Goal: Task Accomplishment & Management: Manage account settings

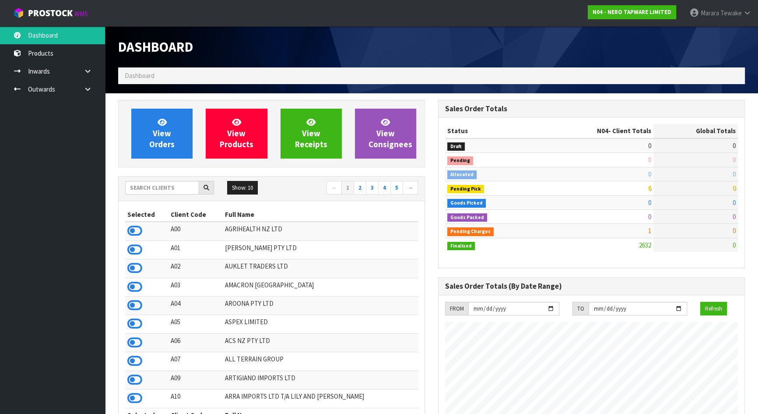
scroll to position [690, 320]
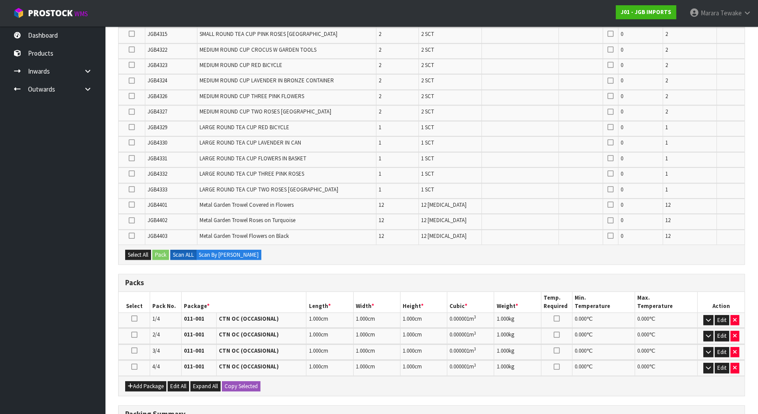
scroll to position [939, 0]
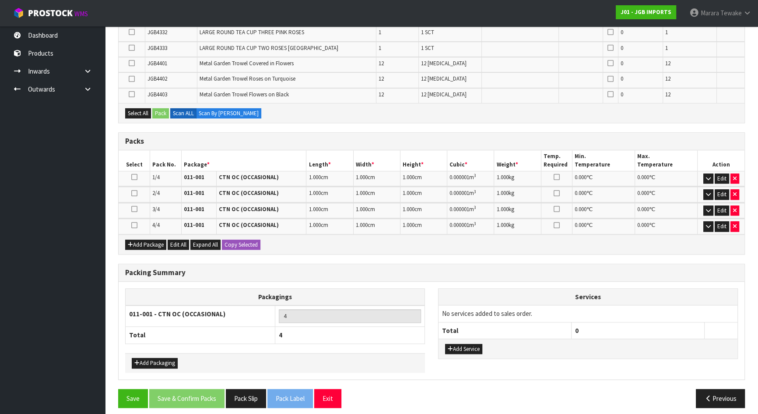
click at [63, 152] on ul "Dashboard Products Categories Serial Numbers Kitsets Packagings Inwards Purchas…" at bounding box center [52, 219] width 105 height 387
click at [707, 223] on icon "button" at bounding box center [708, 226] width 5 height 6
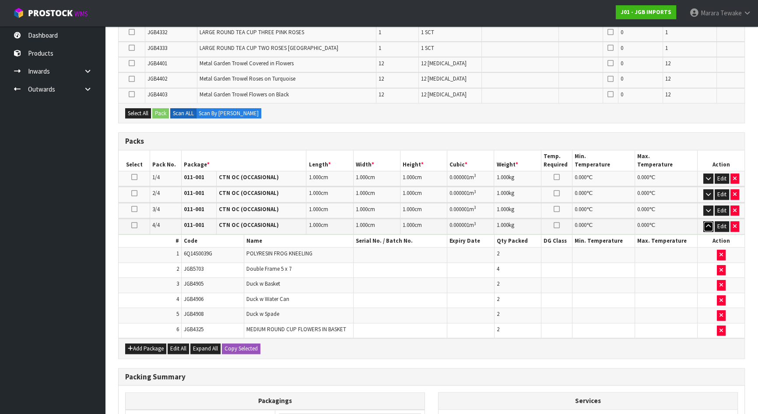
click at [707, 223] on icon "button" at bounding box center [708, 226] width 5 height 6
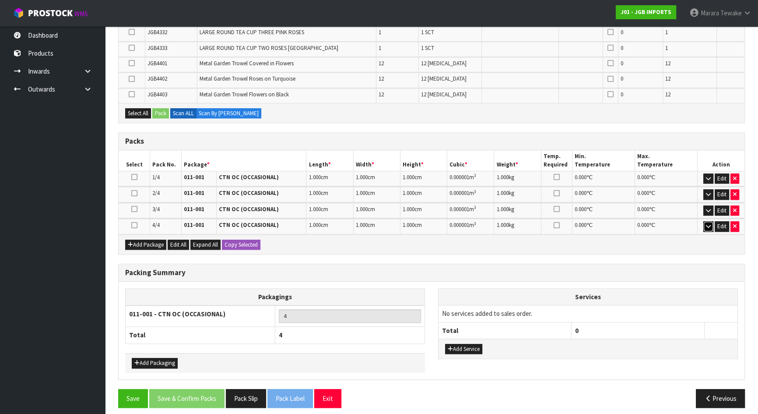
click at [710, 223] on icon "button" at bounding box center [708, 226] width 5 height 6
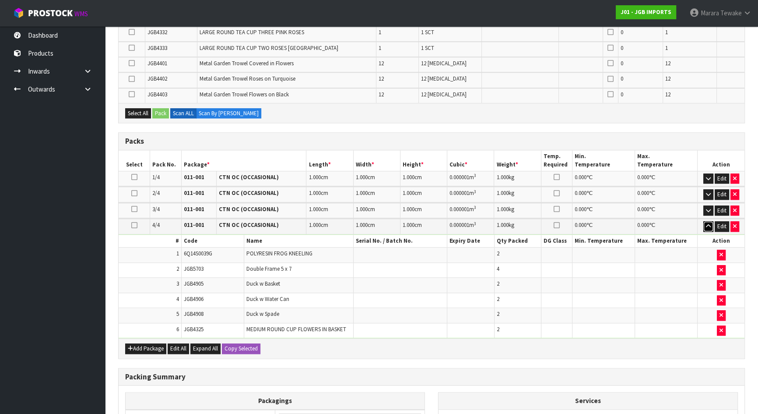
click at [709, 223] on icon "button" at bounding box center [708, 226] width 5 height 6
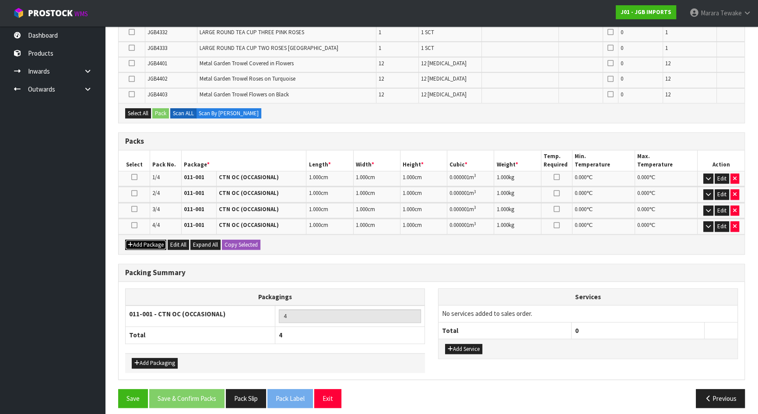
click at [140, 239] on button "Add Package" at bounding box center [145, 244] width 41 height 11
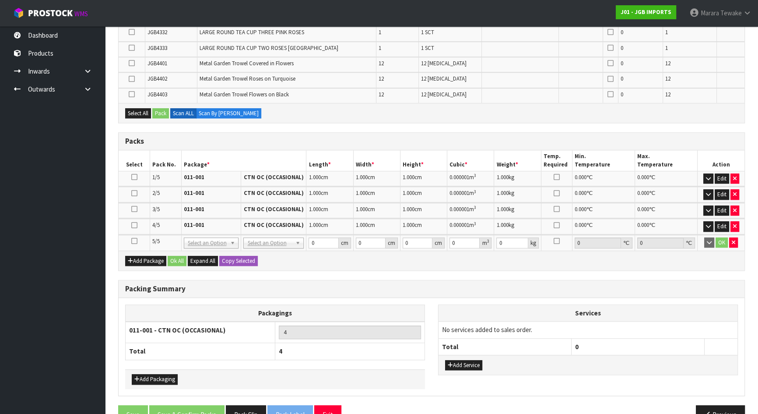
click at [132, 241] on icon at bounding box center [134, 241] width 6 height 0
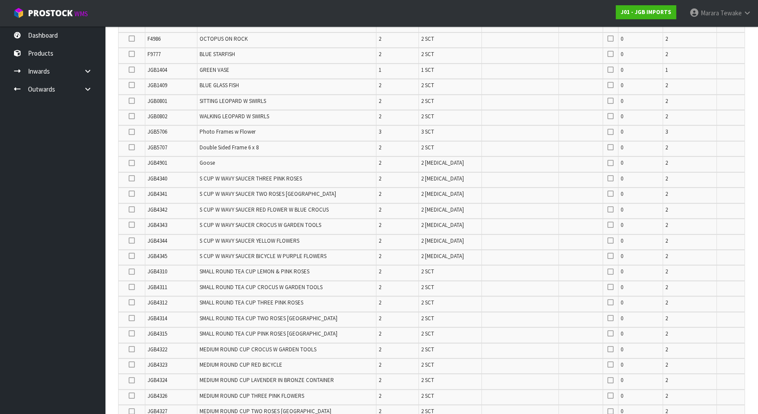
scroll to position [700, 0]
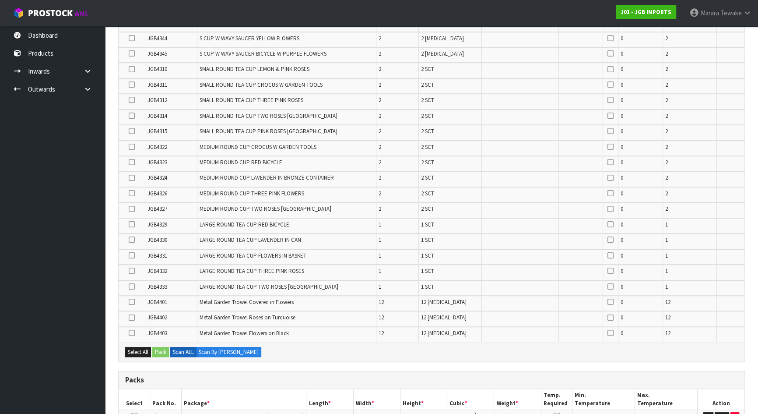
click at [131, 271] on icon at bounding box center [132, 271] width 6 height 0
click at [0, 0] on input "checkbox" at bounding box center [0, 0] width 0 height 0
click at [131, 255] on icon at bounding box center [132, 255] width 6 height 0
click at [0, 0] on input "checkbox" at bounding box center [0, 0] width 0 height 0
drag, startPoint x: 132, startPoint y: 282, endPoint x: 131, endPoint y: 274, distance: 8.4
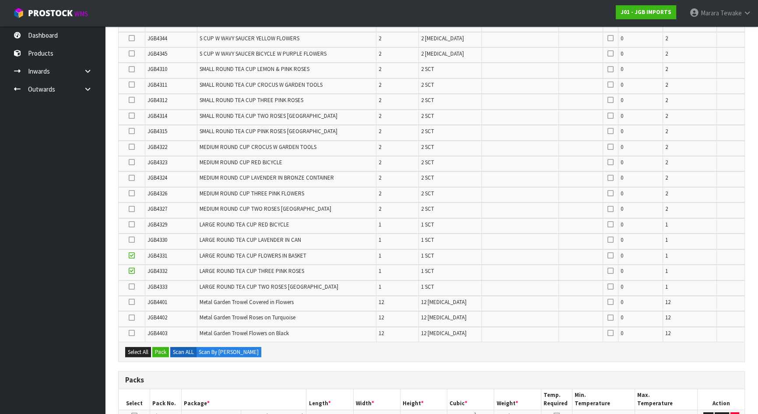
click at [133, 286] on icon at bounding box center [132, 286] width 6 height 0
click at [0, 0] on input "checkbox" at bounding box center [0, 0] width 0 height 0
click at [131, 224] on icon at bounding box center [132, 224] width 6 height 0
click at [0, 0] on input "checkbox" at bounding box center [0, 0] width 0 height 0
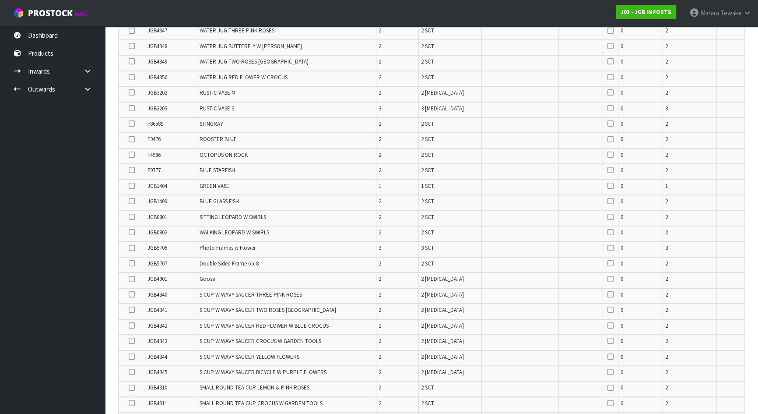
scroll to position [262, 0]
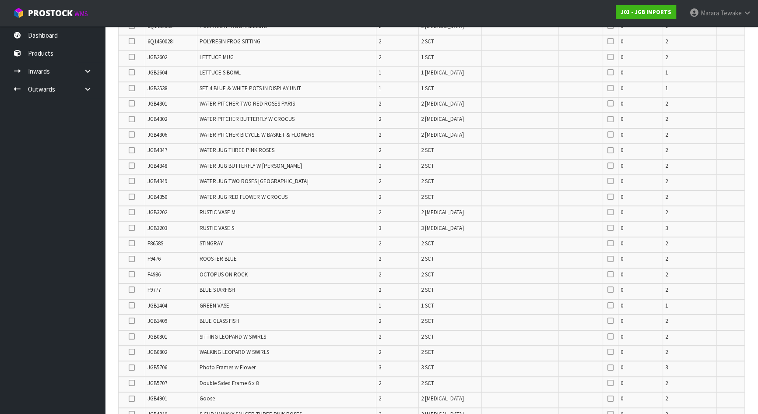
click at [131, 88] on icon at bounding box center [132, 88] width 6 height 0
click at [0, 0] on input "checkbox" at bounding box center [0, 0] width 0 height 0
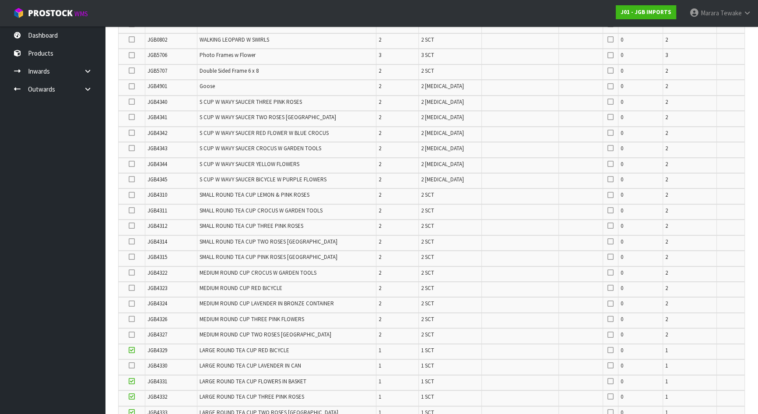
click at [133, 210] on icon at bounding box center [132, 210] width 6 height 0
click at [0, 0] on input "checkbox" at bounding box center [0, 0] width 0 height 0
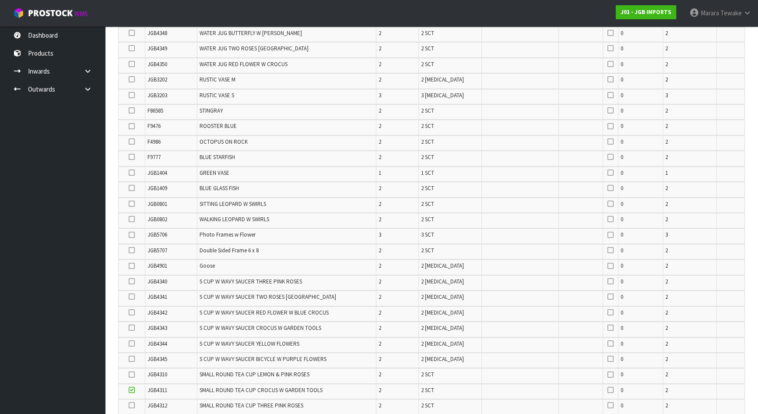
scroll to position [791, 0]
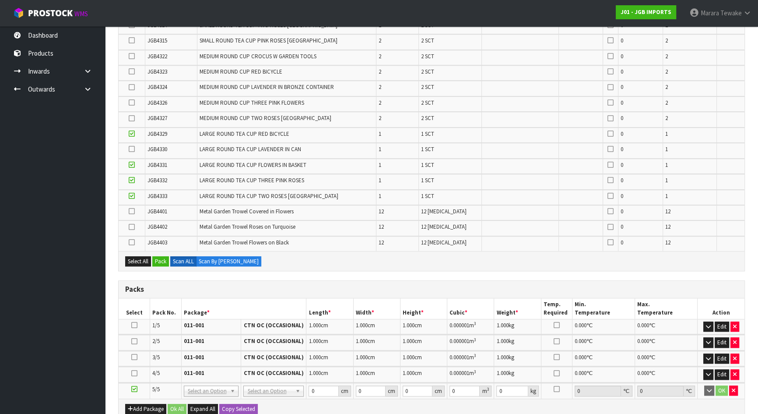
click at [131, 211] on icon at bounding box center [132, 211] width 6 height 0
click at [0, 0] on input "checkbox" at bounding box center [0, 0] width 0 height 0
click at [131, 242] on icon at bounding box center [132, 242] width 6 height 0
click at [0, 0] on input "checkbox" at bounding box center [0, 0] width 0 height 0
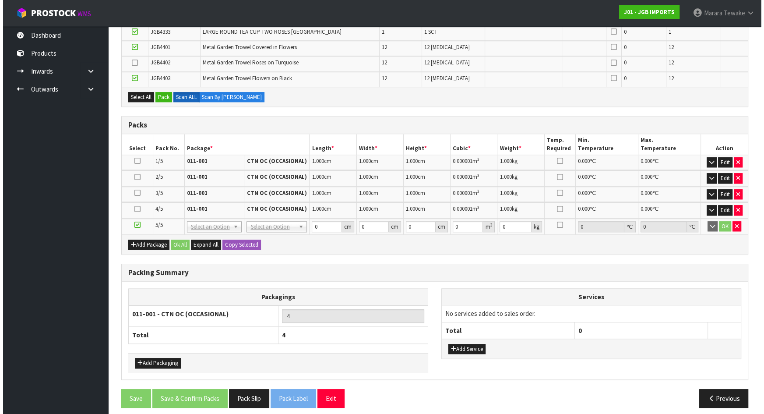
scroll to position [836, 0]
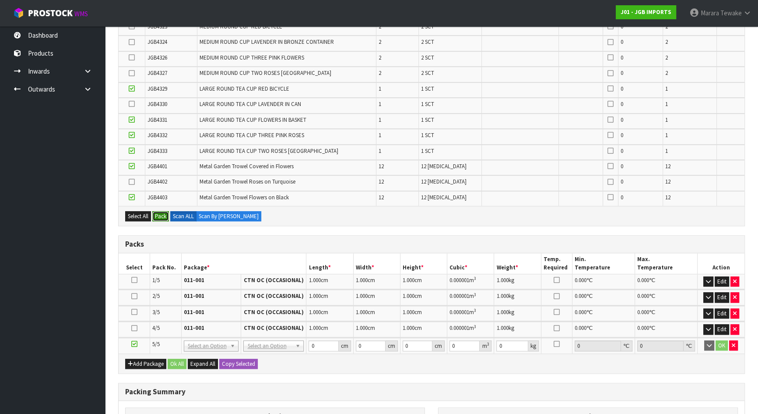
click at [161, 211] on button "Pack" at bounding box center [160, 216] width 17 height 11
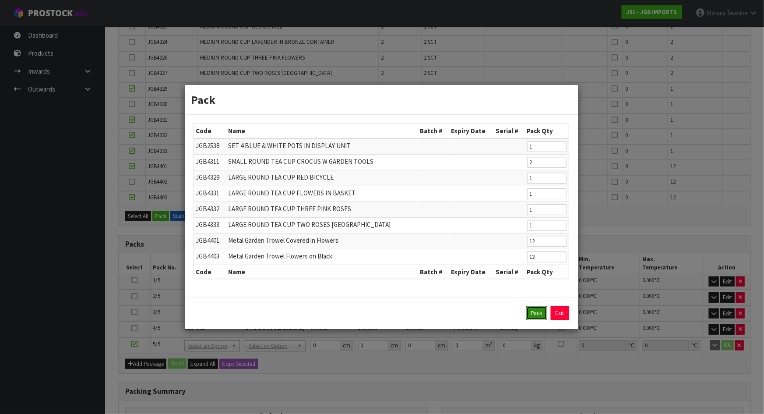
click at [536, 309] on button "Pack" at bounding box center [536, 313] width 21 height 14
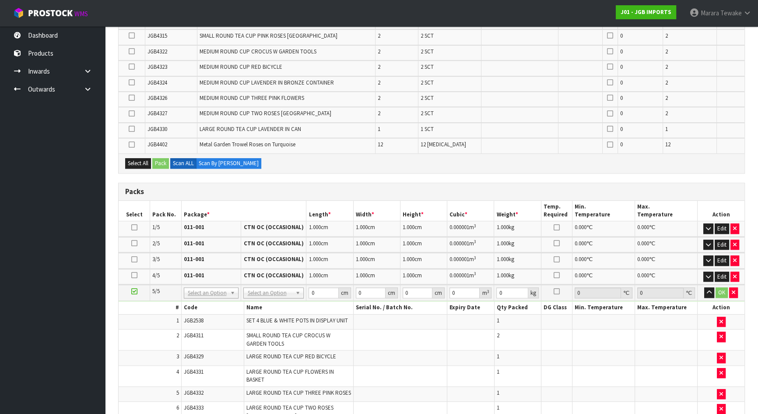
scroll to position [765, 0]
click at [133, 227] on icon at bounding box center [134, 227] width 6 height 0
click at [130, 131] on td at bounding box center [132, 129] width 27 height 15
click at [132, 144] on icon at bounding box center [132, 144] width 6 height 0
click at [0, 0] on input "checkbox" at bounding box center [0, 0] width 0 height 0
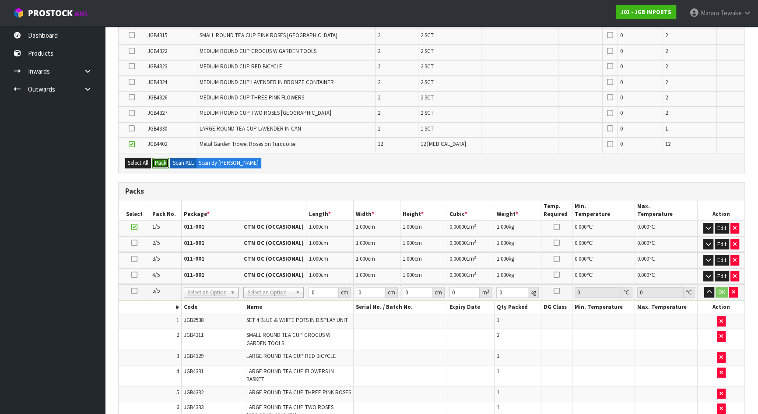
click at [162, 158] on button "Pack" at bounding box center [160, 163] width 17 height 11
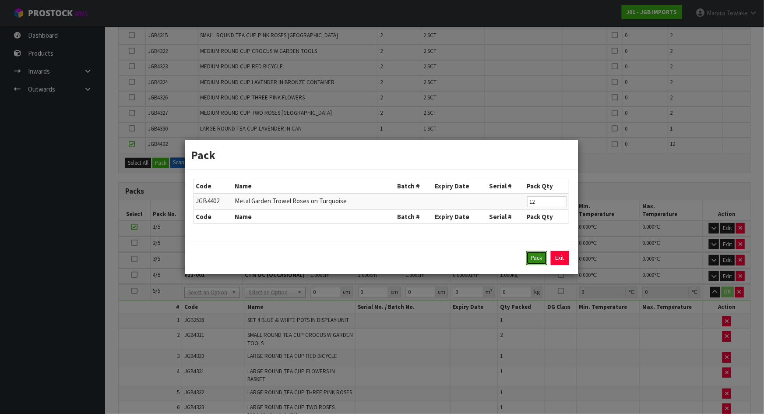
click at [538, 257] on button "Pack" at bounding box center [536, 258] width 21 height 14
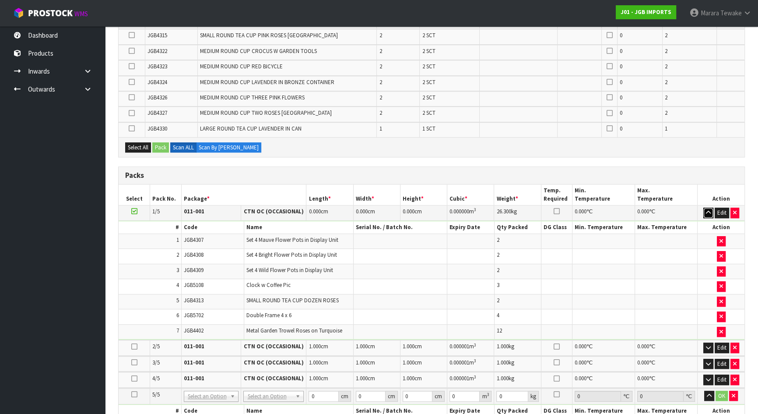
click at [703, 208] on button "button" at bounding box center [708, 213] width 10 height 11
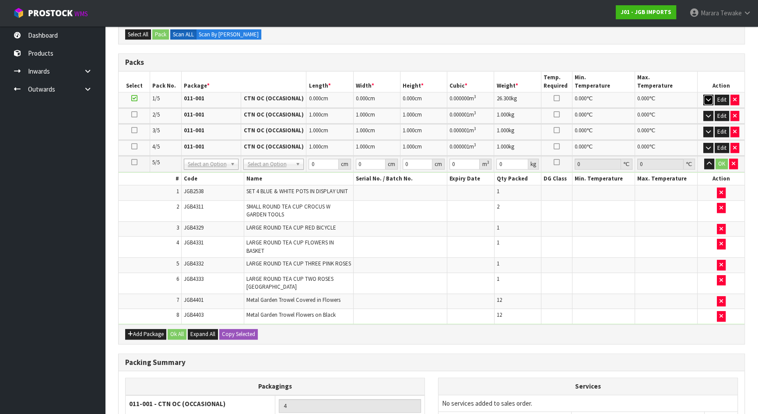
scroll to position [884, 0]
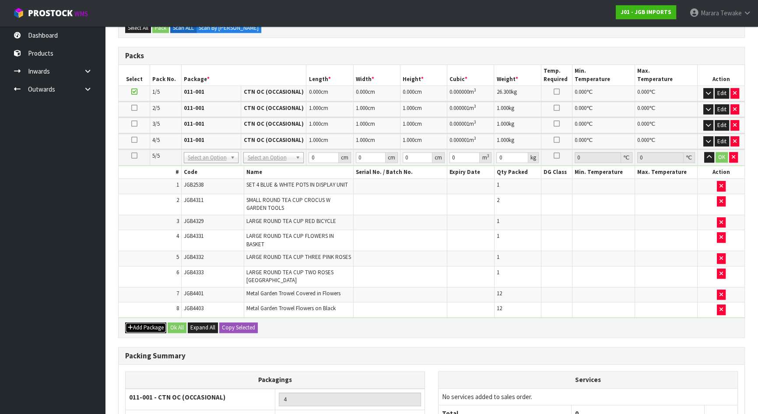
click at [144, 322] on button "Add Package" at bounding box center [145, 327] width 41 height 11
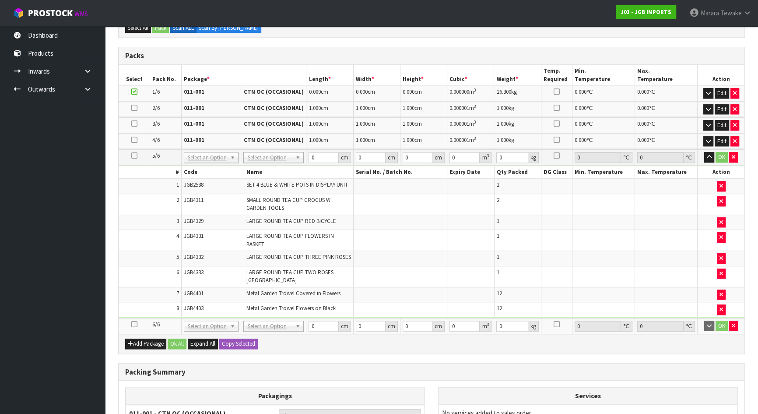
click at [132, 324] on icon at bounding box center [134, 324] width 6 height 0
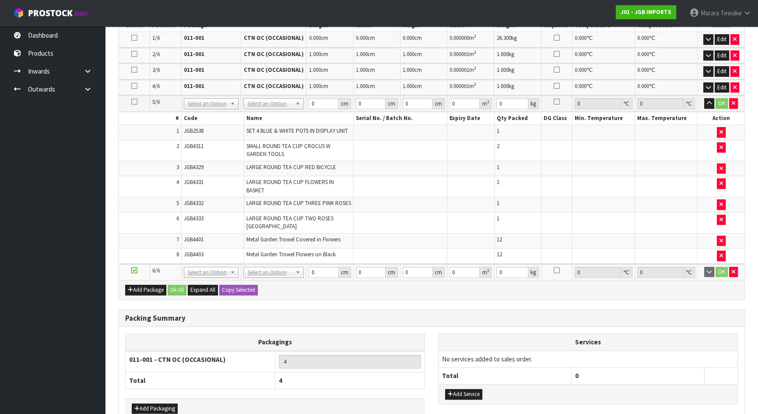
scroll to position [938, 0]
click at [707, 101] on icon "button" at bounding box center [709, 104] width 5 height 6
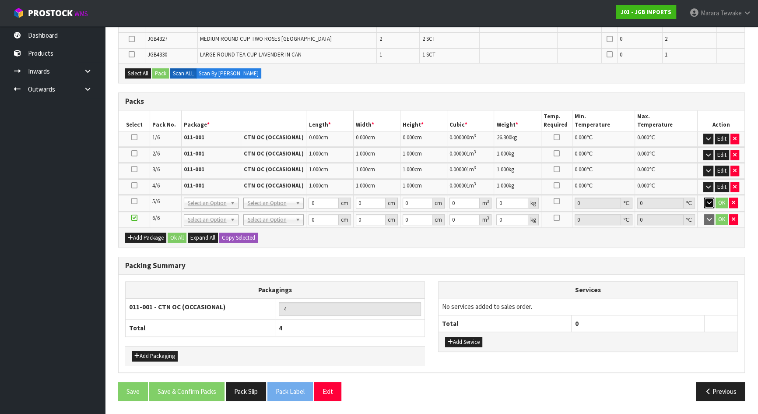
scroll to position [832, 0]
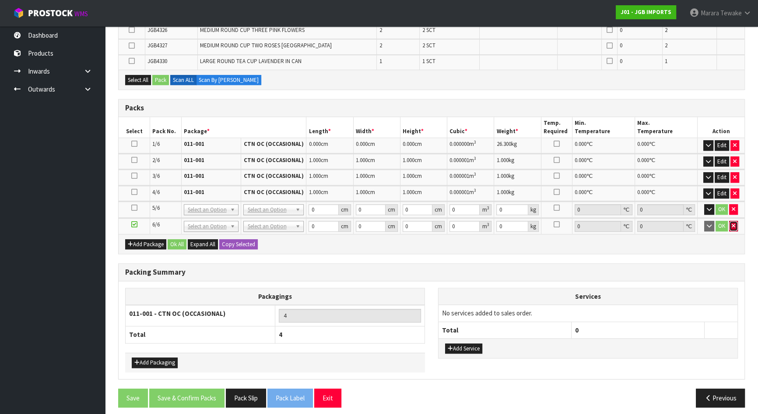
click at [732, 223] on icon "button" at bounding box center [734, 226] width 4 height 6
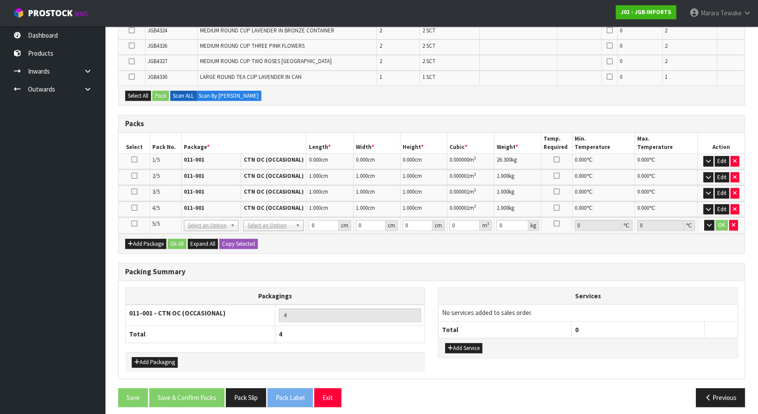
click at [134, 223] on icon at bounding box center [134, 223] width 6 height 0
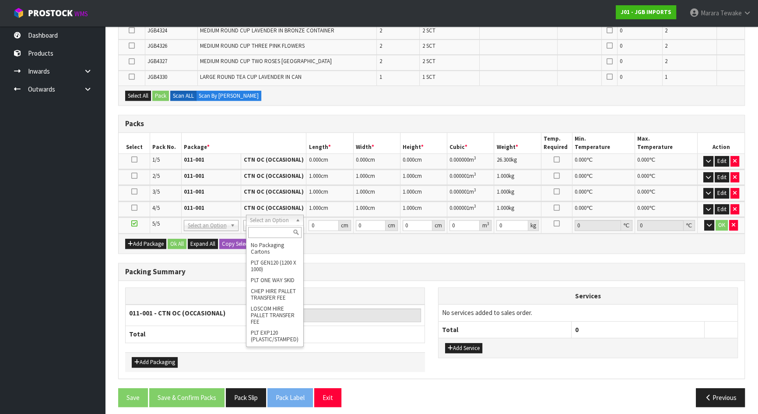
drag, startPoint x: 450, startPoint y: 254, endPoint x: 535, endPoint y: 256, distance: 84.5
click at [708, 222] on icon "button" at bounding box center [709, 225] width 5 height 6
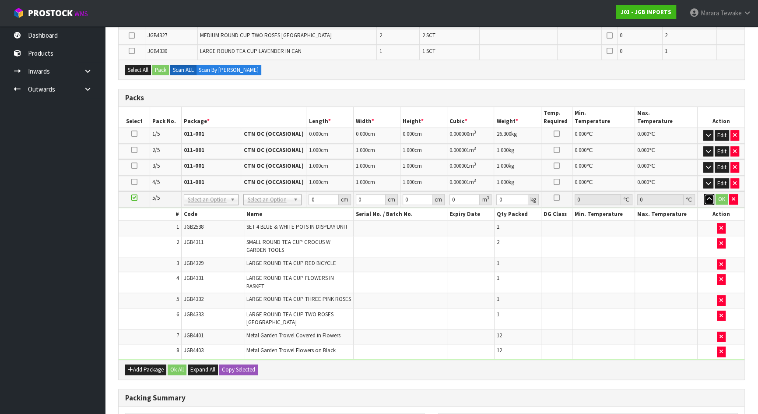
scroll to position [856, 0]
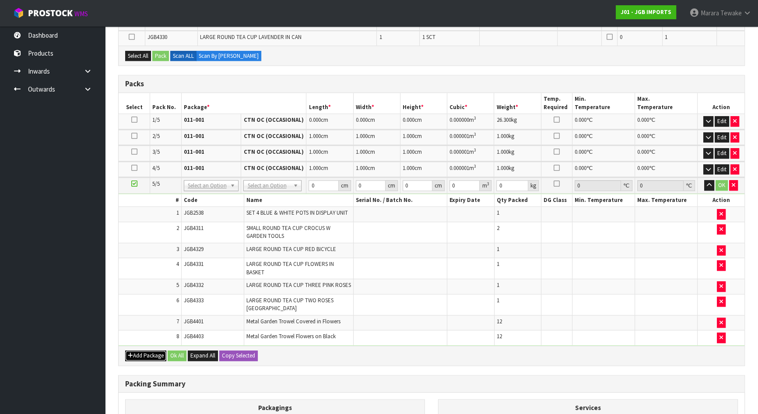
click at [149, 350] on button "Add Package" at bounding box center [145, 355] width 41 height 11
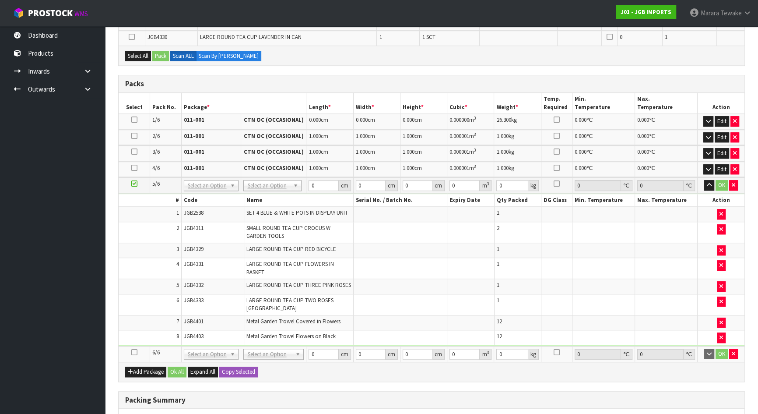
click at [136, 352] on icon at bounding box center [134, 352] width 6 height 0
click at [135, 352] on icon at bounding box center [134, 352] width 6 height 0
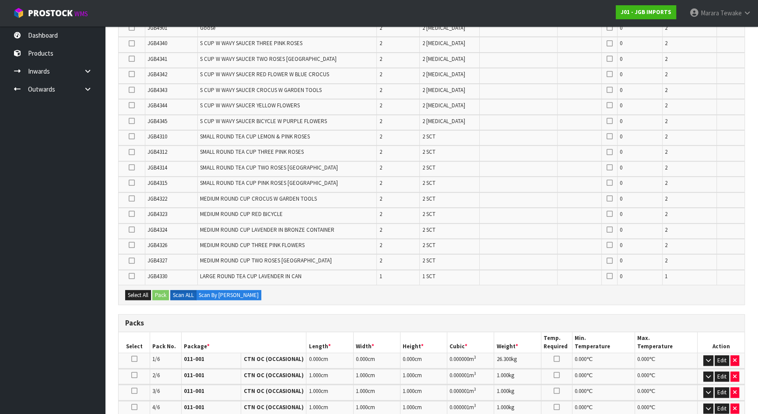
scroll to position [737, 0]
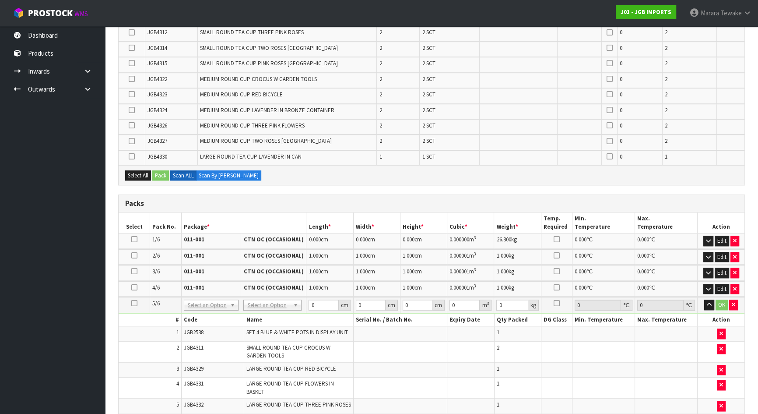
click at [133, 303] on icon at bounding box center [134, 303] width 6 height 0
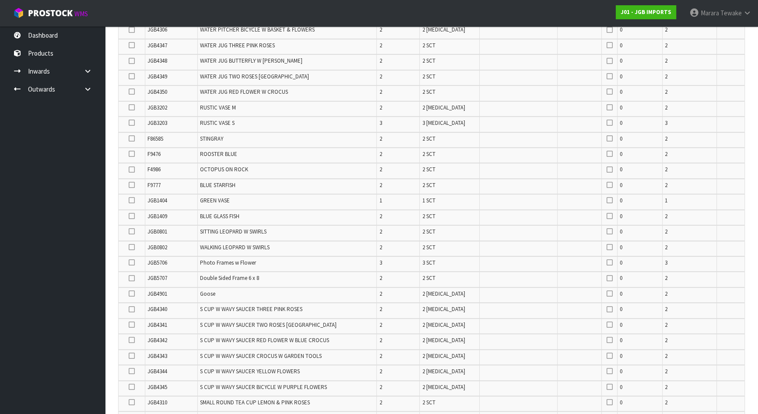
scroll to position [219, 0]
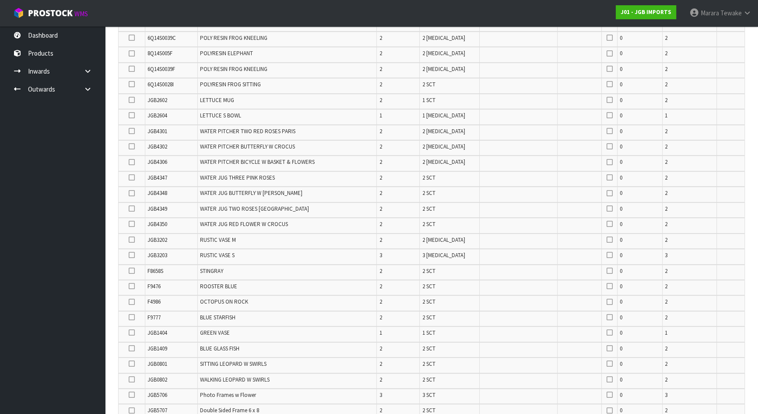
click at [132, 317] on icon at bounding box center [132, 317] width 6 height 0
click at [0, 0] on input "checkbox" at bounding box center [0, 0] width 0 height 0
click at [129, 303] on td at bounding box center [132, 302] width 27 height 15
click at [134, 302] on icon at bounding box center [132, 302] width 6 height 0
click at [0, 0] on input "checkbox" at bounding box center [0, 0] width 0 height 0
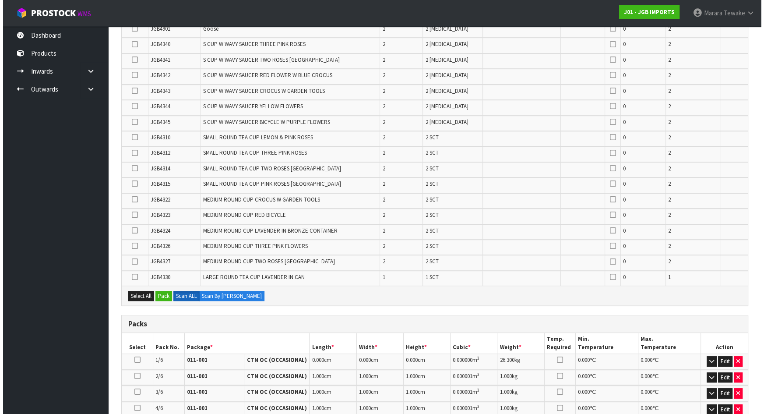
scroll to position [777, 0]
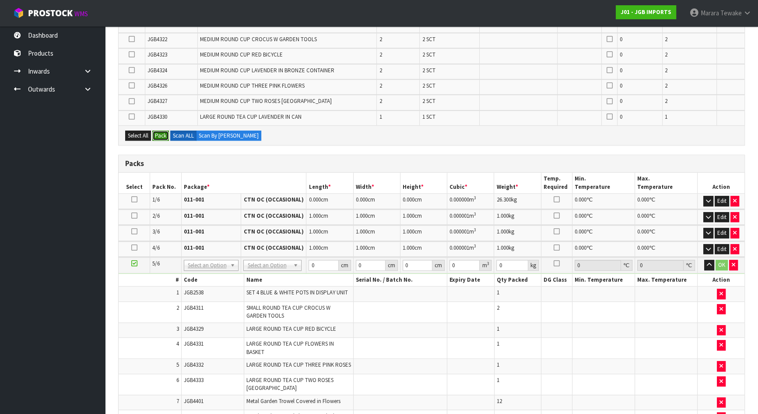
click at [162, 130] on button "Pack" at bounding box center [160, 135] width 17 height 11
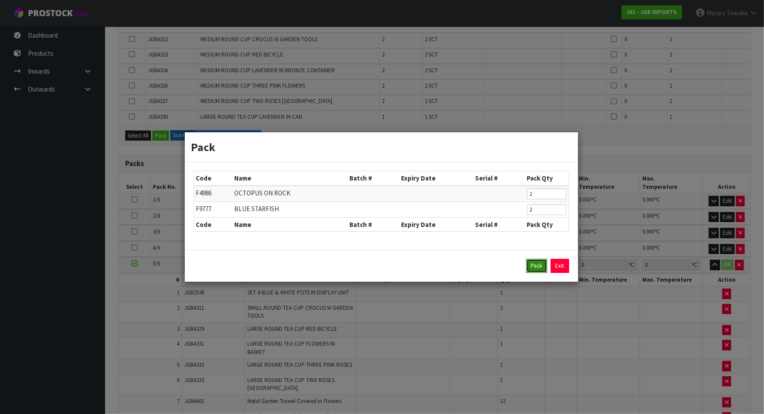
click at [540, 264] on button "Pack" at bounding box center [536, 266] width 21 height 14
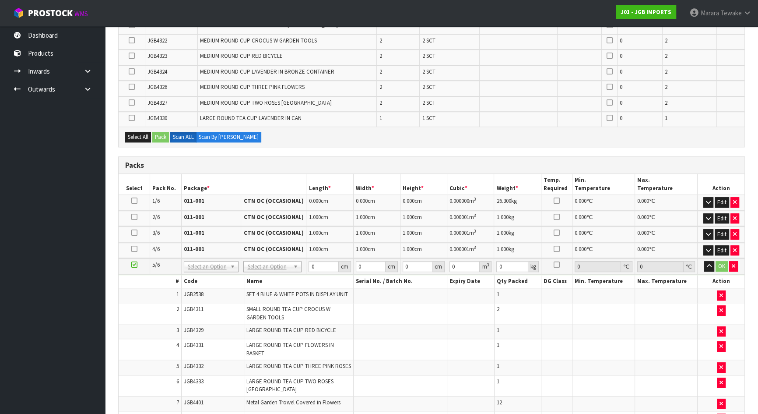
scroll to position [937, 0]
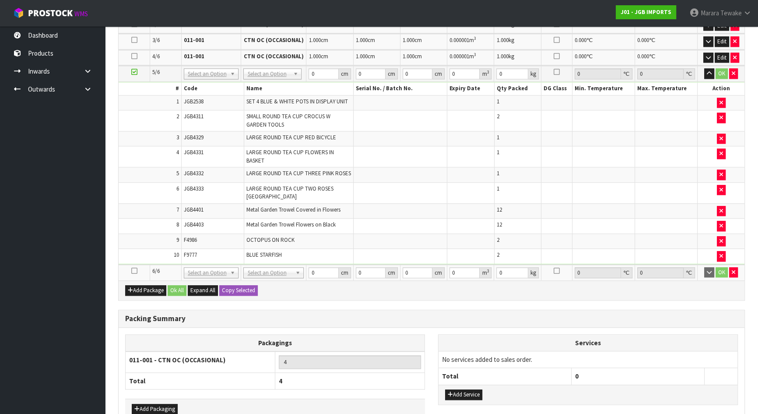
click at [134, 271] on icon at bounding box center [134, 271] width 6 height 0
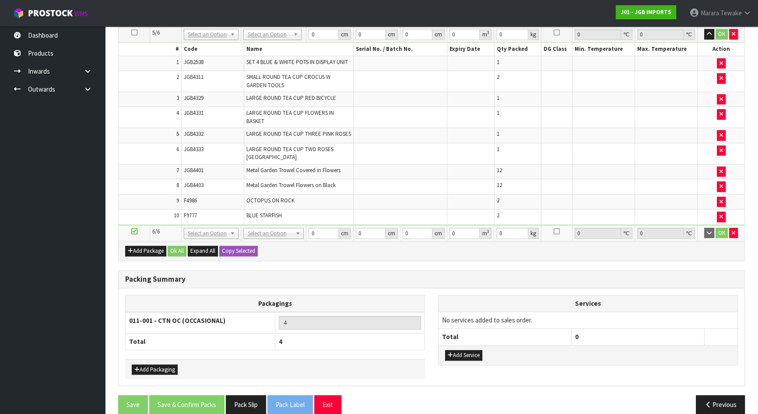
scroll to position [436, 0]
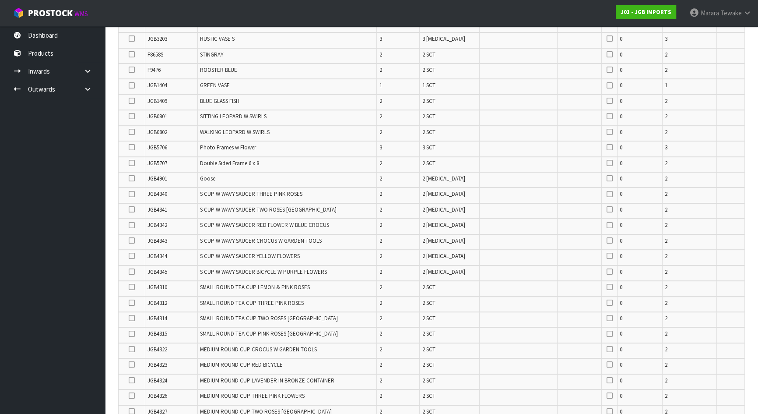
click at [131, 209] on icon at bounding box center [132, 209] width 6 height 0
click at [0, 0] on input "checkbox" at bounding box center [0, 0] width 0 height 0
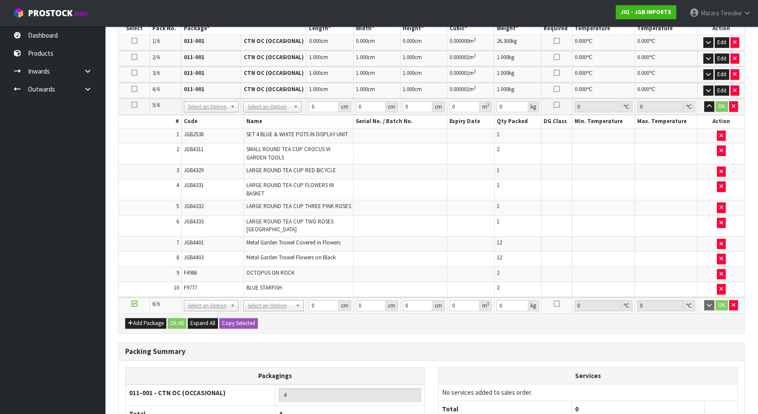
scroll to position [913, 0]
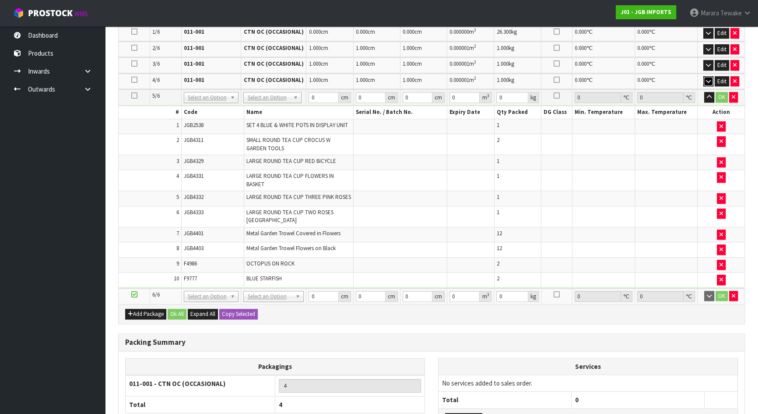
click at [708, 78] on icon "button" at bounding box center [708, 81] width 5 height 6
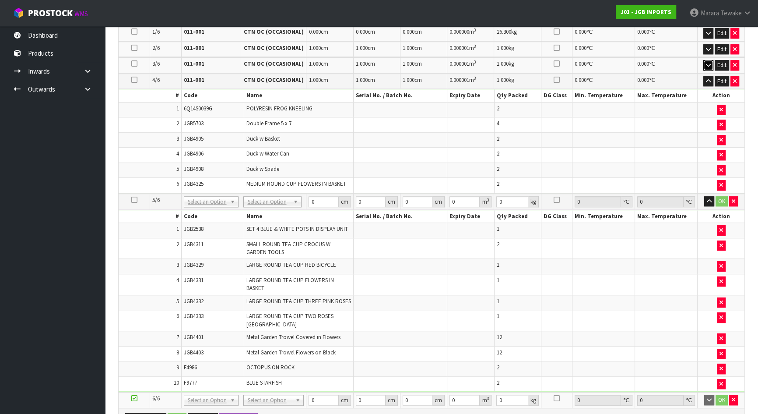
click at [706, 62] on icon "button" at bounding box center [708, 65] width 5 height 6
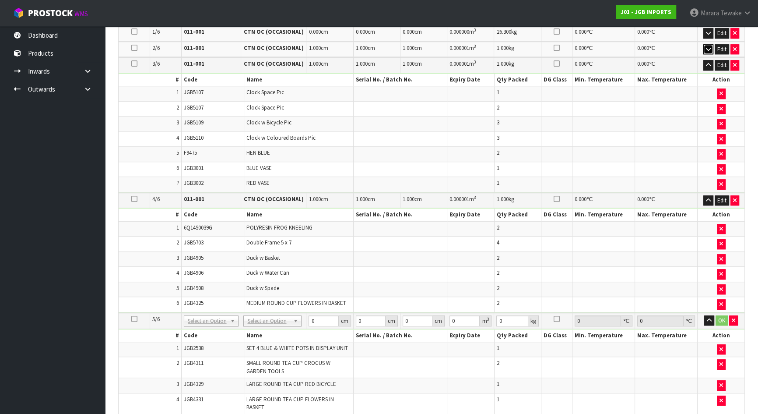
click at [709, 46] on icon "button" at bounding box center [708, 49] width 5 height 6
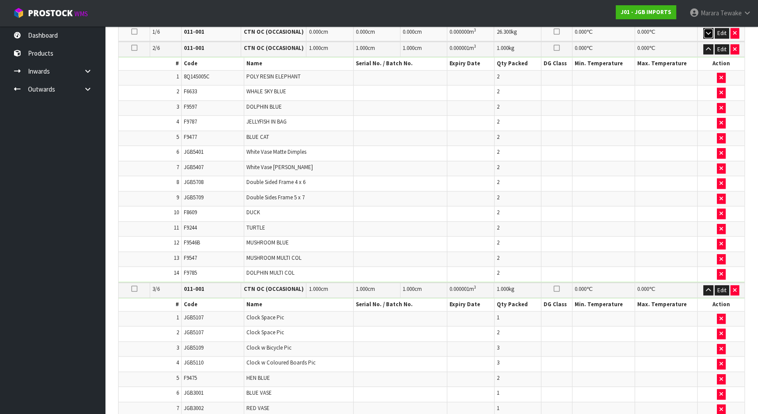
click at [707, 31] on icon "button" at bounding box center [708, 33] width 5 height 6
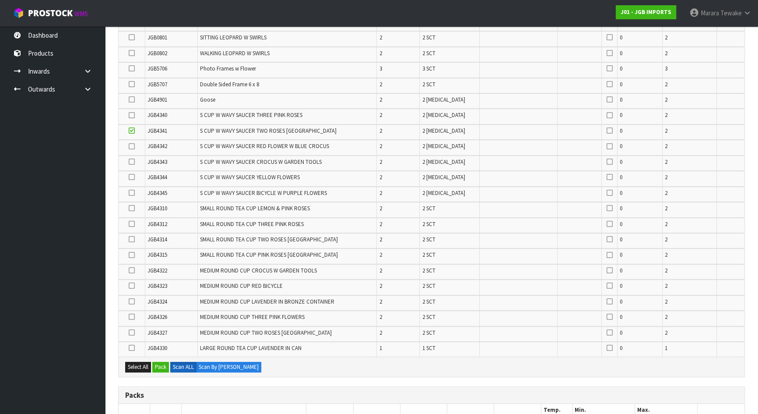
scroll to position [515, 0]
click at [132, 161] on icon at bounding box center [132, 161] width 6 height 0
click at [0, 0] on input "checkbox" at bounding box center [0, 0] width 0 height 0
click at [132, 176] on icon at bounding box center [132, 176] width 6 height 0
click at [0, 0] on input "checkbox" at bounding box center [0, 0] width 0 height 0
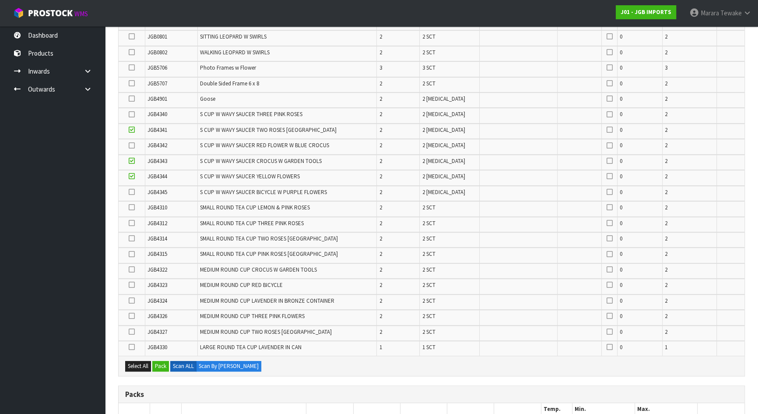
click at [132, 192] on icon at bounding box center [132, 192] width 6 height 0
click at [0, 0] on input "checkbox" at bounding box center [0, 0] width 0 height 0
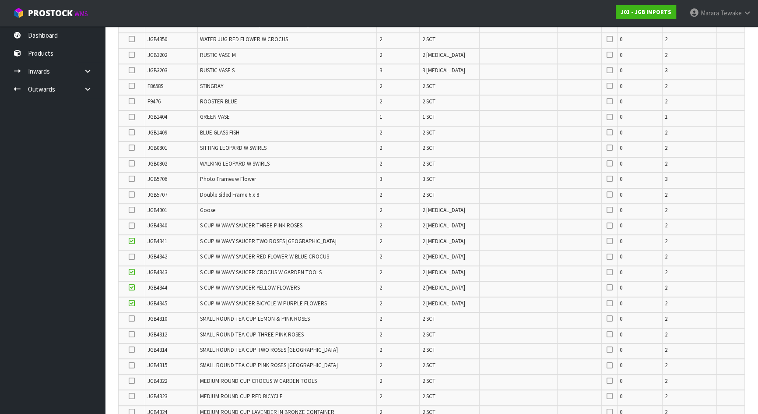
scroll to position [236, 0]
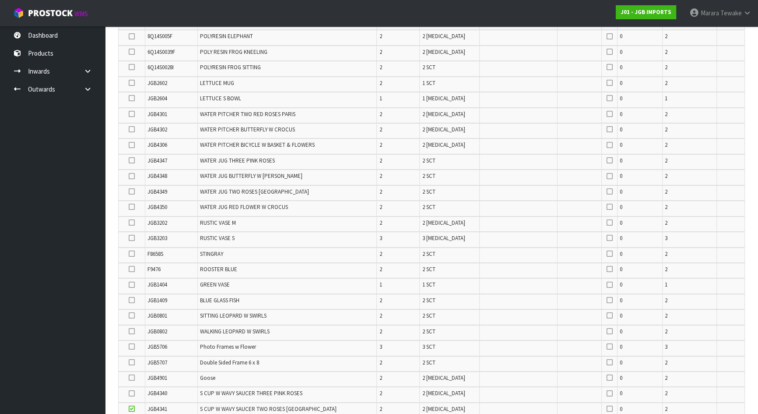
click at [132, 114] on icon at bounding box center [132, 114] width 6 height 0
click at [0, 0] on input "checkbox" at bounding box center [0, 0] width 0 height 0
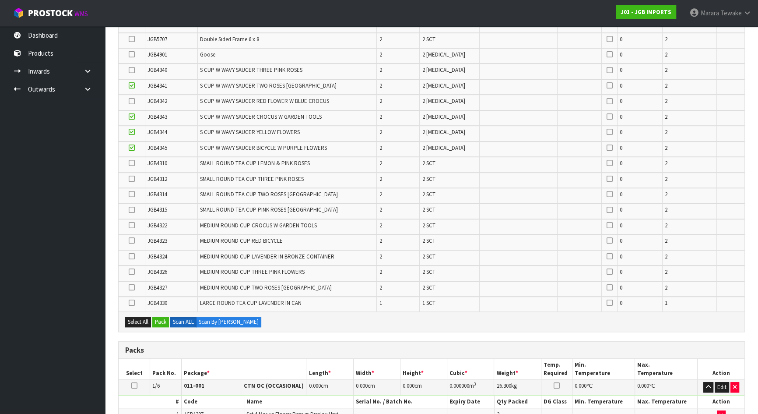
click at [130, 210] on icon at bounding box center [132, 210] width 6 height 0
click at [0, 0] on input "checkbox" at bounding box center [0, 0] width 0 height 0
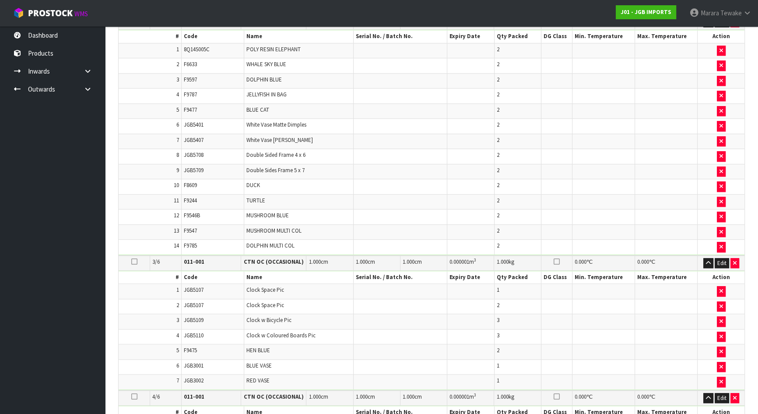
scroll to position [1061, 0]
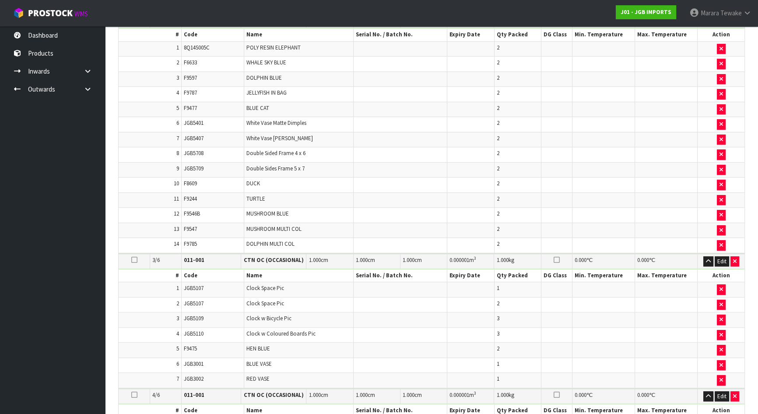
click at [62, 178] on ul "Dashboard Products Categories Serial Numbers Kitsets Packagings Inwards Purchas…" at bounding box center [52, 219] width 105 height 387
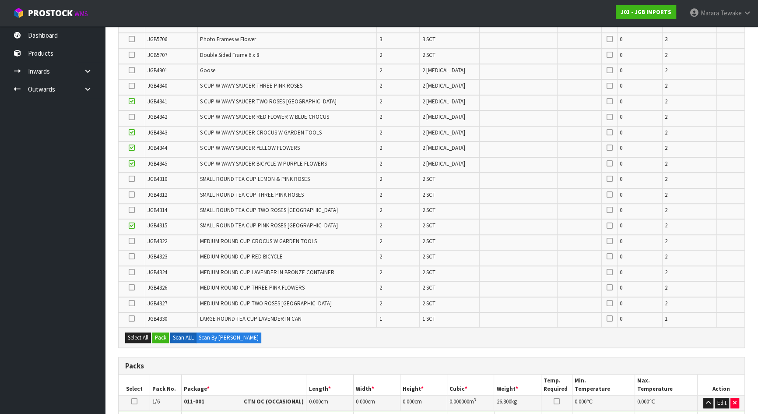
click at [130, 210] on icon at bounding box center [132, 210] width 6 height 0
click at [0, 0] on input "checkbox" at bounding box center [0, 0] width 0 height 0
click at [133, 194] on icon at bounding box center [132, 194] width 6 height 0
click at [0, 0] on input "checkbox" at bounding box center [0, 0] width 0 height 0
click at [132, 179] on icon at bounding box center [132, 179] width 6 height 0
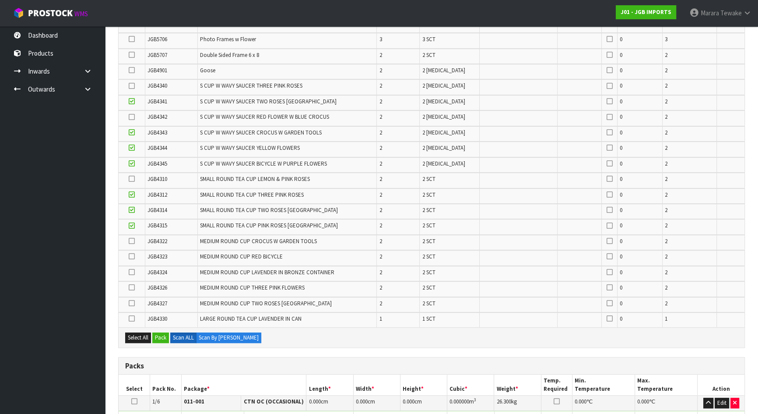
click at [0, 0] on input "checkbox" at bounding box center [0, 0] width 0 height 0
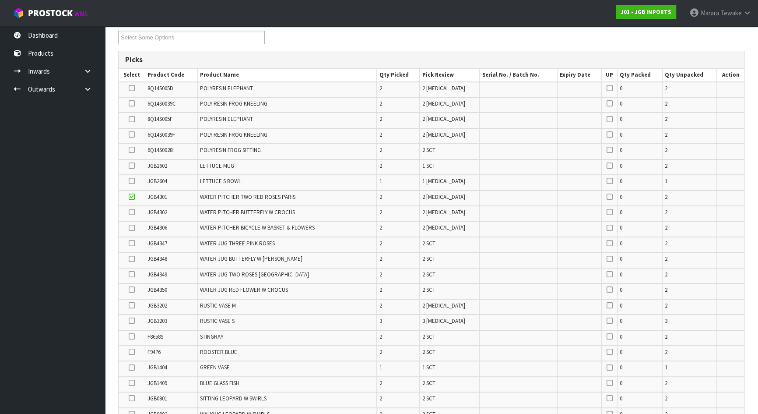
scroll to position [0, 0]
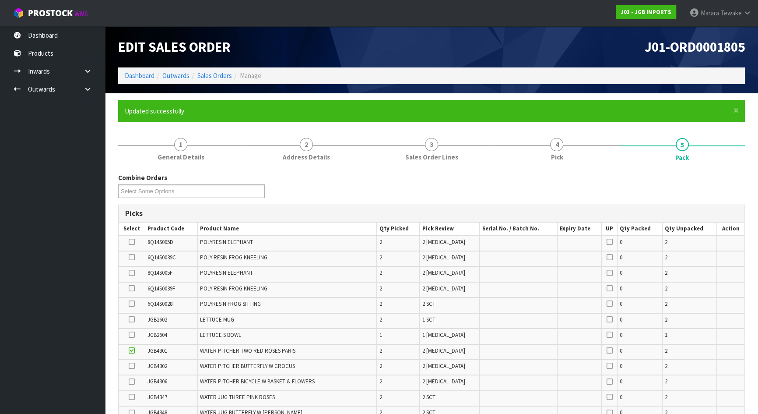
click at [132, 257] on icon at bounding box center [132, 257] width 6 height 0
click at [0, 0] on input "checkbox" at bounding box center [0, 0] width 0 height 0
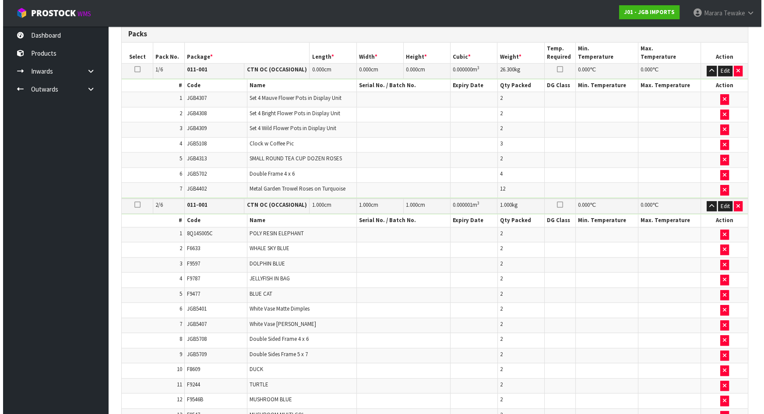
scroll to position [597, 0]
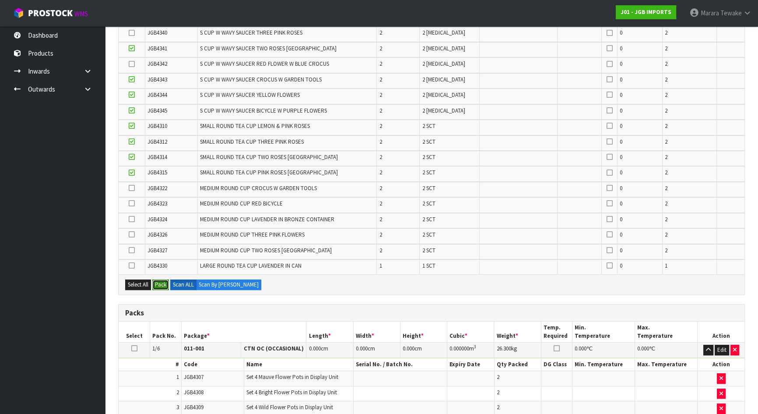
click at [161, 283] on button "Pack" at bounding box center [160, 284] width 17 height 11
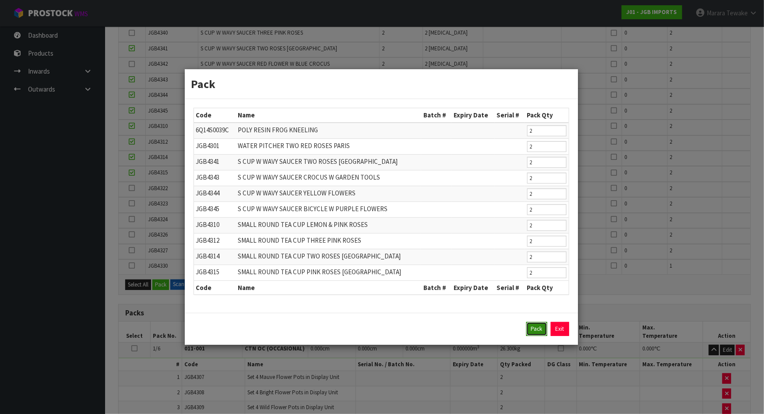
click at [540, 330] on button "Pack" at bounding box center [536, 329] width 21 height 14
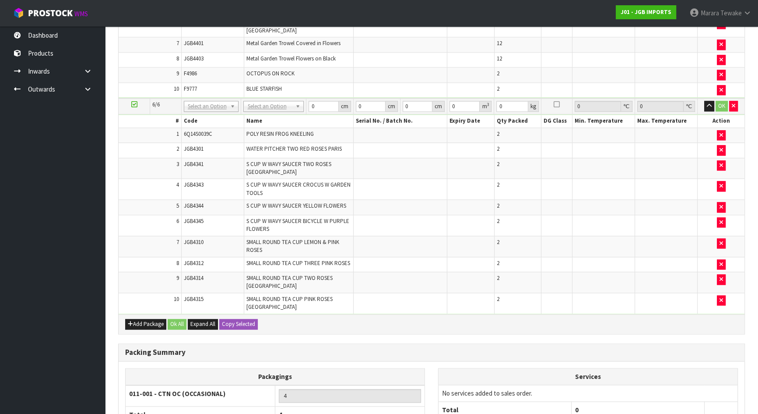
scroll to position [1565, 0]
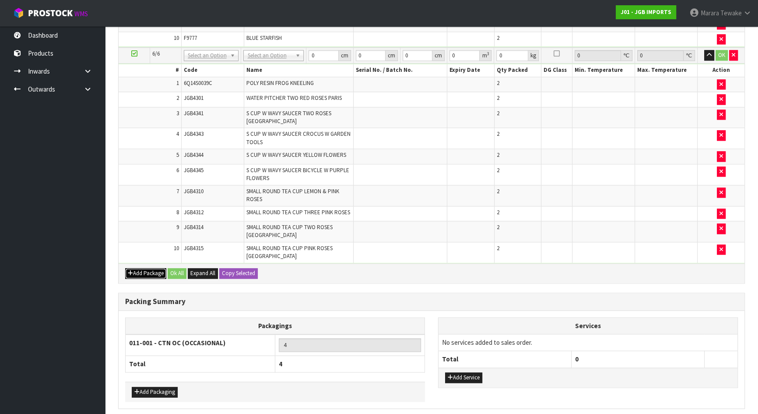
click at [144, 268] on button "Add Package" at bounding box center [145, 273] width 41 height 11
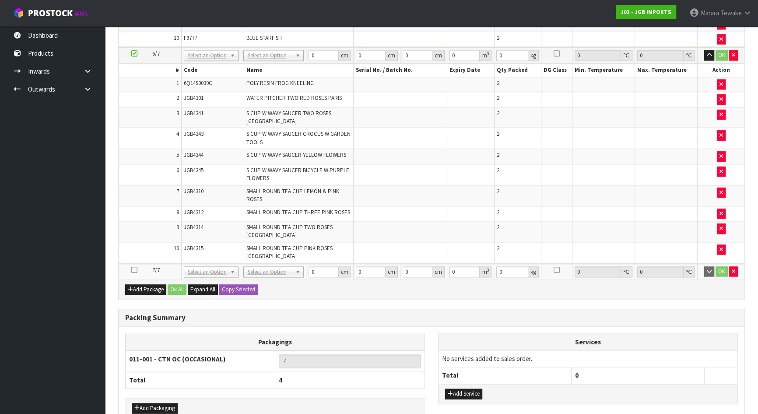
click at [135, 270] on icon at bounding box center [134, 270] width 6 height 0
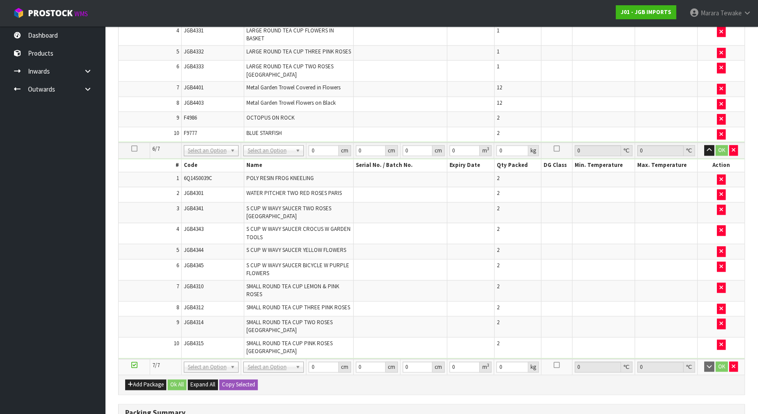
scroll to position [189, 0]
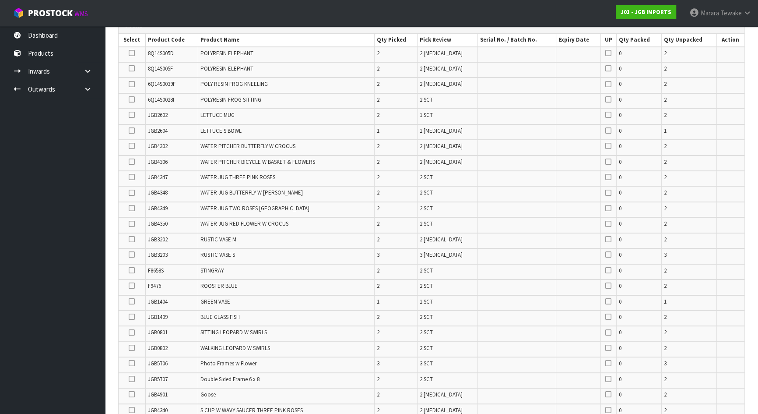
click at [134, 208] on icon at bounding box center [132, 208] width 6 height 0
click at [0, 0] on input "checkbox" at bounding box center [0, 0] width 0 height 0
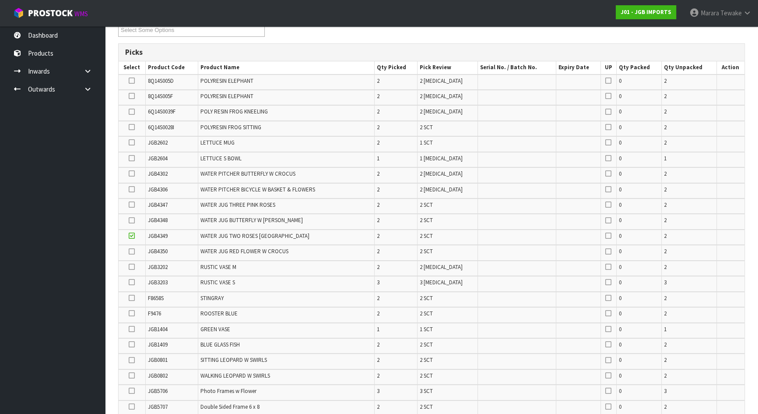
scroll to position [229, 0]
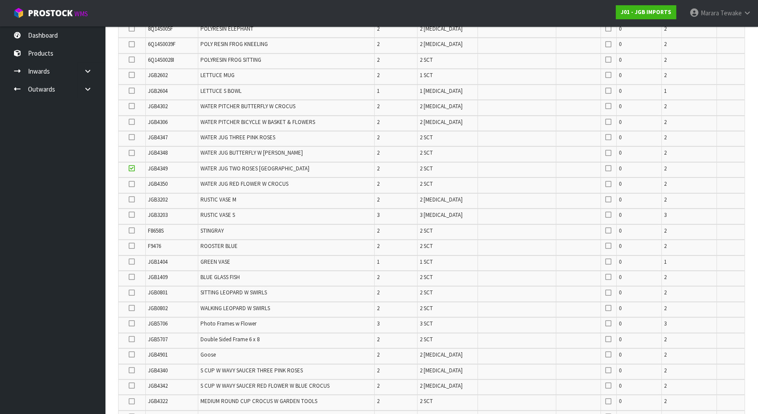
click at [133, 339] on icon at bounding box center [132, 339] width 6 height 0
click at [0, 0] on input "checkbox" at bounding box center [0, 0] width 0 height 0
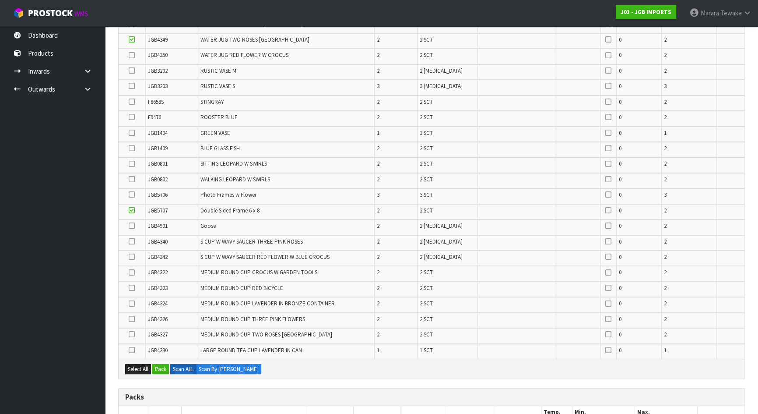
scroll to position [428, 0]
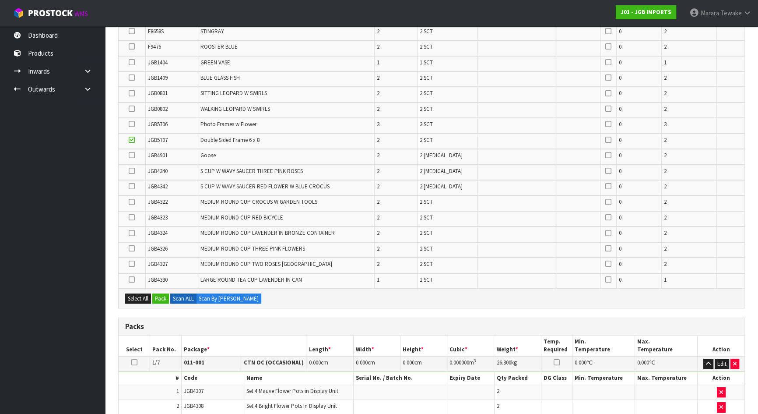
click at [134, 77] on icon at bounding box center [132, 77] width 6 height 0
click at [0, 0] on input "checkbox" at bounding box center [0, 0] width 0 height 0
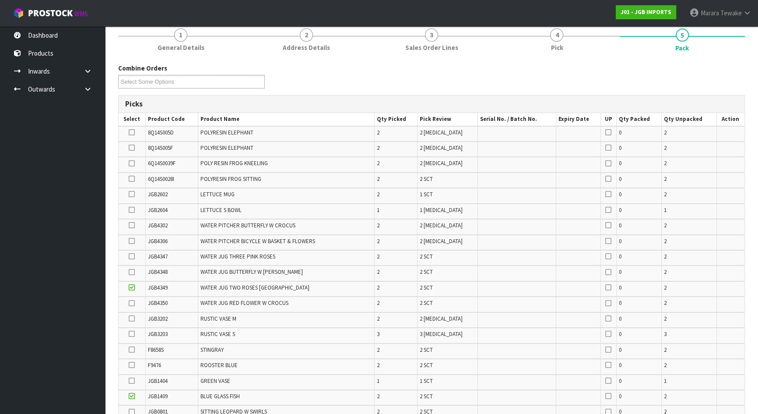
scroll to position [343, 0]
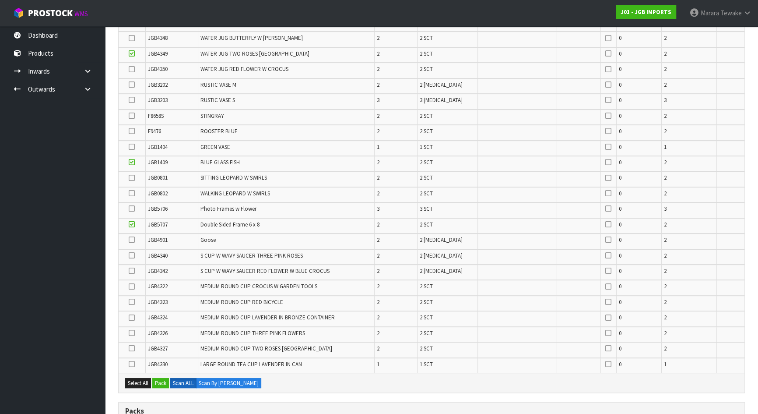
click at [133, 208] on icon at bounding box center [132, 208] width 6 height 0
click at [0, 0] on input "checkbox" at bounding box center [0, 0] width 0 height 0
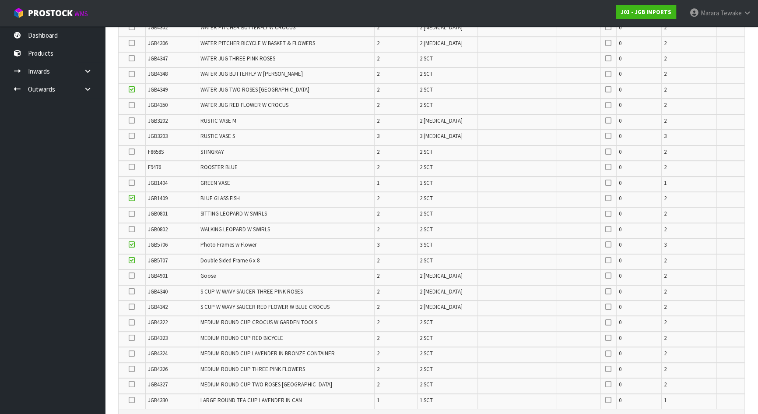
scroll to position [224, 0]
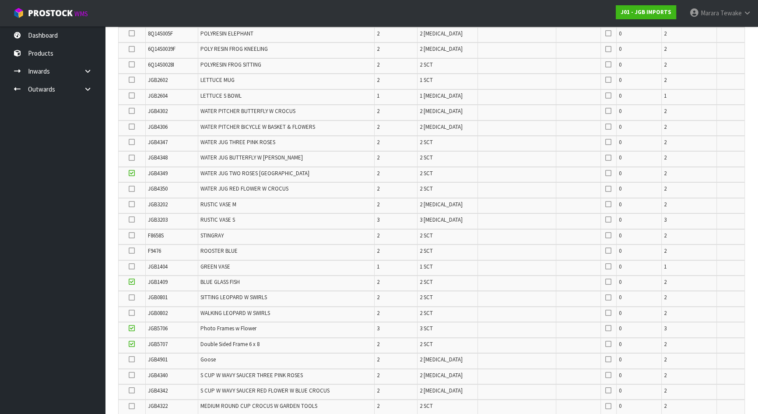
click at [133, 189] on icon at bounding box center [132, 189] width 6 height 0
click at [0, 0] on input "checkbox" at bounding box center [0, 0] width 0 height 0
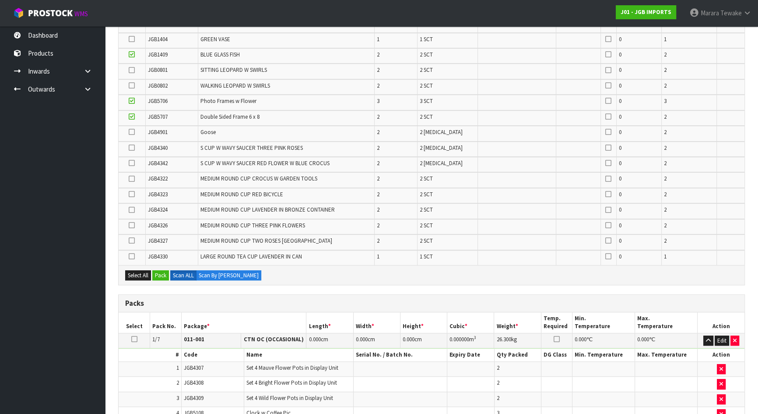
click at [132, 210] on icon at bounding box center [132, 210] width 6 height 0
click at [0, 0] on input "checkbox" at bounding box center [0, 0] width 0 height 0
click at [132, 163] on icon at bounding box center [132, 163] width 6 height 0
click at [0, 0] on input "checkbox" at bounding box center [0, 0] width 0 height 0
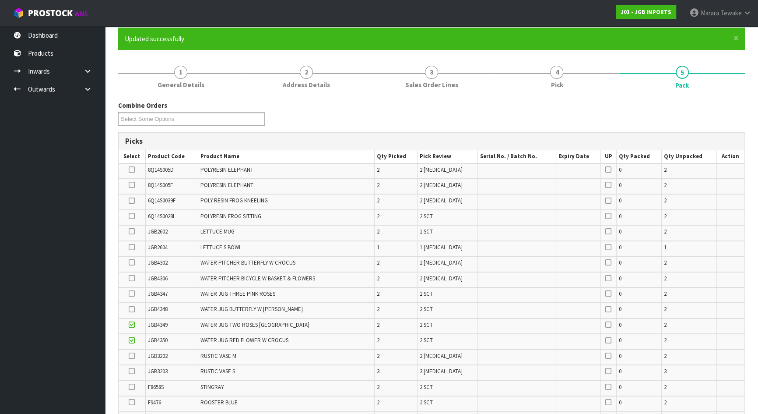
scroll to position [79, 0]
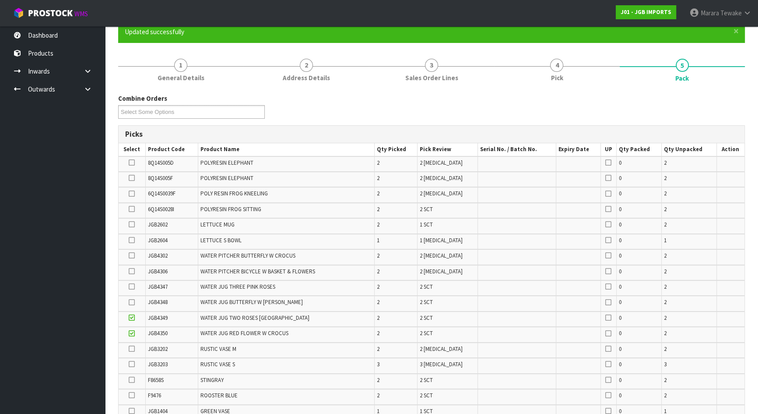
click at [132, 193] on icon at bounding box center [132, 193] width 6 height 0
click at [0, 0] on input "checkbox" at bounding box center [0, 0] width 0 height 0
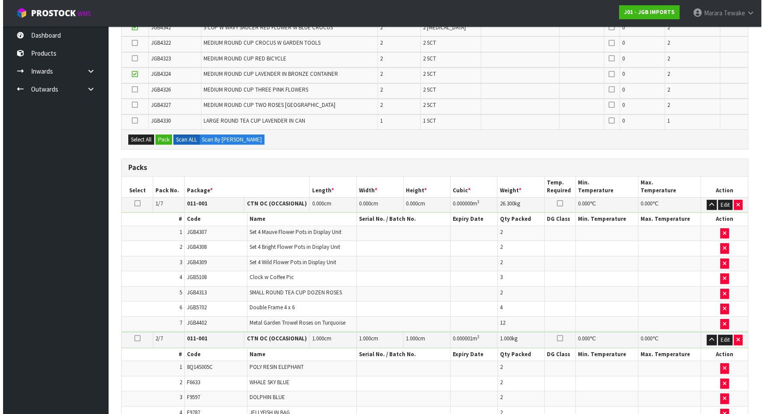
scroll to position [388, 0]
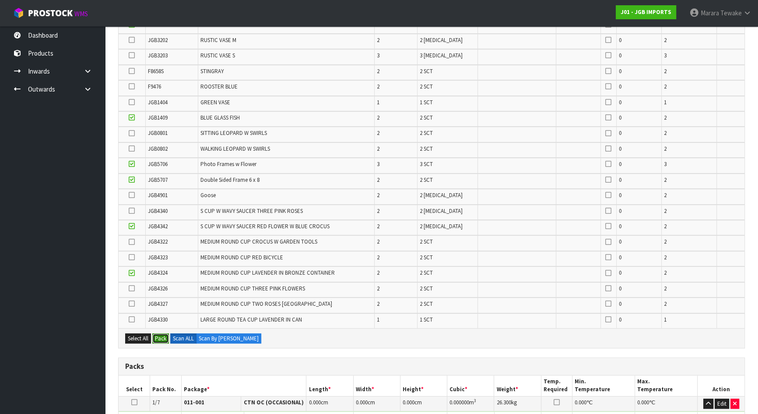
click at [164, 337] on button "Pack" at bounding box center [160, 338] width 17 height 11
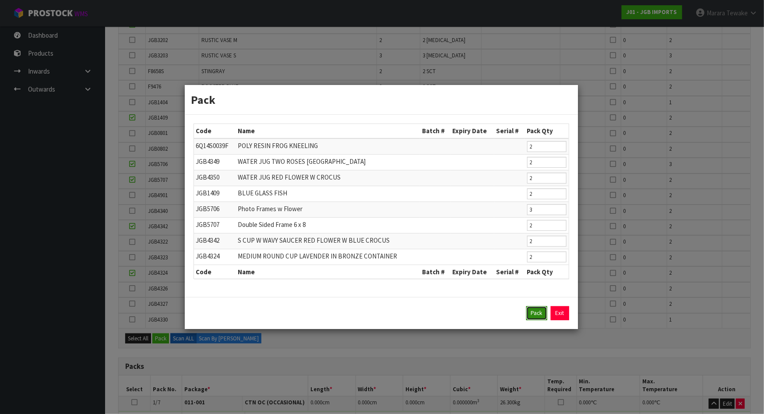
click at [538, 309] on button "Pack" at bounding box center [536, 313] width 21 height 14
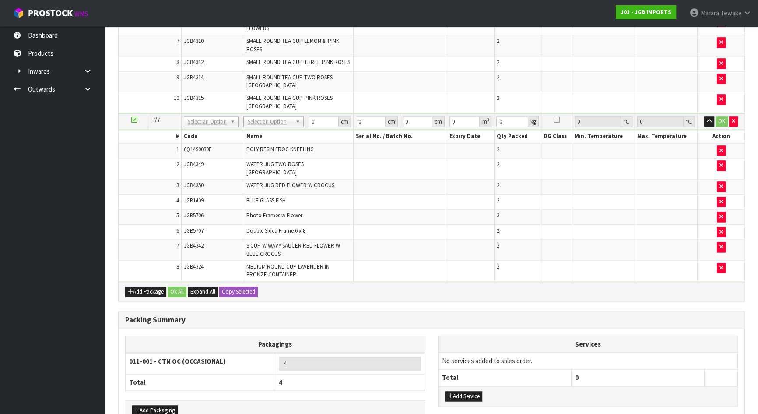
scroll to position [1604, 0]
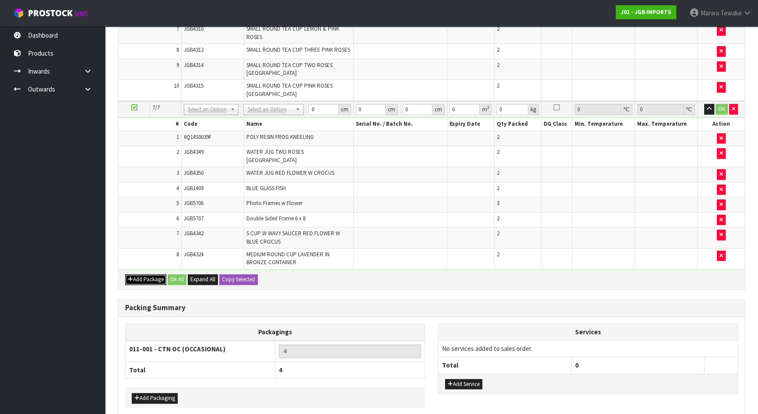
click at [141, 274] on button "Add Package" at bounding box center [145, 279] width 41 height 11
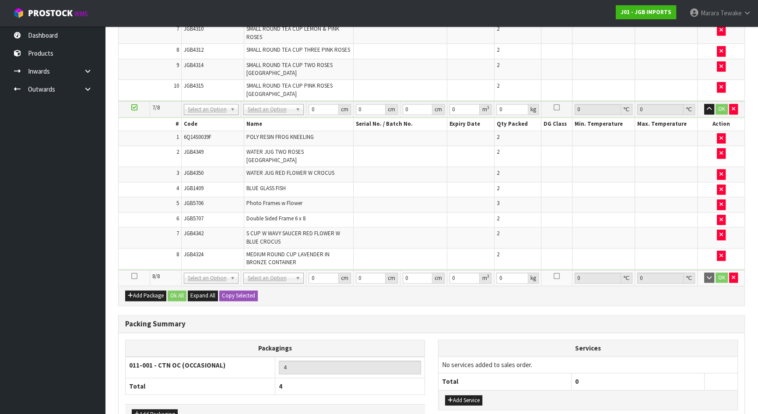
click at [131, 276] on icon at bounding box center [134, 276] width 6 height 0
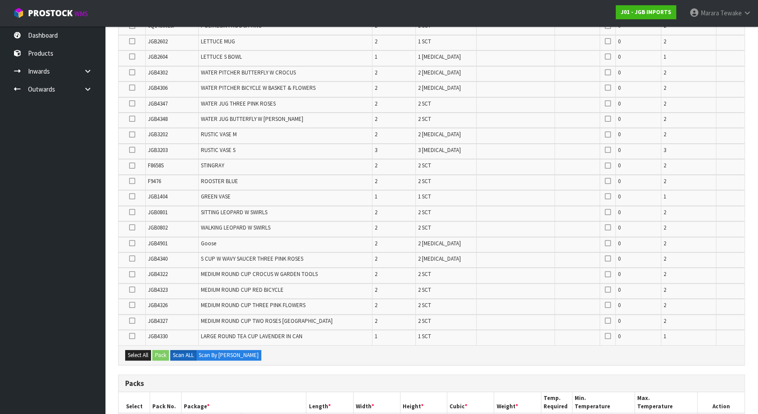
scroll to position [290, 0]
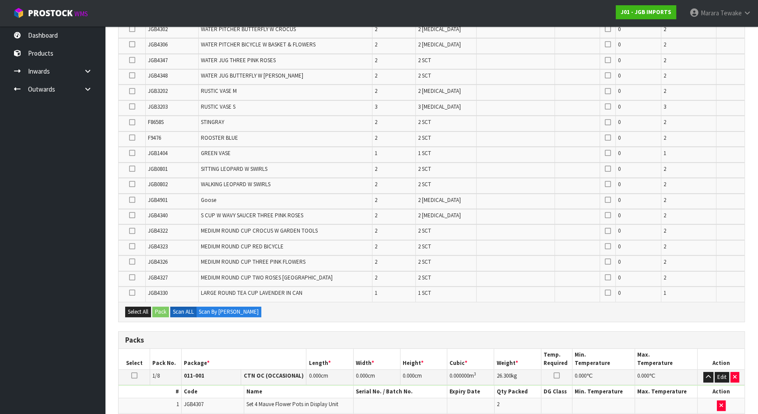
click at [131, 277] on icon at bounding box center [132, 277] width 6 height 0
click at [0, 0] on input "checkbox" at bounding box center [0, 0] width 0 height 0
click at [133, 60] on icon at bounding box center [132, 60] width 6 height 0
click at [0, 0] on input "checkbox" at bounding box center [0, 0] width 0 height 0
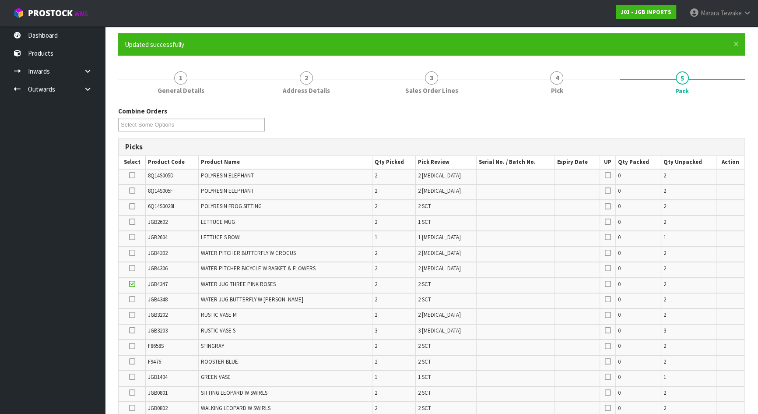
scroll to position [52, 0]
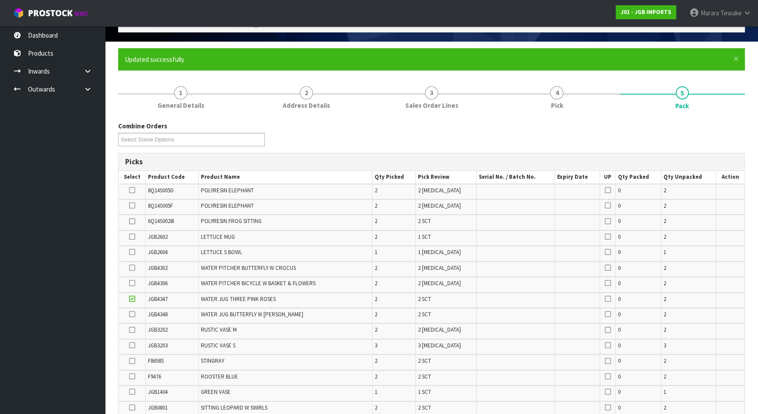
click at [133, 252] on icon at bounding box center [132, 252] width 6 height 0
click at [0, 0] on input "checkbox" at bounding box center [0, 0] width 0 height 0
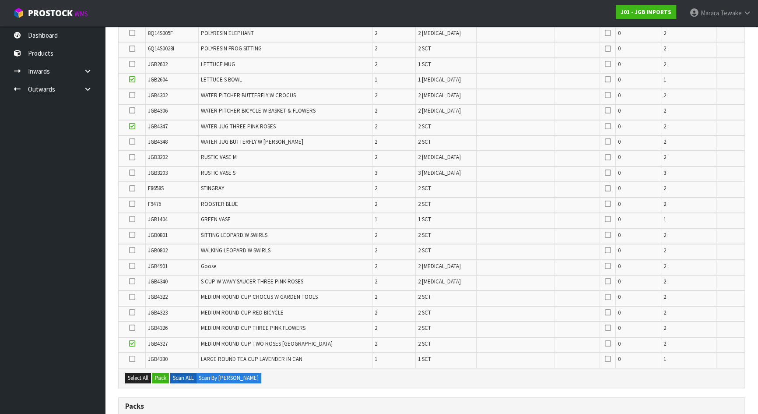
scroll to position [211, 0]
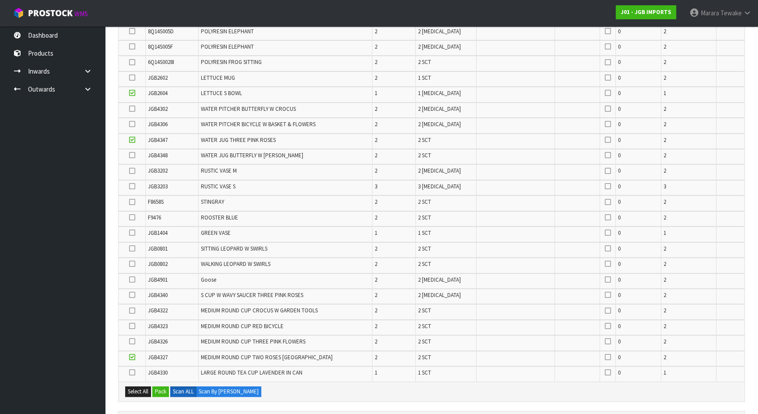
click at [130, 155] on icon at bounding box center [132, 155] width 6 height 0
click at [0, 0] on input "checkbox" at bounding box center [0, 0] width 0 height 0
click at [132, 77] on icon at bounding box center [132, 77] width 6 height 0
click at [0, 0] on input "checkbox" at bounding box center [0, 0] width 0 height 0
click at [133, 326] on icon at bounding box center [132, 326] width 6 height 0
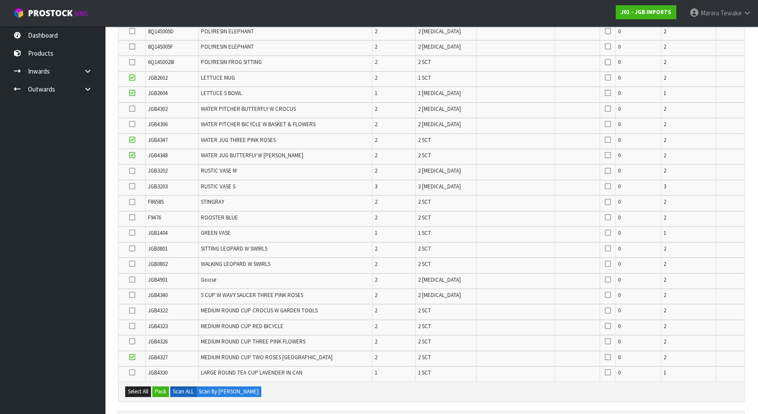
click at [0, 0] on input "checkbox" at bounding box center [0, 0] width 0 height 0
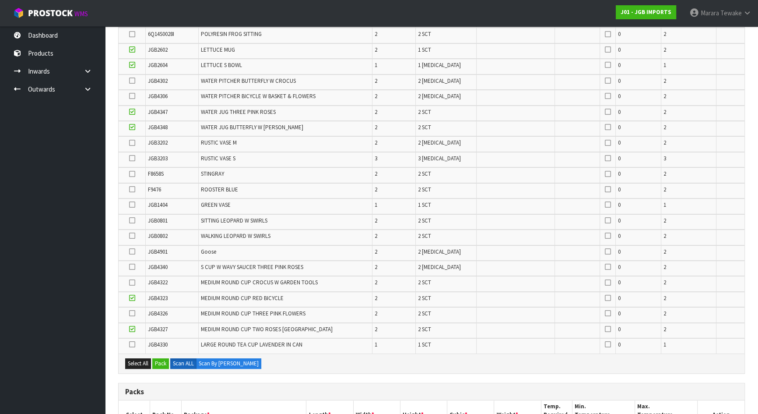
scroll to position [1317, 0]
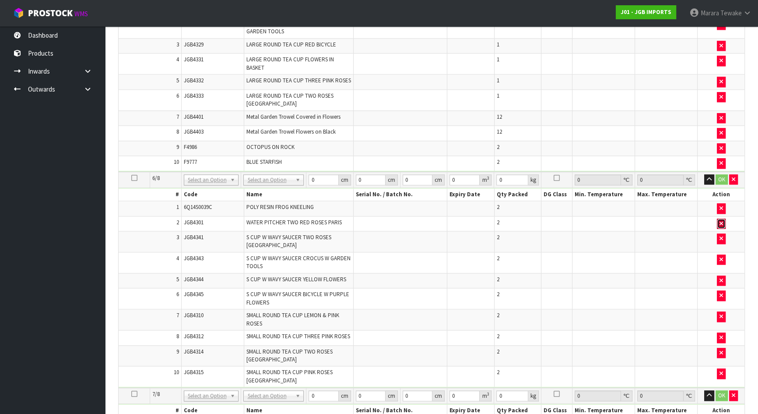
click at [720, 221] on icon "button" at bounding box center [722, 224] width 4 height 6
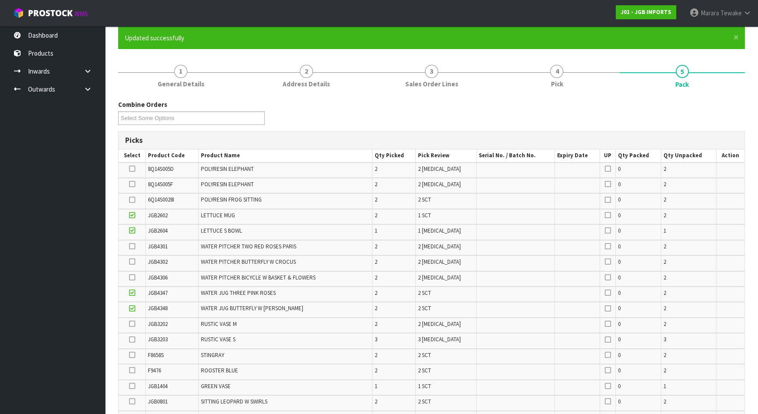
scroll to position [59, 0]
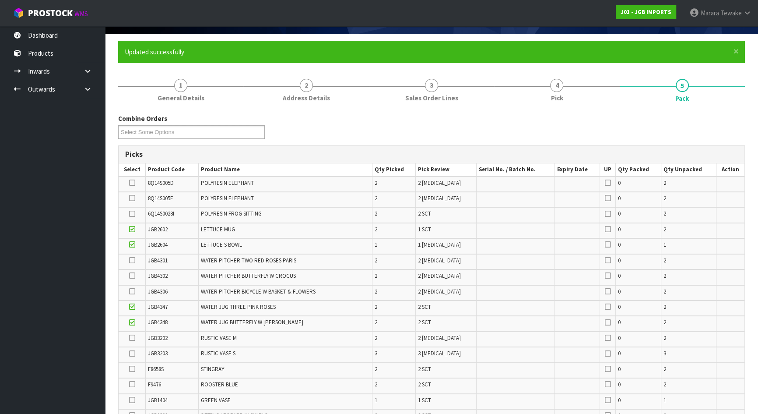
click at [132, 291] on icon at bounding box center [132, 291] width 6 height 0
click at [0, 0] on input "checkbox" at bounding box center [0, 0] width 0 height 0
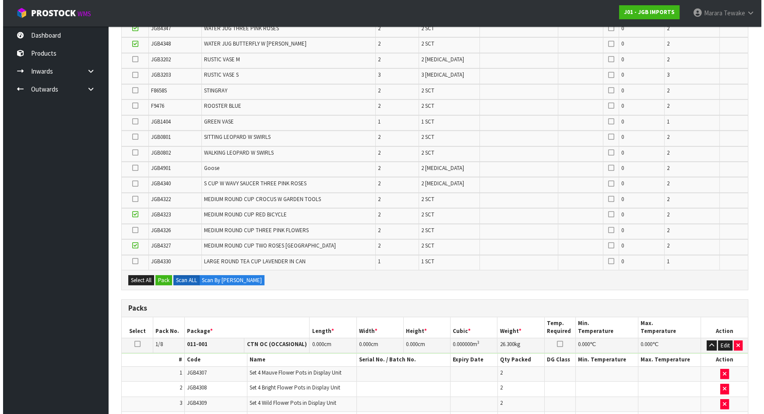
scroll to position [298, 0]
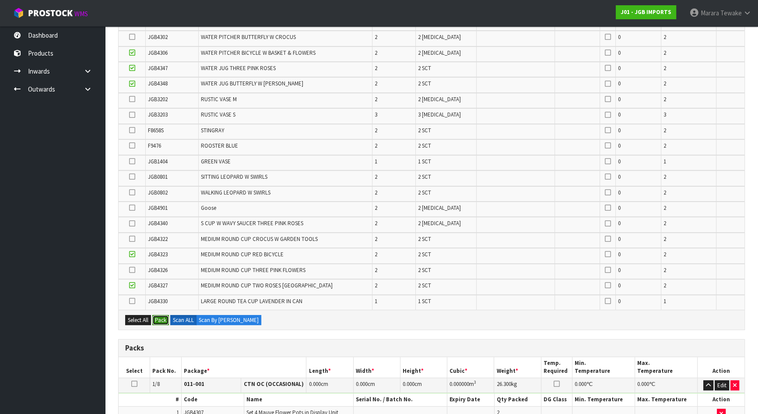
click at [159, 316] on button "Pack" at bounding box center [160, 320] width 17 height 11
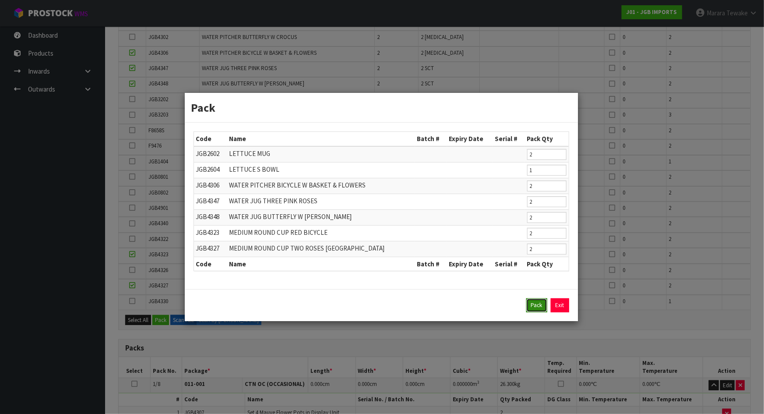
click at [537, 305] on button "Pack" at bounding box center [536, 305] width 21 height 14
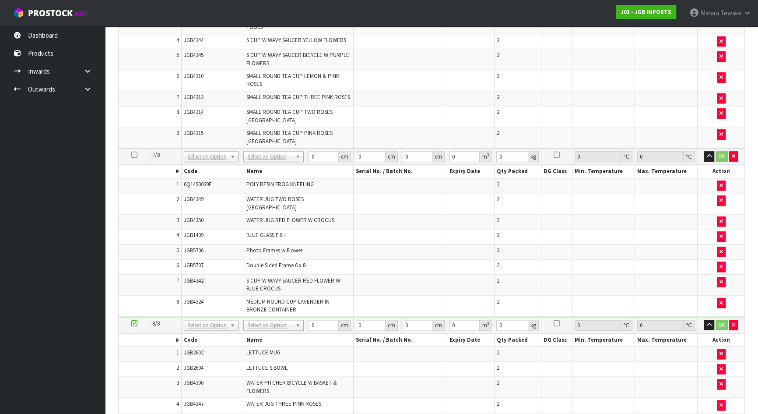
scroll to position [1541, 0]
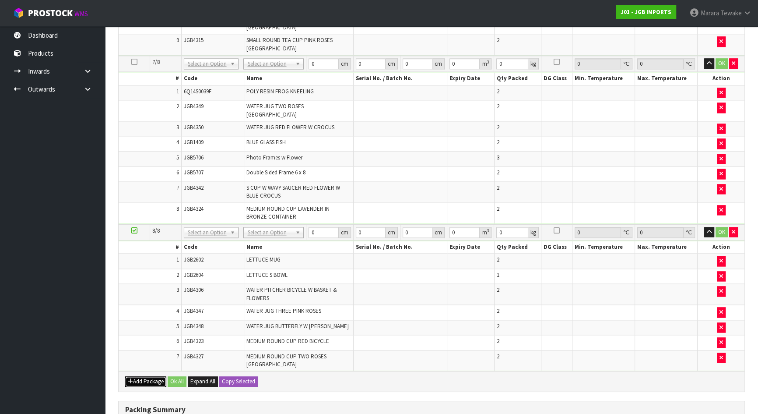
click at [140, 376] on button "Add Package" at bounding box center [145, 381] width 41 height 11
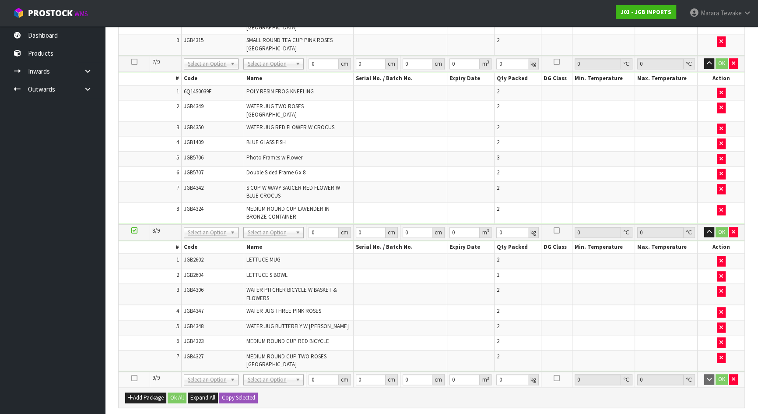
click at [134, 378] on icon at bounding box center [134, 378] width 6 height 0
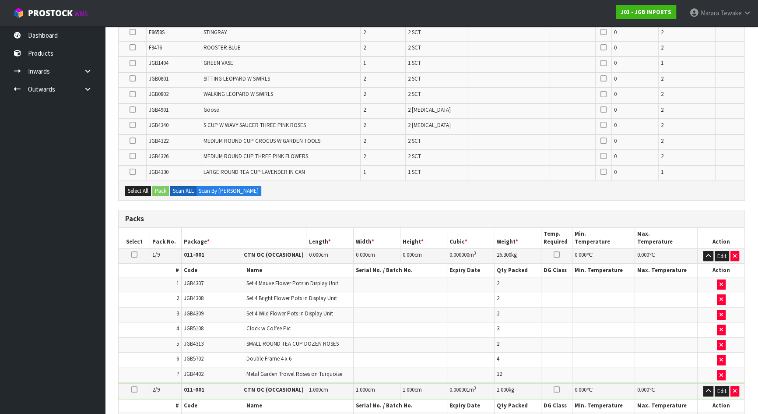
scroll to position [307, 0]
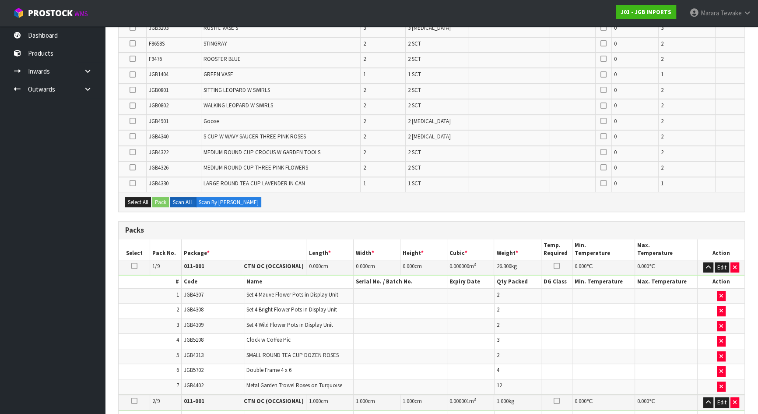
click at [132, 90] on icon at bounding box center [133, 90] width 6 height 0
click at [0, 0] on input "checkbox" at bounding box center [0, 0] width 0 height 0
click at [132, 106] on icon at bounding box center [133, 106] width 6 height 0
click at [0, 0] on input "checkbox" at bounding box center [0, 0] width 0 height 0
click at [134, 121] on icon at bounding box center [133, 121] width 6 height 0
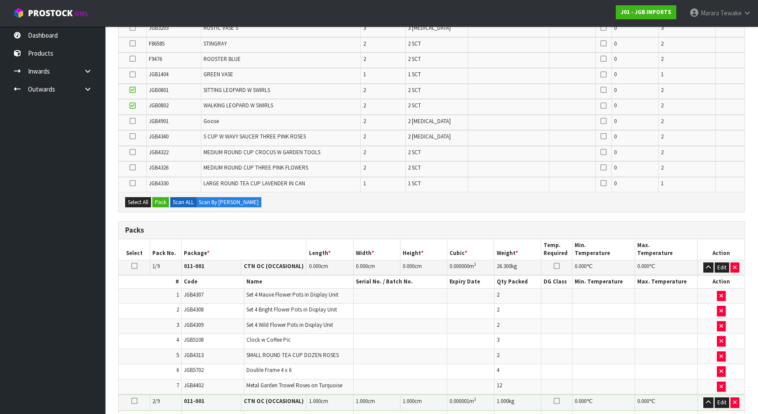
click at [0, 0] on input "checkbox" at bounding box center [0, 0] width 0 height 0
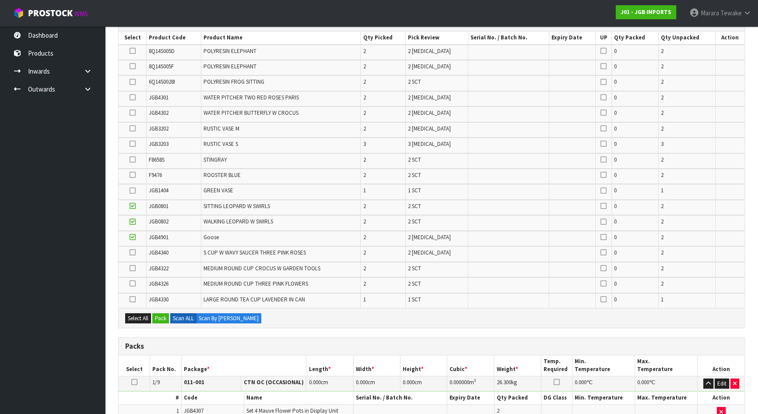
scroll to position [48, 0]
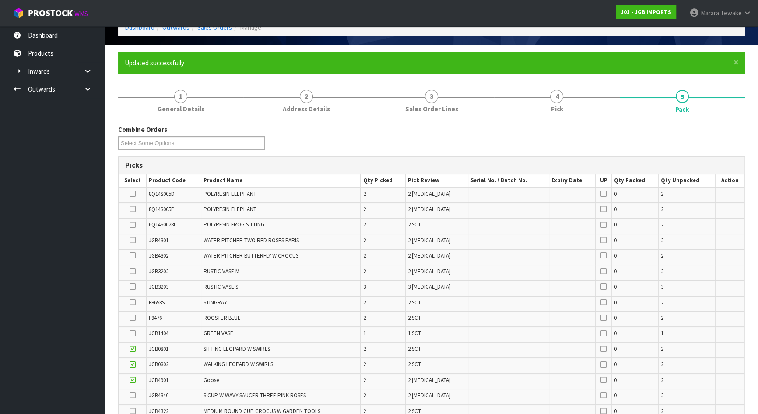
click at [132, 193] on icon at bounding box center [133, 193] width 6 height 0
click at [0, 0] on input "checkbox" at bounding box center [0, 0] width 0 height 0
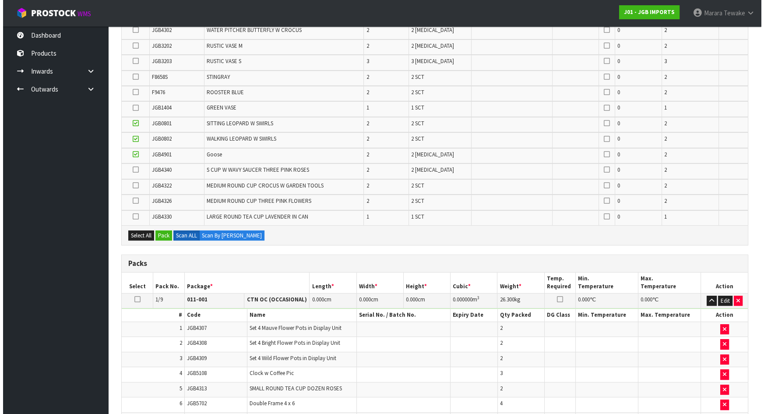
scroll to position [260, 0]
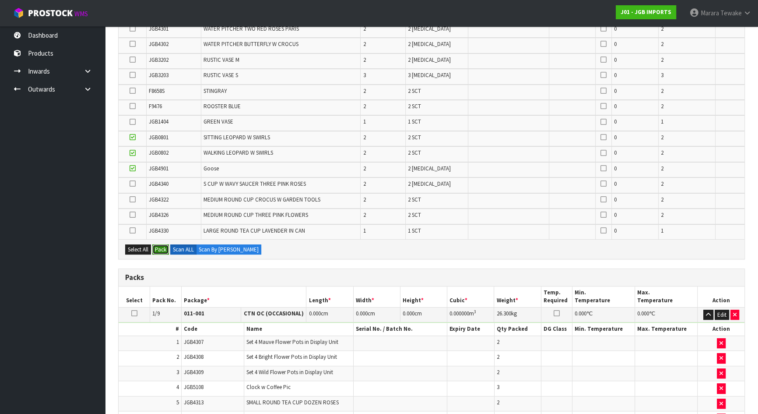
click at [162, 246] on button "Pack" at bounding box center [160, 249] width 17 height 11
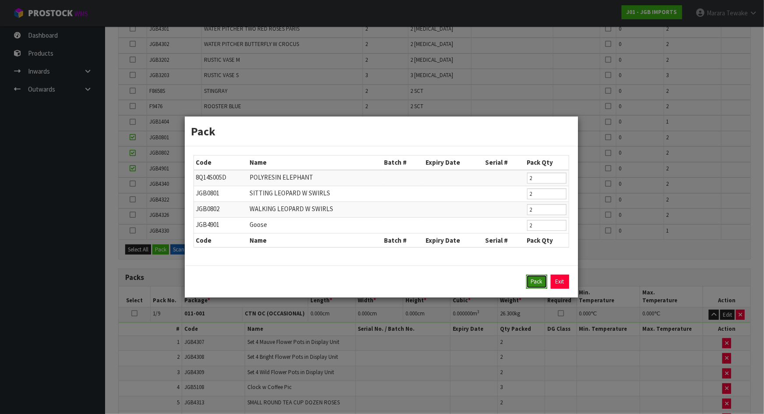
click at [539, 284] on button "Pack" at bounding box center [536, 281] width 21 height 14
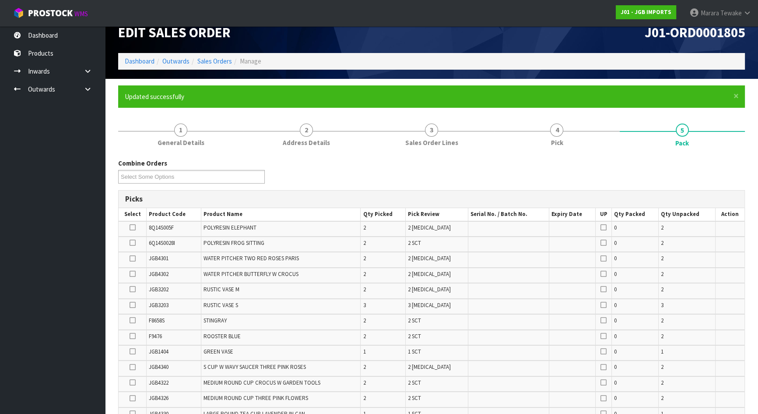
scroll to position [39, 0]
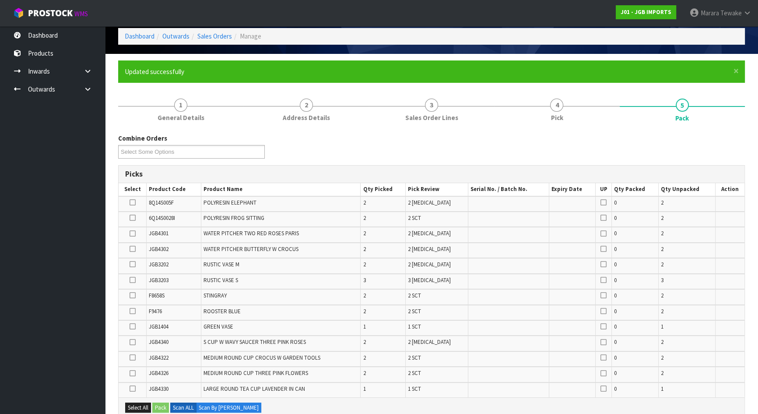
click at [132, 202] on icon at bounding box center [133, 202] width 6 height 0
click at [0, 0] on input "checkbox" at bounding box center [0, 0] width 0 height 0
click at [131, 218] on icon at bounding box center [133, 218] width 6 height 0
click at [0, 0] on input "checkbox" at bounding box center [0, 0] width 0 height 0
click at [133, 249] on icon at bounding box center [133, 249] width 6 height 0
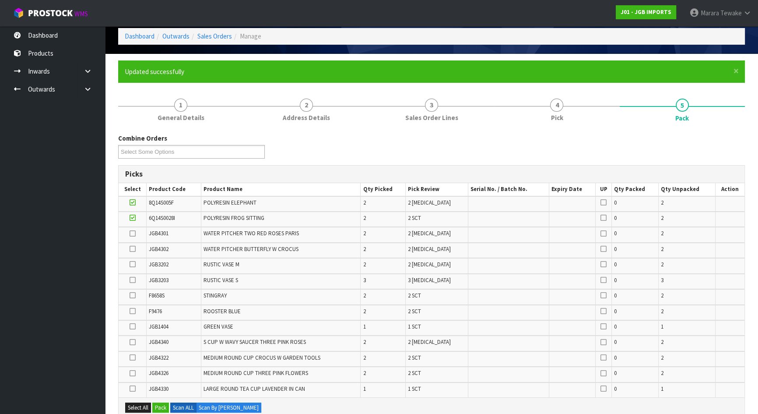
click at [0, 0] on input "checkbox" at bounding box center [0, 0] width 0 height 0
click at [132, 264] on icon at bounding box center [133, 264] width 6 height 0
click at [0, 0] on input "checkbox" at bounding box center [0, 0] width 0 height 0
click at [131, 280] on icon at bounding box center [133, 280] width 6 height 0
click at [0, 0] on input "checkbox" at bounding box center [0, 0] width 0 height 0
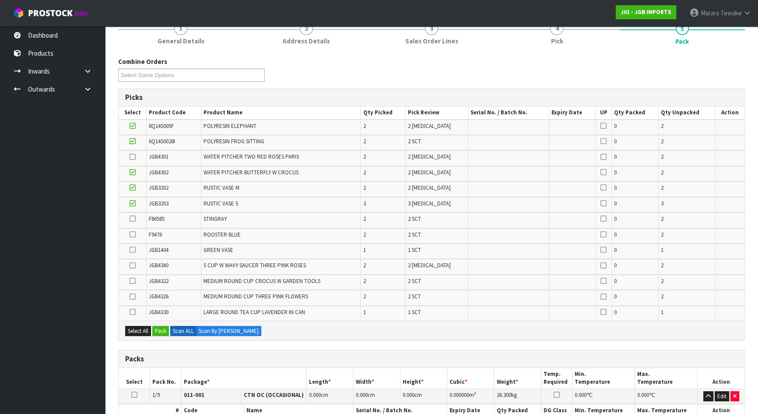
scroll to position [119, 0]
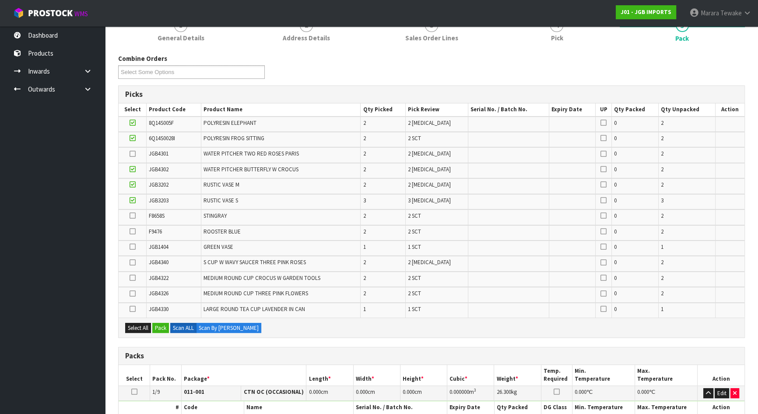
click at [135, 309] on icon at bounding box center [133, 309] width 6 height 0
click at [0, 0] on input "checkbox" at bounding box center [0, 0] width 0 height 0
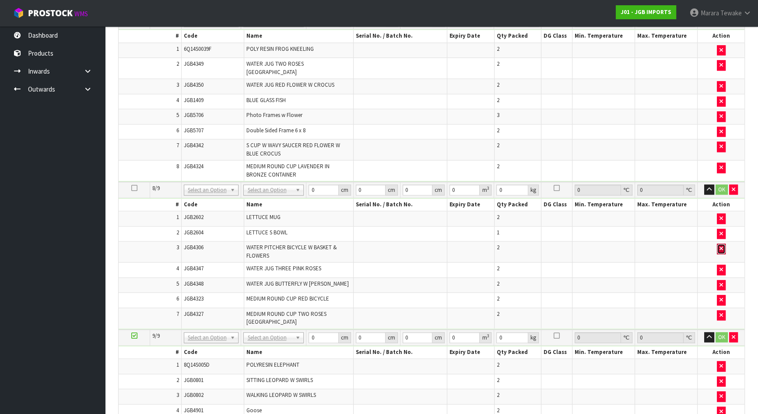
click at [721, 246] on icon "button" at bounding box center [722, 249] width 4 height 6
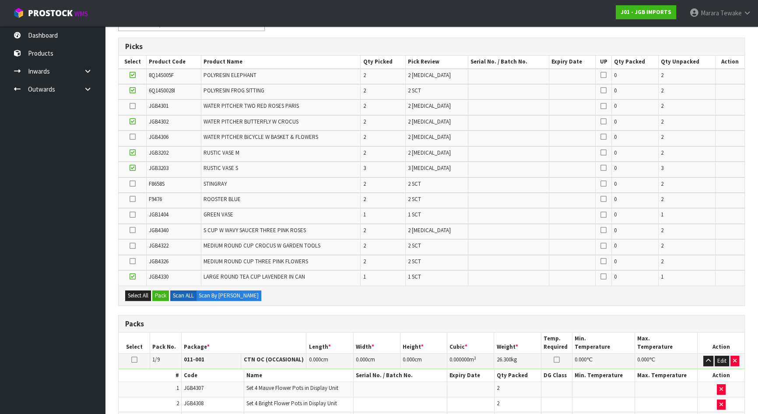
scroll to position [104, 0]
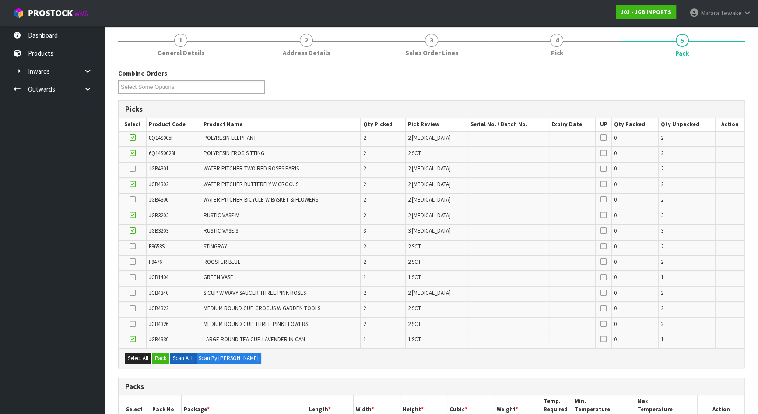
click at [134, 199] on icon at bounding box center [133, 199] width 6 height 0
click at [0, 0] on input "checkbox" at bounding box center [0, 0] width 0 height 0
drag, startPoint x: 132, startPoint y: 338, endPoint x: 121, endPoint y: 280, distance: 58.3
click at [132, 339] on icon at bounding box center [133, 339] width 6 height 0
click at [0, 0] on input "checkbox" at bounding box center [0, 0] width 0 height 0
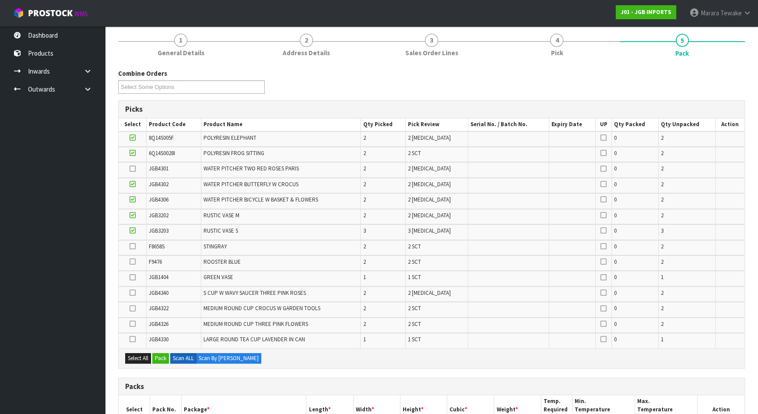
click at [133, 230] on icon at bounding box center [133, 230] width 6 height 0
click at [0, 0] on input "checkbox" at bounding box center [0, 0] width 0 height 0
drag, startPoint x: 131, startPoint y: 214, endPoint x: 131, endPoint y: 209, distance: 4.8
click at [131, 215] on icon at bounding box center [133, 215] width 6 height 0
click at [0, 0] on input "checkbox" at bounding box center [0, 0] width 0 height 0
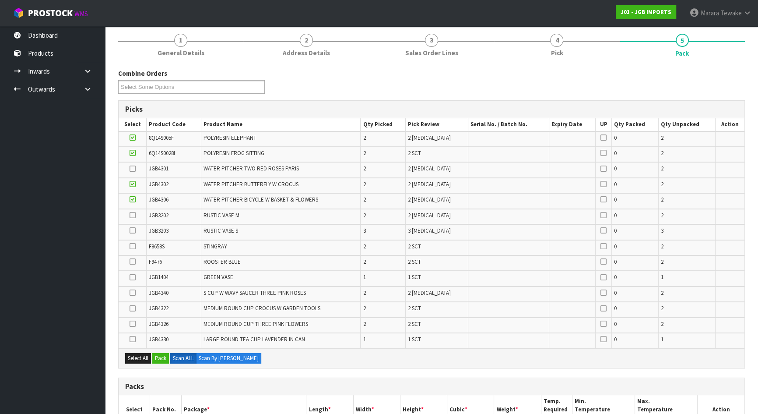
drag, startPoint x: 131, startPoint y: 197, endPoint x: 136, endPoint y: 185, distance: 13.6
click at [131, 199] on icon at bounding box center [133, 199] width 6 height 0
click at [0, 0] on input "checkbox" at bounding box center [0, 0] width 0 height 0
click at [134, 184] on icon at bounding box center [133, 184] width 6 height 0
click at [0, 0] on input "checkbox" at bounding box center [0, 0] width 0 height 0
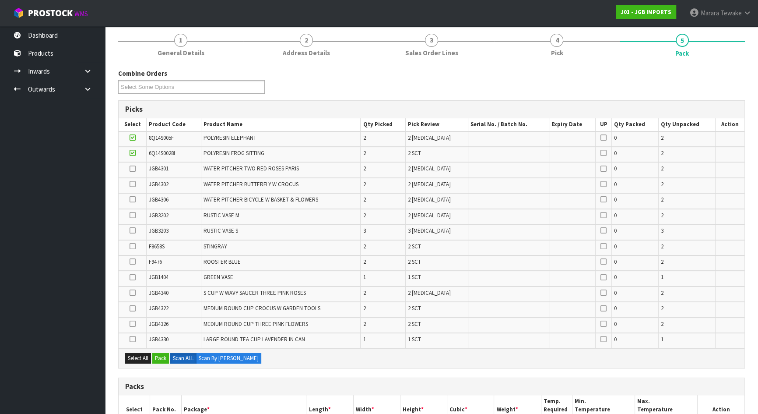
click at [131, 153] on icon at bounding box center [133, 153] width 6 height 0
click at [0, 0] on input "checkbox" at bounding box center [0, 0] width 0 height 0
click at [132, 138] on icon at bounding box center [133, 137] width 6 height 0
click at [0, 0] on input "checkbox" at bounding box center [0, 0] width 0 height 0
click at [132, 324] on icon at bounding box center [133, 324] width 6 height 0
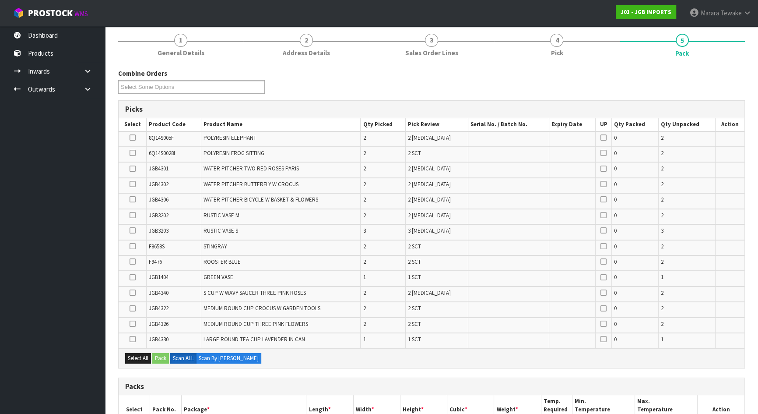
click at [0, 0] on input "checkbox" at bounding box center [0, 0] width 0 height 0
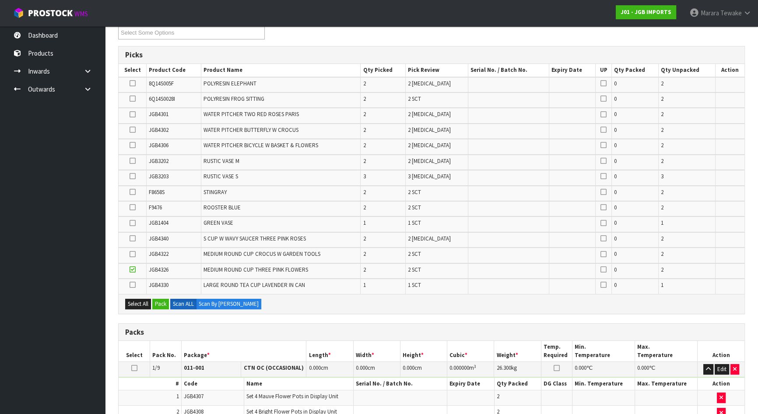
scroll to position [383, 0]
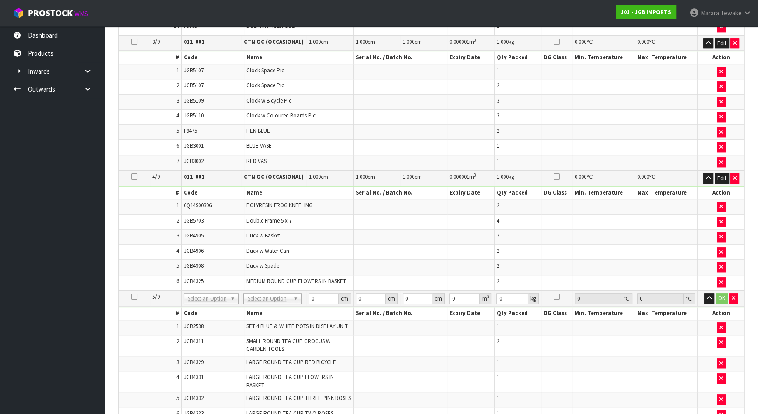
click at [133, 176] on icon at bounding box center [134, 176] width 6 height 0
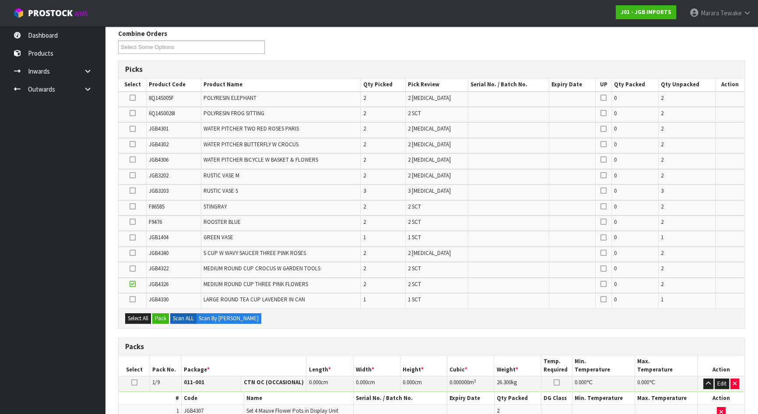
scroll to position [223, 0]
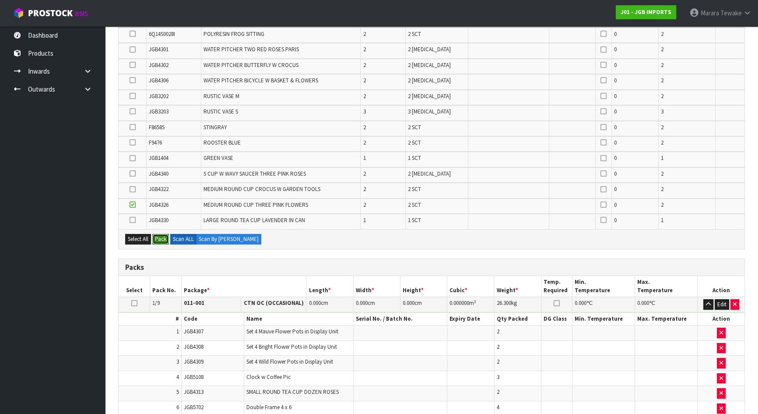
click at [163, 236] on button "Pack" at bounding box center [160, 239] width 17 height 11
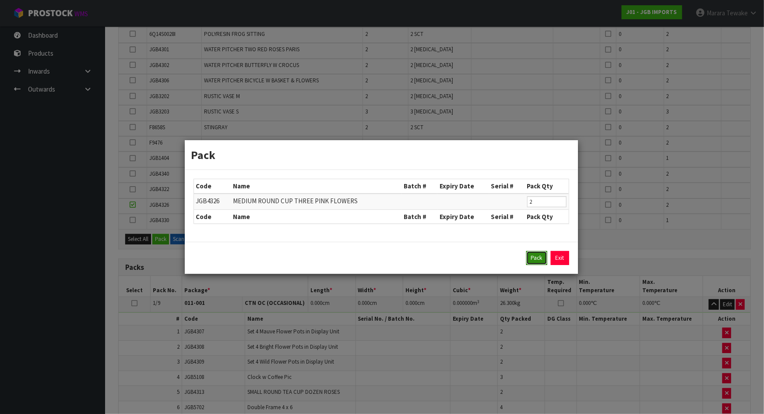
drag, startPoint x: 534, startPoint y: 256, endPoint x: 532, endPoint y: 251, distance: 5.3
click at [534, 255] on button "Pack" at bounding box center [536, 258] width 21 height 14
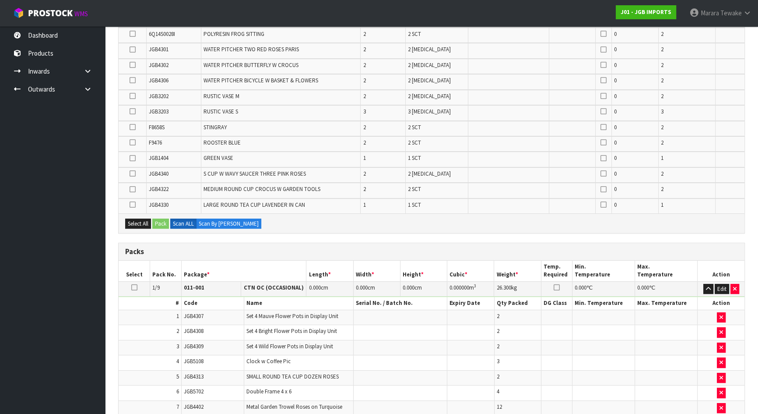
click at [134, 142] on icon at bounding box center [133, 142] width 6 height 0
click at [0, 0] on input "checkbox" at bounding box center [0, 0] width 0 height 0
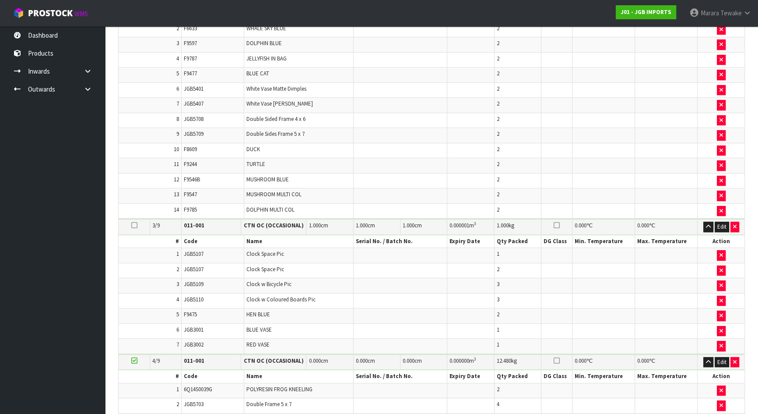
click at [133, 225] on icon at bounding box center [134, 225] width 6 height 0
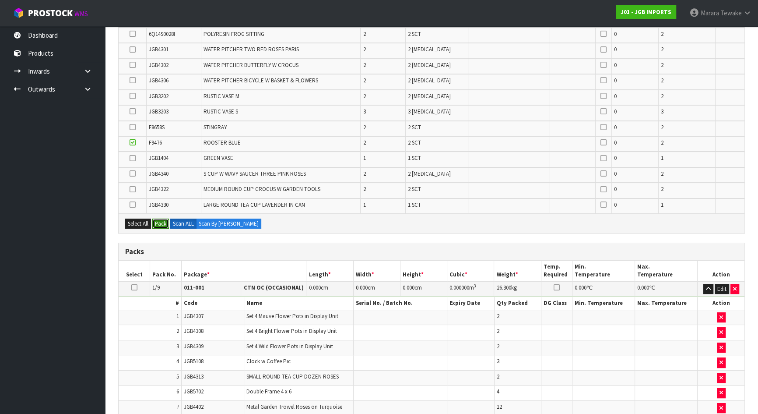
click at [163, 221] on button "Pack" at bounding box center [160, 223] width 17 height 11
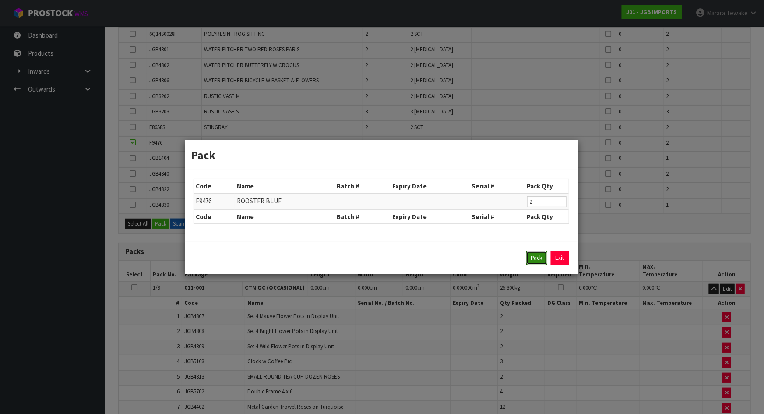
click at [536, 262] on button "Pack" at bounding box center [536, 258] width 21 height 14
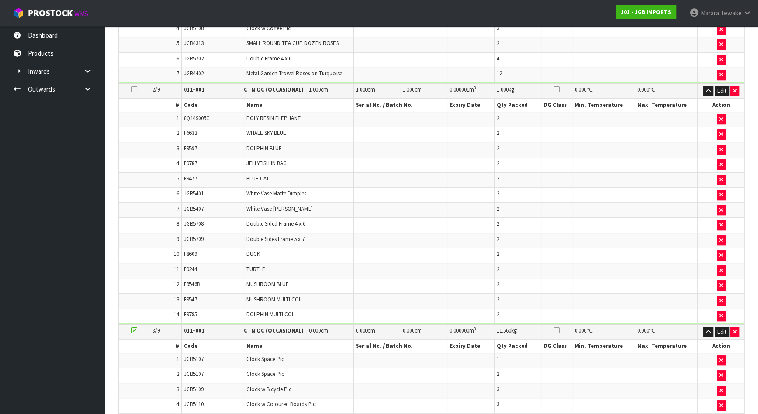
scroll to position [173, 0]
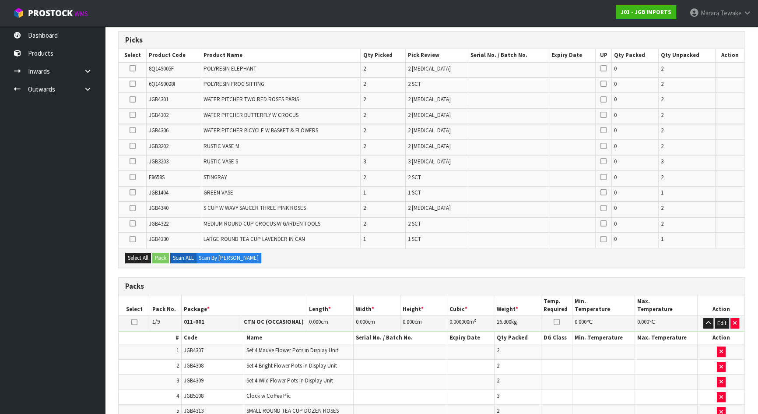
click at [132, 208] on icon at bounding box center [133, 208] width 6 height 0
click at [0, 0] on input "checkbox" at bounding box center [0, 0] width 0 height 0
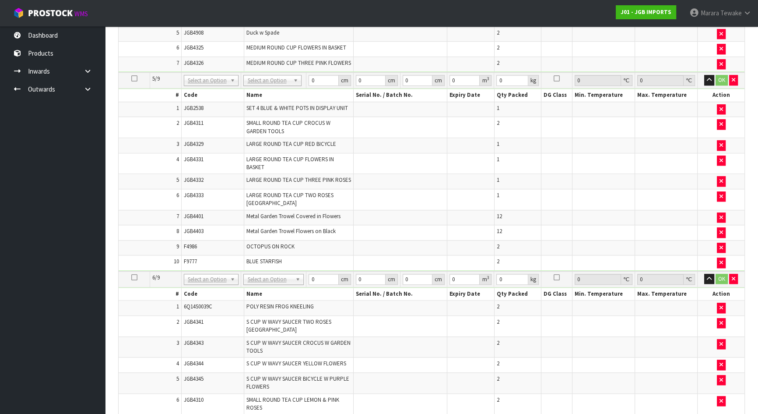
scroll to position [1009, 0]
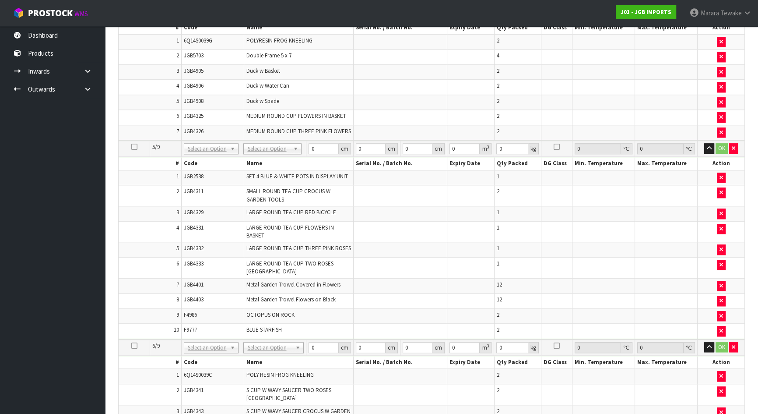
click at [133, 147] on icon at bounding box center [134, 147] width 6 height 0
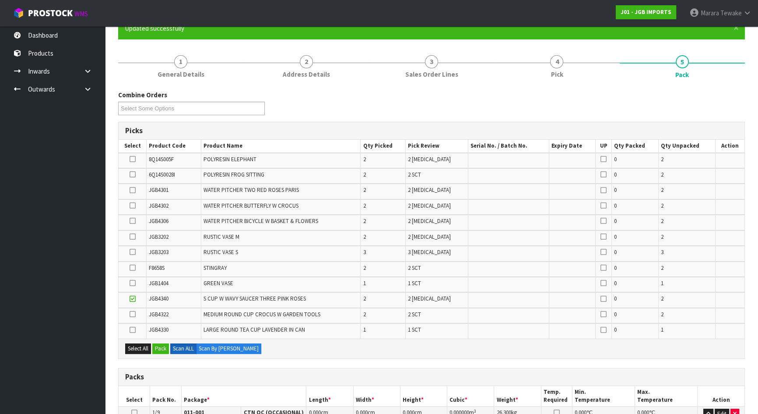
scroll to position [199, 0]
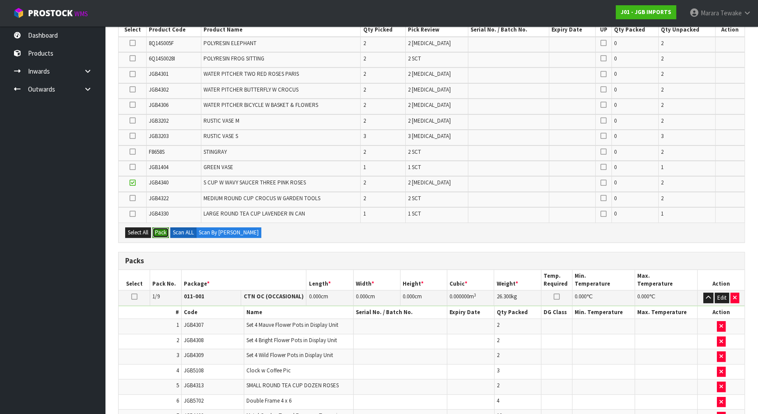
click at [160, 229] on button "Pack" at bounding box center [160, 232] width 17 height 11
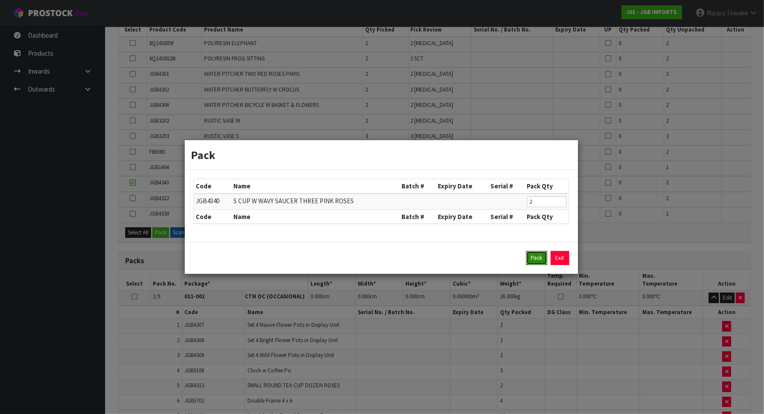
click at [531, 258] on button "Pack" at bounding box center [536, 258] width 21 height 14
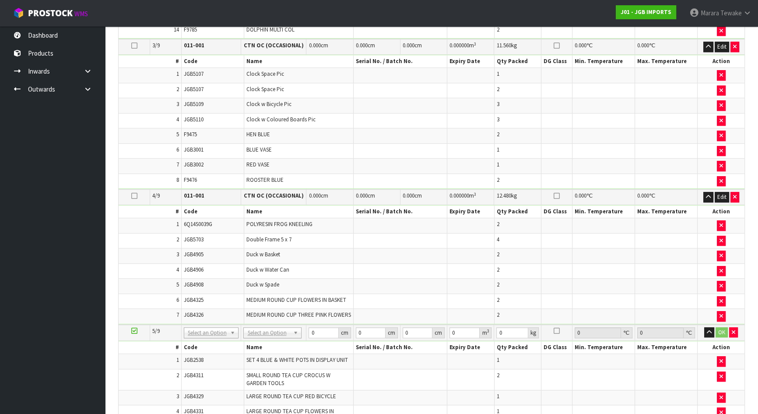
scroll to position [756, 0]
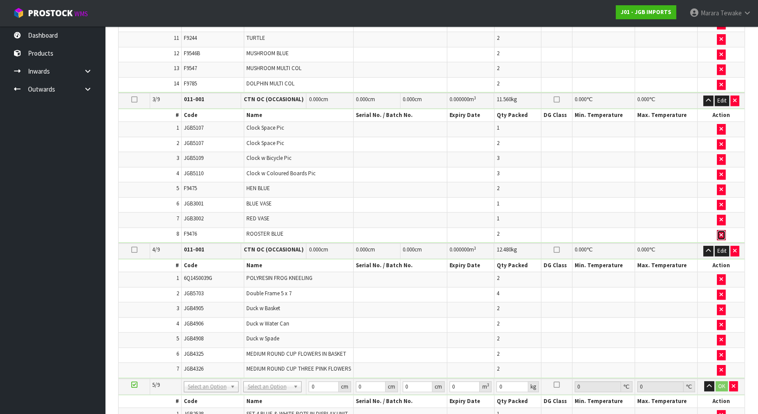
click at [718, 230] on button "button" at bounding box center [721, 235] width 9 height 11
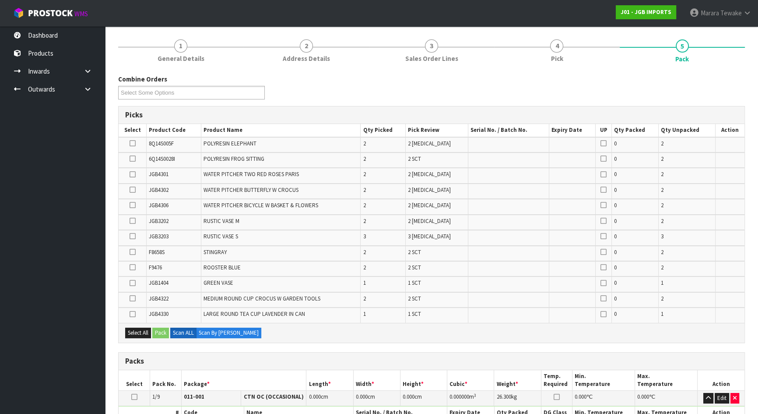
scroll to position [95, 0]
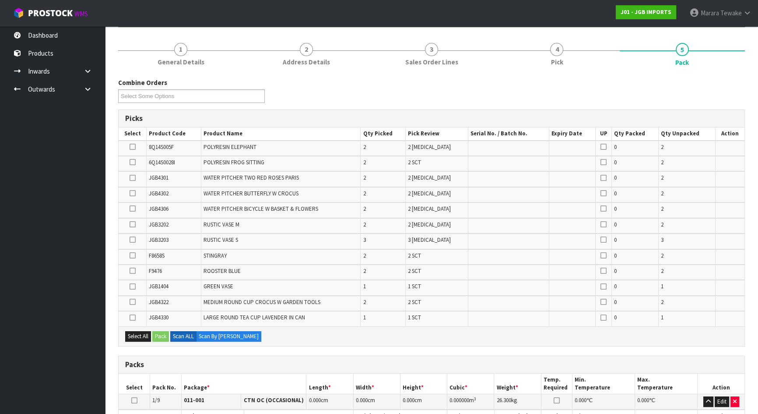
click at [131, 271] on icon at bounding box center [133, 271] width 6 height 0
click at [0, 0] on input "checkbox" at bounding box center [0, 0] width 0 height 0
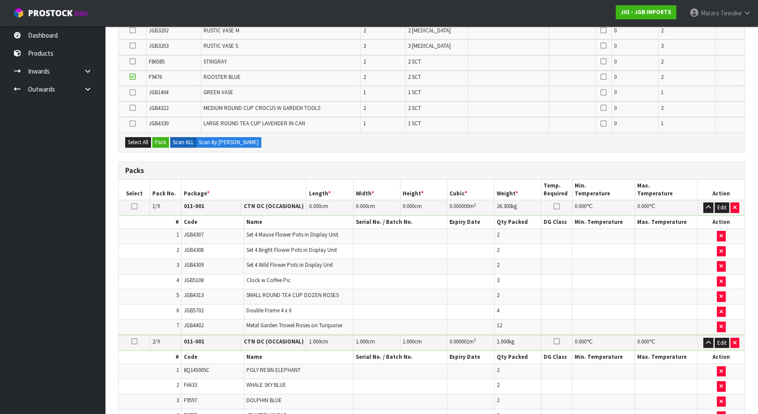
scroll to position [254, 0]
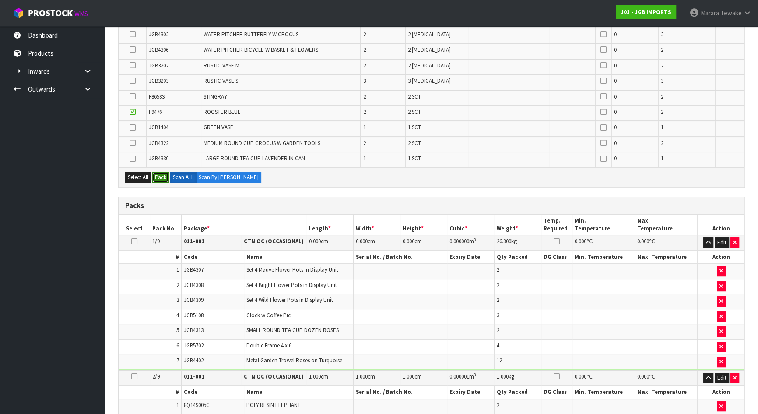
click at [155, 174] on button "Pack" at bounding box center [160, 177] width 17 height 11
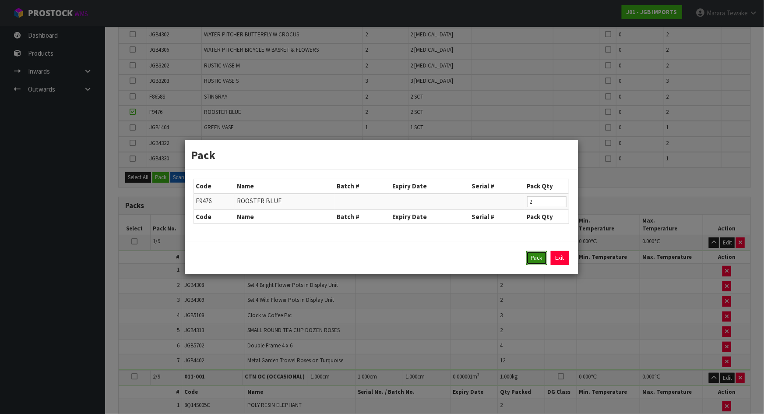
click at [538, 257] on button "Pack" at bounding box center [536, 258] width 21 height 14
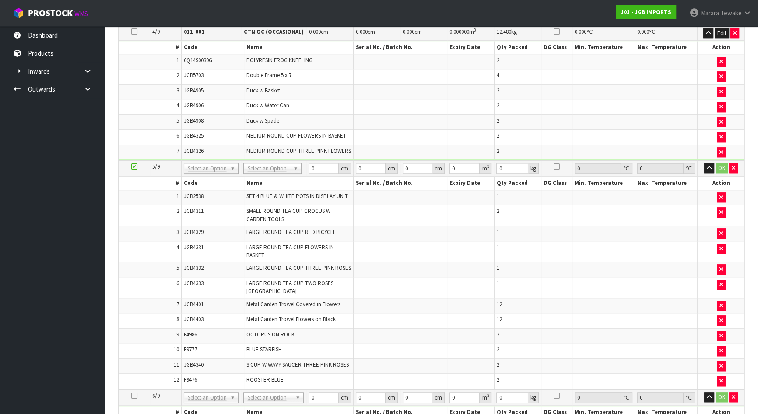
scroll to position [971, 0]
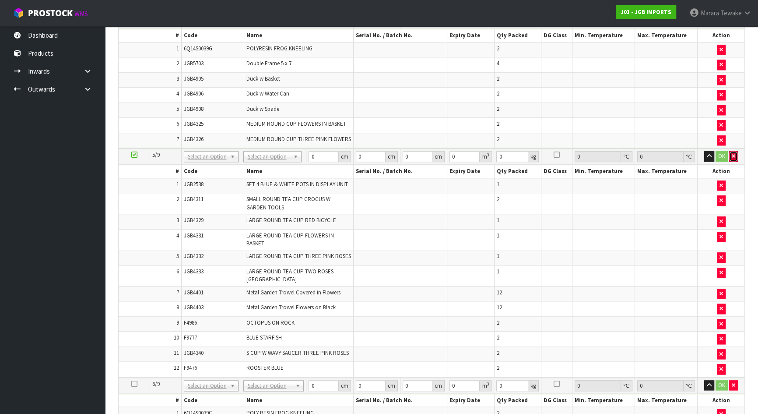
click at [732, 153] on icon "button" at bounding box center [734, 156] width 4 height 6
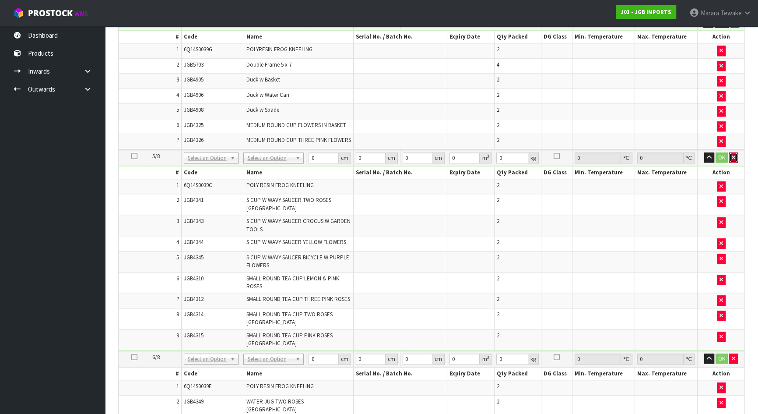
click at [734, 155] on icon "button" at bounding box center [734, 158] width 4 height 6
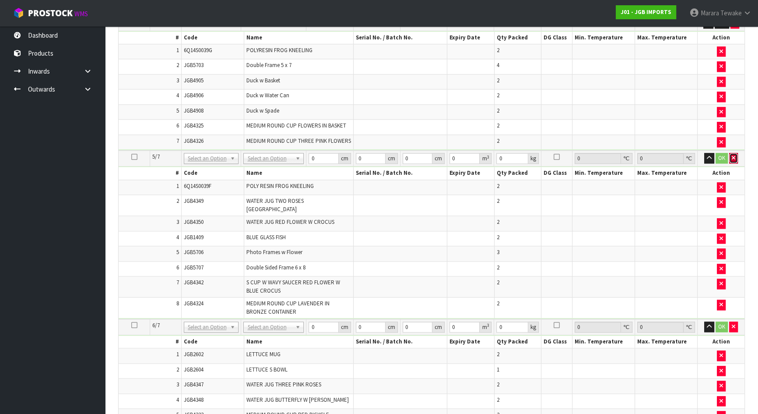
click at [734, 155] on icon "button" at bounding box center [734, 158] width 4 height 6
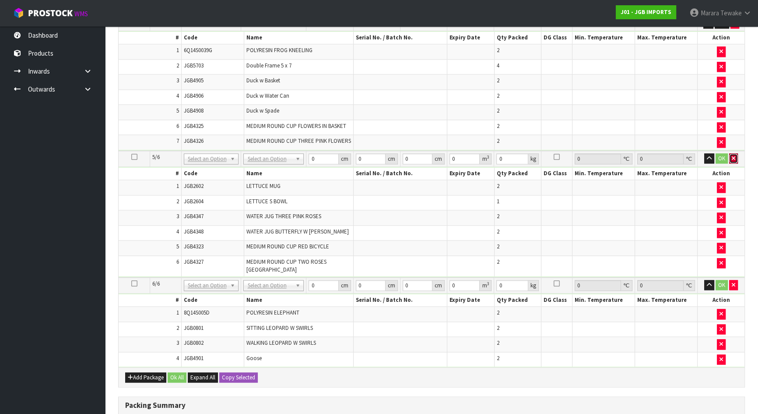
click at [734, 155] on icon "button" at bounding box center [734, 158] width 4 height 6
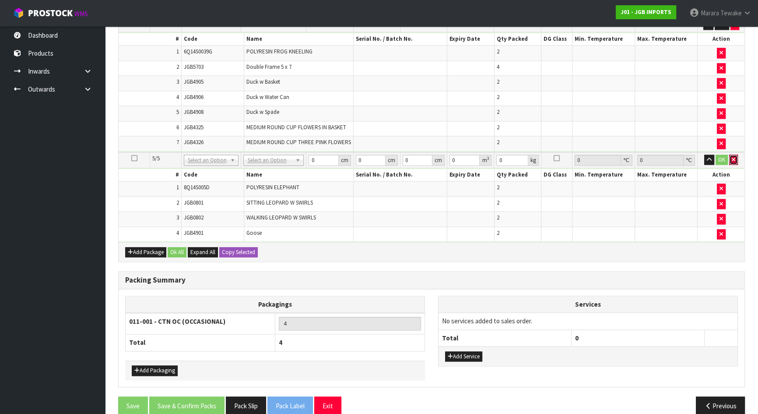
click at [734, 157] on icon "button" at bounding box center [734, 160] width 4 height 6
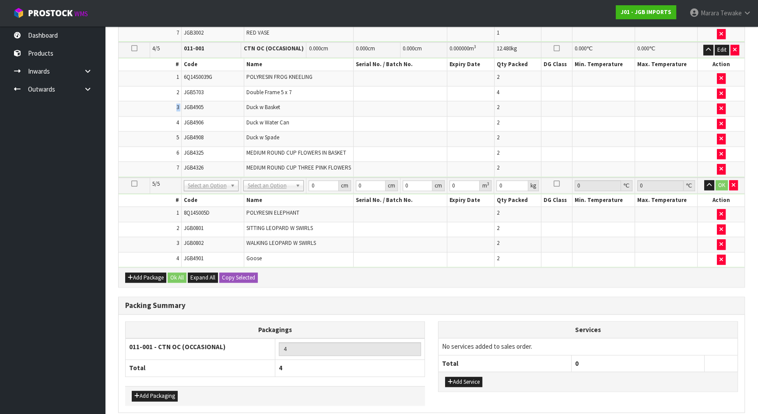
click at [734, 101] on td at bounding box center [721, 93] width 47 height 15
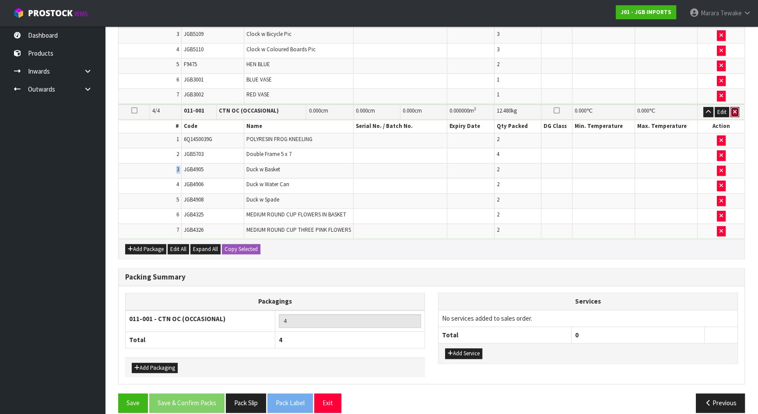
click at [732, 107] on button "button" at bounding box center [735, 112] width 9 height 11
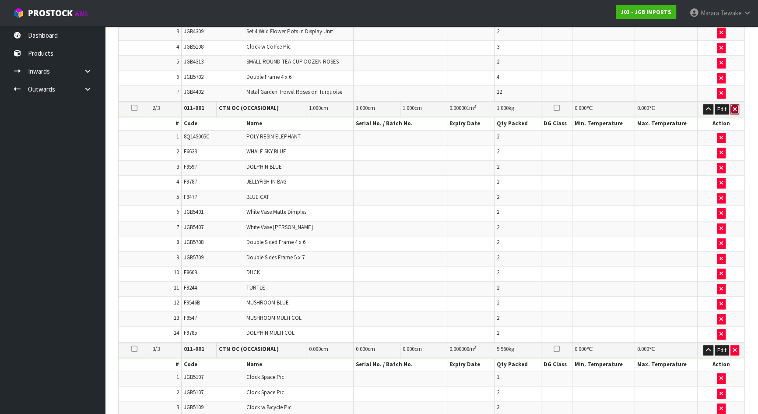
click at [736, 106] on icon "button" at bounding box center [735, 109] width 4 height 6
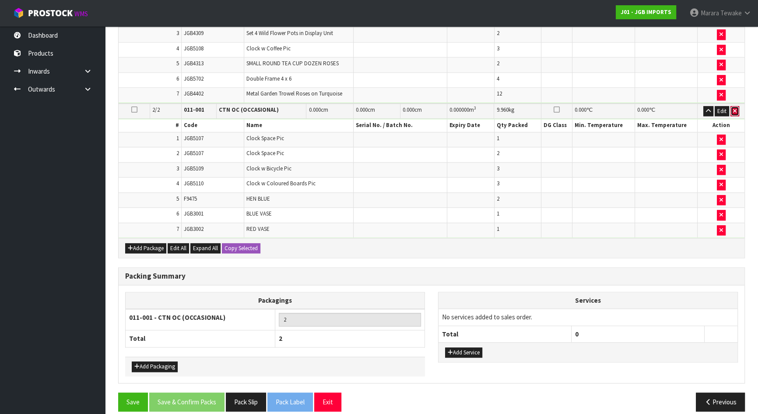
click at [736, 108] on icon "button" at bounding box center [735, 111] width 4 height 6
type input "1"
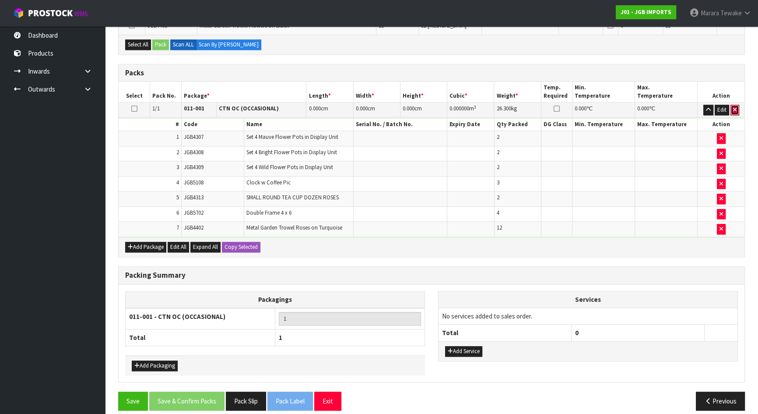
click at [735, 107] on icon "button" at bounding box center [735, 110] width 4 height 6
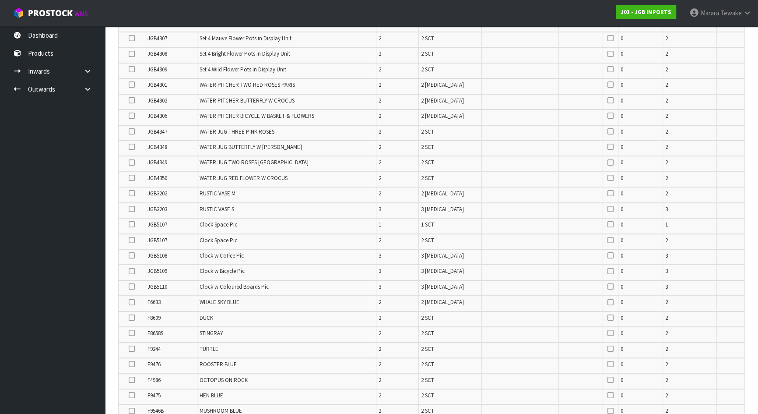
scroll to position [359, 0]
click at [131, 286] on icon at bounding box center [132, 286] width 6 height 0
click at [0, 0] on input "checkbox" at bounding box center [0, 0] width 0 height 0
click at [130, 271] on icon at bounding box center [132, 271] width 6 height 0
click at [0, 0] on input "checkbox" at bounding box center [0, 0] width 0 height 0
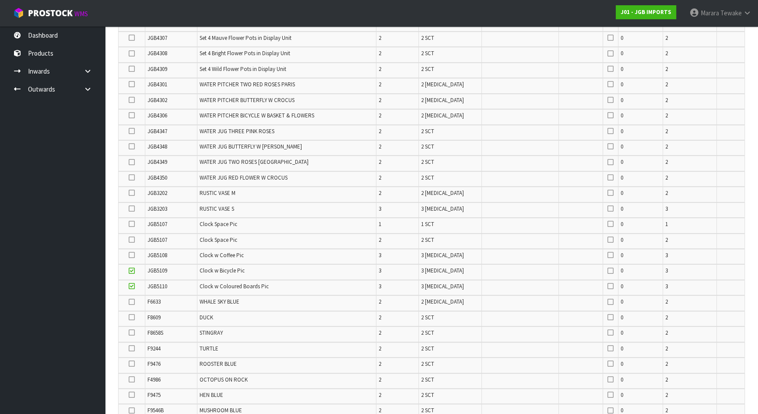
click at [130, 239] on icon at bounding box center [132, 239] width 6 height 0
click at [0, 0] on input "checkbox" at bounding box center [0, 0] width 0 height 0
click at [131, 224] on icon at bounding box center [132, 224] width 6 height 0
click at [0, 0] on input "checkbox" at bounding box center [0, 0] width 0 height 0
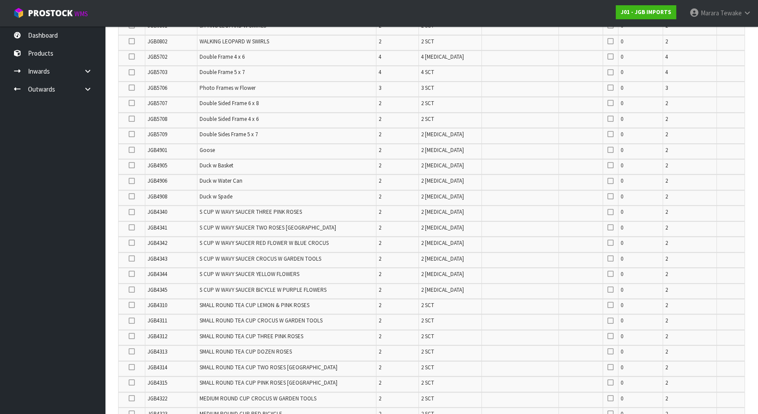
scroll to position [1192, 0]
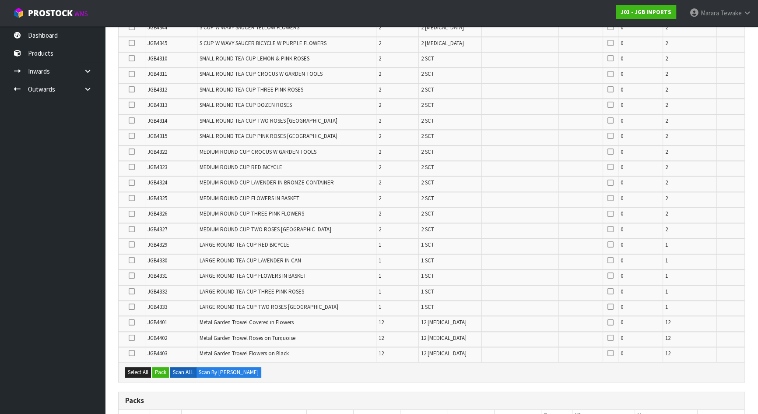
click at [131, 214] on icon at bounding box center [132, 214] width 6 height 0
click at [0, 0] on input "checkbox" at bounding box center [0, 0] width 0 height 0
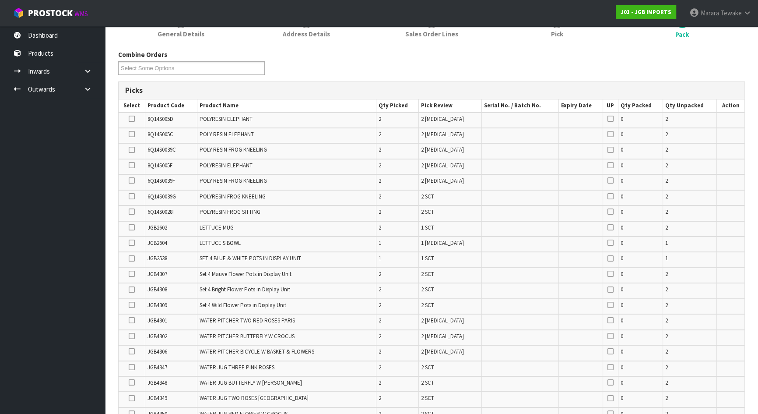
scroll to position [117, 0]
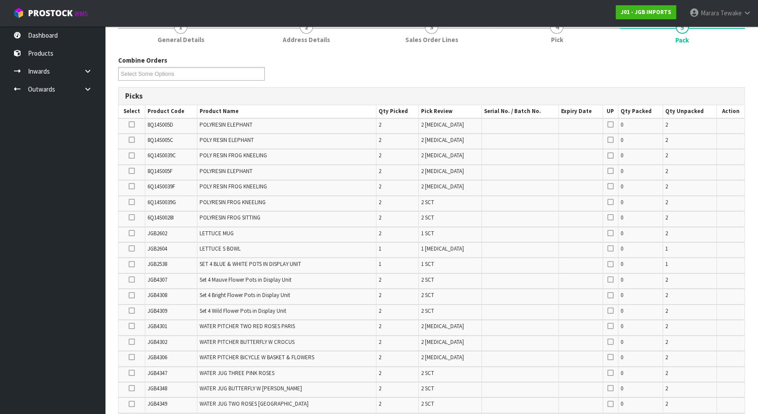
click at [130, 186] on icon at bounding box center [132, 186] width 6 height 0
click at [0, 0] on input "checkbox" at bounding box center [0, 0] width 0 height 0
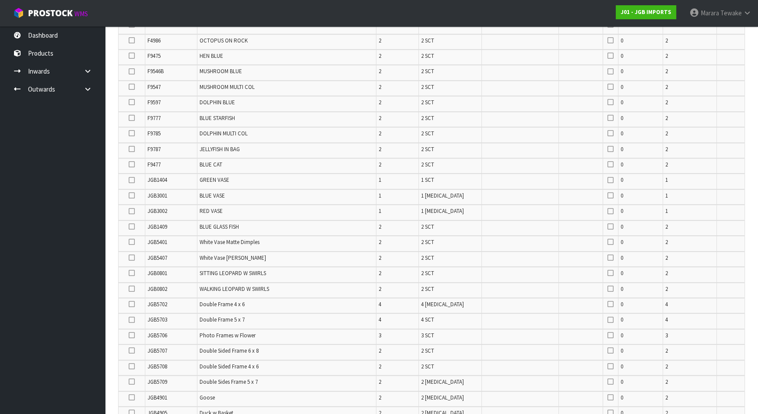
click at [131, 211] on icon at bounding box center [132, 211] width 6 height 0
click at [0, 0] on input "checkbox" at bounding box center [0, 0] width 0 height 0
click at [131, 195] on icon at bounding box center [132, 195] width 6 height 0
click at [0, 0] on input "checkbox" at bounding box center [0, 0] width 0 height 0
click at [132, 56] on icon at bounding box center [132, 56] width 6 height 0
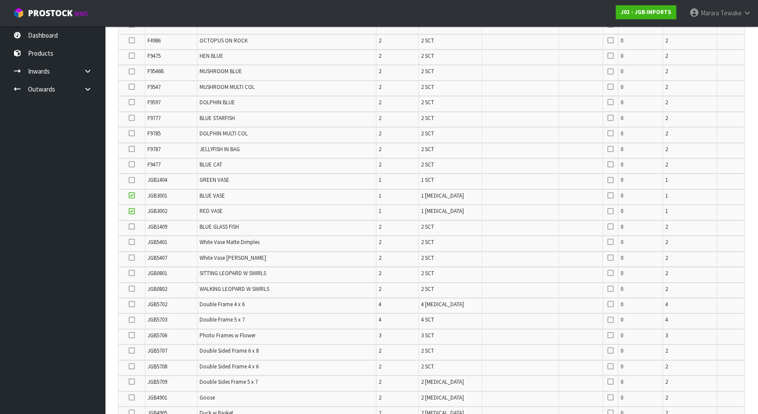
click at [0, 0] on input "checkbox" at bounding box center [0, 0] width 0 height 0
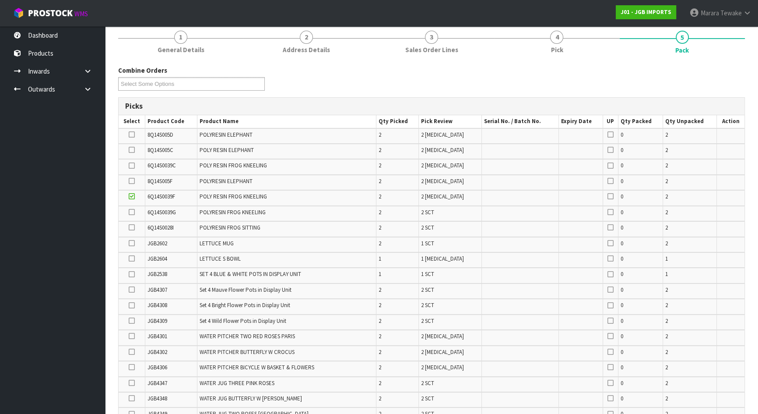
scroll to position [101, 0]
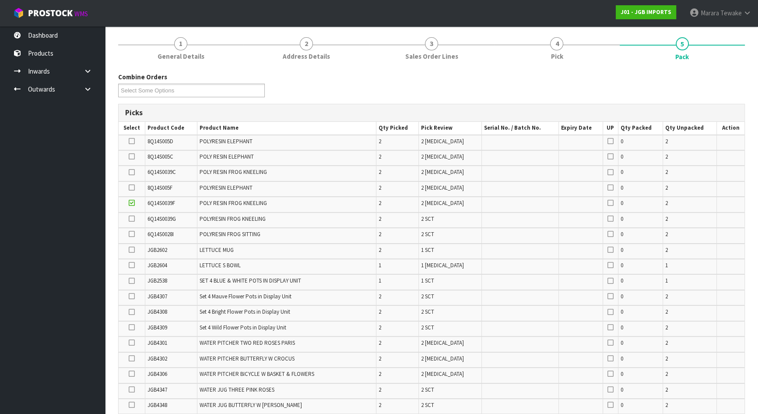
click at [129, 218] on icon at bounding box center [132, 218] width 6 height 0
click at [0, 0] on input "checkbox" at bounding box center [0, 0] width 0 height 0
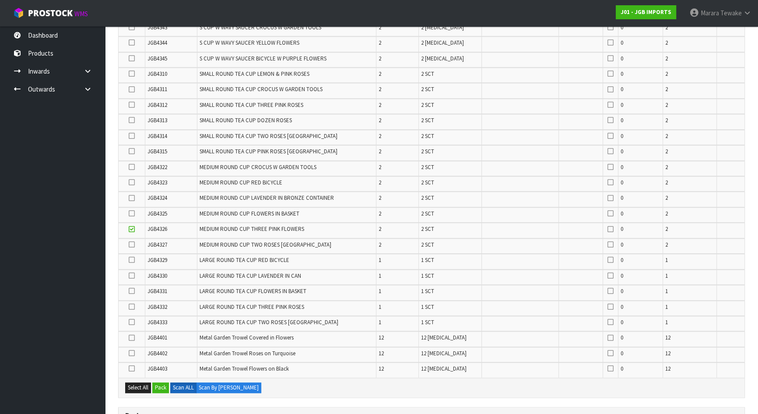
click at [134, 207] on td at bounding box center [132, 214] width 27 height 15
click at [131, 213] on icon at bounding box center [132, 213] width 6 height 0
click at [0, 0] on input "checkbox" at bounding box center [0, 0] width 0 height 0
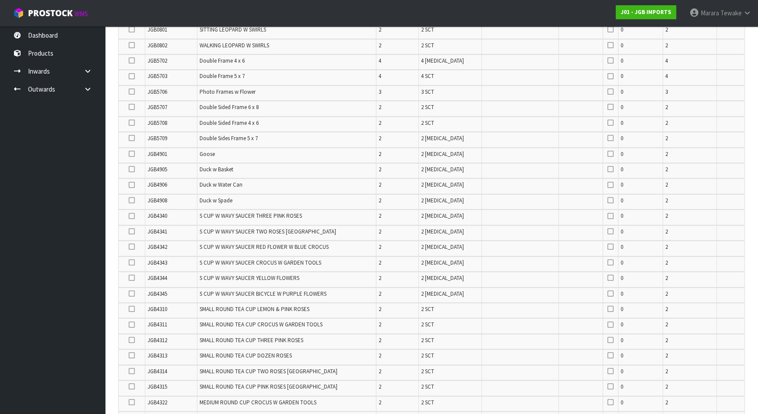
scroll to position [937, 0]
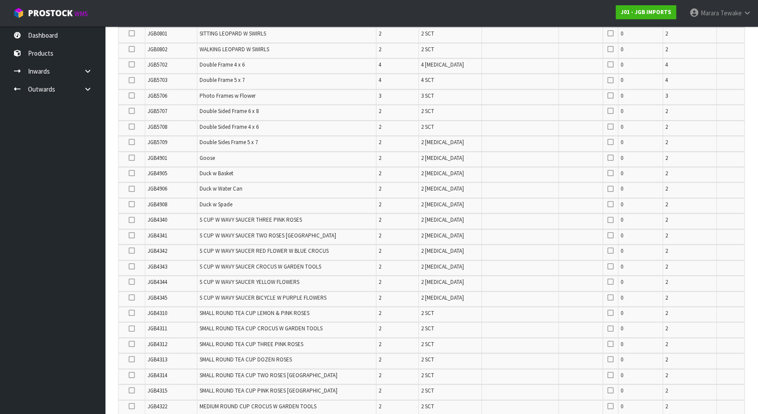
click at [130, 204] on icon at bounding box center [132, 204] width 6 height 0
click at [0, 0] on input "checkbox" at bounding box center [0, 0] width 0 height 0
click at [132, 189] on icon at bounding box center [132, 189] width 6 height 0
click at [0, 0] on input "checkbox" at bounding box center [0, 0] width 0 height 0
click at [129, 173] on icon at bounding box center [132, 173] width 6 height 0
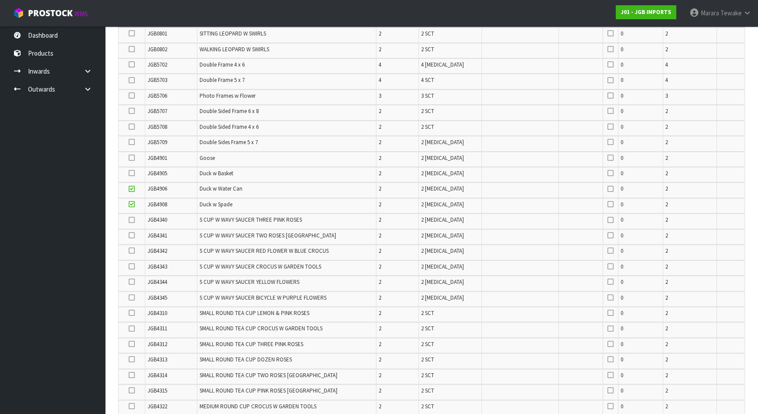
click at [0, 0] on input "checkbox" at bounding box center [0, 0] width 0 height 0
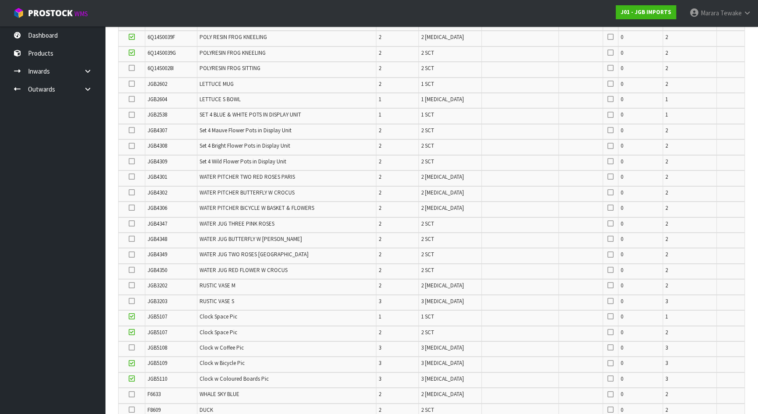
scroll to position [261, 0]
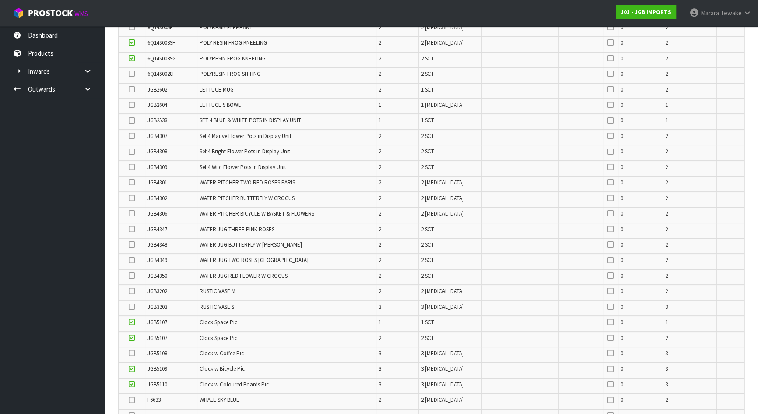
click at [132, 182] on icon at bounding box center [132, 182] width 6 height 0
click at [0, 0] on input "checkbox" at bounding box center [0, 0] width 0 height 0
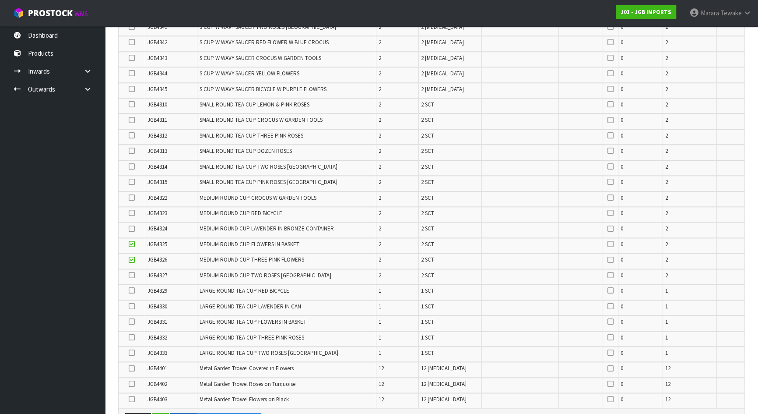
click at [131, 213] on icon at bounding box center [132, 213] width 6 height 0
click at [0, 0] on input "checkbox" at bounding box center [0, 0] width 0 height 0
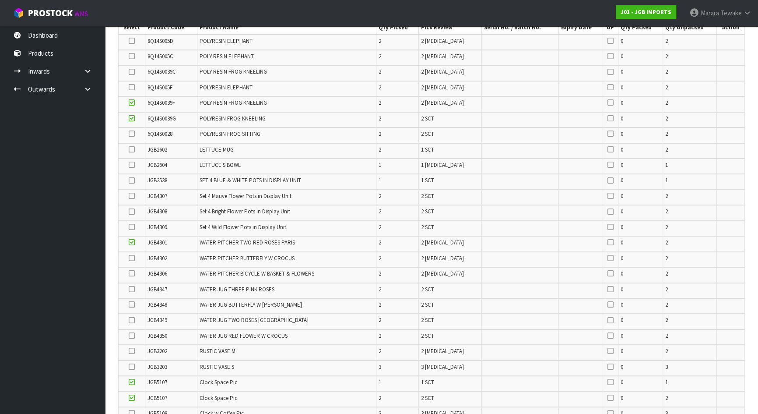
scroll to position [190, 0]
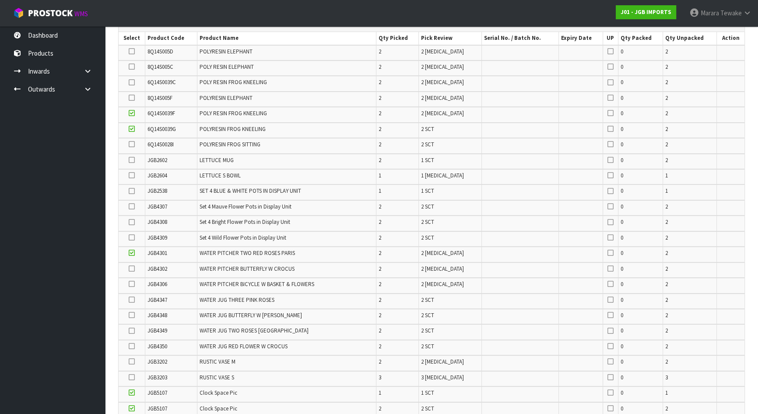
click at [133, 160] on icon at bounding box center [132, 160] width 6 height 0
click at [0, 0] on input "checkbox" at bounding box center [0, 0] width 0 height 0
click at [130, 377] on icon at bounding box center [132, 377] width 6 height 0
click at [0, 0] on input "checkbox" at bounding box center [0, 0] width 0 height 0
click at [130, 175] on icon at bounding box center [132, 175] width 6 height 0
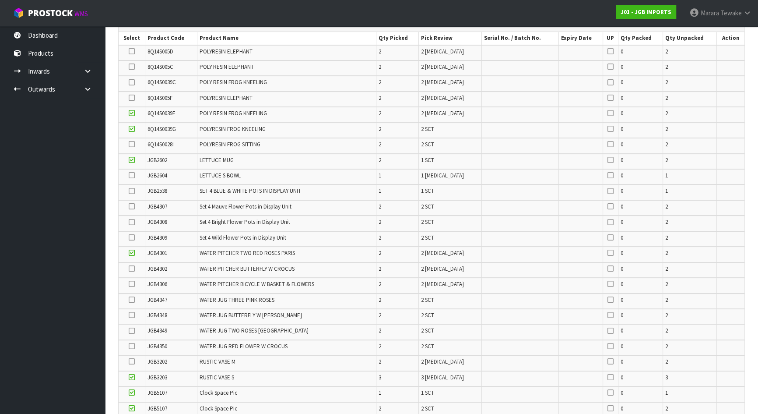
click at [0, 0] on input "checkbox" at bounding box center [0, 0] width 0 height 0
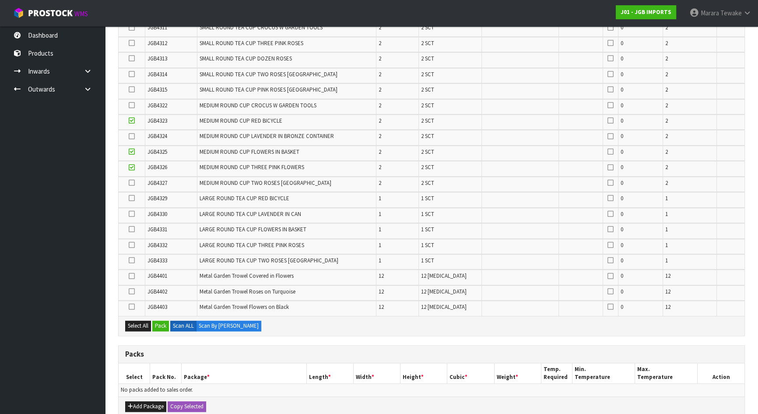
click at [131, 214] on icon at bounding box center [132, 214] width 6 height 0
click at [0, 0] on input "checkbox" at bounding box center [0, 0] width 0 height 0
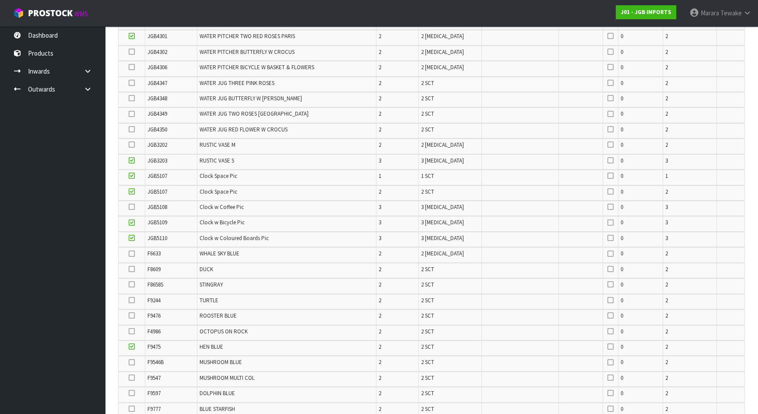
scroll to position [362, 0]
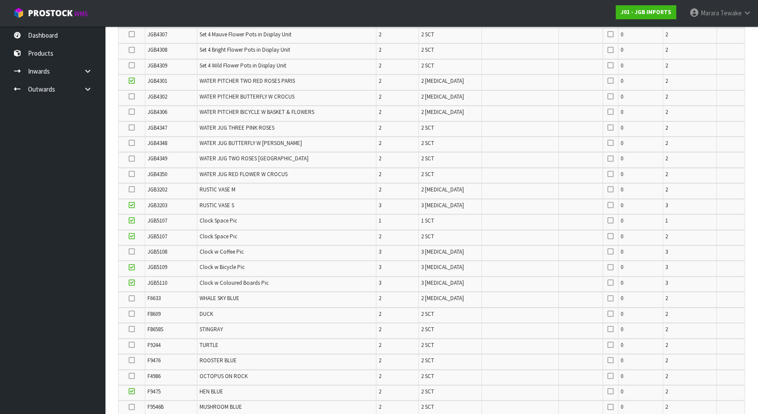
click at [131, 189] on icon at bounding box center [132, 189] width 6 height 0
click at [0, 0] on input "checkbox" at bounding box center [0, 0] width 0 height 0
click at [131, 96] on icon at bounding box center [132, 96] width 6 height 0
click at [0, 0] on input "checkbox" at bounding box center [0, 0] width 0 height 0
click at [131, 127] on icon at bounding box center [132, 127] width 6 height 0
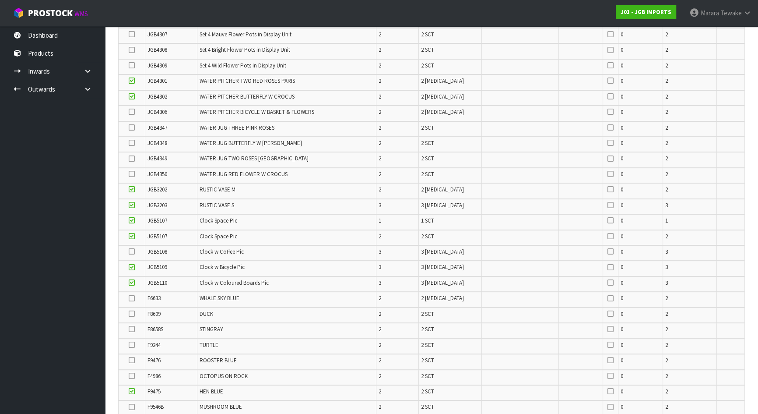
click at [0, 0] on input "checkbox" at bounding box center [0, 0] width 0 height 0
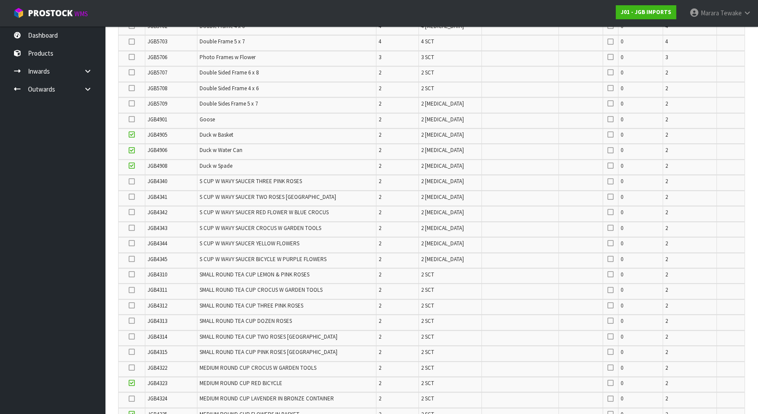
click at [133, 212] on icon at bounding box center [132, 212] width 6 height 0
click at [0, 0] on input "checkbox" at bounding box center [0, 0] width 0 height 0
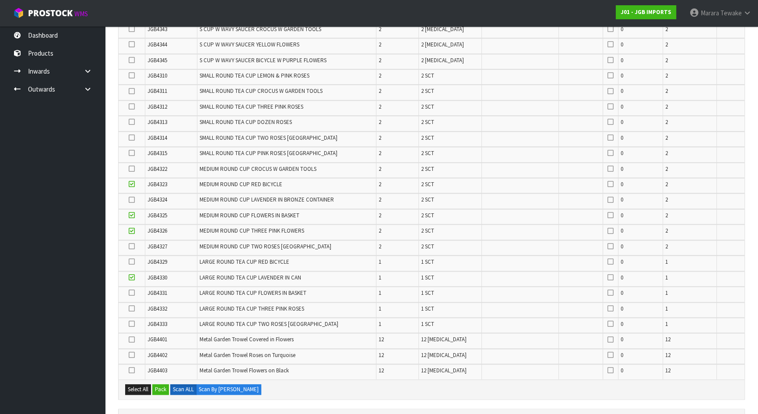
click at [134, 200] on icon at bounding box center [132, 200] width 6 height 0
click at [0, 0] on input "checkbox" at bounding box center [0, 0] width 0 height 0
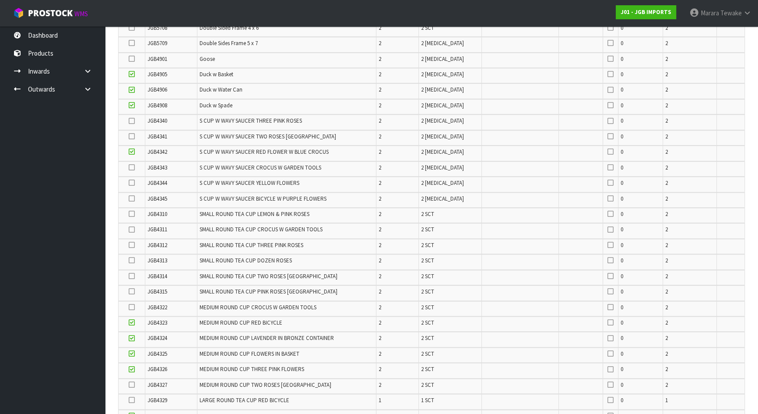
scroll to position [1016, 0]
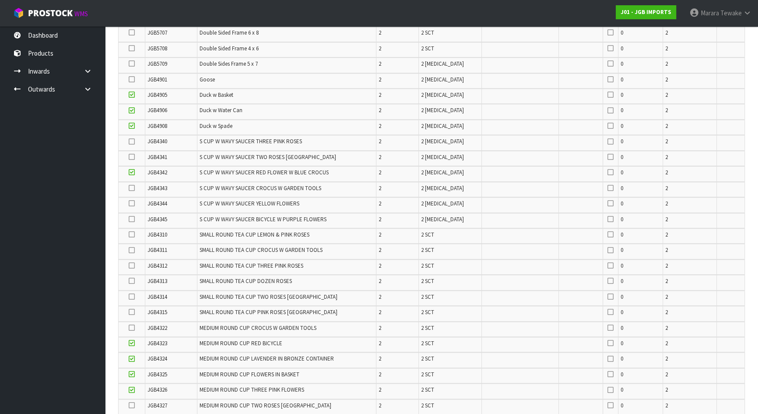
click at [131, 203] on icon at bounding box center [132, 203] width 6 height 0
click at [0, 0] on input "checkbox" at bounding box center [0, 0] width 0 height 0
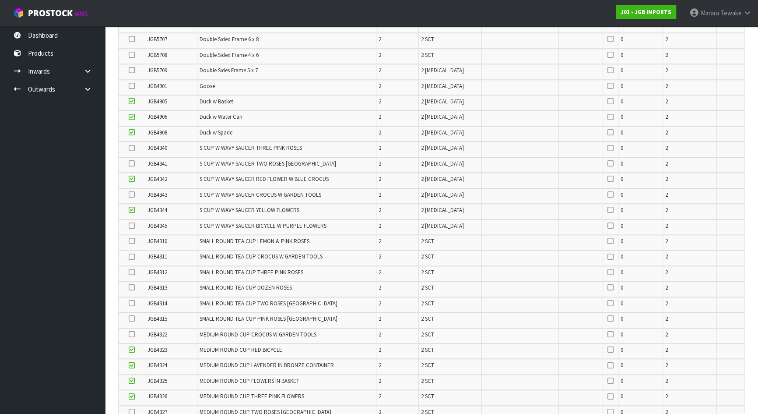
click at [83, 168] on ul "Dashboard Products Categories Serial Numbers Kitsets Packagings Inwards Purchas…" at bounding box center [52, 219] width 105 height 387
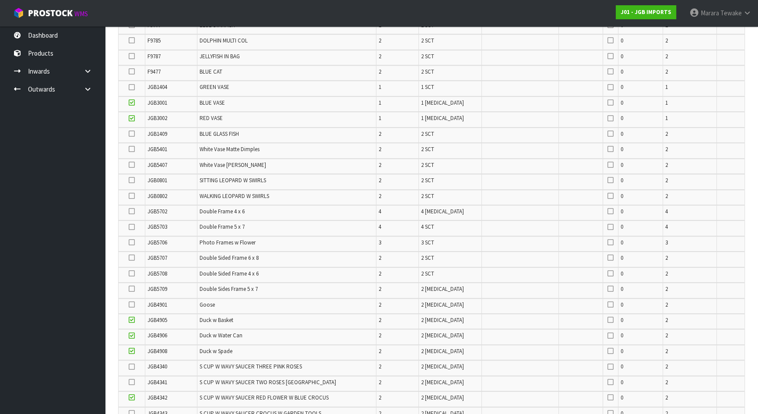
click at [132, 227] on icon at bounding box center [132, 227] width 6 height 0
click at [0, 0] on input "checkbox" at bounding box center [0, 0] width 0 height 0
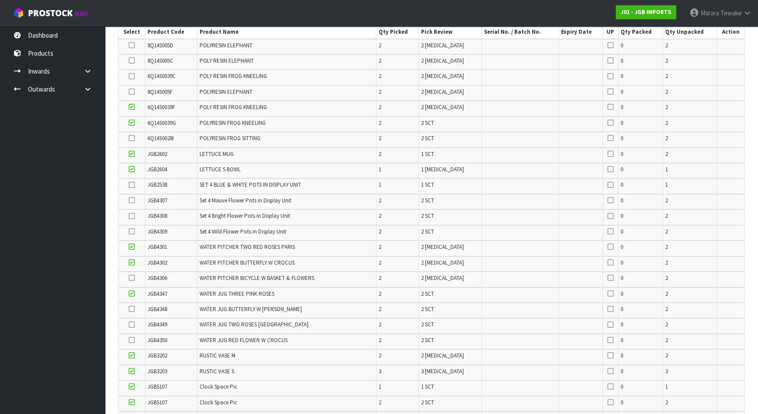
scroll to position [193, 0]
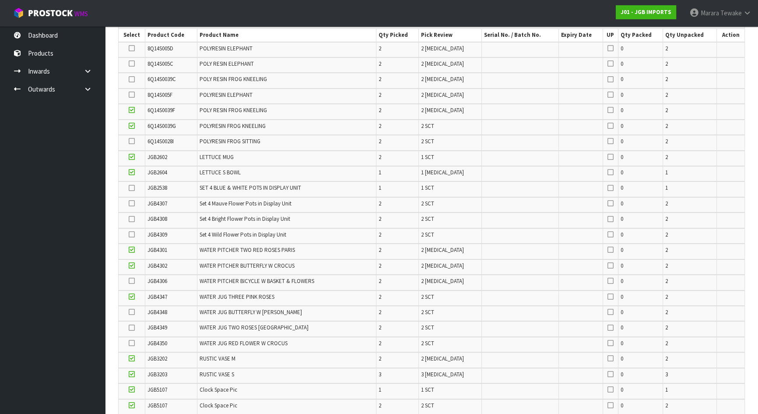
click at [128, 83] on td at bounding box center [132, 80] width 27 height 15
click at [134, 79] on icon at bounding box center [132, 79] width 6 height 0
click at [0, 0] on input "checkbox" at bounding box center [0, 0] width 0 height 0
click at [131, 312] on icon at bounding box center [132, 312] width 6 height 0
click at [0, 0] on input "checkbox" at bounding box center [0, 0] width 0 height 0
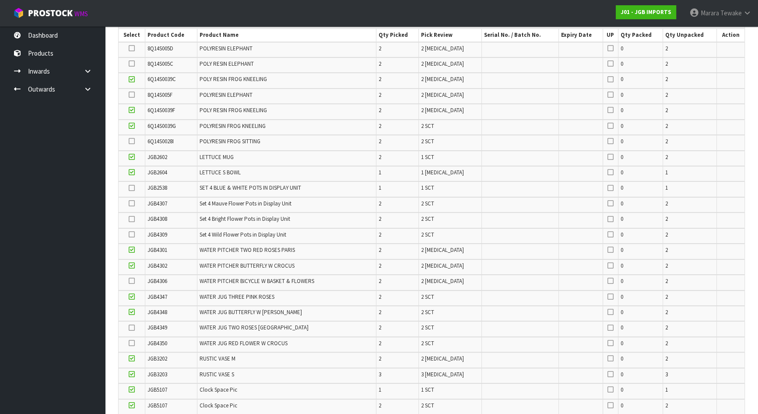
scroll to position [1207, 0]
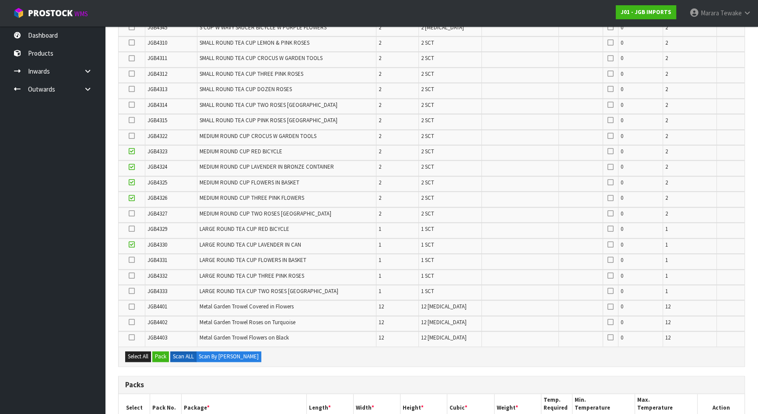
click at [130, 213] on icon at bounding box center [132, 213] width 6 height 0
click at [0, 0] on input "checkbox" at bounding box center [0, 0] width 0 height 0
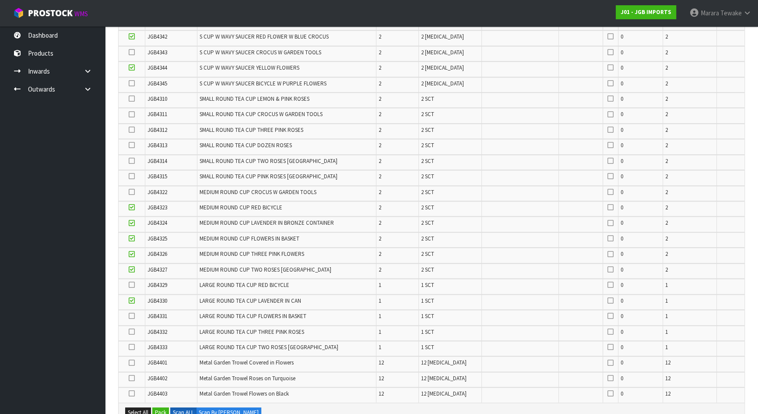
scroll to position [1128, 0]
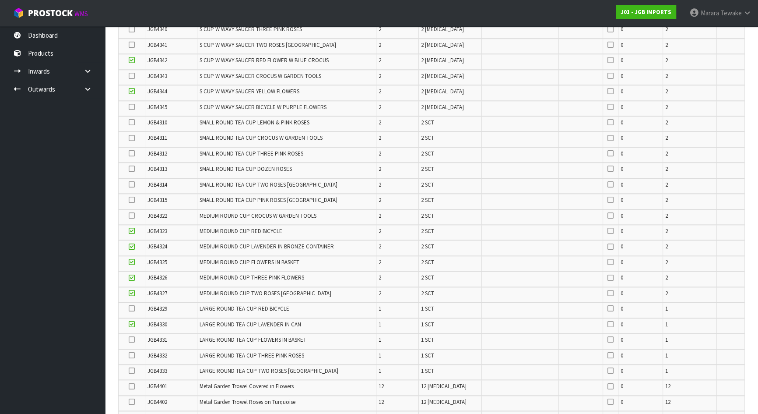
click at [135, 107] on icon at bounding box center [132, 107] width 6 height 0
click at [0, 0] on input "checkbox" at bounding box center [0, 0] width 0 height 0
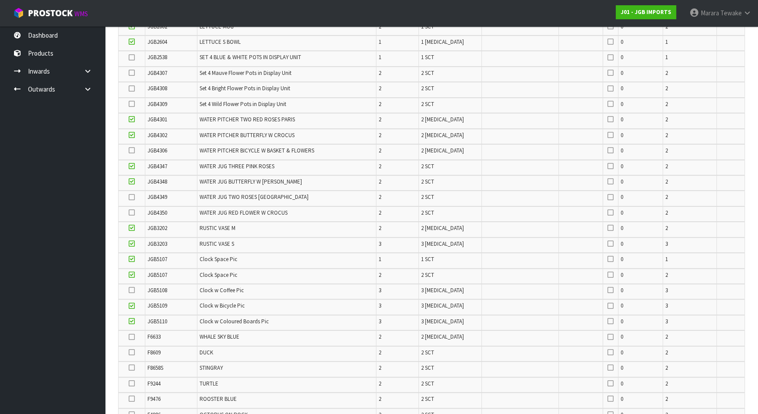
scroll to position [292, 0]
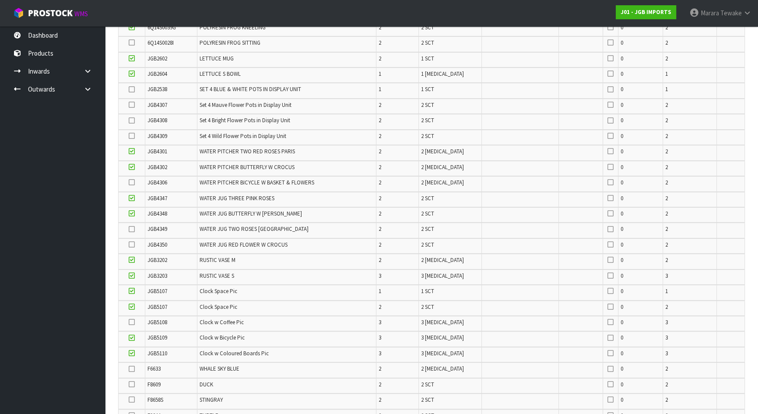
click at [134, 244] on icon at bounding box center [132, 244] width 6 height 0
click at [0, 0] on input "checkbox" at bounding box center [0, 0] width 0 height 0
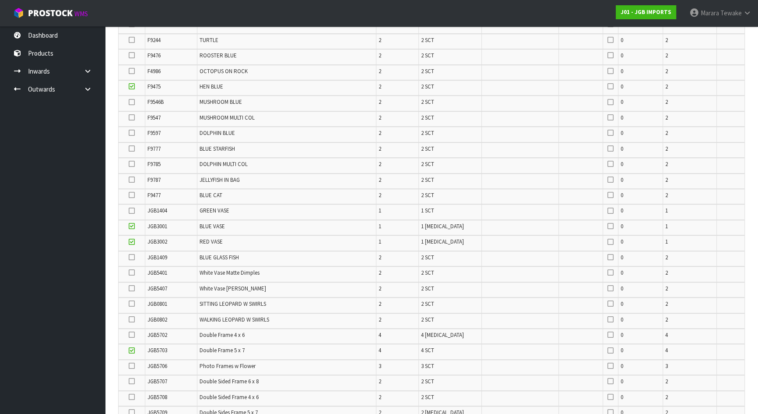
click at [132, 257] on icon at bounding box center [132, 257] width 6 height 0
click at [0, 0] on input "checkbox" at bounding box center [0, 0] width 0 height 0
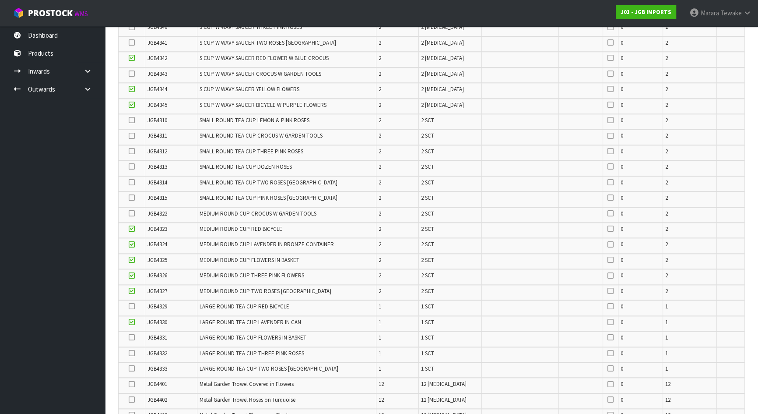
click at [129, 213] on icon at bounding box center [132, 213] width 6 height 0
click at [0, 0] on input "checkbox" at bounding box center [0, 0] width 0 height 0
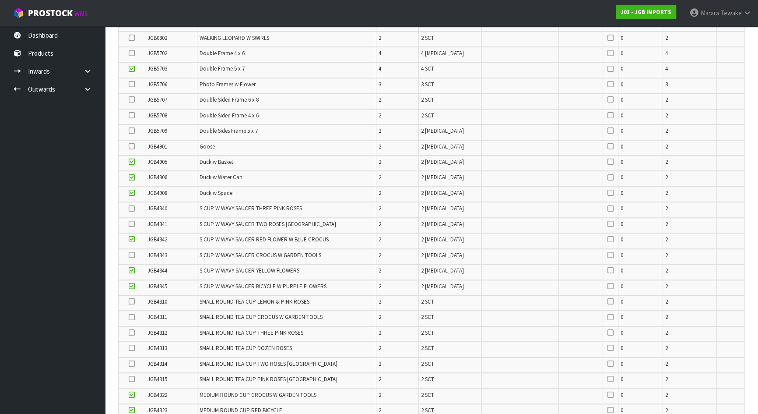
scroll to position [812, 0]
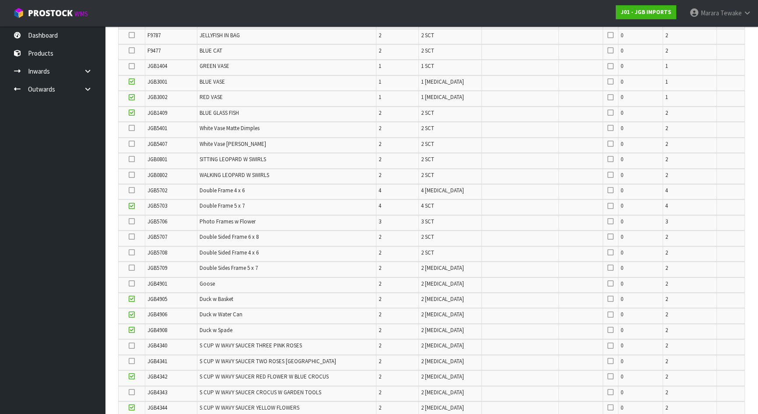
click at [134, 190] on icon at bounding box center [132, 190] width 6 height 0
click at [0, 0] on input "checkbox" at bounding box center [0, 0] width 0 height 0
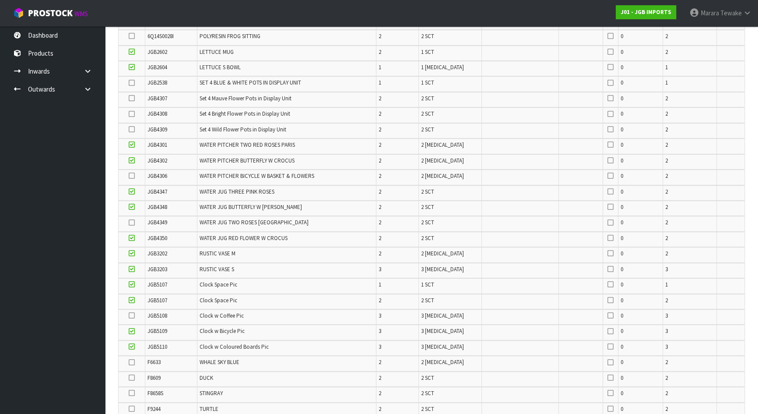
scroll to position [294, 0]
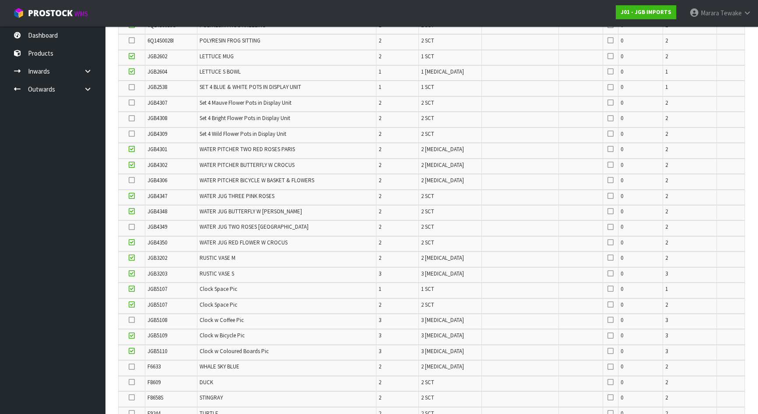
click at [131, 227] on icon at bounding box center [132, 227] width 6 height 0
click at [0, 0] on input "checkbox" at bounding box center [0, 0] width 0 height 0
click at [132, 320] on icon at bounding box center [132, 320] width 6 height 0
click at [0, 0] on input "checkbox" at bounding box center [0, 0] width 0 height 0
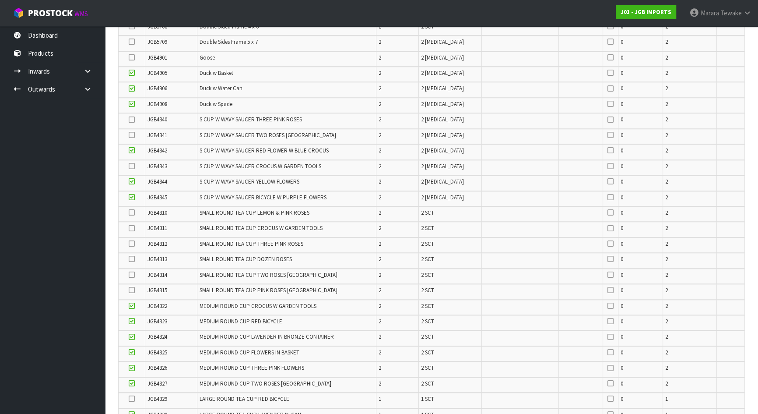
click at [134, 259] on icon at bounding box center [132, 259] width 6 height 0
click at [0, 0] on input "checkbox" at bounding box center [0, 0] width 0 height 0
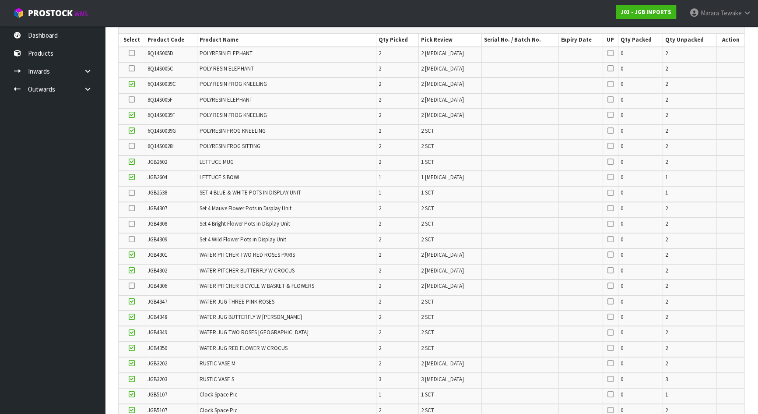
click at [131, 208] on icon at bounding box center [132, 208] width 6 height 0
click at [0, 0] on input "checkbox" at bounding box center [0, 0] width 0 height 0
click at [134, 208] on icon at bounding box center [132, 208] width 6 height 0
click at [0, 0] on input "checkbox" at bounding box center [0, 0] width 0 height 0
click at [134, 239] on icon at bounding box center [132, 239] width 6 height 0
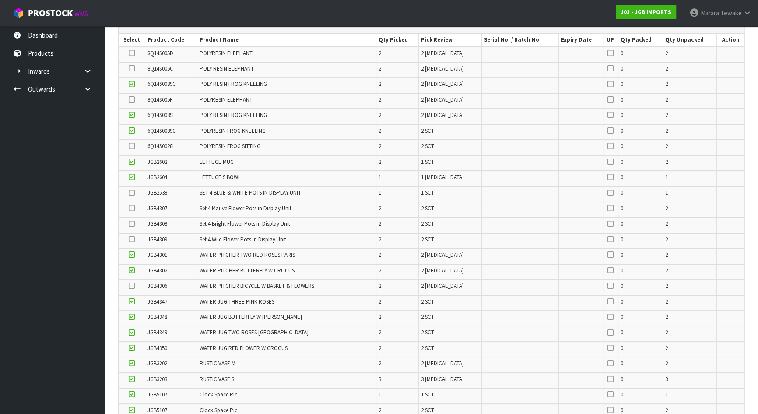
click at [0, 0] on input "checkbox" at bounding box center [0, 0] width 0 height 0
click at [130, 224] on icon at bounding box center [132, 224] width 6 height 0
click at [0, 0] on input "checkbox" at bounding box center [0, 0] width 0 height 0
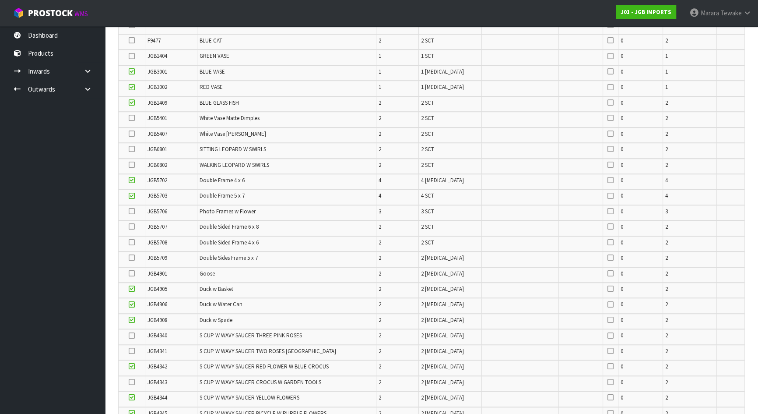
click at [130, 211] on icon at bounding box center [132, 211] width 6 height 0
click at [0, 0] on input "checkbox" at bounding box center [0, 0] width 0 height 0
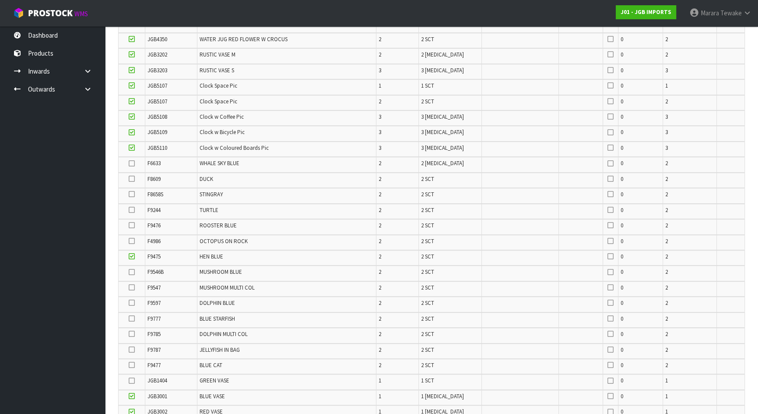
click at [131, 210] on icon at bounding box center [132, 210] width 6 height 0
click at [0, 0] on input "checkbox" at bounding box center [0, 0] width 0 height 0
click at [131, 272] on icon at bounding box center [132, 272] width 6 height 0
click at [0, 0] on input "checkbox" at bounding box center [0, 0] width 0 height 0
click at [133, 287] on icon at bounding box center [132, 287] width 6 height 0
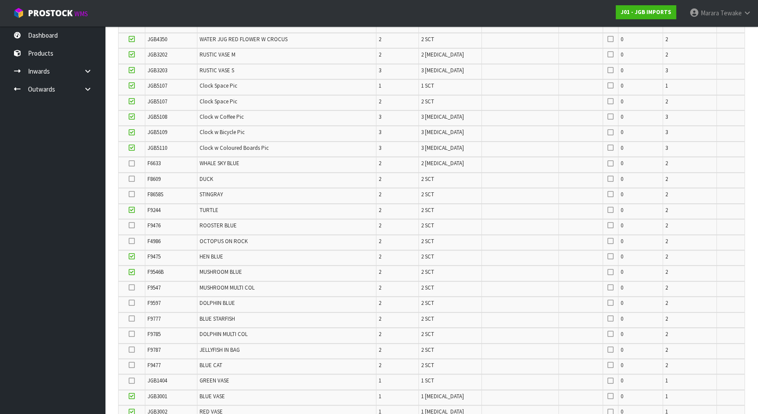
click at [0, 0] on input "checkbox" at bounding box center [0, 0] width 0 height 0
click at [133, 334] on icon at bounding box center [132, 334] width 6 height 0
click at [0, 0] on input "checkbox" at bounding box center [0, 0] width 0 height 0
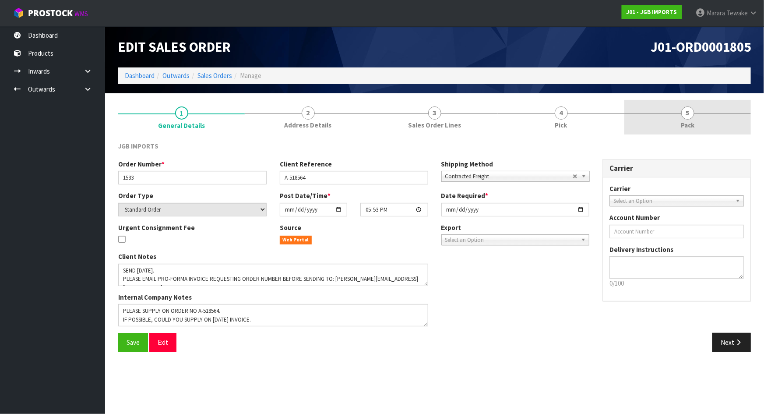
click at [679, 120] on link "5 Pack" at bounding box center [687, 117] width 127 height 35
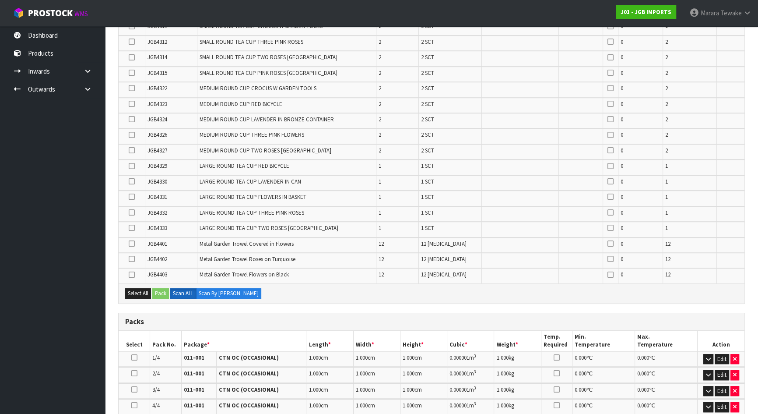
scroll to position [907, 0]
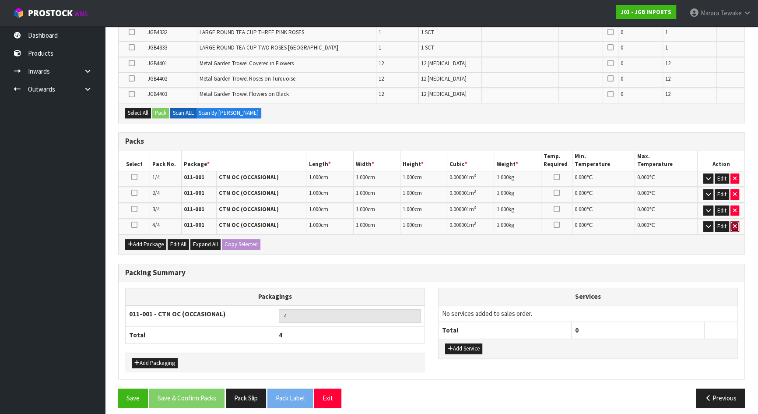
click at [735, 223] on icon "button" at bounding box center [735, 226] width 4 height 6
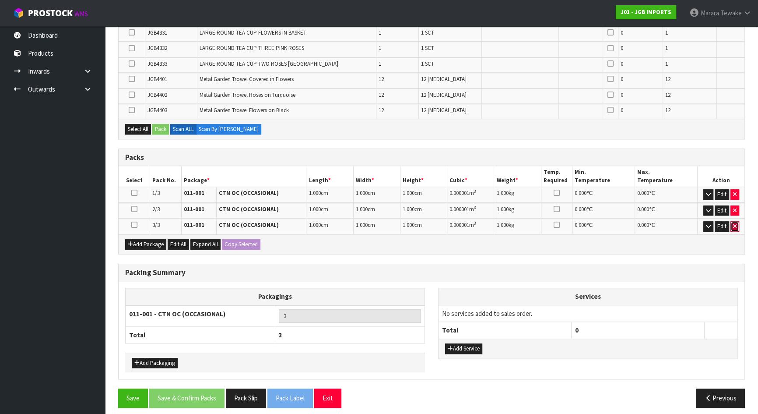
click at [735, 223] on icon "button" at bounding box center [735, 226] width 4 height 6
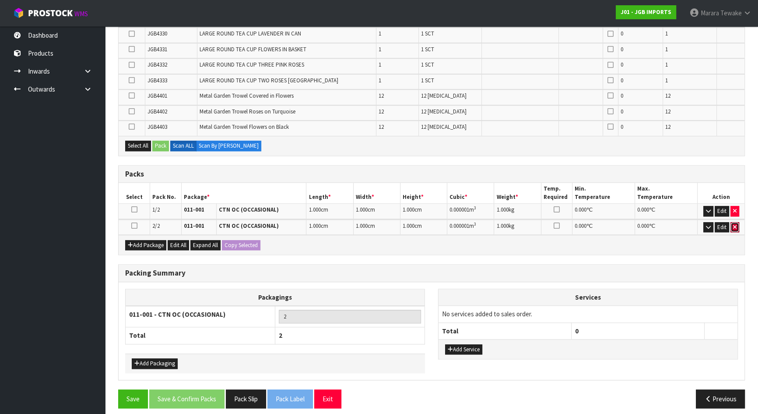
click at [735, 224] on icon "button" at bounding box center [735, 227] width 4 height 6
type input "1"
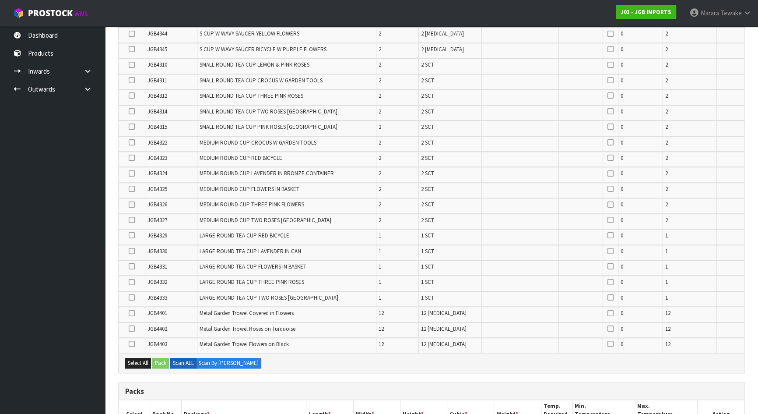
scroll to position [1362, 0]
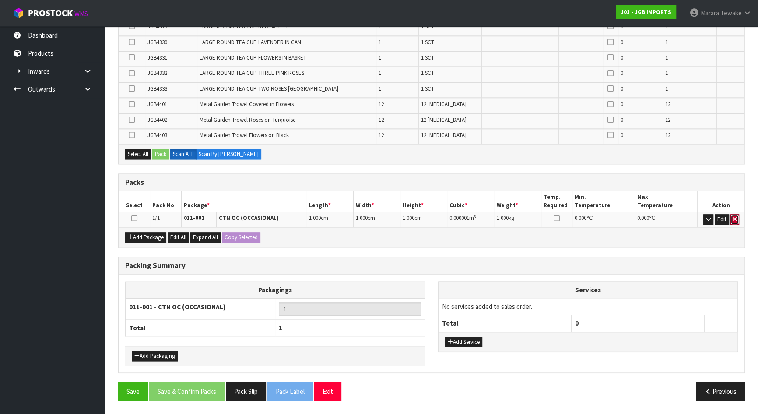
click at [735, 218] on icon "button" at bounding box center [735, 219] width 4 height 6
click at [735, 211] on th "Action" at bounding box center [721, 201] width 47 height 21
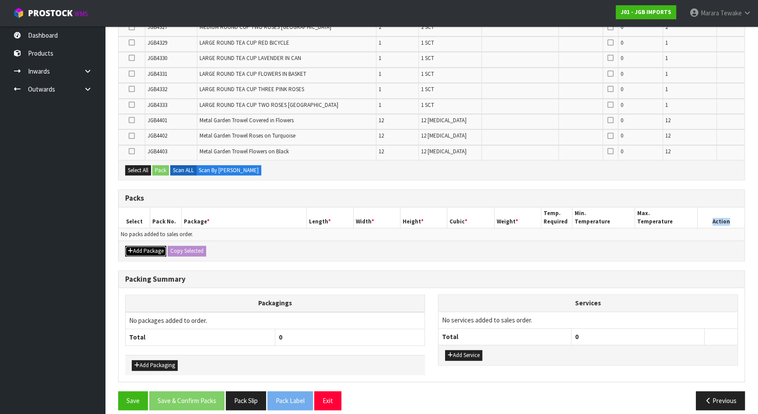
drag, startPoint x: 149, startPoint y: 244, endPoint x: 139, endPoint y: 241, distance: 10.5
click at [149, 246] on button "Add Package" at bounding box center [145, 251] width 41 height 11
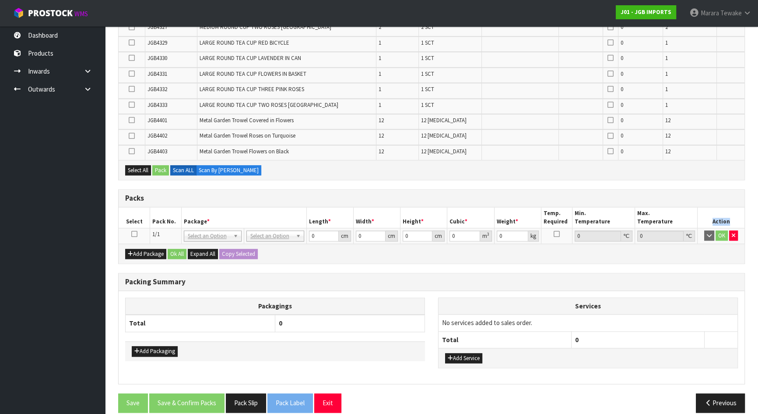
click at [135, 234] on icon at bounding box center [134, 234] width 6 height 0
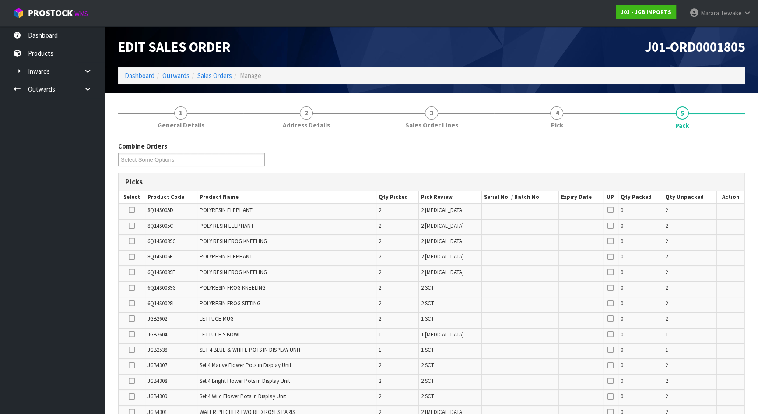
scroll to position [342, 0]
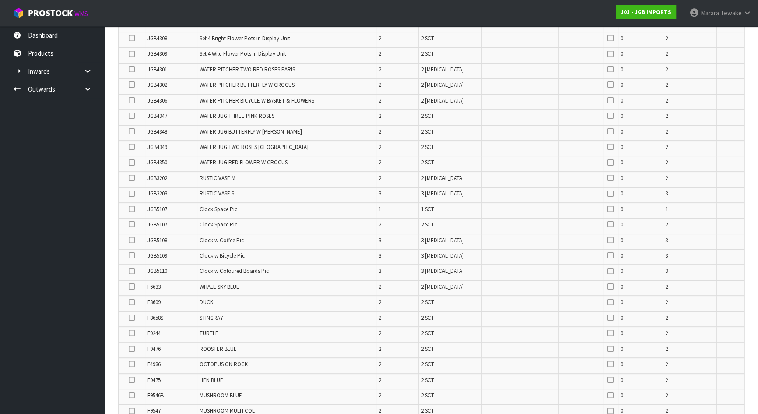
click at [132, 209] on icon at bounding box center [132, 209] width 6 height 0
click at [0, 0] on input "checkbox" at bounding box center [0, 0] width 0 height 0
drag, startPoint x: 131, startPoint y: 222, endPoint x: 134, endPoint y: 228, distance: 6.9
click at [131, 224] on icon at bounding box center [132, 224] width 6 height 0
click at [0, 0] on input "checkbox" at bounding box center [0, 0] width 0 height 0
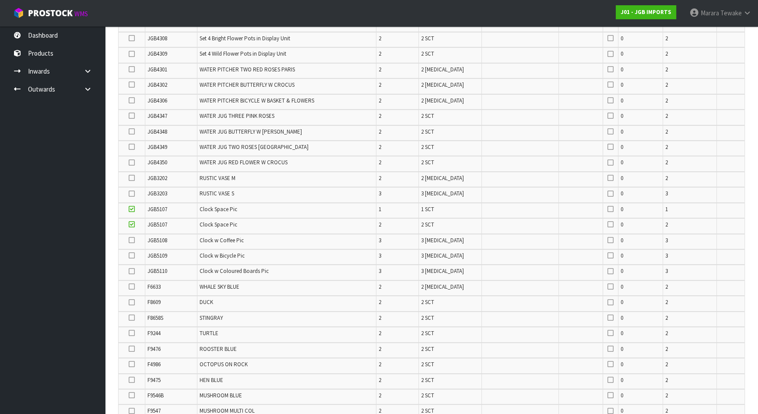
click at [131, 271] on icon at bounding box center [132, 271] width 6 height 0
click at [0, 0] on input "checkbox" at bounding box center [0, 0] width 0 height 0
click at [133, 255] on icon at bounding box center [132, 255] width 6 height 0
click at [0, 0] on input "checkbox" at bounding box center [0, 0] width 0 height 0
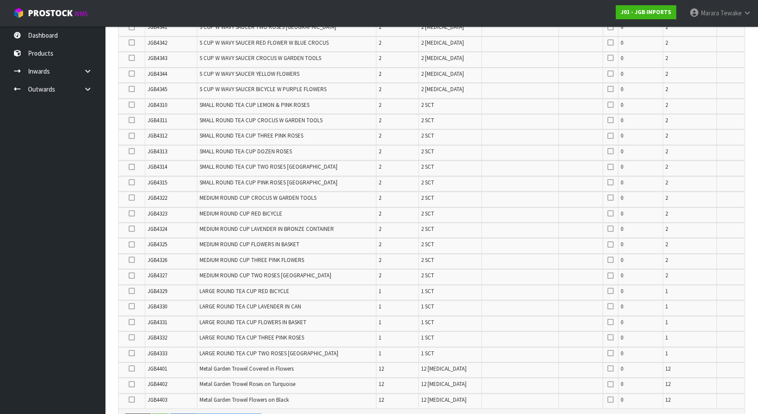
click at [130, 213] on icon at bounding box center [132, 213] width 6 height 0
click at [0, 0] on input "checkbox" at bounding box center [0, 0] width 0 height 0
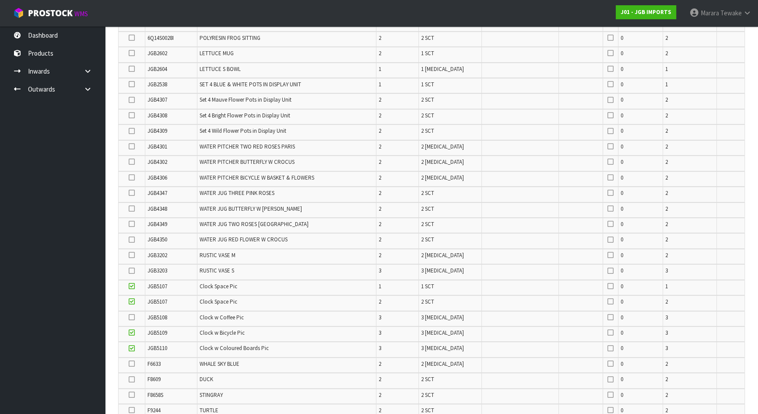
click at [130, 208] on icon at bounding box center [132, 208] width 6 height 0
click at [0, 0] on input "checkbox" at bounding box center [0, 0] width 0 height 0
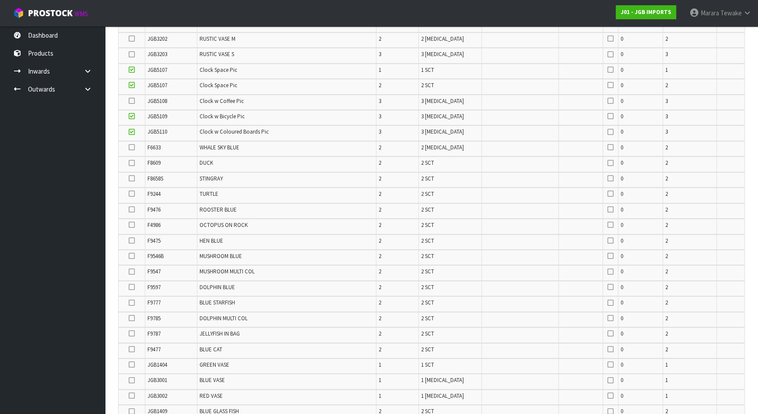
click at [131, 240] on icon at bounding box center [132, 240] width 6 height 0
click at [0, 0] on input "checkbox" at bounding box center [0, 0] width 0 height 0
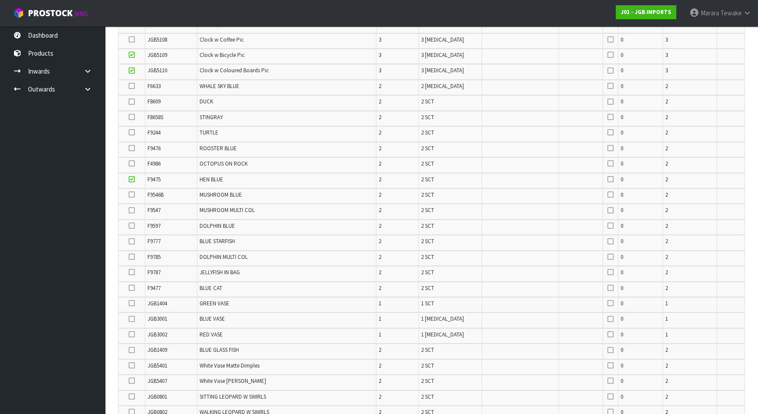
scroll to position [640, 0]
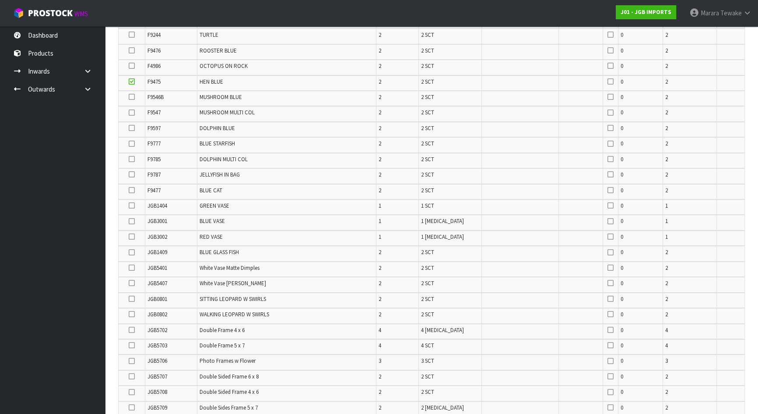
drag, startPoint x: 132, startPoint y: 217, endPoint x: 133, endPoint y: 222, distance: 4.8
click at [133, 221] on icon at bounding box center [132, 221] width 6 height 0
click at [0, 0] on input "checkbox" at bounding box center [0, 0] width 0 height 0
click at [131, 236] on icon at bounding box center [132, 236] width 6 height 0
click at [0, 0] on input "checkbox" at bounding box center [0, 0] width 0 height 0
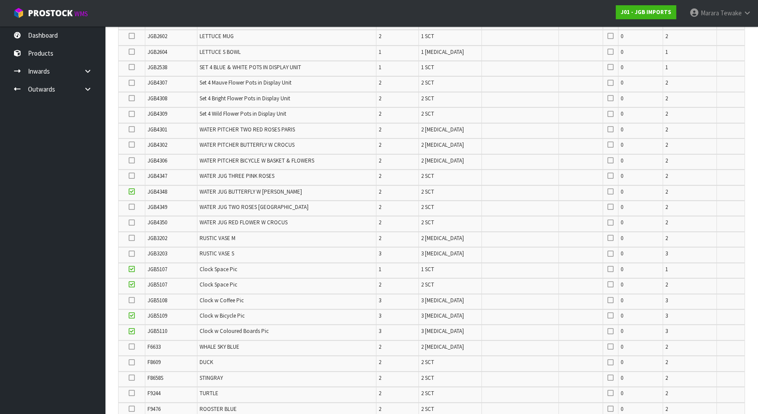
scroll to position [34, 0]
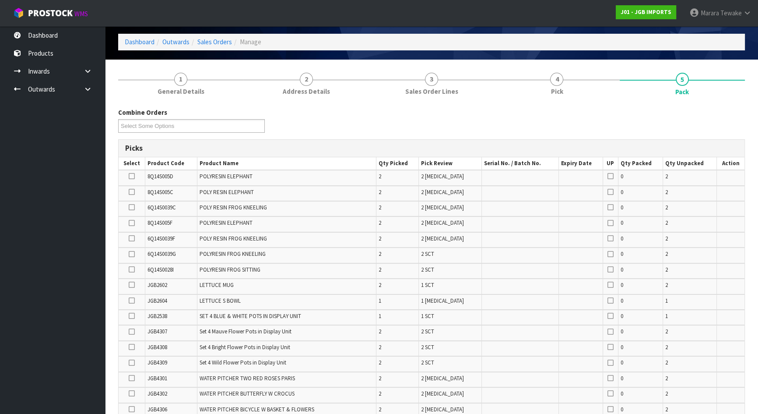
click at [130, 238] on icon at bounding box center [132, 238] width 6 height 0
click at [0, 0] on input "checkbox" at bounding box center [0, 0] width 0 height 0
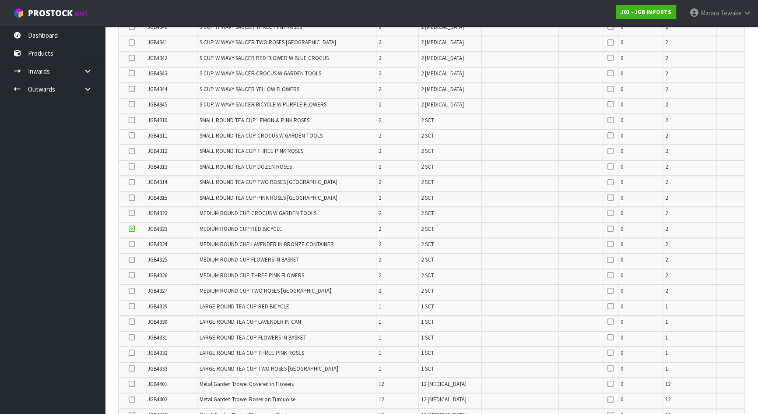
click at [133, 275] on icon at bounding box center [132, 275] width 6 height 0
click at [0, 0] on input "checkbox" at bounding box center [0, 0] width 0 height 0
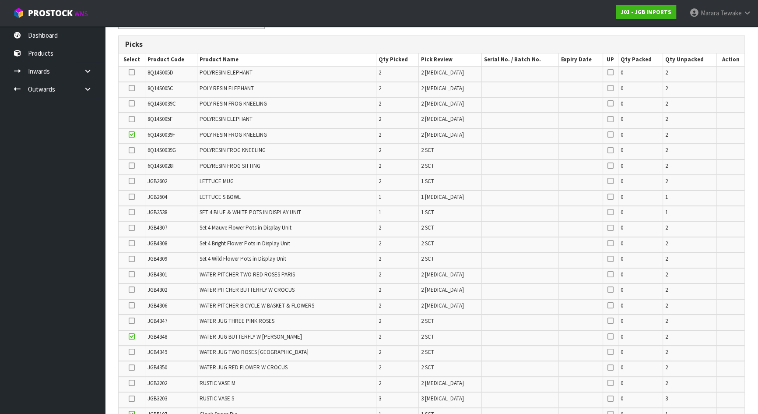
scroll to position [63, 0]
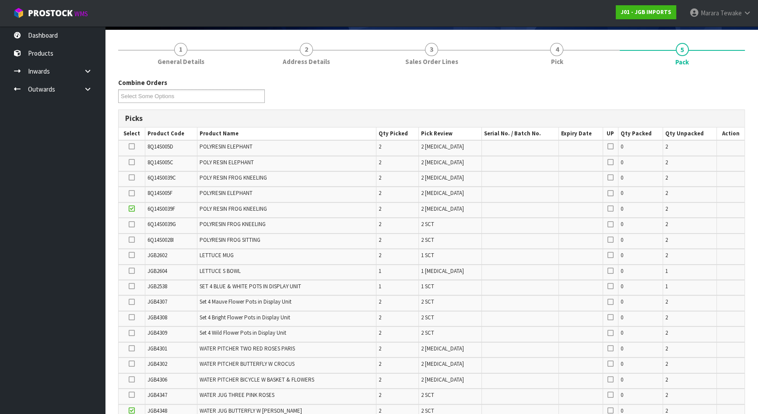
click at [130, 271] on icon at bounding box center [132, 271] width 6 height 0
click at [0, 0] on input "checkbox" at bounding box center [0, 0] width 0 height 0
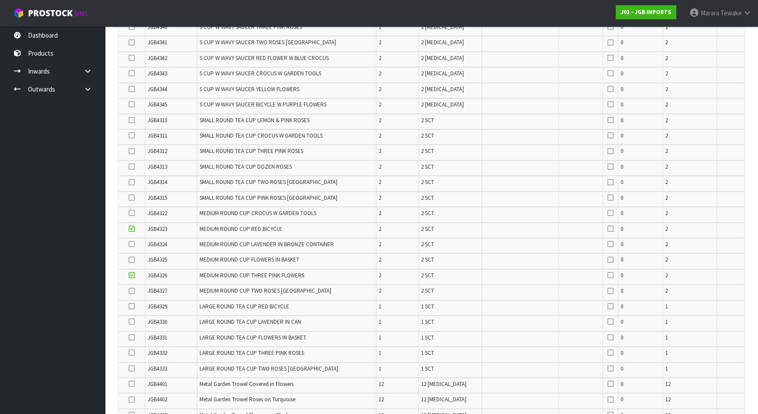
click at [131, 260] on icon at bounding box center [132, 260] width 6 height 0
click at [0, 0] on input "checkbox" at bounding box center [0, 0] width 0 height 0
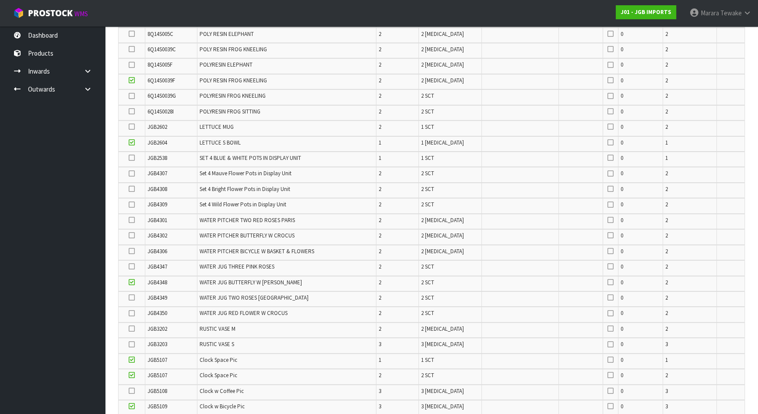
scroll to position [24, 0]
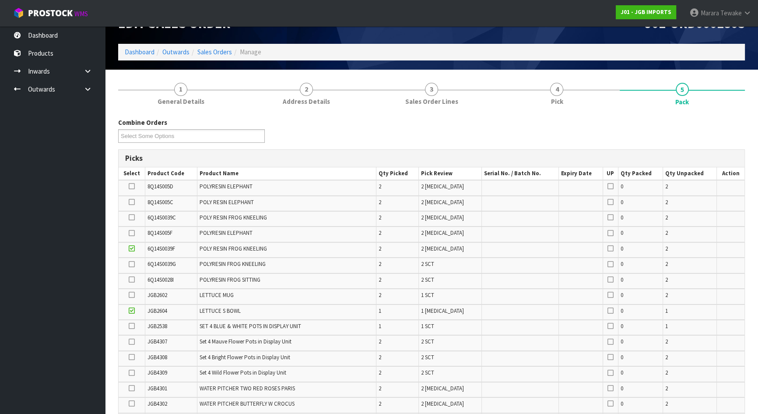
click at [131, 264] on icon at bounding box center [132, 264] width 6 height 0
click at [0, 0] on input "checkbox" at bounding box center [0, 0] width 0 height 0
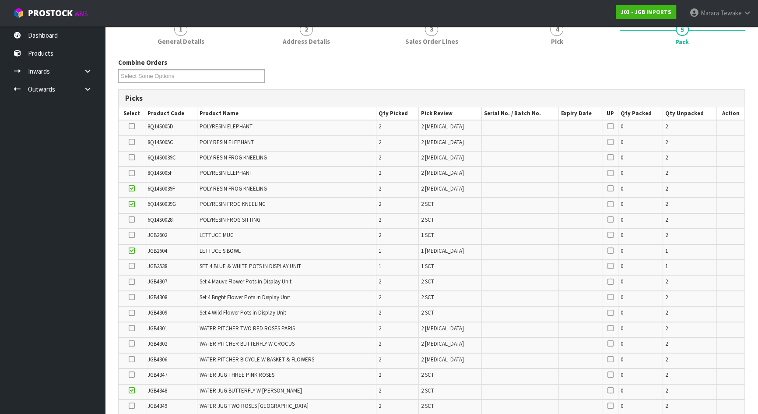
scroll to position [223, 0]
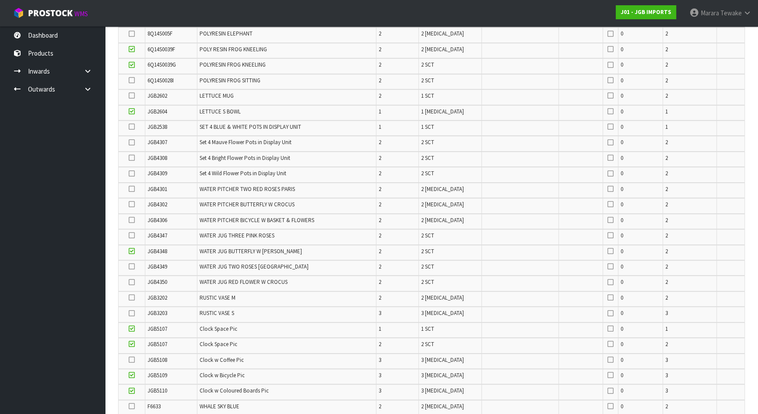
click at [133, 189] on icon at bounding box center [132, 189] width 6 height 0
click at [0, 0] on input "checkbox" at bounding box center [0, 0] width 0 height 0
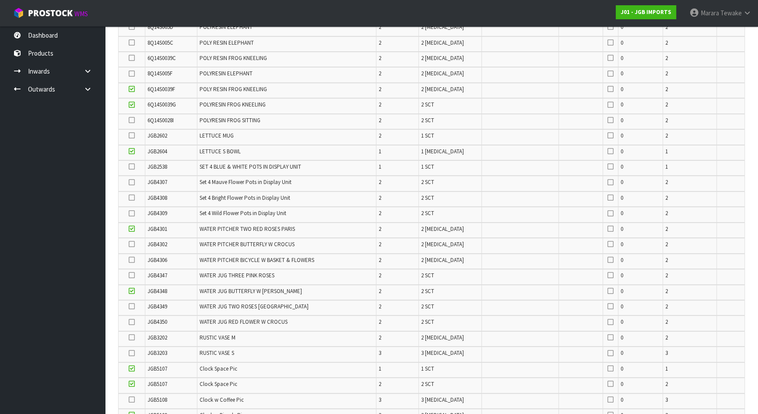
scroll to position [0, 0]
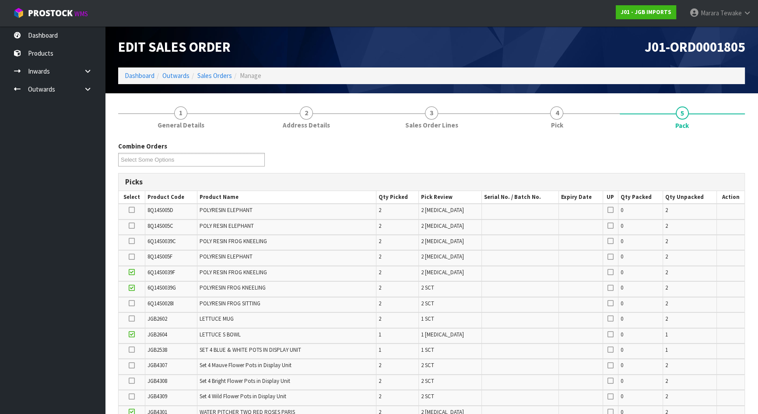
click at [130, 241] on icon at bounding box center [132, 241] width 6 height 0
click at [0, 0] on input "checkbox" at bounding box center [0, 0] width 0 height 0
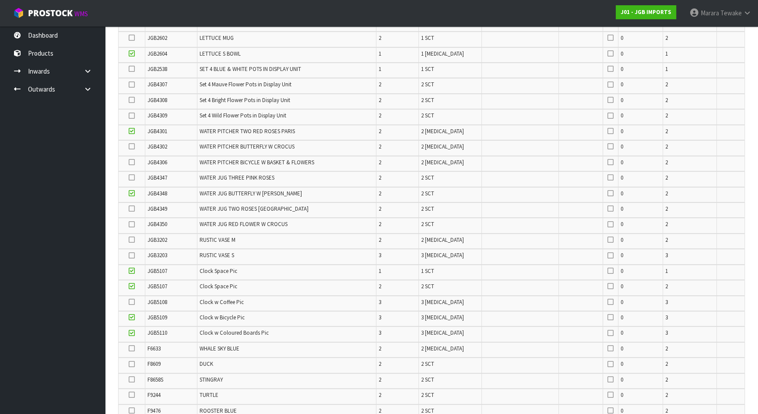
scroll to position [867, 0]
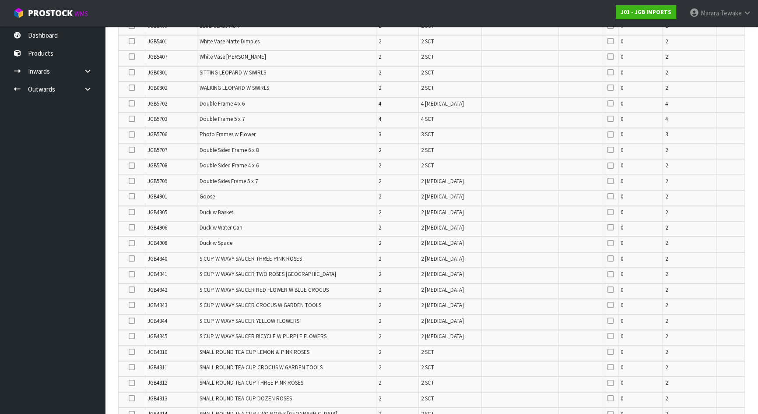
click at [132, 212] on icon at bounding box center [132, 212] width 6 height 0
click at [0, 0] on input "checkbox" at bounding box center [0, 0] width 0 height 0
click at [132, 227] on icon at bounding box center [132, 227] width 6 height 0
click at [0, 0] on input "checkbox" at bounding box center [0, 0] width 0 height 0
click at [132, 243] on icon at bounding box center [132, 243] width 6 height 0
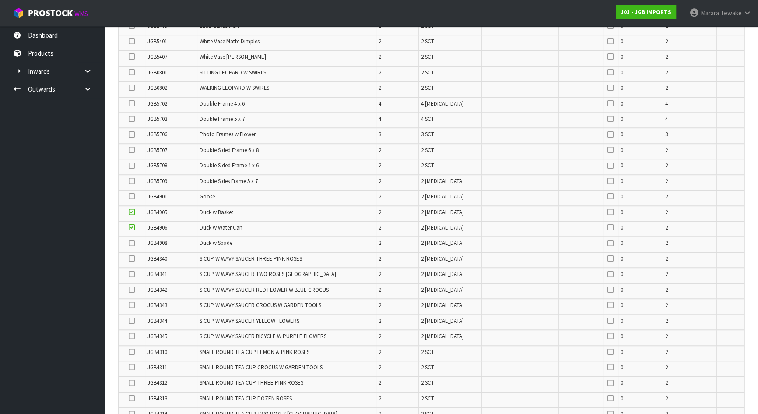
click at [0, 0] on input "checkbox" at bounding box center [0, 0] width 0 height 0
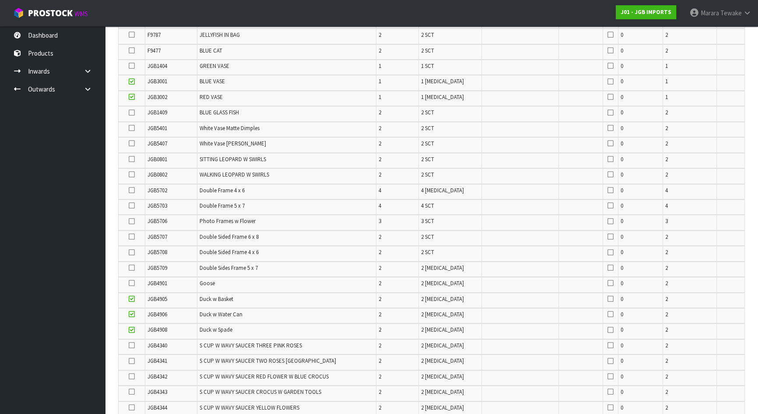
scroll to position [588, 0]
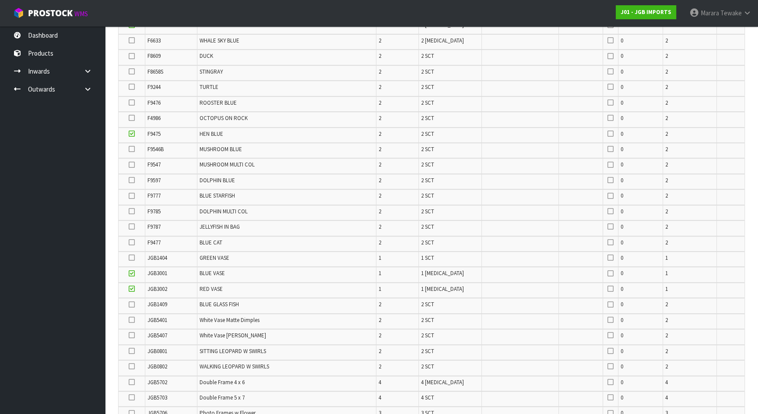
click at [130, 165] on icon at bounding box center [132, 165] width 6 height 0
click at [0, 0] on input "checkbox" at bounding box center [0, 0] width 0 height 0
click at [130, 149] on icon at bounding box center [132, 149] width 6 height 0
click at [0, 0] on input "checkbox" at bounding box center [0, 0] width 0 height 0
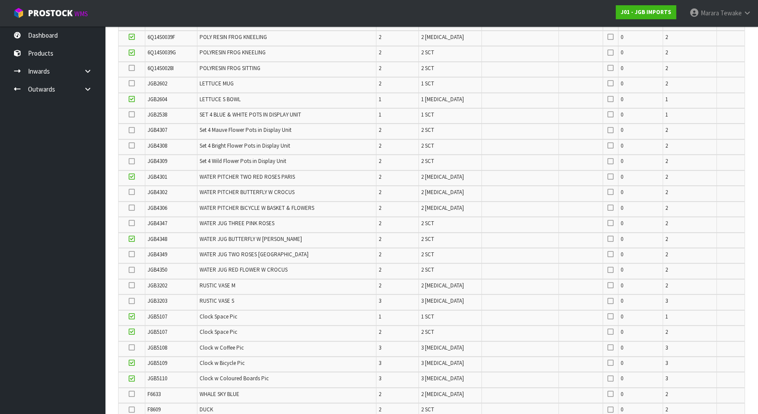
scroll to position [111, 0]
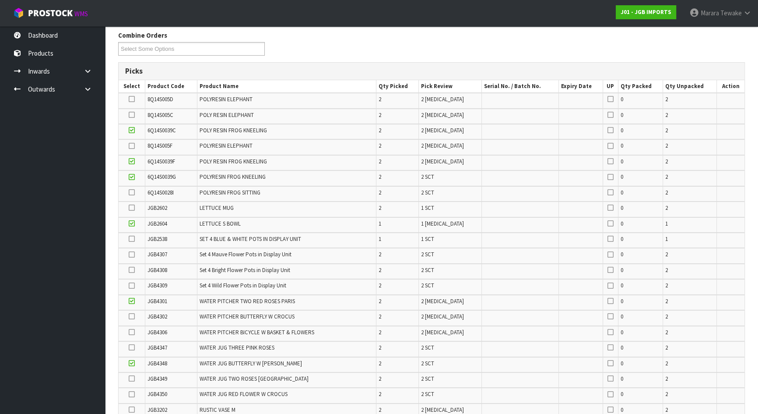
click at [132, 208] on icon at bounding box center [132, 208] width 6 height 0
click at [0, 0] on input "checkbox" at bounding box center [0, 0] width 0 height 0
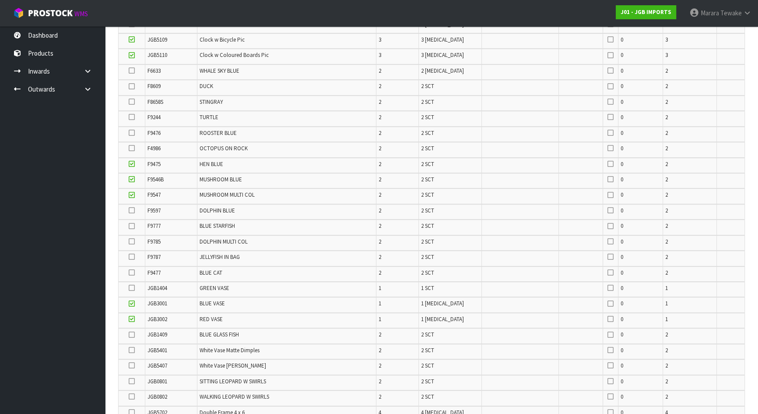
click at [132, 241] on icon at bounding box center [132, 241] width 6 height 0
click at [0, 0] on input "checkbox" at bounding box center [0, 0] width 0 height 0
click at [131, 117] on icon at bounding box center [132, 117] width 6 height 0
click at [0, 0] on input "checkbox" at bounding box center [0, 0] width 0 height 0
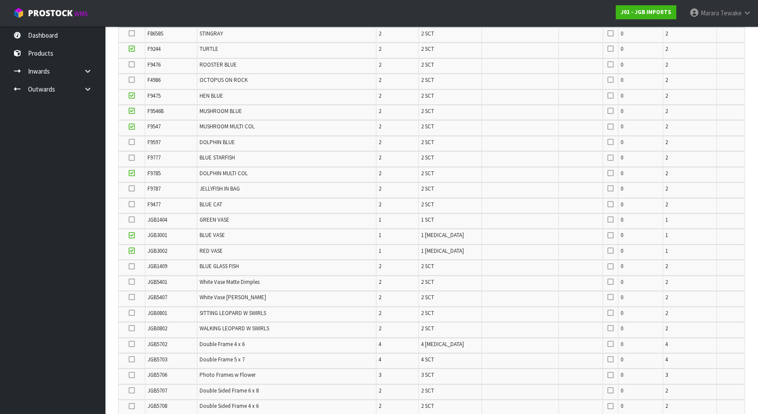
scroll to position [797, 0]
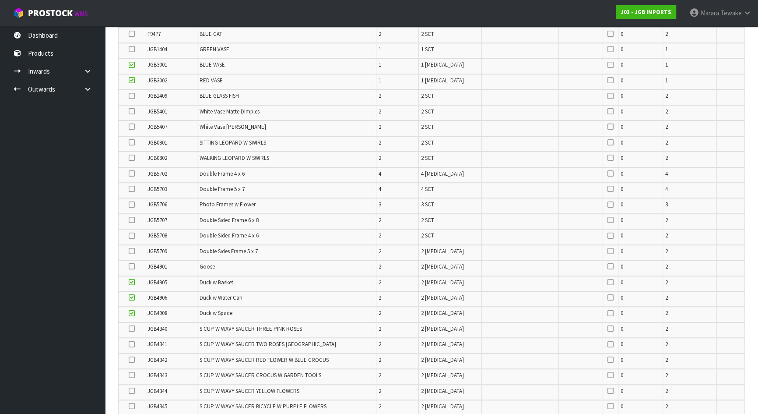
click at [131, 173] on icon at bounding box center [132, 173] width 6 height 0
click at [0, 0] on input "checkbox" at bounding box center [0, 0] width 0 height 0
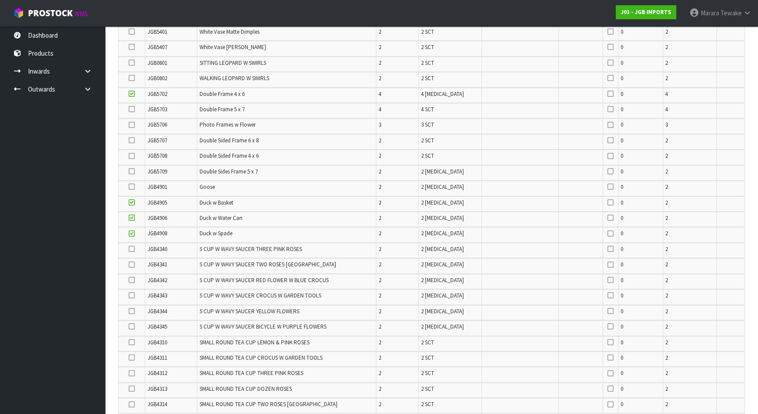
click at [132, 311] on icon at bounding box center [132, 311] width 6 height 0
click at [0, 0] on input "checkbox" at bounding box center [0, 0] width 0 height 0
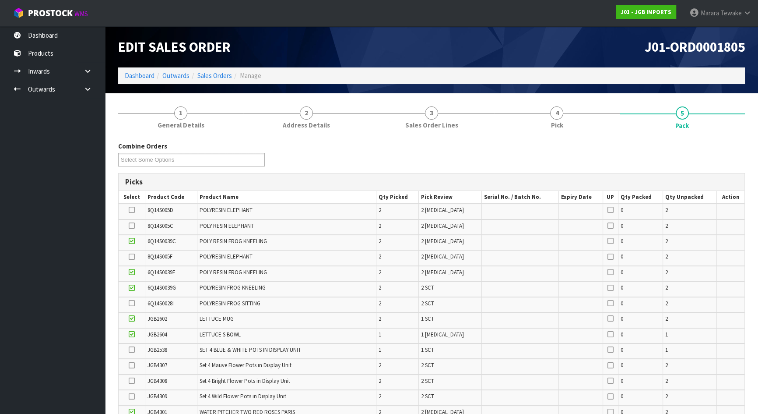
scroll to position [327, 0]
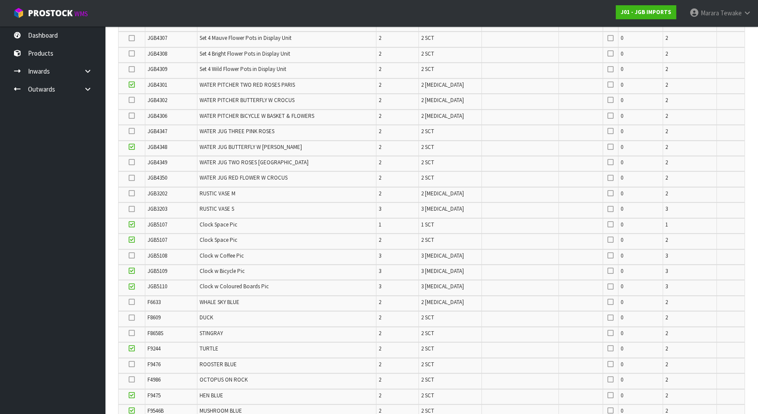
click at [134, 209] on icon at bounding box center [132, 209] width 6 height 0
click at [0, 0] on input "checkbox" at bounding box center [0, 0] width 0 height 0
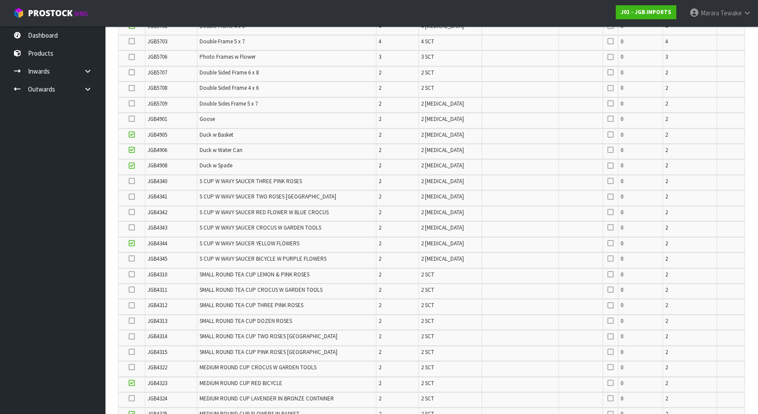
click at [134, 212] on icon at bounding box center [132, 212] width 6 height 0
click at [0, 0] on input "checkbox" at bounding box center [0, 0] width 0 height 0
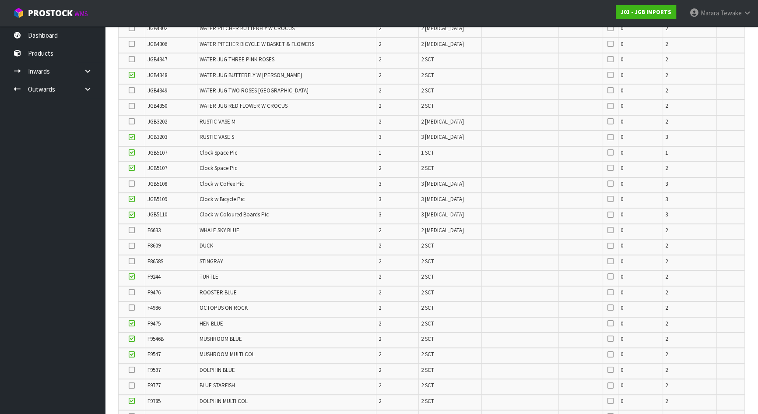
scroll to position [387, 0]
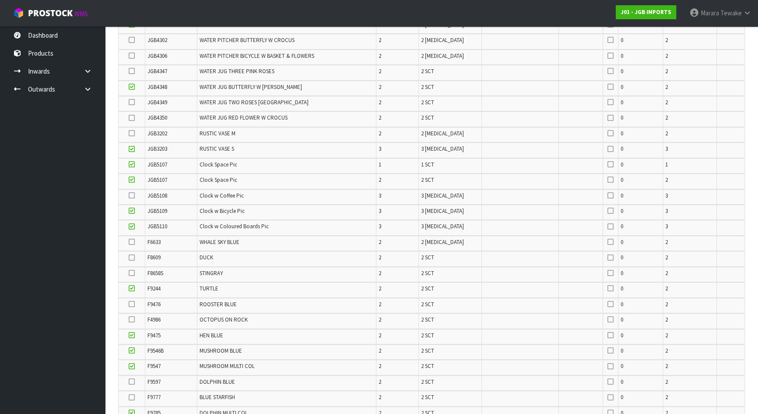
click at [134, 195] on icon at bounding box center [132, 195] width 6 height 0
click at [0, 0] on input "checkbox" at bounding box center [0, 0] width 0 height 0
click at [135, 133] on icon at bounding box center [132, 133] width 6 height 0
click at [0, 0] on input "checkbox" at bounding box center [0, 0] width 0 height 0
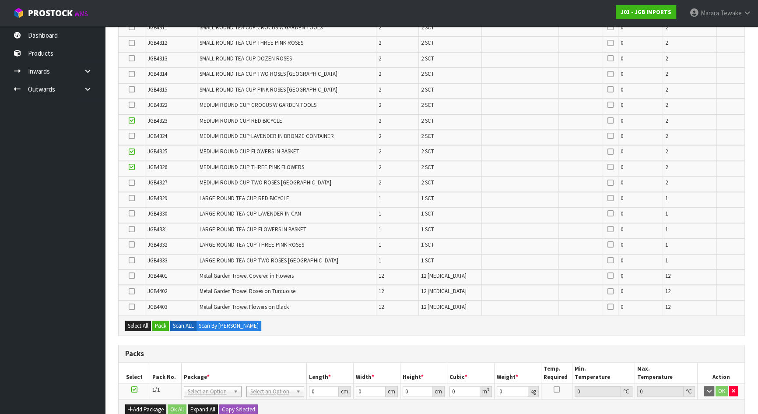
click at [134, 213] on icon at bounding box center [132, 213] width 6 height 0
click at [0, 0] on input "checkbox" at bounding box center [0, 0] width 0 height 0
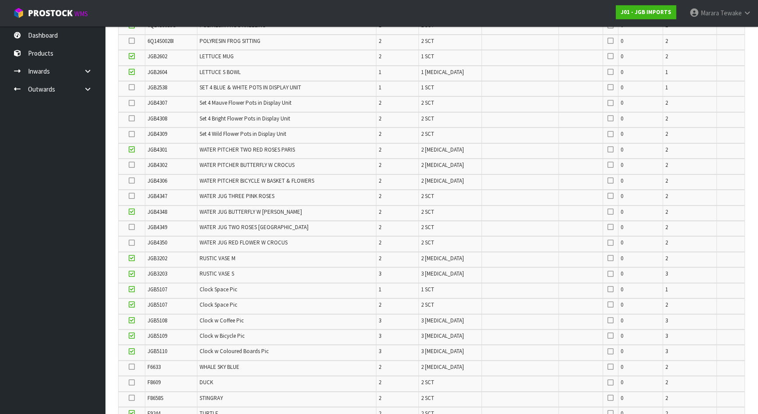
scroll to position [211, 0]
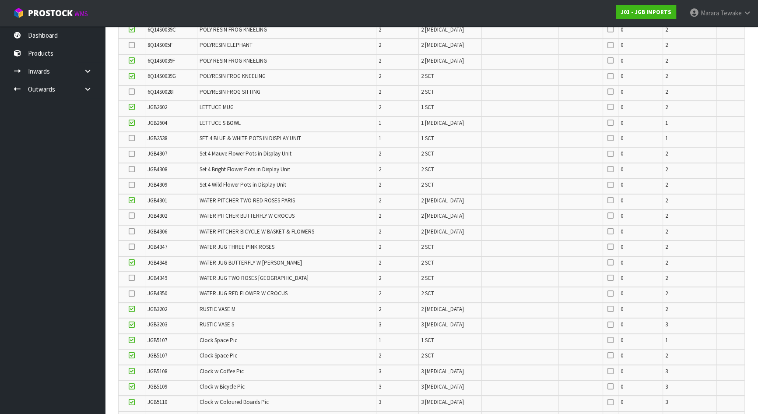
click at [132, 246] on icon at bounding box center [132, 246] width 6 height 0
click at [0, 0] on input "checkbox" at bounding box center [0, 0] width 0 height 0
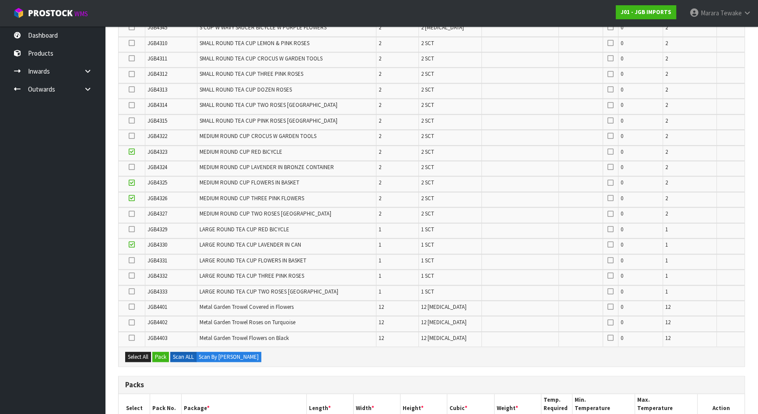
click at [130, 214] on icon at bounding box center [132, 214] width 6 height 0
click at [0, 0] on input "checkbox" at bounding box center [0, 0] width 0 height 0
click at [133, 167] on icon at bounding box center [132, 167] width 6 height 0
click at [0, 0] on input "checkbox" at bounding box center [0, 0] width 0 height 0
click at [133, 136] on icon at bounding box center [132, 136] width 6 height 0
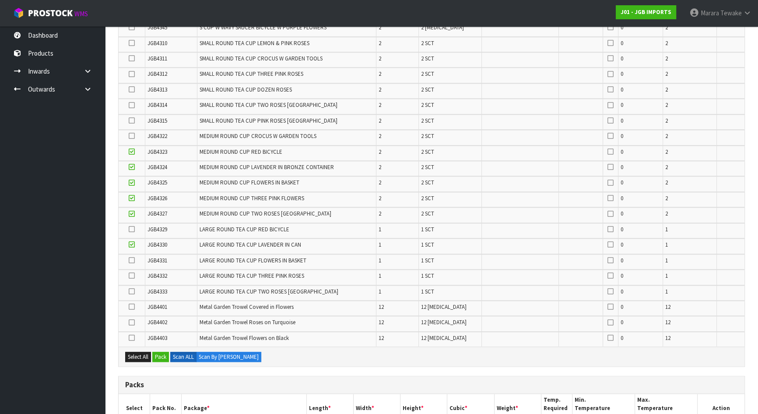
click at [0, 0] on input "checkbox" at bounding box center [0, 0] width 0 height 0
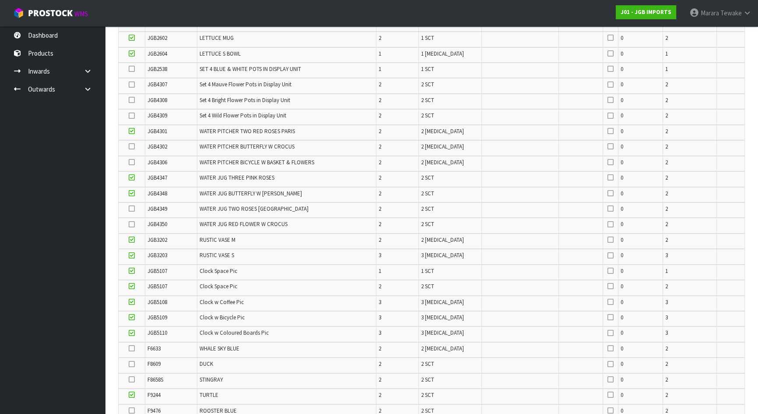
click at [132, 208] on icon at bounding box center [132, 208] width 6 height 0
click at [0, 0] on input "checkbox" at bounding box center [0, 0] width 0 height 0
click at [132, 100] on icon at bounding box center [132, 100] width 6 height 0
click at [0, 0] on input "checkbox" at bounding box center [0, 0] width 0 height 0
click at [134, 116] on icon at bounding box center [132, 116] width 6 height 0
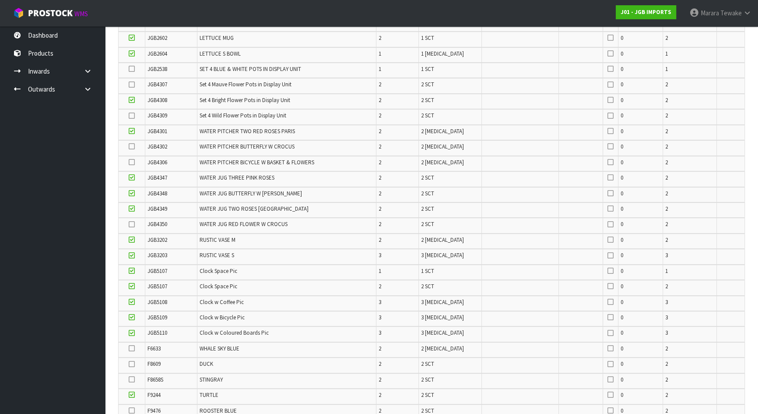
click at [0, 0] on input "checkbox" at bounding box center [0, 0] width 0 height 0
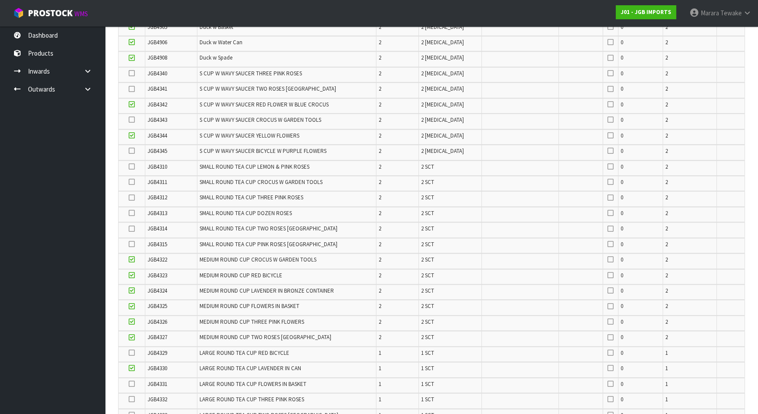
click at [133, 213] on icon at bounding box center [132, 213] width 6 height 0
click at [0, 0] on input "checkbox" at bounding box center [0, 0] width 0 height 0
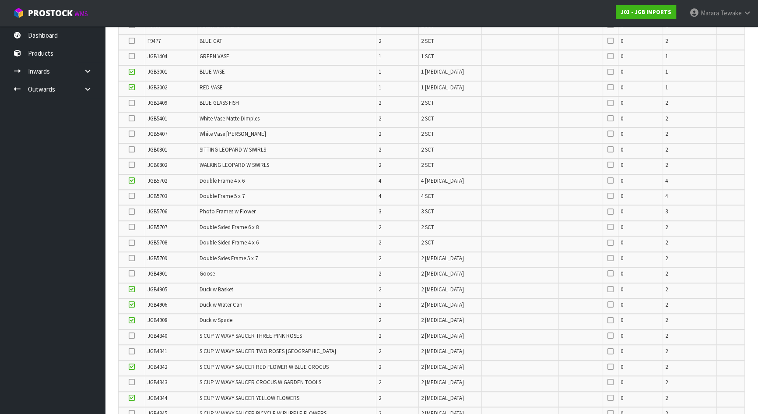
click at [133, 211] on icon at bounding box center [132, 211] width 6 height 0
click at [0, 0] on input "checkbox" at bounding box center [0, 0] width 0 height 0
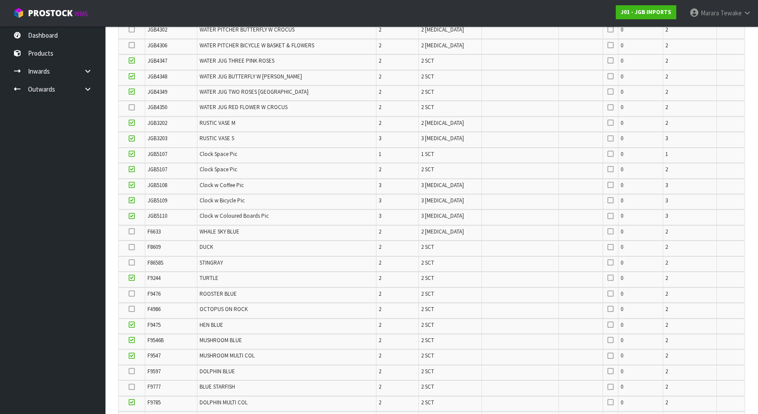
scroll to position [272, 0]
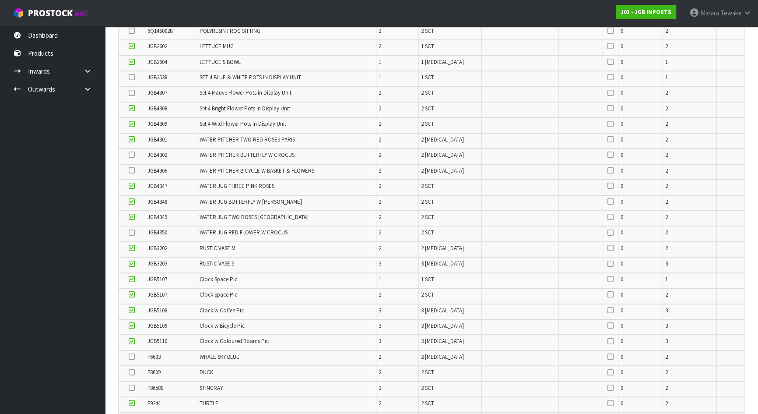
click at [132, 155] on icon at bounding box center [132, 155] width 6 height 0
click at [0, 0] on input "checkbox" at bounding box center [0, 0] width 0 height 0
click at [131, 232] on icon at bounding box center [132, 232] width 6 height 0
click at [0, 0] on input "checkbox" at bounding box center [0, 0] width 0 height 0
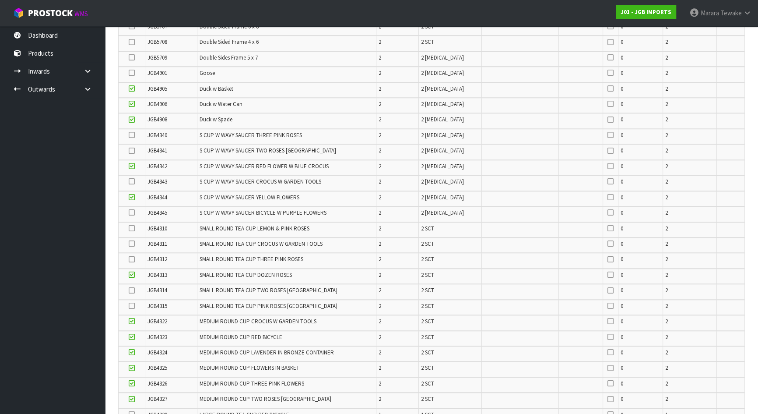
click at [133, 212] on icon at bounding box center [132, 212] width 6 height 0
click at [0, 0] on input "checkbox" at bounding box center [0, 0] width 0 height 0
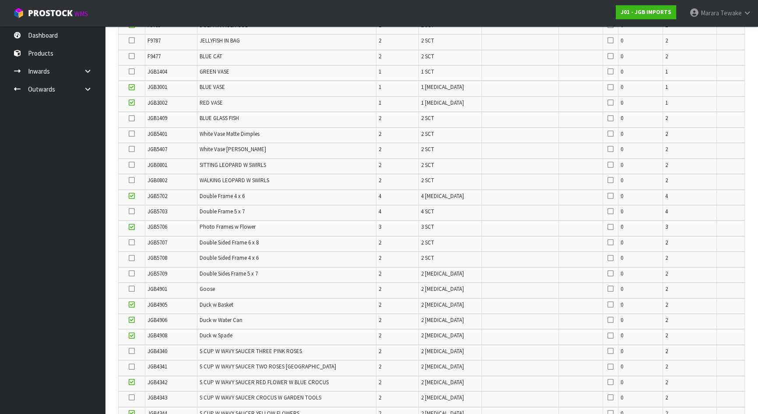
click at [133, 211] on icon at bounding box center [132, 211] width 6 height 0
click at [0, 0] on input "checkbox" at bounding box center [0, 0] width 0 height 0
click at [133, 211] on icon at bounding box center [132, 211] width 6 height 0
click at [0, 0] on input "checkbox" at bounding box center [0, 0] width 0 height 0
click at [131, 211] on icon at bounding box center [132, 211] width 6 height 0
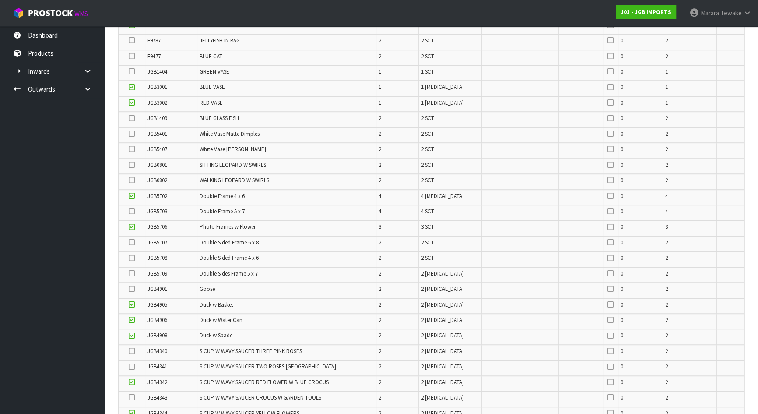
click at [0, 0] on input "checkbox" at bounding box center [0, 0] width 0 height 0
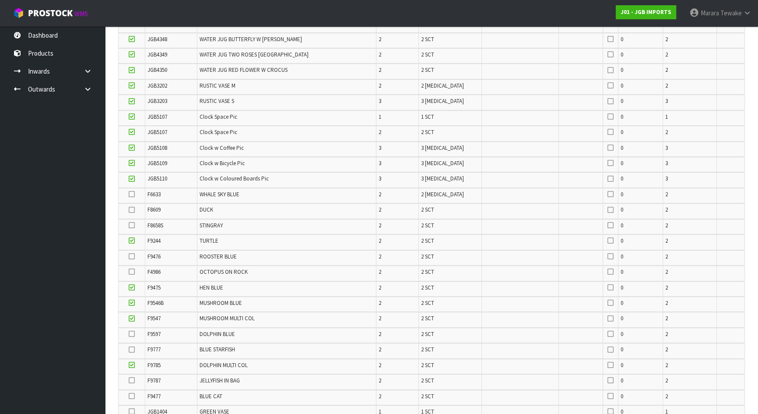
click at [131, 210] on icon at bounding box center [132, 210] width 6 height 0
click at [0, 0] on input "checkbox" at bounding box center [0, 0] width 0 height 0
click at [131, 349] on icon at bounding box center [132, 349] width 6 height 0
click at [0, 0] on input "checkbox" at bounding box center [0, 0] width 0 height 0
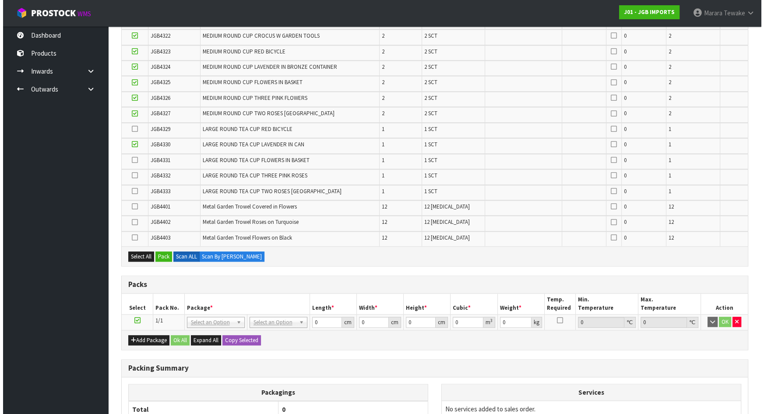
scroll to position [1270, 0]
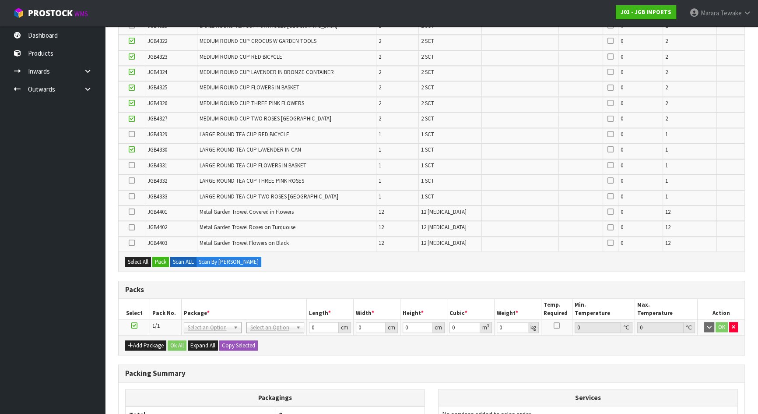
drag, startPoint x: 131, startPoint y: 234, endPoint x: 132, endPoint y: 227, distance: 7.1
click at [131, 243] on icon at bounding box center [132, 243] width 6 height 0
click at [0, 0] on input "checkbox" at bounding box center [0, 0] width 0 height 0
click at [132, 227] on icon at bounding box center [132, 227] width 6 height 0
click at [0, 0] on input "checkbox" at bounding box center [0, 0] width 0 height 0
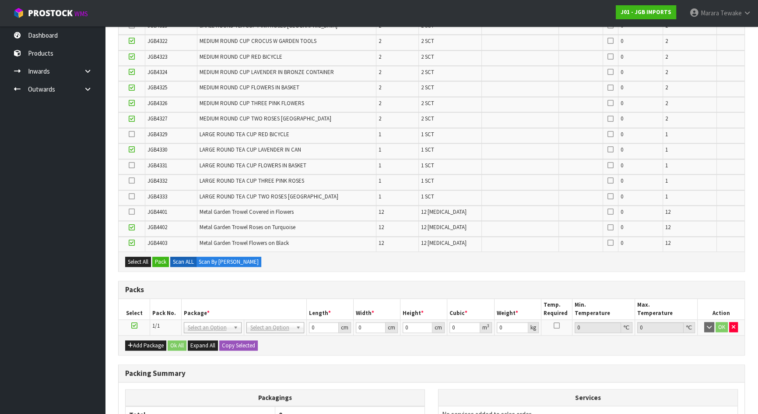
click at [132, 211] on icon at bounding box center [132, 211] width 6 height 0
click at [0, 0] on input "checkbox" at bounding box center [0, 0] width 0 height 0
click at [162, 257] on button "Pack" at bounding box center [160, 262] width 17 height 11
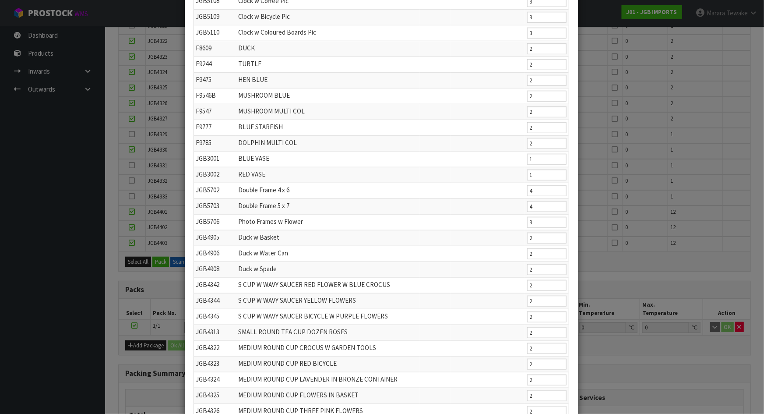
scroll to position [501, 0]
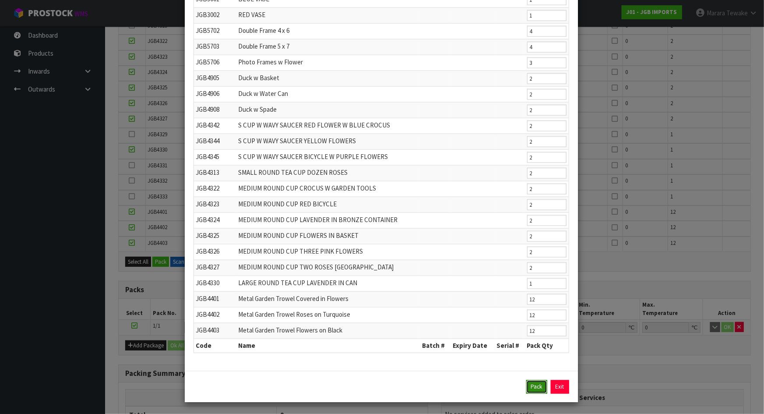
click at [528, 383] on button "Pack" at bounding box center [536, 387] width 21 height 14
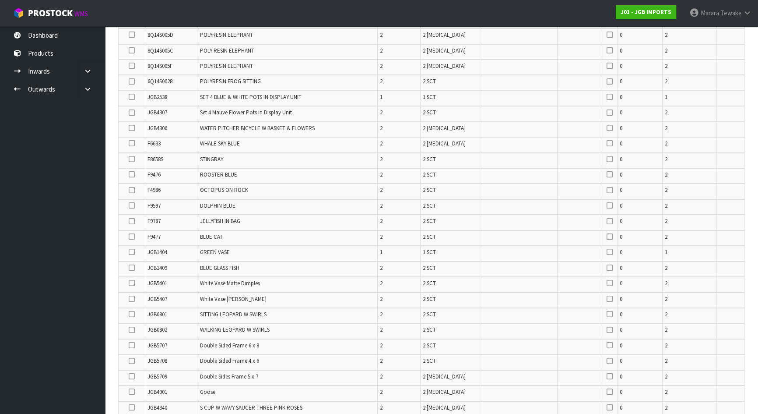
scroll to position [253, 0]
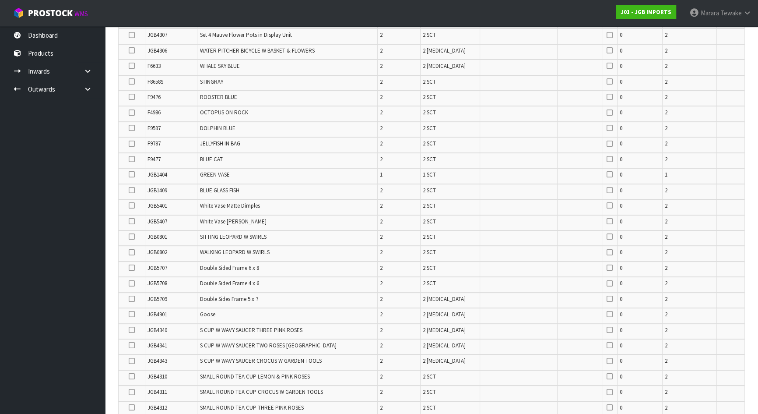
click at [132, 283] on icon at bounding box center [132, 283] width 6 height 0
click at [0, 0] on input "checkbox" at bounding box center [0, 0] width 0 height 0
click at [132, 299] on icon at bounding box center [132, 299] width 6 height 0
click at [0, 0] on input "checkbox" at bounding box center [0, 0] width 0 height 0
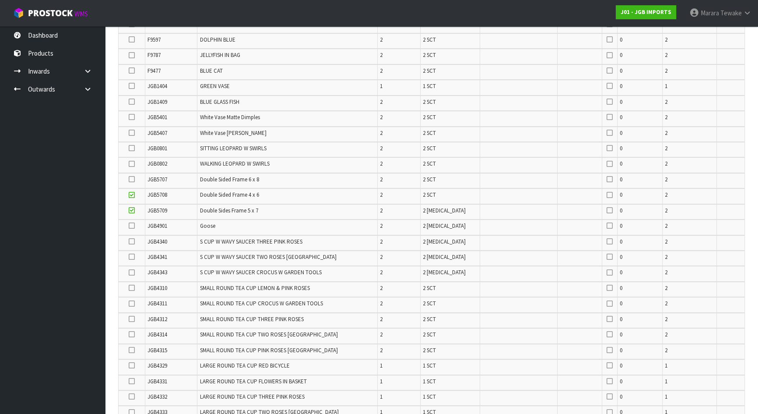
scroll to position [411, 0]
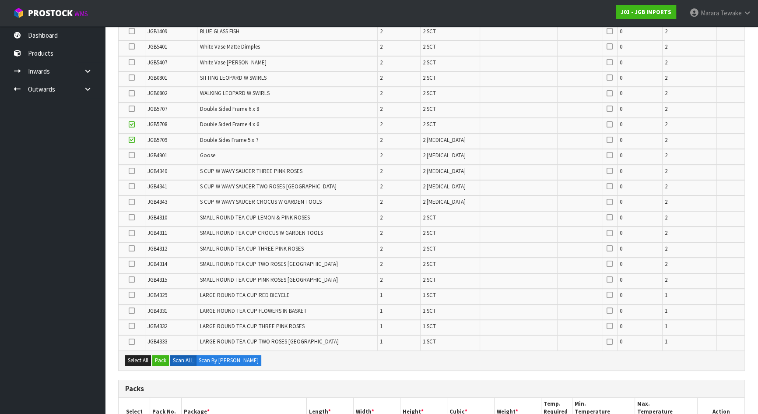
click at [127, 166] on td at bounding box center [132, 172] width 27 height 15
click at [131, 171] on icon at bounding box center [132, 171] width 6 height 0
click at [0, 0] on input "checkbox" at bounding box center [0, 0] width 0 height 0
click at [130, 233] on icon at bounding box center [132, 233] width 6 height 0
click at [0, 0] on input "checkbox" at bounding box center [0, 0] width 0 height 0
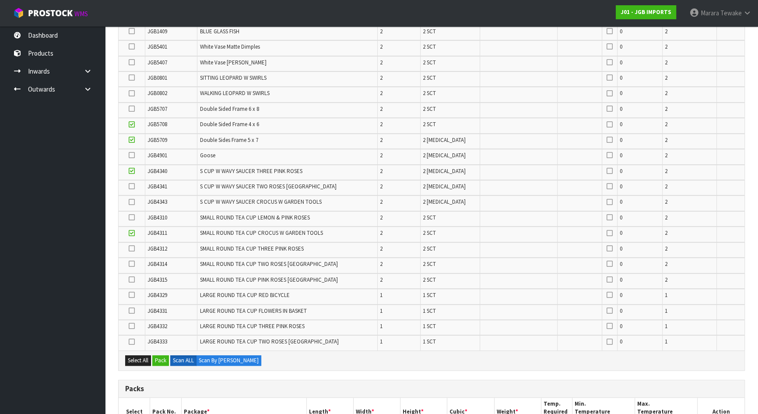
click at [133, 341] on icon at bounding box center [132, 341] width 6 height 0
click at [0, 0] on input "checkbox" at bounding box center [0, 0] width 0 height 0
click at [134, 326] on icon at bounding box center [132, 326] width 6 height 0
click at [0, 0] on input "checkbox" at bounding box center [0, 0] width 0 height 0
click at [133, 310] on icon at bounding box center [132, 310] width 6 height 0
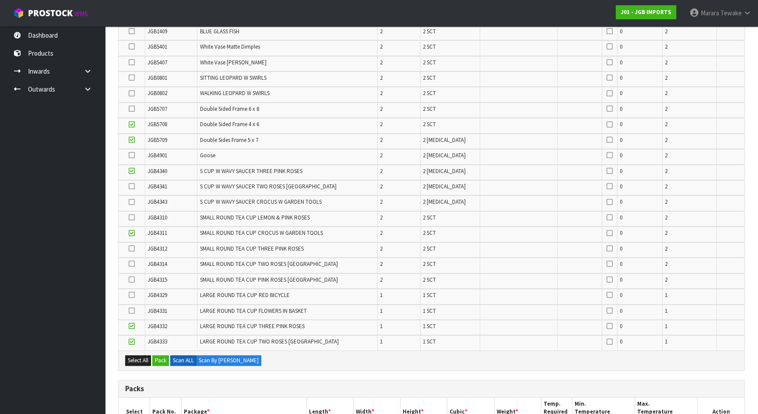
click at [0, 0] on input "checkbox" at bounding box center [0, 0] width 0 height 0
click at [133, 295] on icon at bounding box center [132, 295] width 6 height 0
click at [0, 0] on input "checkbox" at bounding box center [0, 0] width 0 height 0
click at [134, 279] on icon at bounding box center [132, 279] width 6 height 0
click at [0, 0] on input "checkbox" at bounding box center [0, 0] width 0 height 0
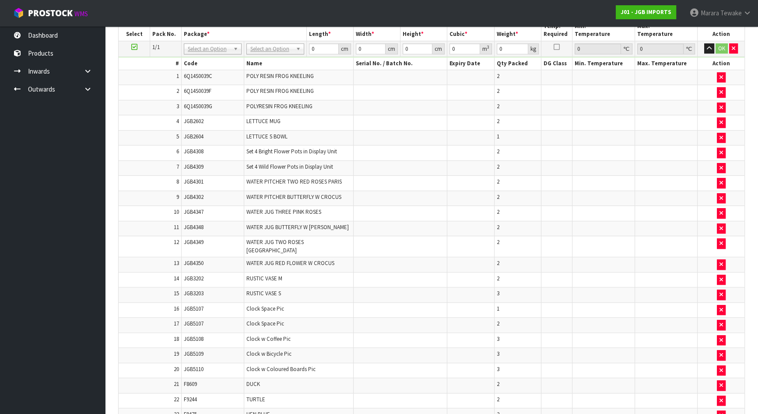
scroll to position [391, 0]
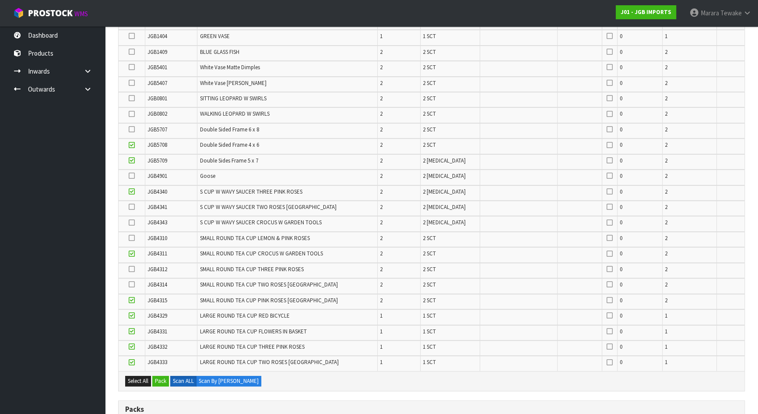
click at [132, 222] on icon at bounding box center [132, 222] width 6 height 0
click at [0, 0] on input "checkbox" at bounding box center [0, 0] width 0 height 0
click at [131, 208] on label at bounding box center [132, 207] width 6 height 8
click at [0, 0] on input "checkbox" at bounding box center [0, 0] width 0 height 0
click at [133, 238] on icon at bounding box center [132, 238] width 6 height 0
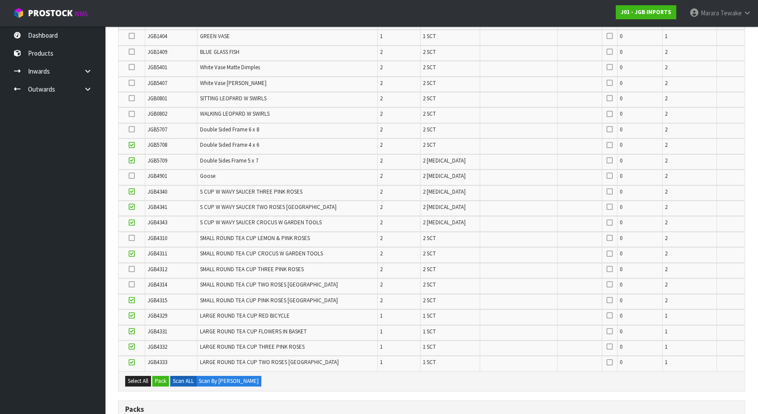
click at [0, 0] on input "checkbox" at bounding box center [0, 0] width 0 height 0
click at [134, 285] on label at bounding box center [132, 285] width 6 height 8
click at [0, 0] on input "checkbox" at bounding box center [0, 0] width 0 height 0
click at [132, 269] on icon at bounding box center [132, 269] width 6 height 0
click at [0, 0] on input "checkbox" at bounding box center [0, 0] width 0 height 0
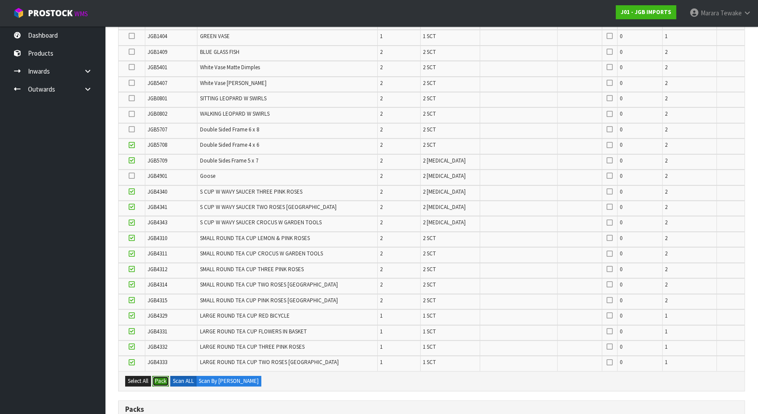
click at [165, 376] on button "Pack" at bounding box center [160, 381] width 17 height 11
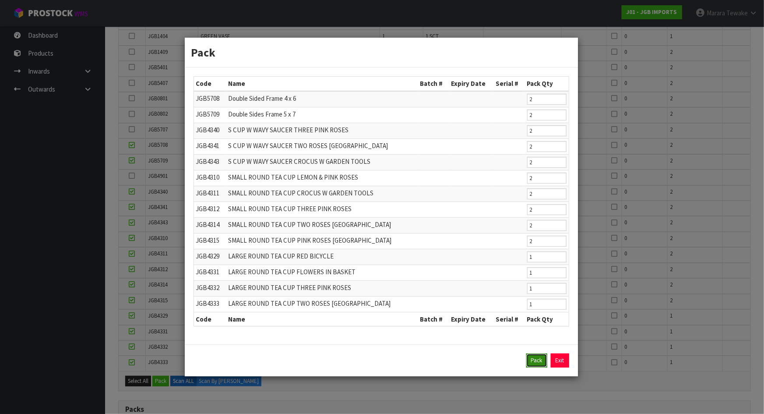
click at [538, 360] on button "Pack" at bounding box center [536, 360] width 21 height 14
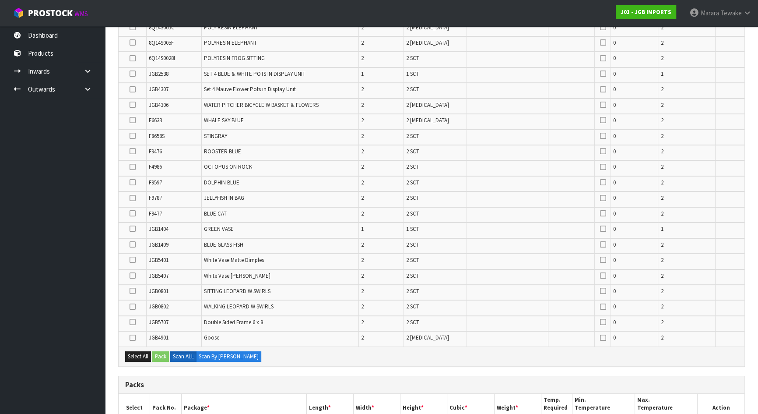
scroll to position [232, 0]
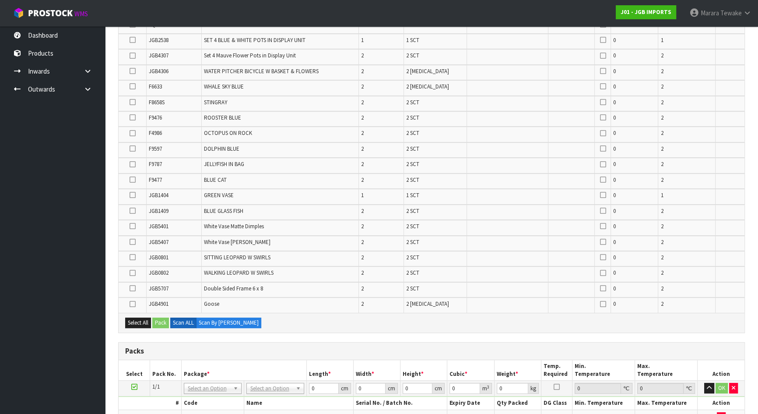
click at [134, 304] on icon at bounding box center [133, 304] width 6 height 0
click at [0, 0] on input "checkbox" at bounding box center [0, 0] width 0 height 0
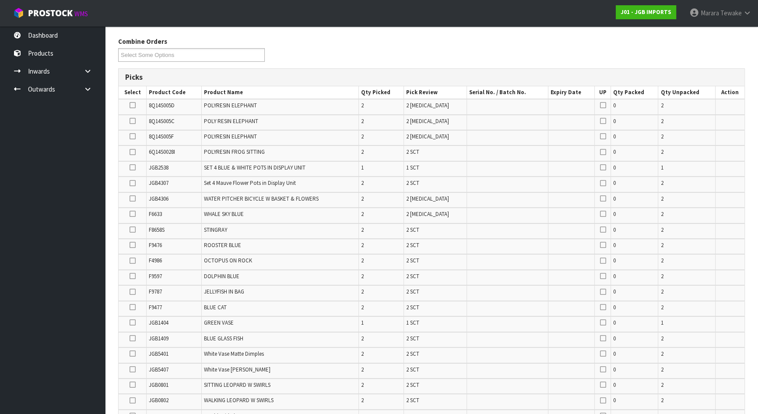
scroll to position [0, 0]
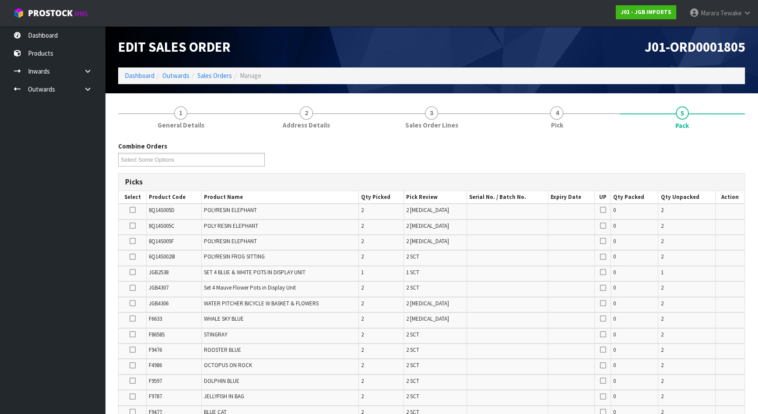
click at [133, 210] on icon at bounding box center [133, 210] width 6 height 0
click at [0, 0] on input "checkbox" at bounding box center [0, 0] width 0 height 0
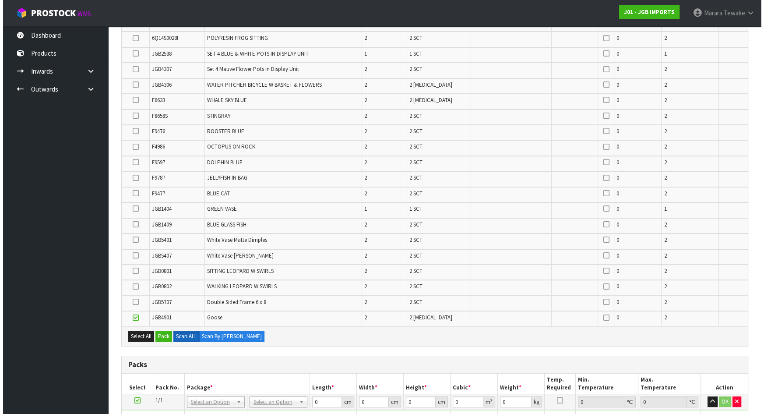
scroll to position [318, 0]
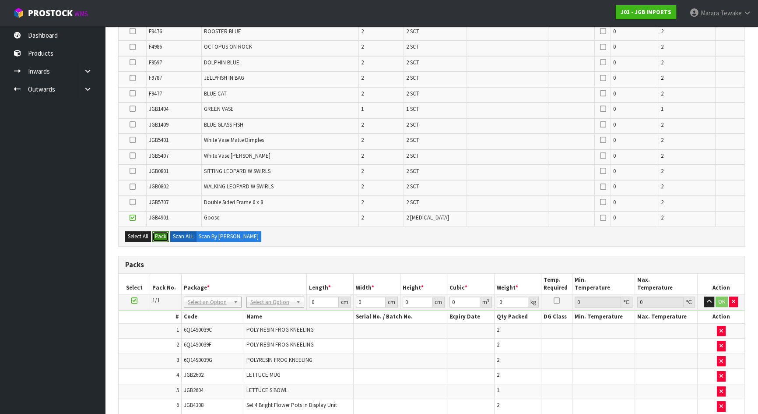
click at [164, 236] on button "Pack" at bounding box center [160, 236] width 17 height 11
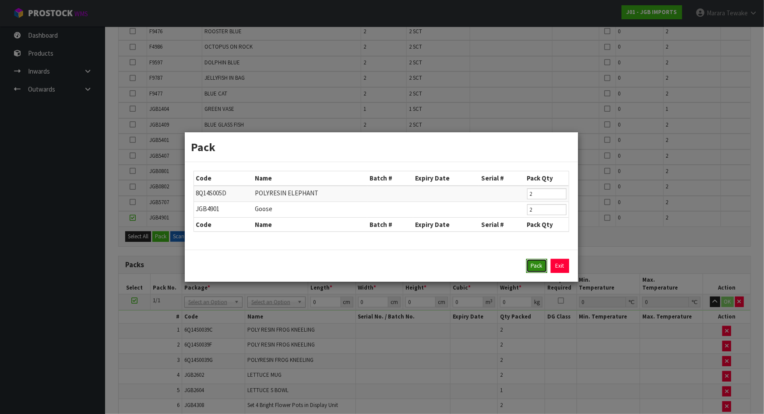
click at [531, 267] on button "Pack" at bounding box center [536, 266] width 21 height 14
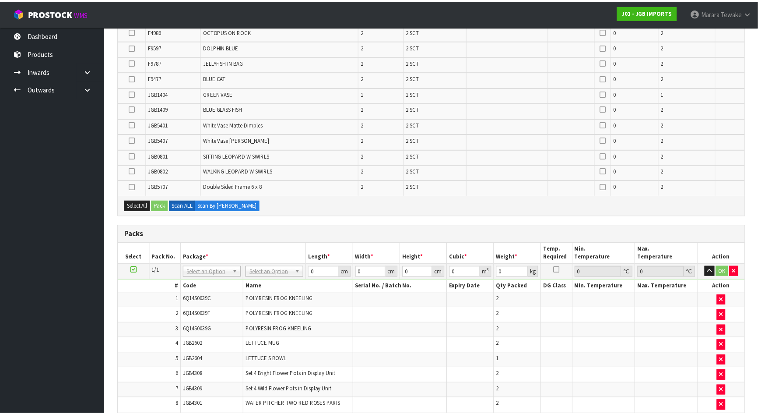
scroll to position [302, 0]
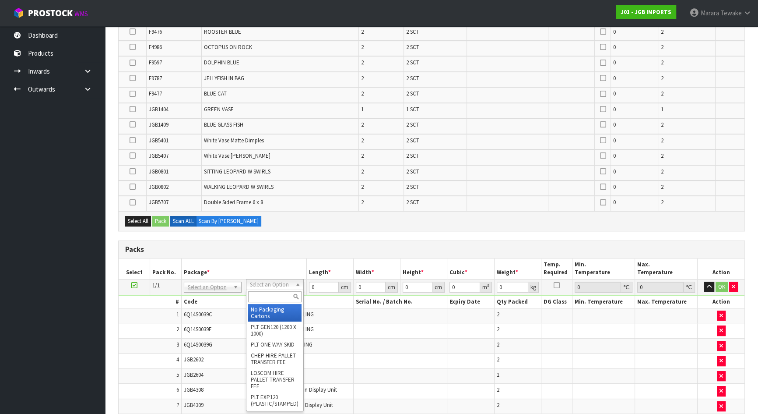
click at [279, 295] on input "text" at bounding box center [274, 296] width 53 height 11
drag, startPoint x: 319, startPoint y: 283, endPoint x: 290, endPoint y: 266, distance: 33.3
type input "1"
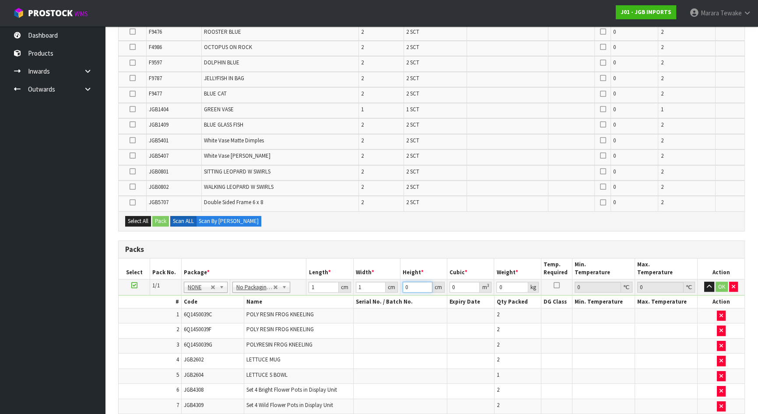
type input "1"
type input "0.000001"
type input "1"
click at [720, 281] on button "OK" at bounding box center [722, 286] width 12 height 11
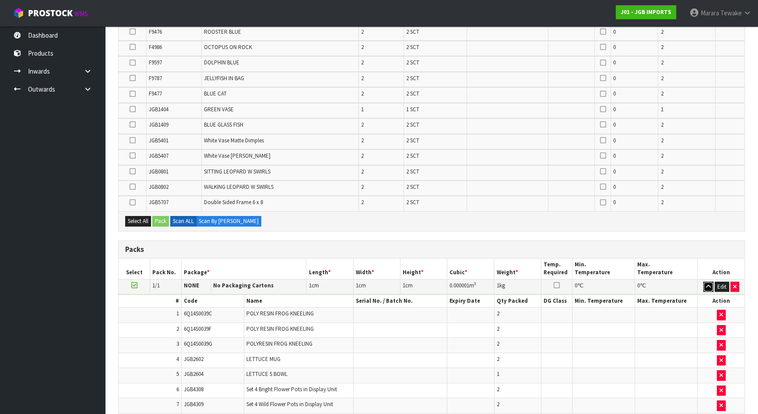
click at [707, 284] on icon "button" at bounding box center [708, 287] width 5 height 6
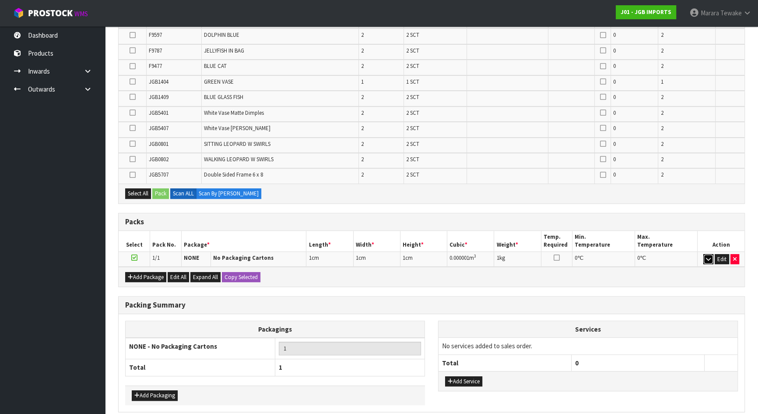
scroll to position [366, 0]
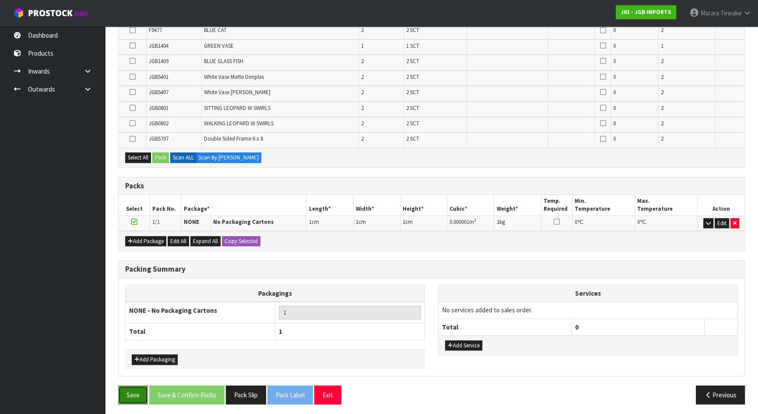
click at [137, 391] on button "Save" at bounding box center [133, 394] width 30 height 19
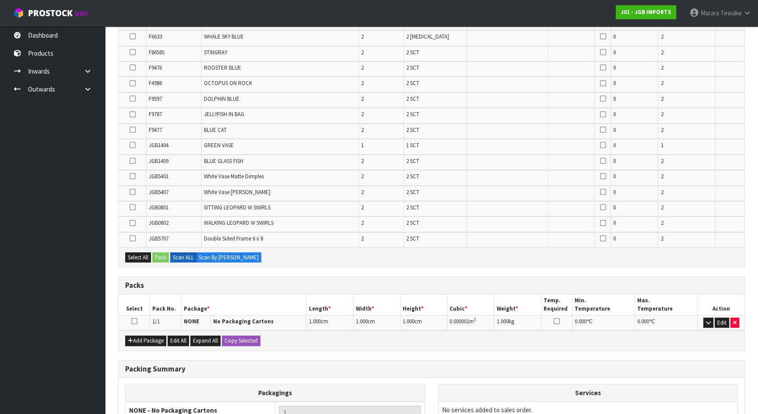
scroll to position [318, 0]
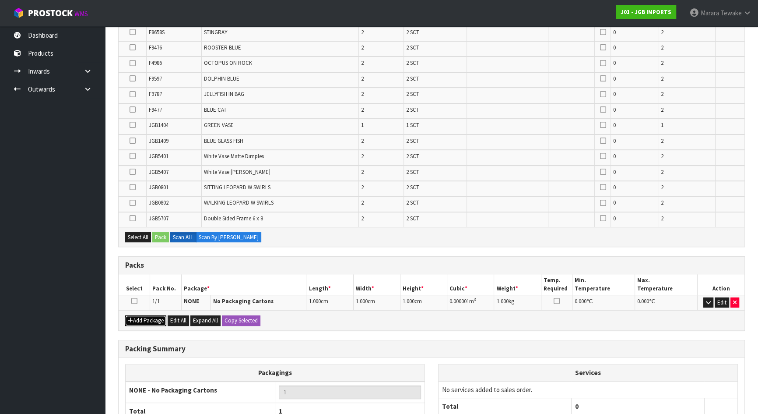
click at [150, 318] on button "Add Package" at bounding box center [145, 320] width 41 height 11
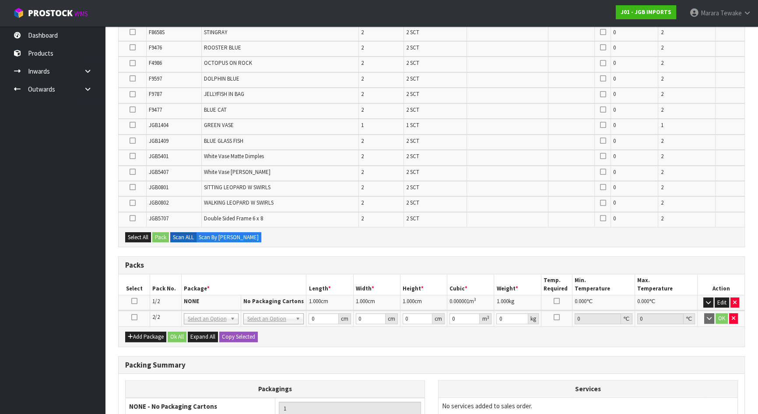
click at [134, 317] on icon at bounding box center [134, 317] width 6 height 0
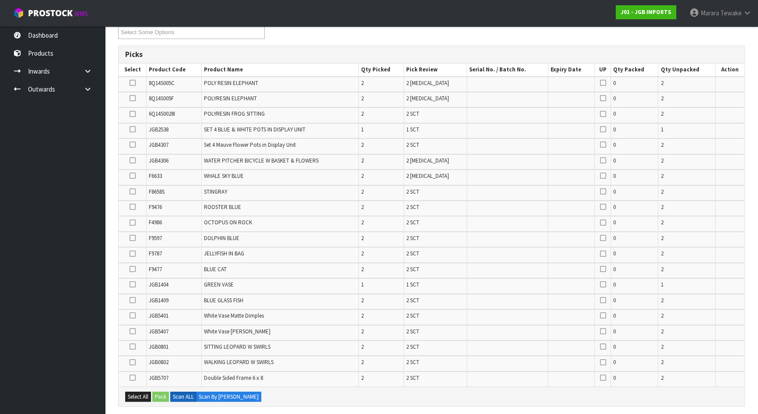
scroll to position [199, 0]
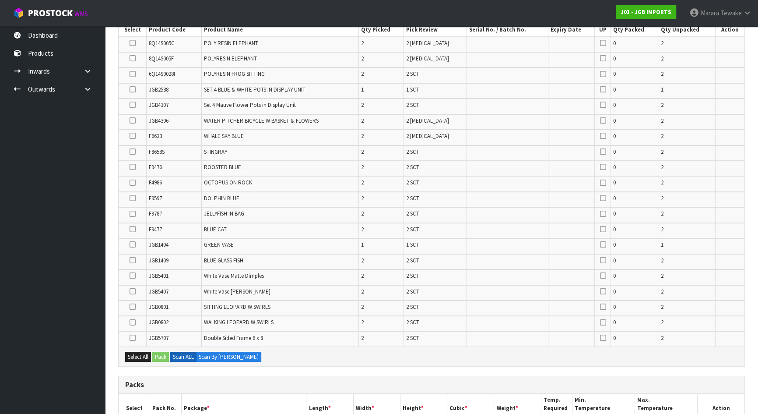
click at [131, 306] on icon at bounding box center [133, 306] width 6 height 0
click at [0, 0] on input "checkbox" at bounding box center [0, 0] width 0 height 0
click at [132, 322] on icon at bounding box center [133, 322] width 6 height 0
click at [0, 0] on input "checkbox" at bounding box center [0, 0] width 0 height 0
click at [131, 120] on icon at bounding box center [133, 120] width 6 height 0
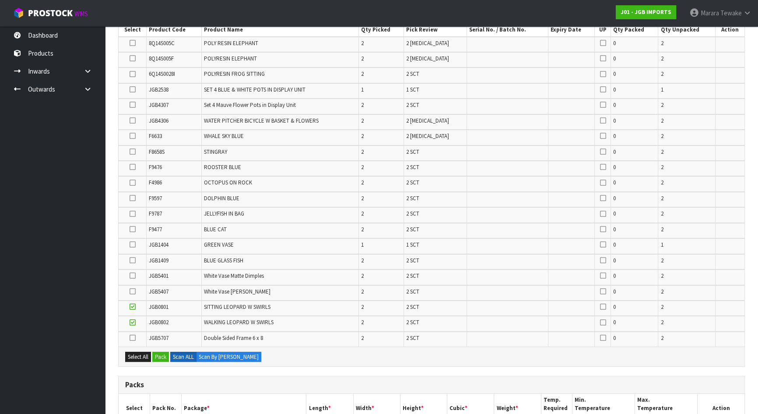
click at [0, 0] on input "checkbox" at bounding box center [0, 0] width 0 height 0
click at [133, 89] on icon at bounding box center [133, 89] width 6 height 0
click at [0, 0] on input "checkbox" at bounding box center [0, 0] width 0 height 0
drag, startPoint x: 126, startPoint y: 181, endPoint x: 131, endPoint y: 179, distance: 5.4
click at [127, 181] on td at bounding box center [133, 183] width 28 height 15
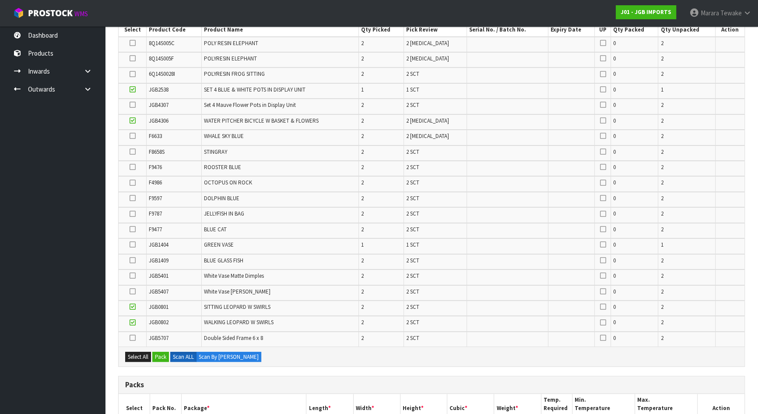
click at [134, 183] on icon at bounding box center [133, 183] width 6 height 0
click at [0, 0] on input "checkbox" at bounding box center [0, 0] width 0 height 0
click at [133, 167] on icon at bounding box center [133, 167] width 6 height 0
click at [0, 0] on input "checkbox" at bounding box center [0, 0] width 0 height 0
click at [132, 229] on icon at bounding box center [133, 229] width 6 height 0
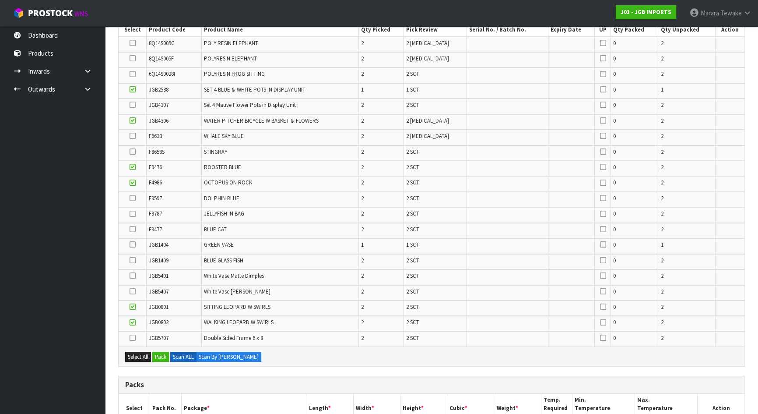
click at [0, 0] on input "checkbox" at bounding box center [0, 0] width 0 height 0
click at [133, 214] on icon at bounding box center [133, 214] width 6 height 0
click at [0, 0] on input "checkbox" at bounding box center [0, 0] width 0 height 0
click at [134, 136] on icon at bounding box center [133, 136] width 6 height 0
click at [0, 0] on input "checkbox" at bounding box center [0, 0] width 0 height 0
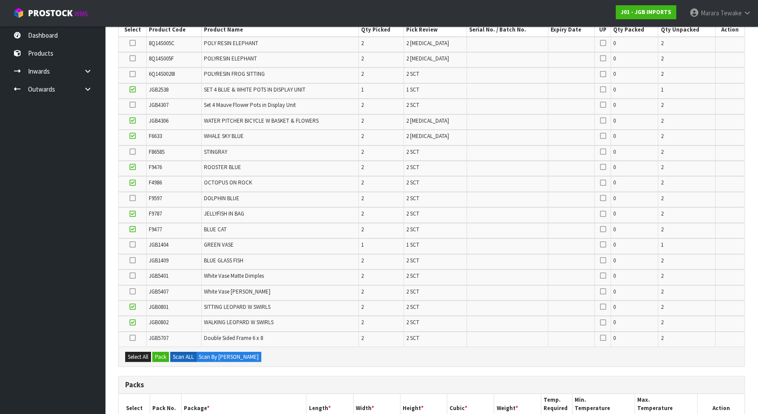
click at [131, 198] on icon at bounding box center [133, 198] width 6 height 0
click at [0, 0] on input "checkbox" at bounding box center [0, 0] width 0 height 0
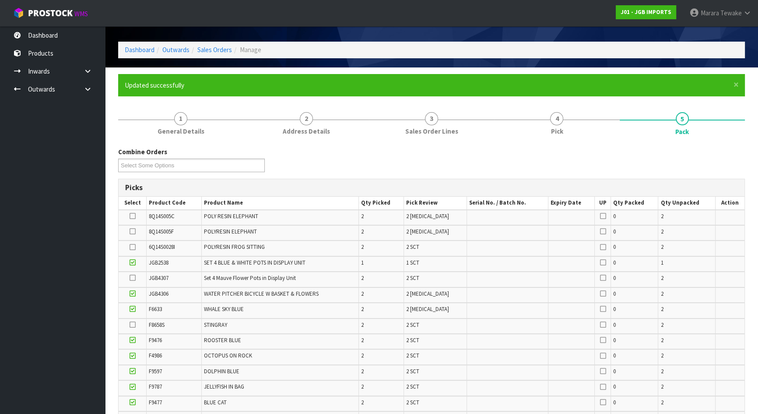
scroll to position [39, 0]
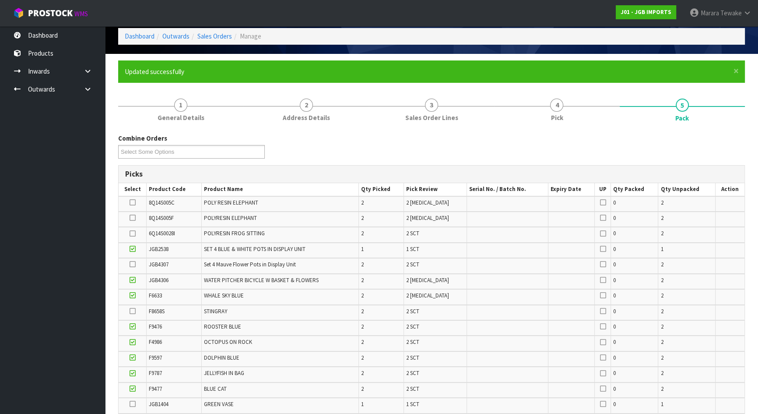
click at [131, 202] on icon at bounding box center [133, 202] width 6 height 0
click at [0, 0] on input "checkbox" at bounding box center [0, 0] width 0 height 0
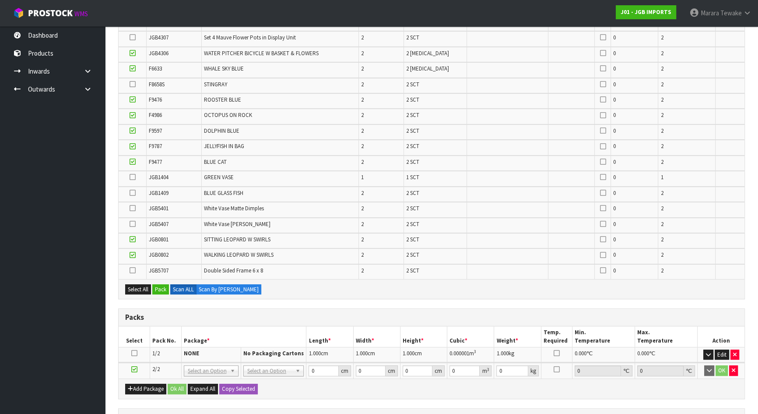
click at [134, 208] on icon at bounding box center [133, 208] width 6 height 0
click at [0, 0] on input "checkbox" at bounding box center [0, 0] width 0 height 0
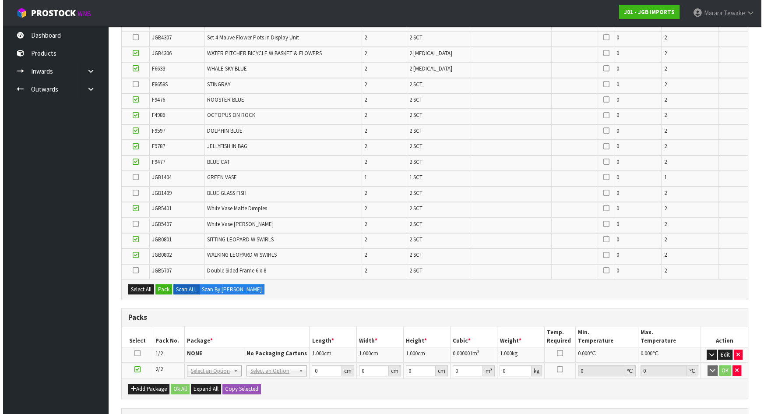
scroll to position [306, 0]
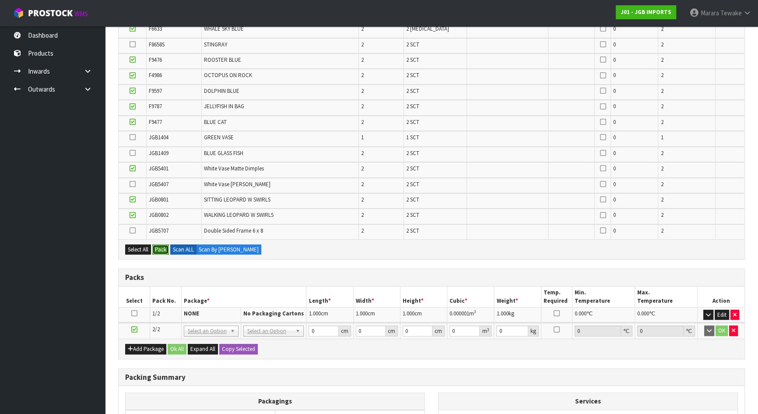
click at [155, 246] on button "Pack" at bounding box center [160, 249] width 17 height 11
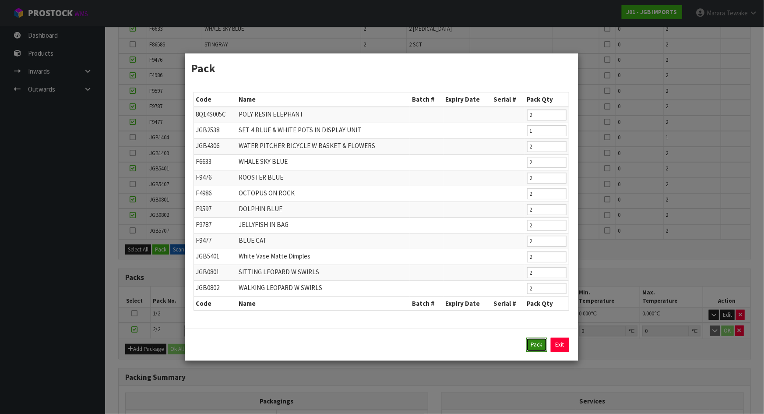
click at [540, 343] on button "Pack" at bounding box center [536, 345] width 21 height 14
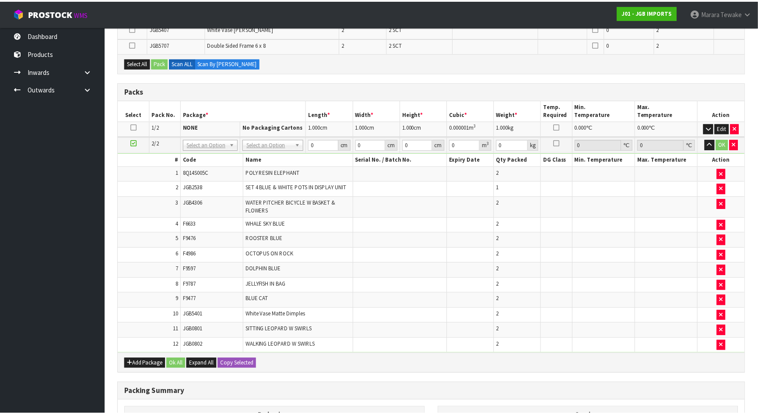
scroll to position [275, 0]
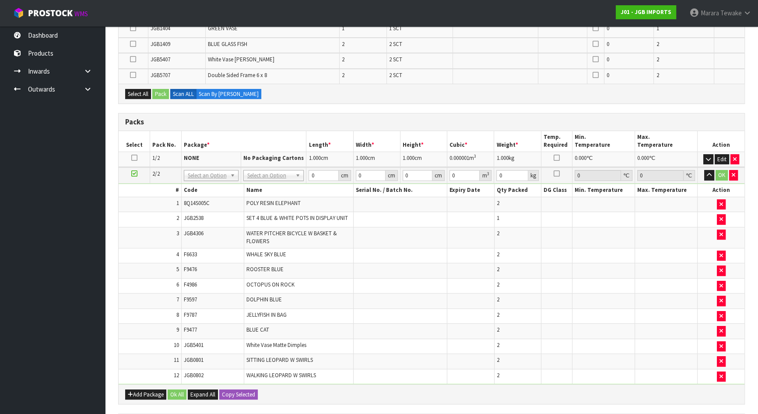
click at [135, 158] on icon at bounding box center [134, 158] width 6 height 0
click at [253, 392] on button "Copy Selected" at bounding box center [238, 394] width 39 height 11
click at [253, 392] on button "Confirm Copy Selected" at bounding box center [248, 394] width 58 height 11
type input "2"
type input "1"
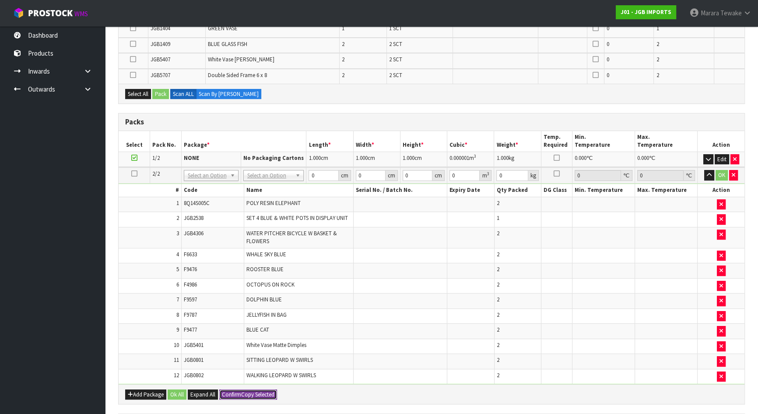
type input "1"
type input "0.000001"
type input "1"
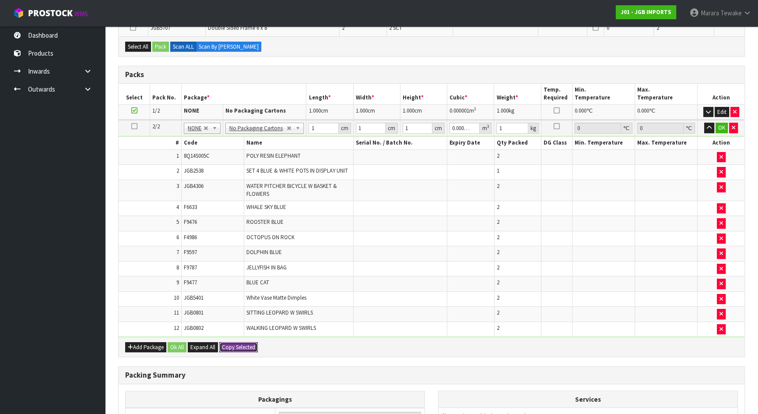
scroll to position [269, 0]
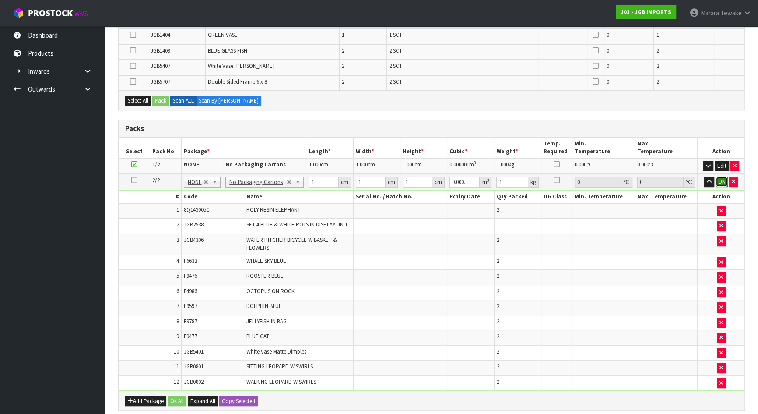
click at [719, 179] on button "OK" at bounding box center [722, 181] width 12 height 11
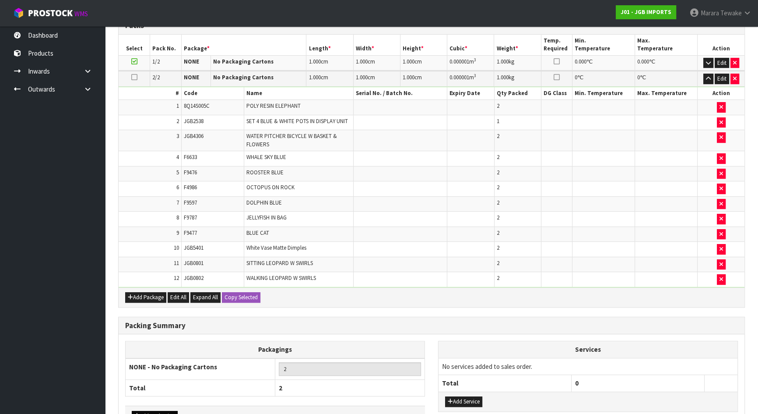
scroll to position [427, 0]
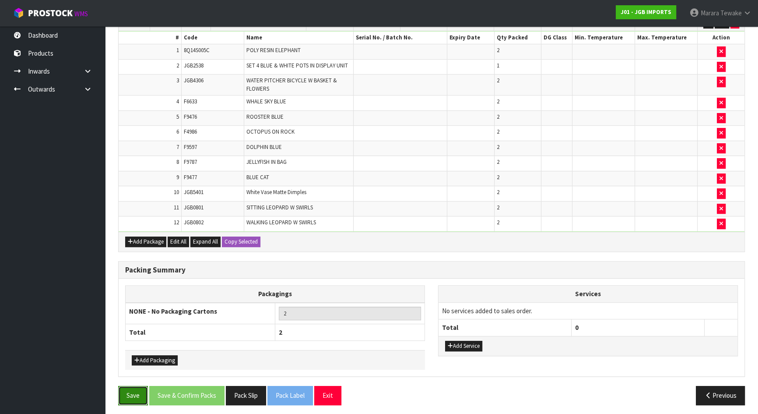
click at [138, 394] on button "Save" at bounding box center [133, 395] width 30 height 19
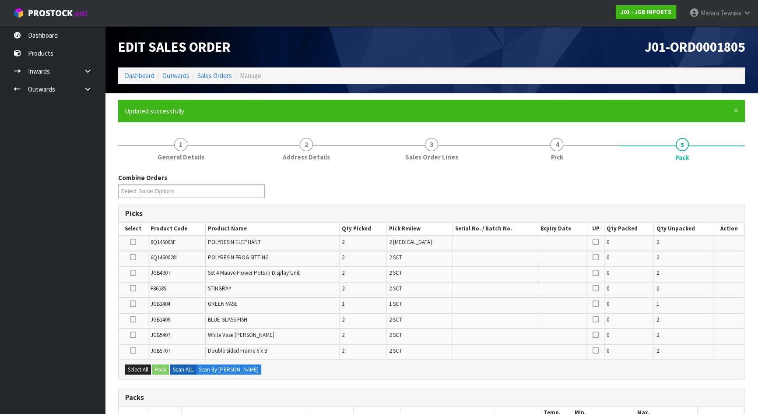
scroll to position [228, 0]
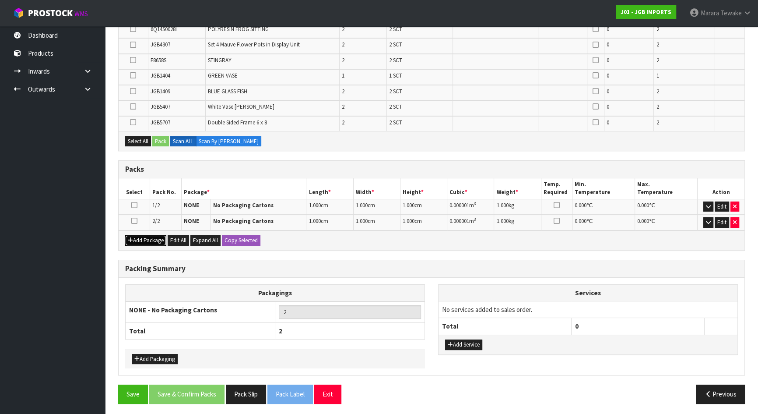
drag, startPoint x: 145, startPoint y: 236, endPoint x: 134, endPoint y: 227, distance: 14.9
click at [145, 236] on button "Add Package" at bounding box center [145, 240] width 41 height 11
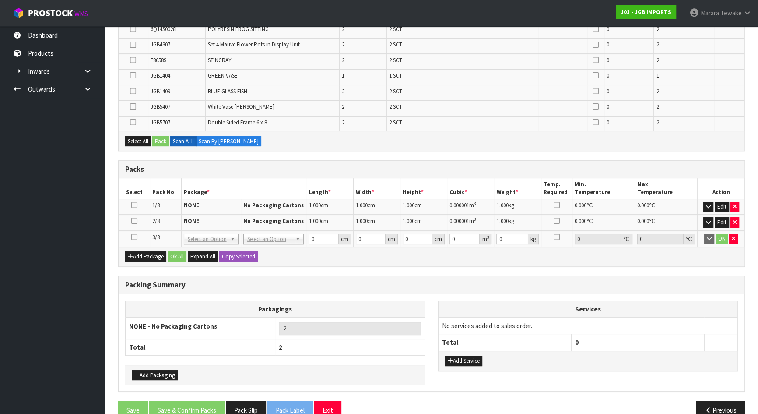
click at [133, 237] on icon at bounding box center [134, 237] width 6 height 0
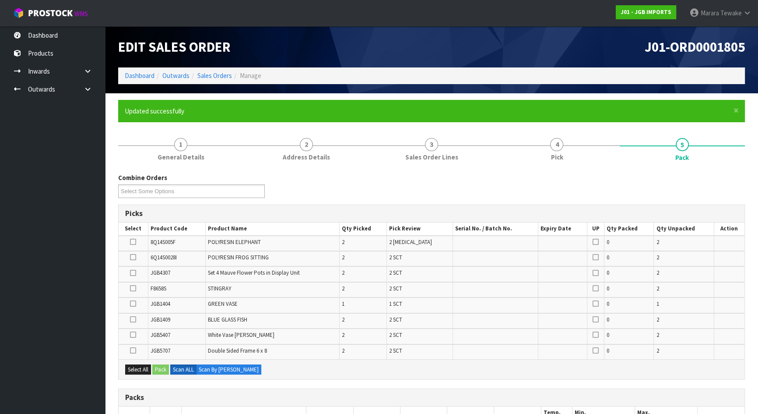
scroll to position [39, 0]
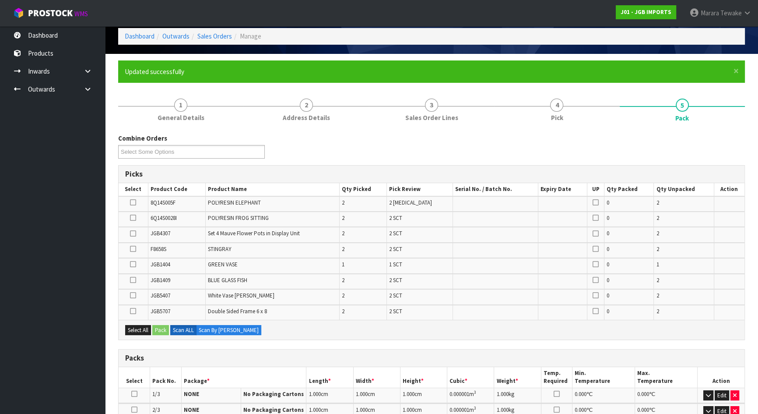
click at [134, 295] on icon at bounding box center [133, 295] width 6 height 0
click at [0, 0] on input "checkbox" at bounding box center [0, 0] width 0 height 0
click at [134, 202] on icon at bounding box center [133, 202] width 6 height 0
click at [0, 0] on input "checkbox" at bounding box center [0, 0] width 0 height 0
click at [134, 218] on icon at bounding box center [133, 218] width 6 height 0
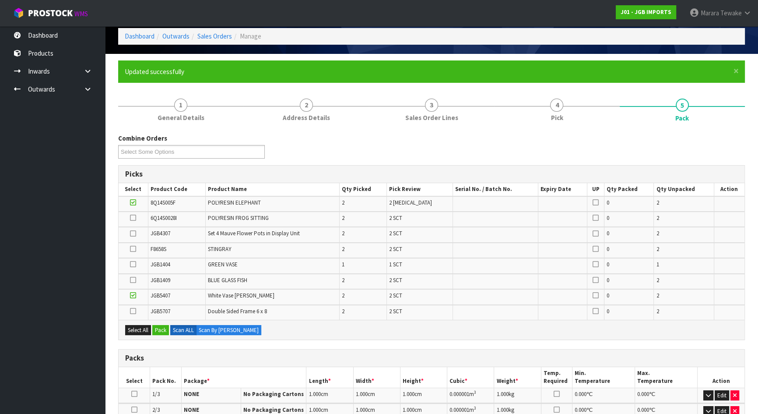
click at [0, 0] on input "checkbox" at bounding box center [0, 0] width 0 height 0
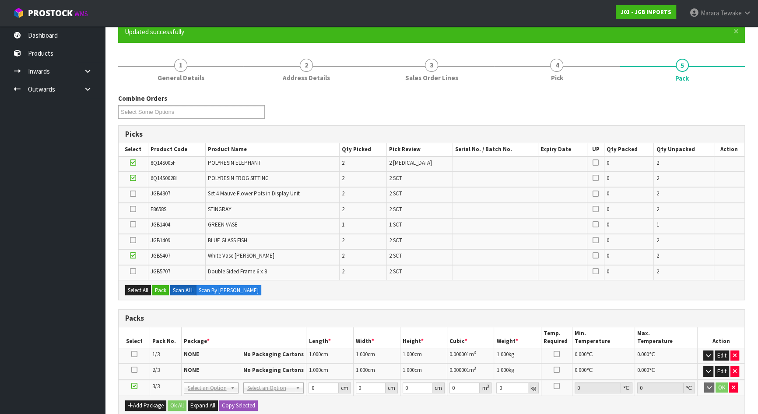
click at [134, 240] on icon at bounding box center [133, 240] width 6 height 0
click at [0, 0] on input "checkbox" at bounding box center [0, 0] width 0 height 0
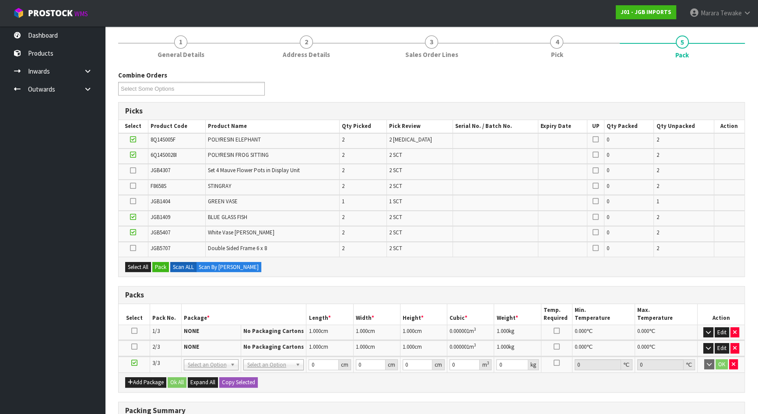
scroll to position [0, 0]
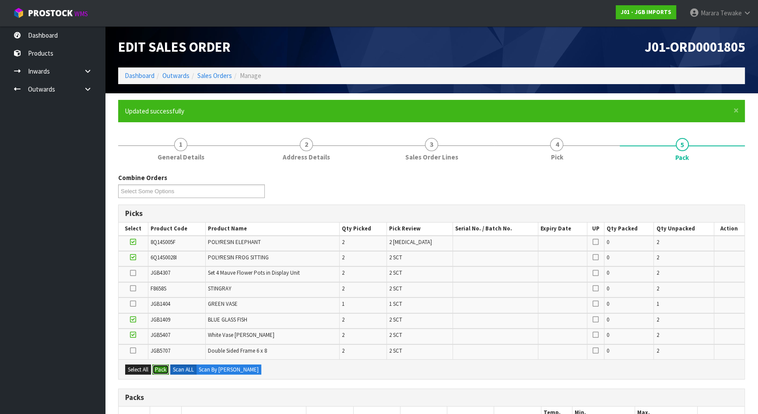
click at [162, 364] on button "Pack" at bounding box center [160, 369] width 17 height 11
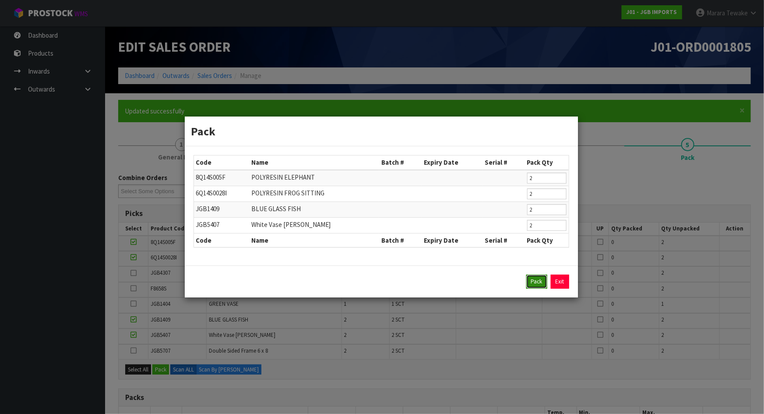
click at [538, 285] on button "Pack" at bounding box center [536, 281] width 21 height 14
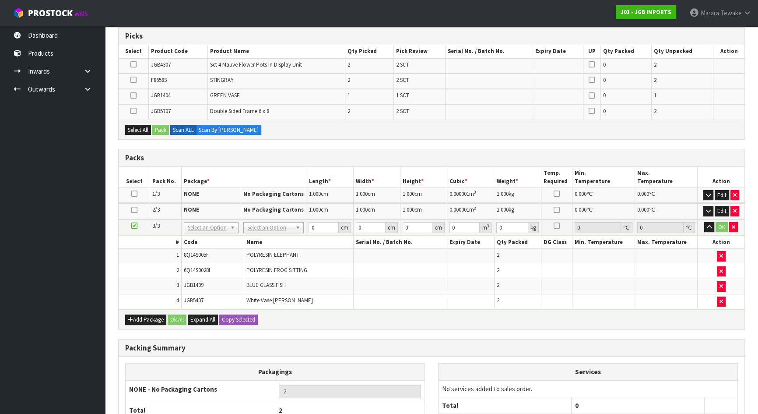
scroll to position [256, 0]
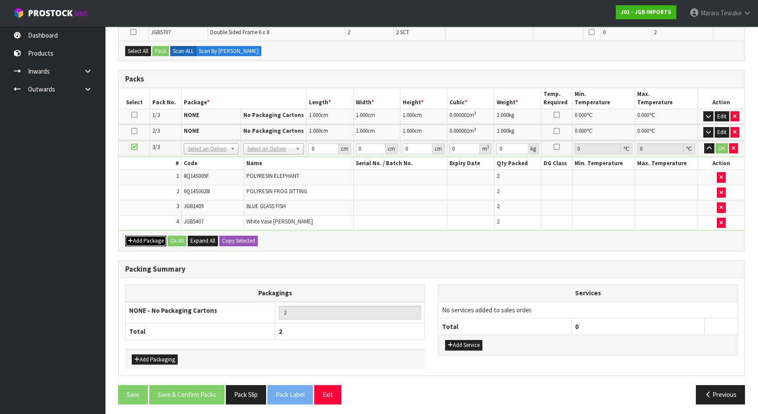
click at [148, 243] on button "Add Package" at bounding box center [145, 241] width 41 height 11
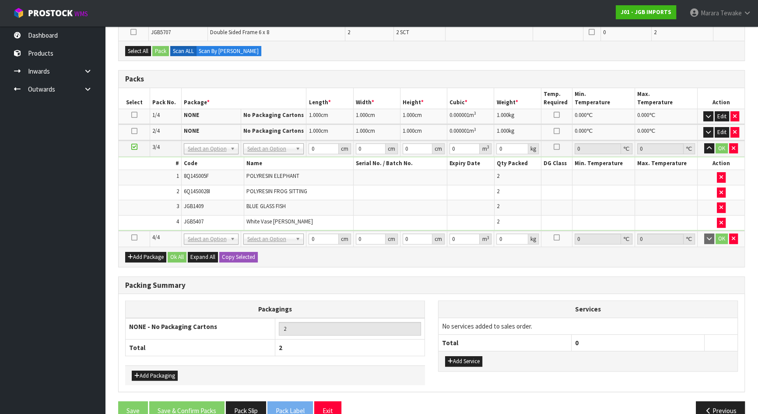
click at [136, 237] on icon at bounding box center [134, 237] width 6 height 0
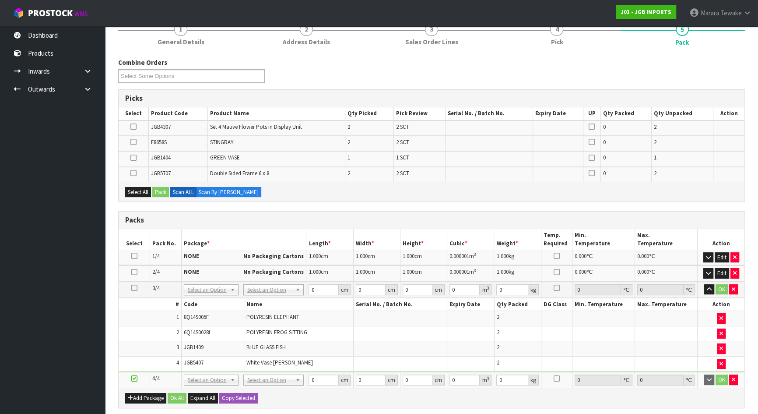
scroll to position [137, 0]
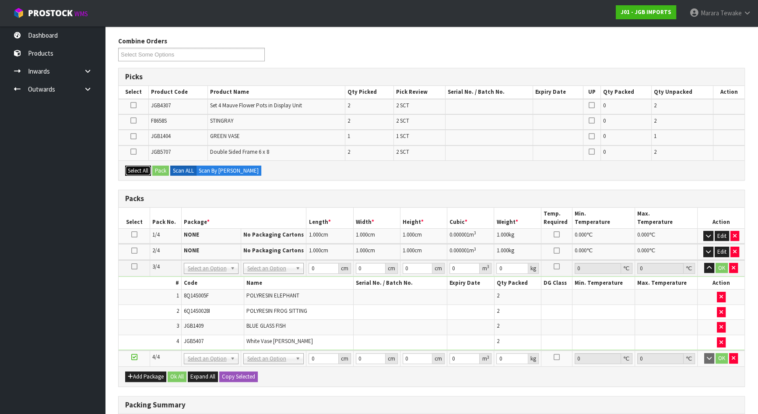
click at [140, 166] on button "Select All" at bounding box center [138, 170] width 26 height 11
click at [163, 167] on button "Pack" at bounding box center [160, 170] width 17 height 11
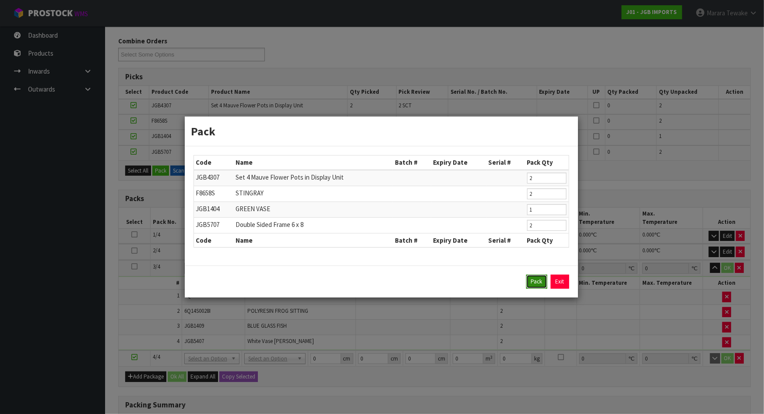
click at [537, 280] on button "Pack" at bounding box center [536, 281] width 21 height 14
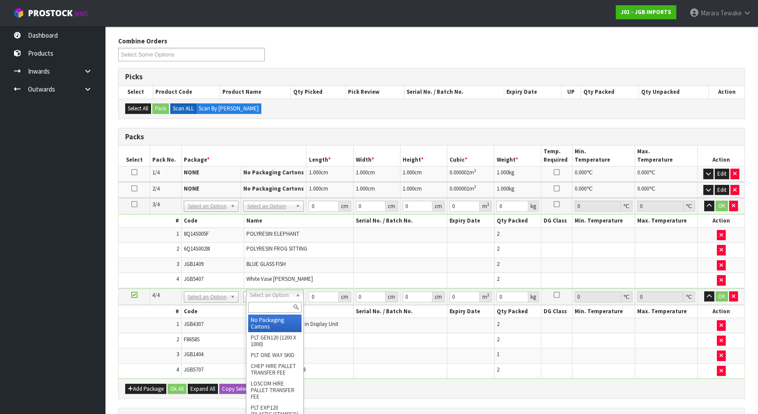
type input "3"
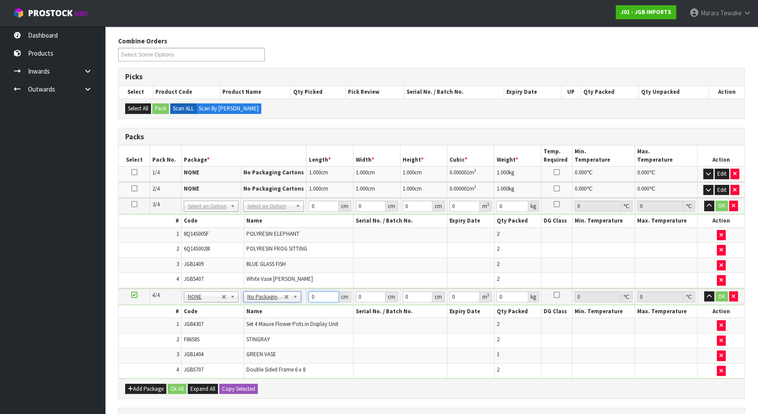
drag, startPoint x: 315, startPoint y: 295, endPoint x: 299, endPoint y: 280, distance: 22.6
click at [302, 292] on tr "4/4 NONE 007-001 007-002 007-004 007-009 007-013 007-014 007-015 007-017 007-01…" at bounding box center [432, 296] width 626 height 16
type input "2"
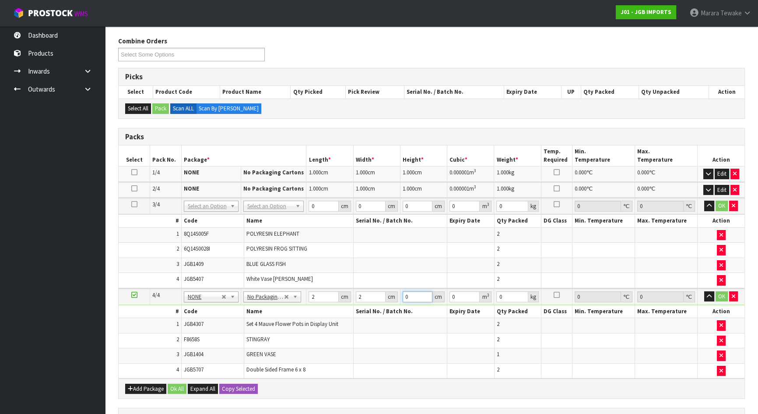
type input "0.000008"
type input "2"
click at [301, 293] on tr "4/4 NONE 007-001 007-002 007-004 007-009 007-013 007-014 007-015 007-017 007-01…" at bounding box center [432, 296] width 626 height 16
type input "3"
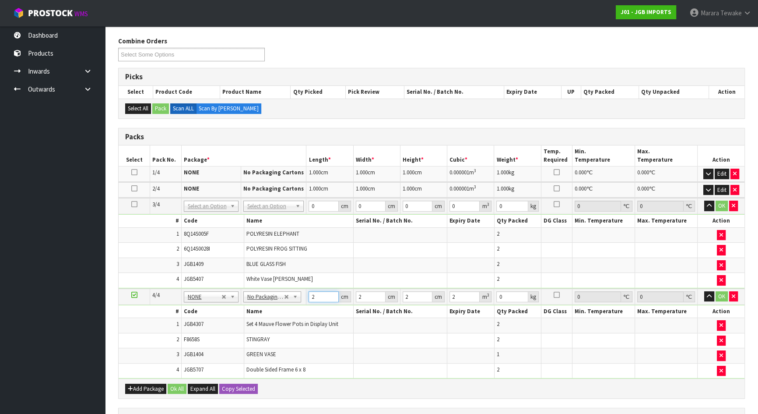
type input "0.000012"
type input "3"
type input "0.000018"
type input "3"
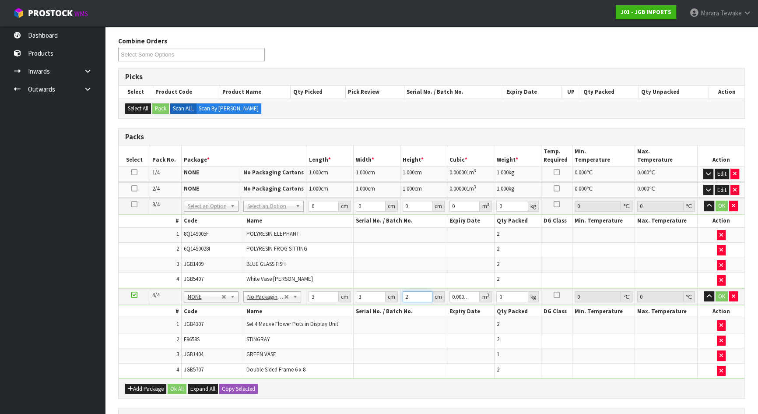
type input "3"
type input "0.000027"
type input "3"
type input "2"
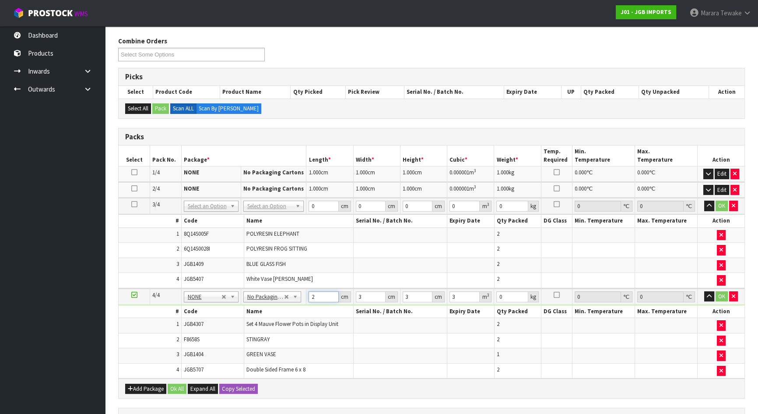
type input "0.000018"
type input "2"
type input "0.000012"
type input "2"
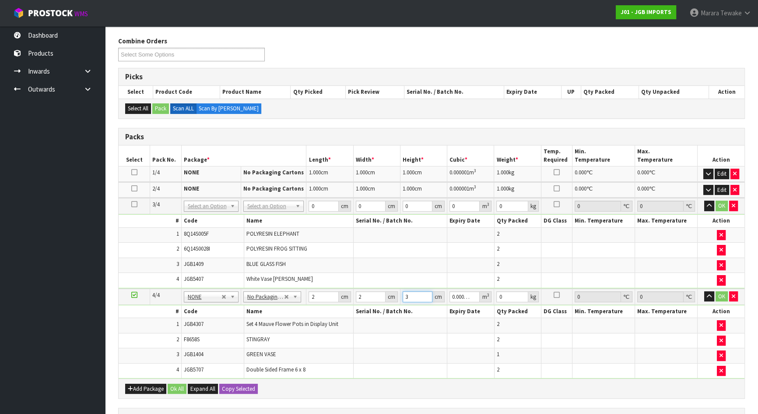
type input "2"
type input "0.000008"
type input "2"
click at [724, 295] on button "OK" at bounding box center [722, 296] width 12 height 11
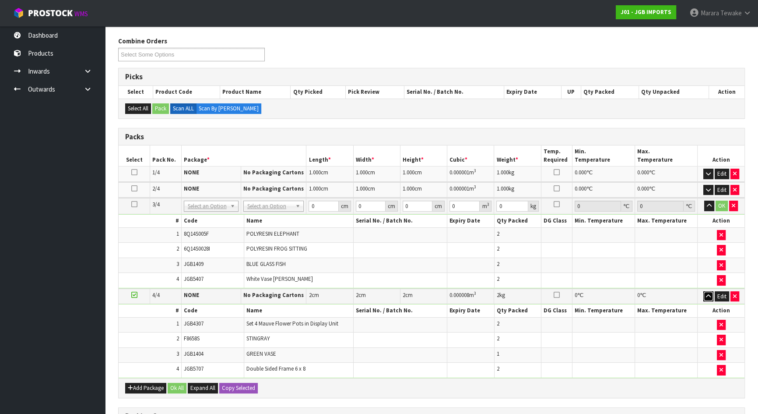
click at [707, 293] on icon "button" at bounding box center [708, 296] width 5 height 6
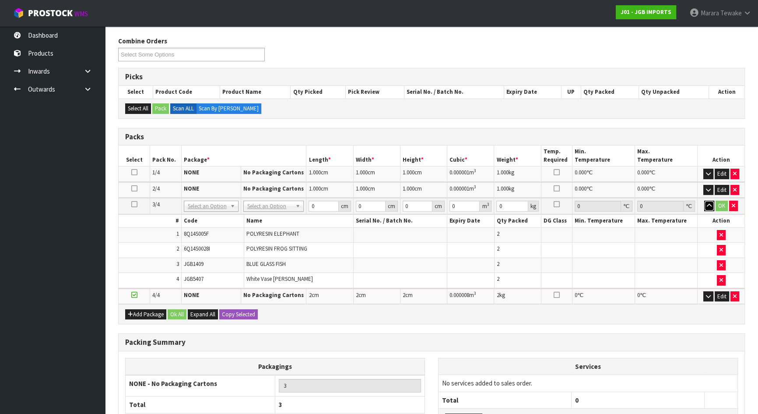
click at [710, 206] on icon "button" at bounding box center [709, 206] width 5 height 6
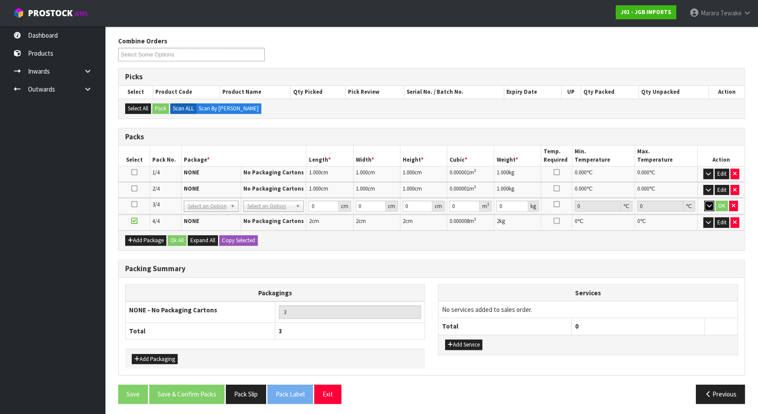
click at [709, 205] on icon "button" at bounding box center [709, 206] width 5 height 6
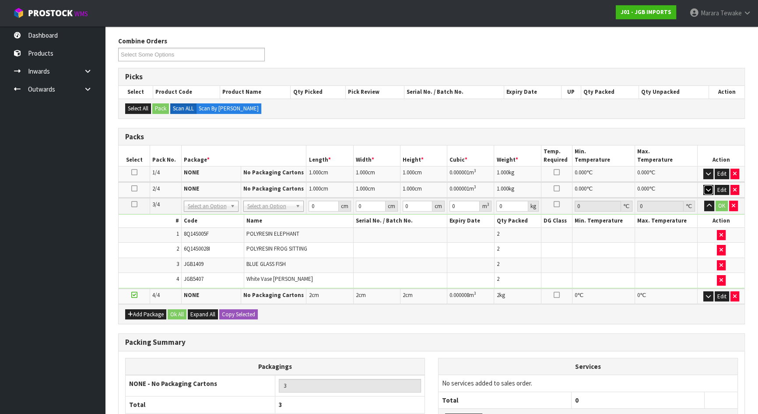
click at [707, 188] on icon "button" at bounding box center [708, 190] width 5 height 6
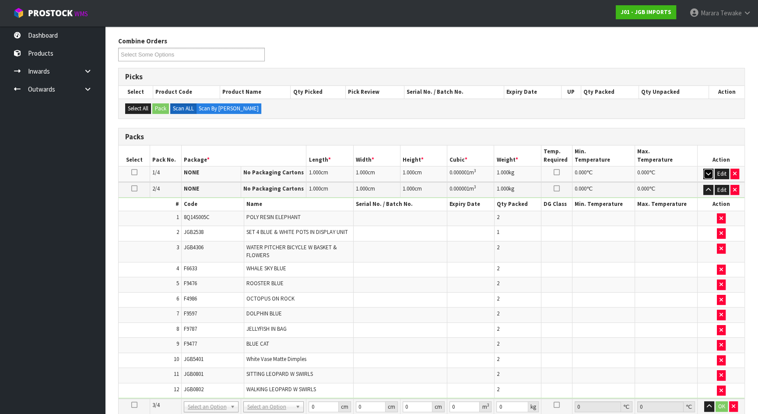
click at [709, 174] on icon "button" at bounding box center [708, 174] width 5 height 6
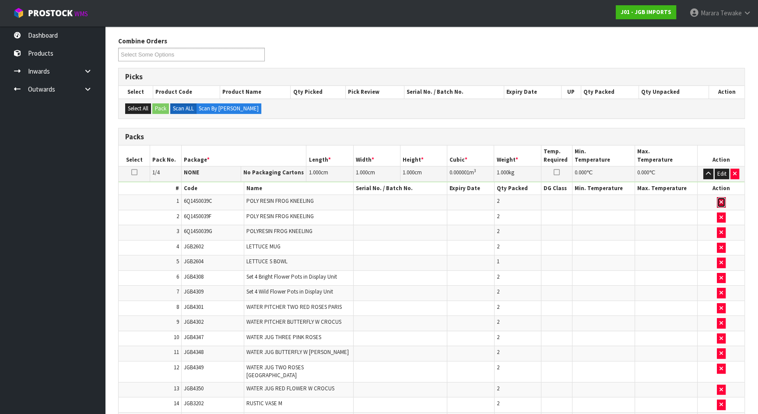
click at [723, 199] on button "button" at bounding box center [721, 202] width 9 height 11
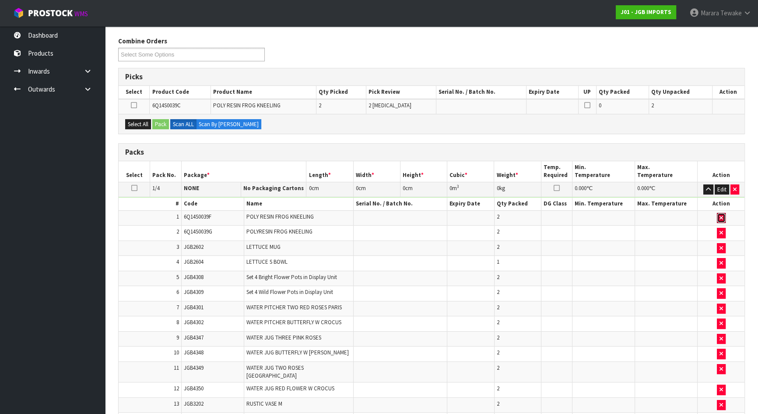
drag, startPoint x: 719, startPoint y: 214, endPoint x: 719, endPoint y: 219, distance: 5.3
click at [720, 215] on icon "button" at bounding box center [722, 218] width 4 height 6
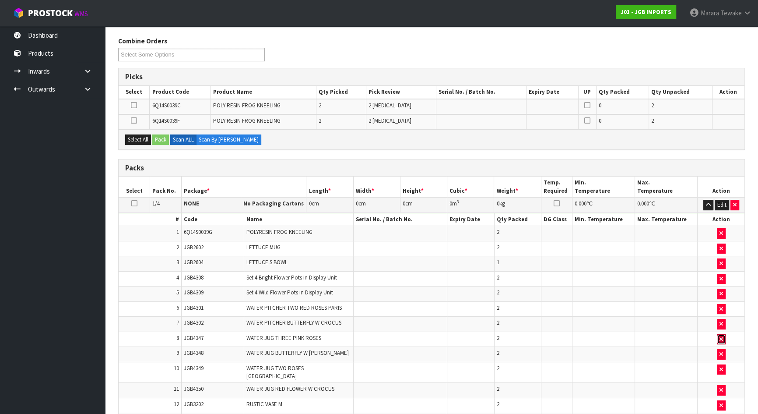
click at [722, 334] on button "button" at bounding box center [721, 339] width 9 height 11
click at [722, 329] on button "button" at bounding box center [721, 324] width 9 height 11
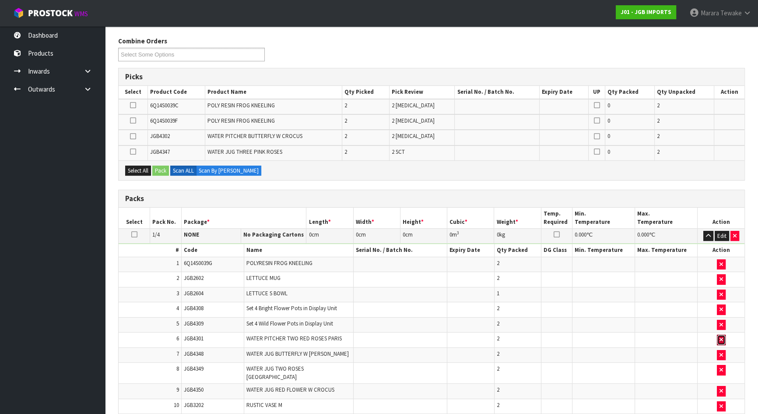
click at [722, 334] on button "button" at bounding box center [721, 339] width 9 height 11
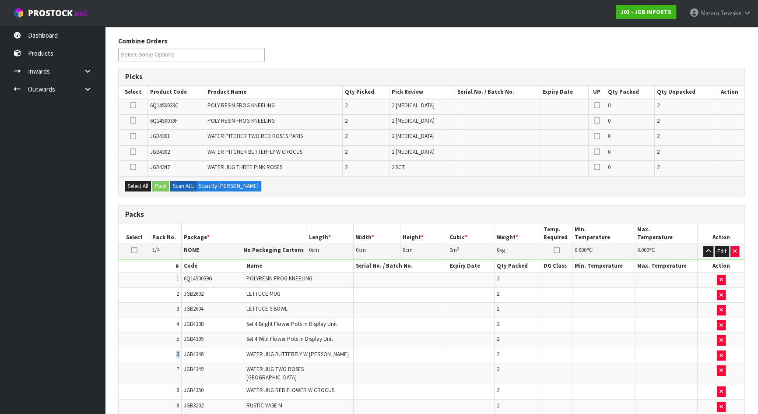
click at [722, 333] on td at bounding box center [721, 340] width 47 height 15
click at [720, 338] on icon "button" at bounding box center [722, 340] width 4 height 6
click at [720, 328] on icon "button" at bounding box center [722, 325] width 4 height 6
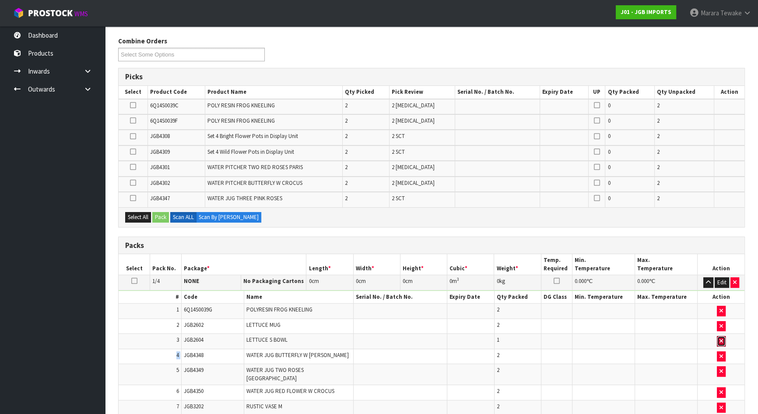
click at [720, 338] on icon "button" at bounding box center [722, 341] width 4 height 6
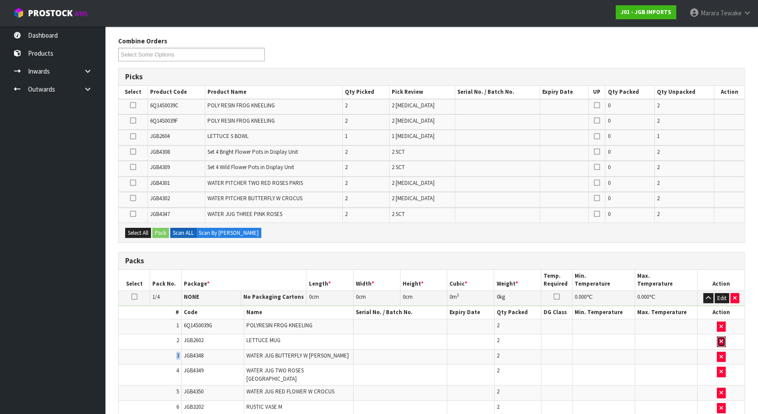
click at [720, 338] on icon "button" at bounding box center [722, 341] width 4 height 6
click at [720, 329] on icon "button" at bounding box center [722, 327] width 4 height 6
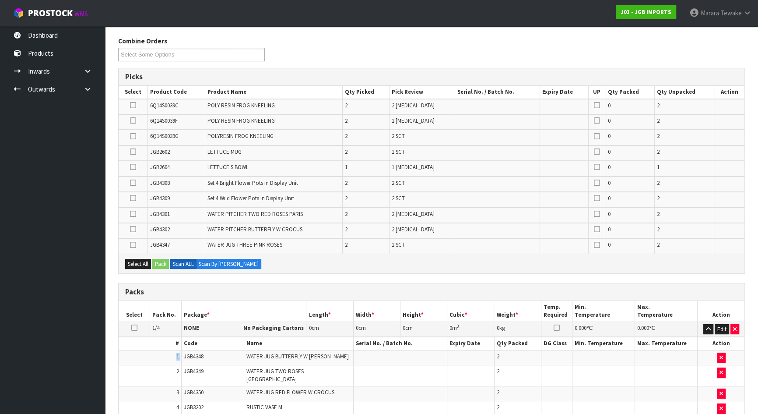
scroll to position [455, 0]
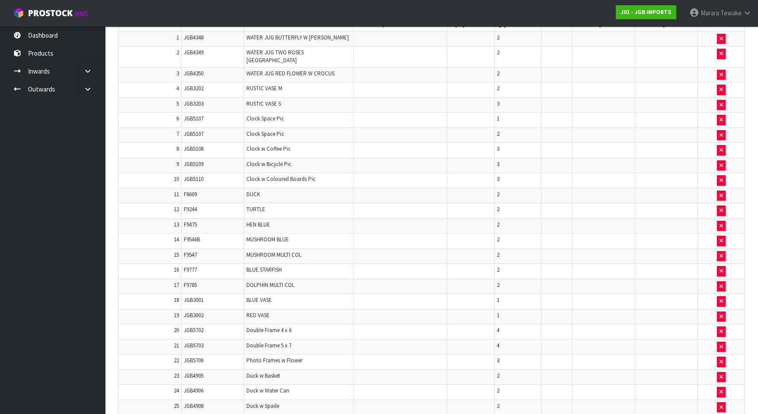
click at [721, 339] on td at bounding box center [721, 346] width 47 height 15
click at [720, 341] on button "button" at bounding box center [721, 346] width 9 height 11
click at [720, 344] on icon "button" at bounding box center [722, 347] width 4 height 6
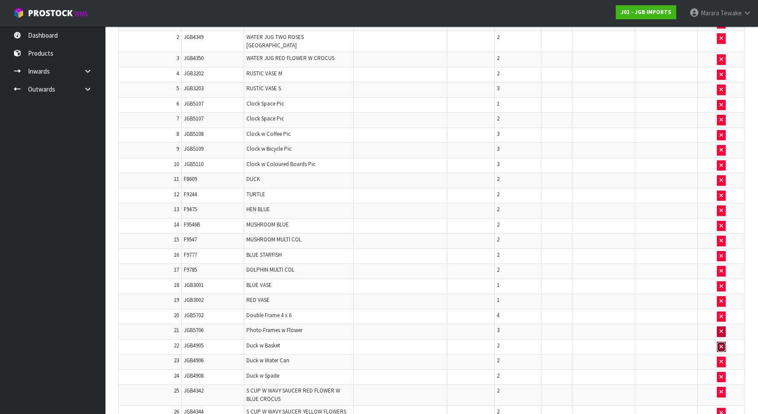
click at [720, 344] on icon "button" at bounding box center [722, 347] width 4 height 6
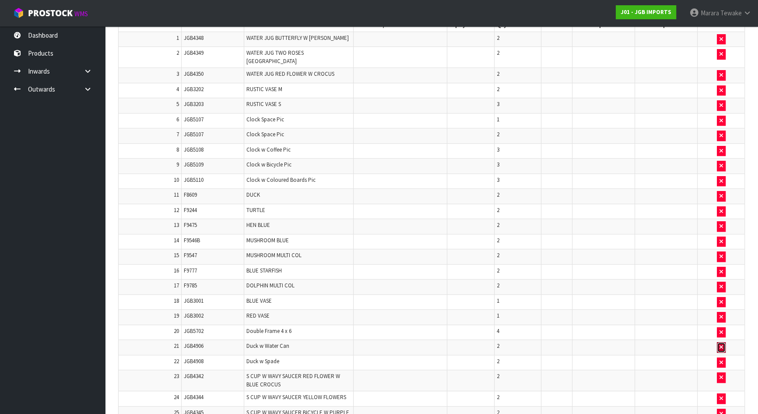
click at [720, 344] on icon "button" at bounding box center [722, 347] width 4 height 6
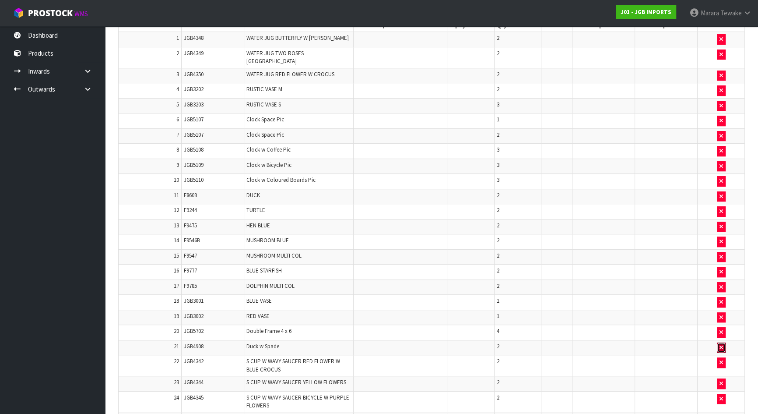
click at [720, 345] on icon "button" at bounding box center [722, 348] width 4 height 6
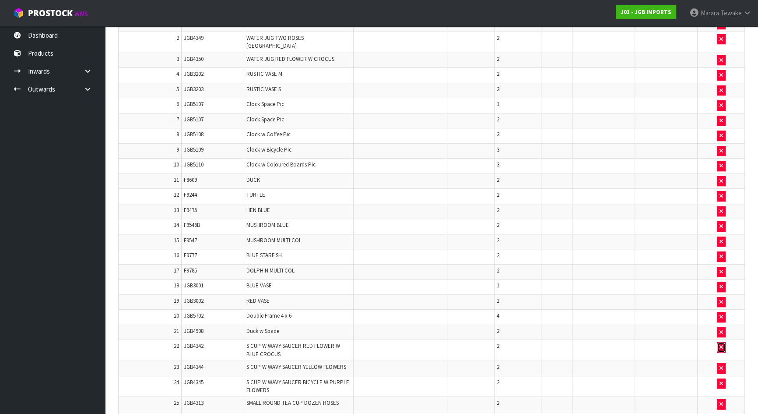
click at [720, 344] on icon "button" at bounding box center [722, 347] width 4 height 6
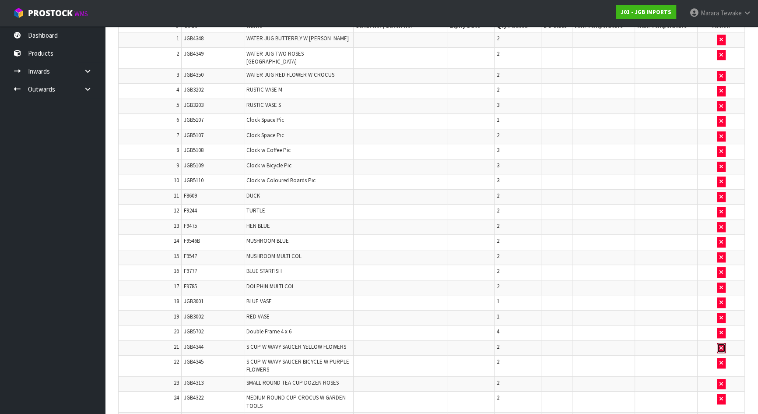
click at [720, 345] on icon "button" at bounding box center [722, 348] width 4 height 6
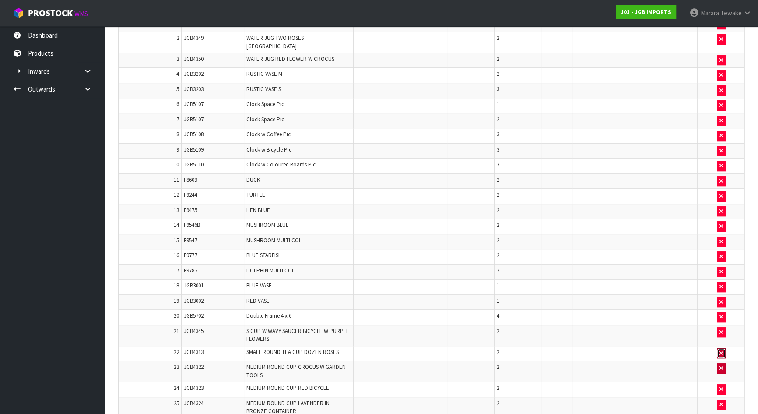
click at [720, 350] on icon "button" at bounding box center [722, 353] width 4 height 6
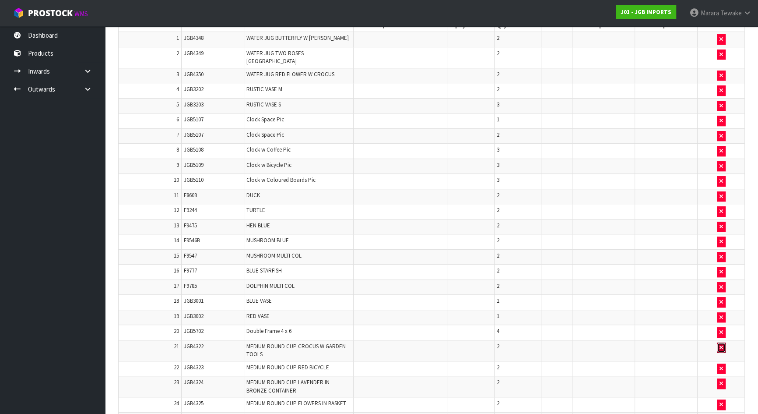
drag, startPoint x: 721, startPoint y: 333, endPoint x: 723, endPoint y: 329, distance: 4.5
click at [723, 342] on button "button" at bounding box center [721, 347] width 9 height 11
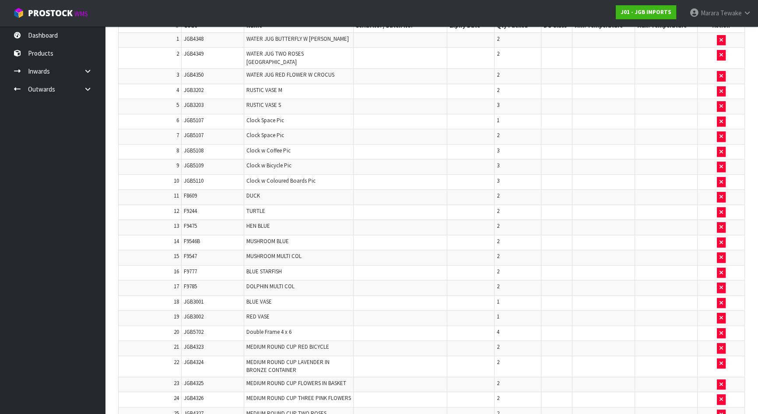
click at [723, 341] on td at bounding box center [721, 348] width 47 height 15
click at [722, 330] on icon "button" at bounding box center [722, 333] width 4 height 6
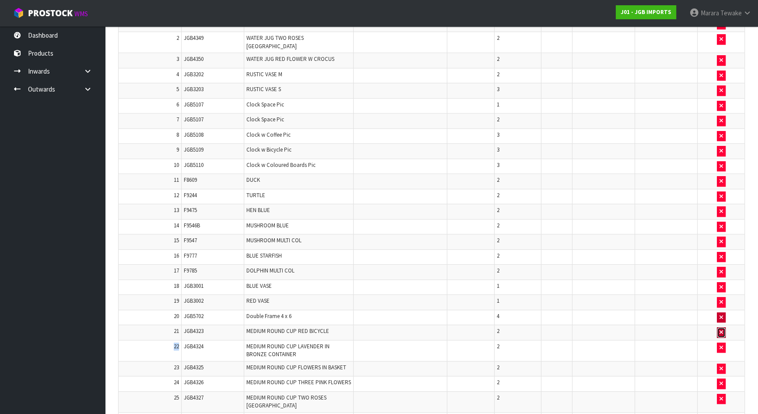
click at [722, 329] on icon "button" at bounding box center [722, 332] width 4 height 6
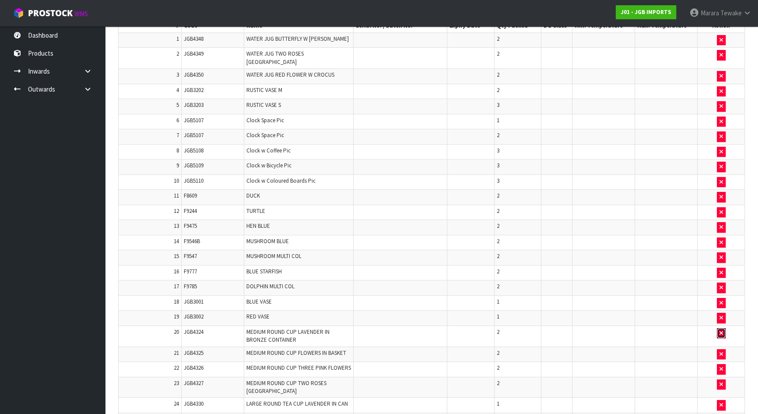
click at [722, 330] on icon "button" at bounding box center [722, 333] width 4 height 6
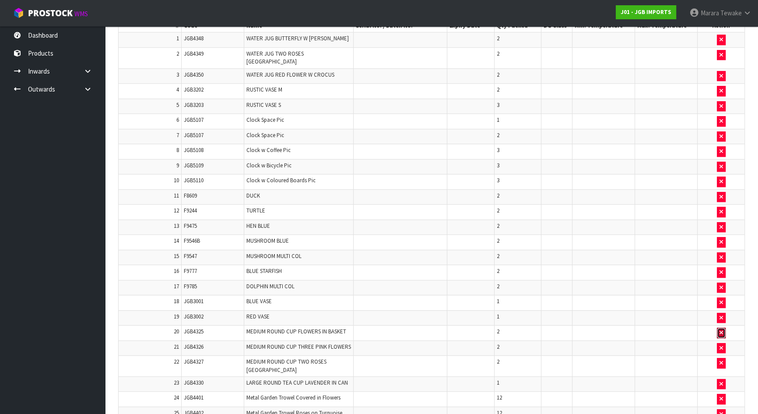
click at [722, 330] on icon "button" at bounding box center [722, 333] width 4 height 6
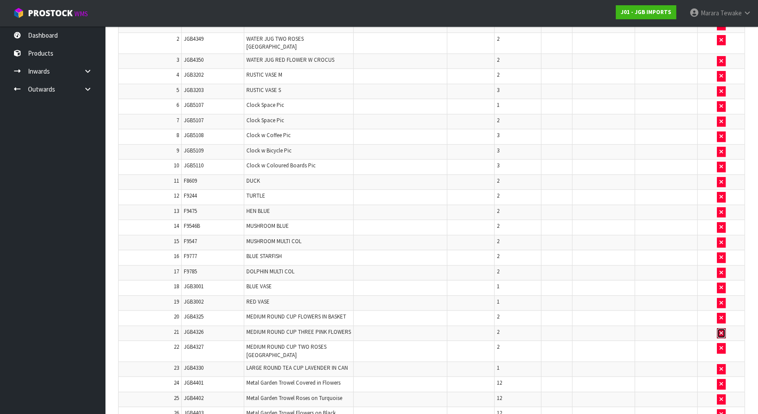
click at [722, 330] on icon "button" at bounding box center [722, 333] width 4 height 6
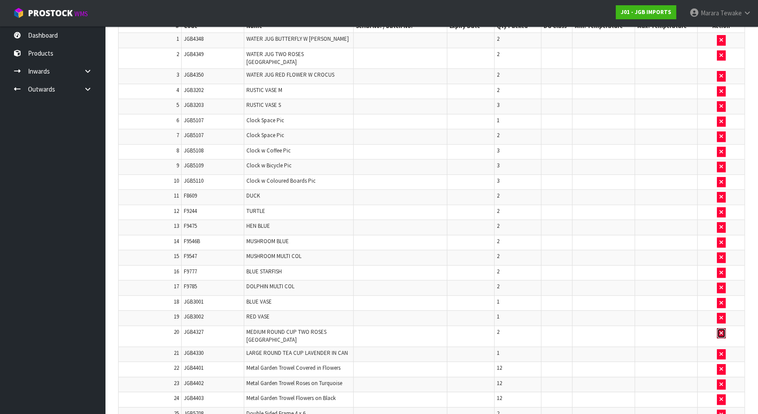
click at [722, 330] on icon "button" at bounding box center [722, 333] width 4 height 6
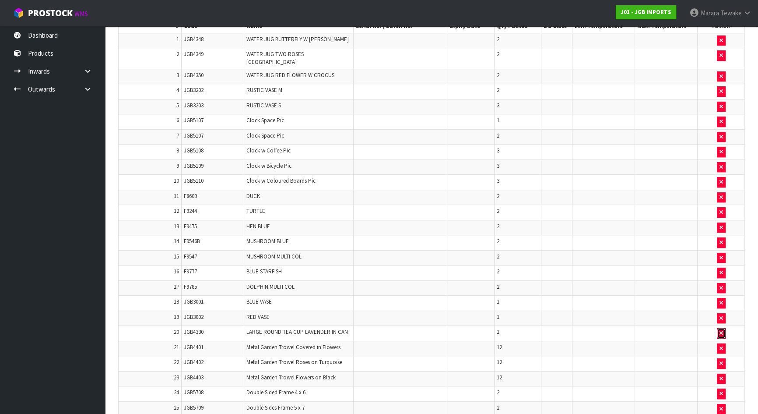
click at [722, 330] on icon "button" at bounding box center [722, 333] width 4 height 6
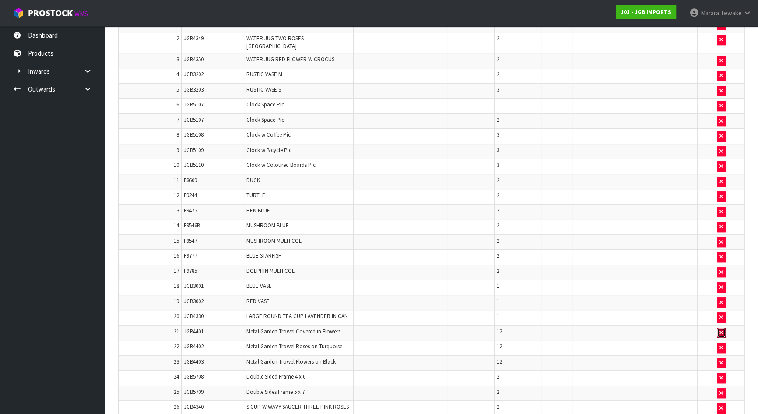
click at [722, 330] on icon "button" at bounding box center [722, 333] width 4 height 6
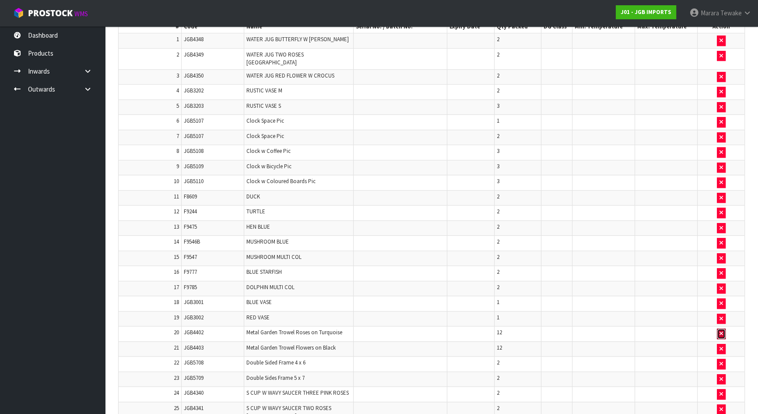
click at [722, 331] on icon "button" at bounding box center [722, 334] width 4 height 6
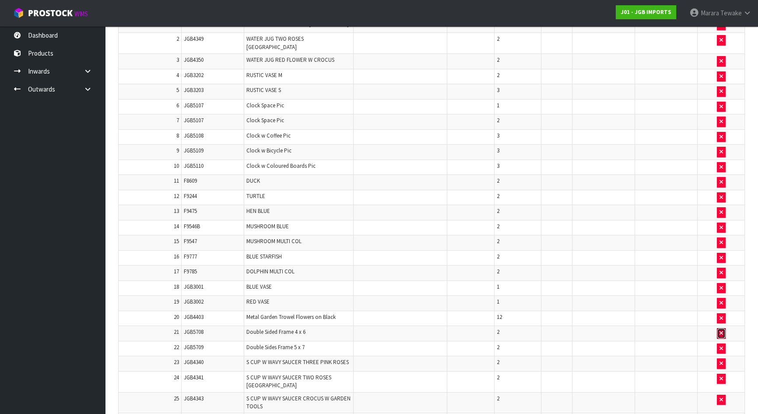
click at [722, 330] on icon "button" at bounding box center [722, 333] width 4 height 6
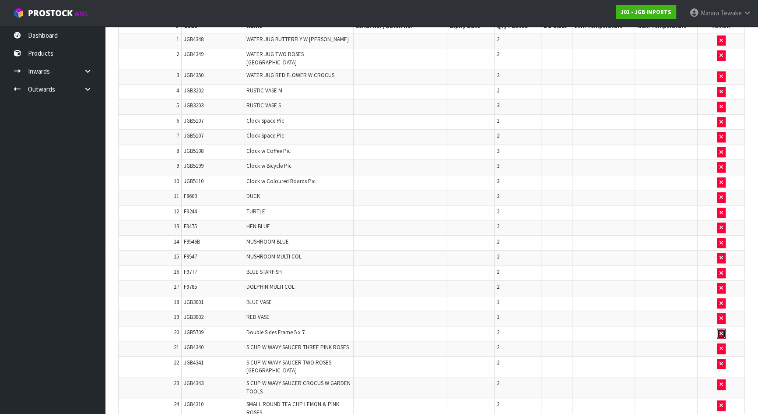
click at [722, 331] on icon "button" at bounding box center [722, 334] width 4 height 6
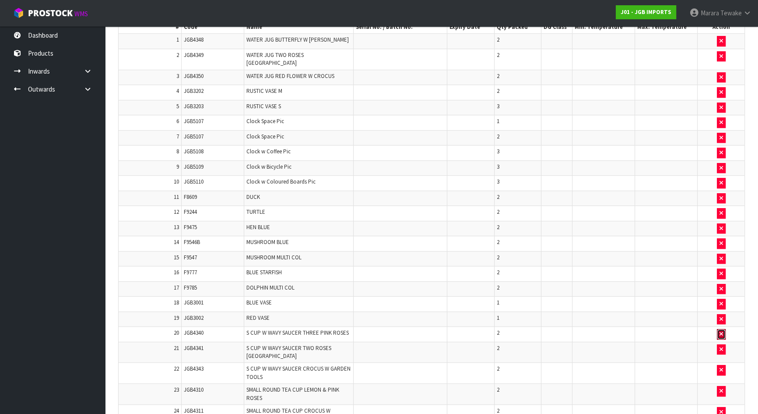
click at [722, 331] on icon "button" at bounding box center [722, 334] width 4 height 6
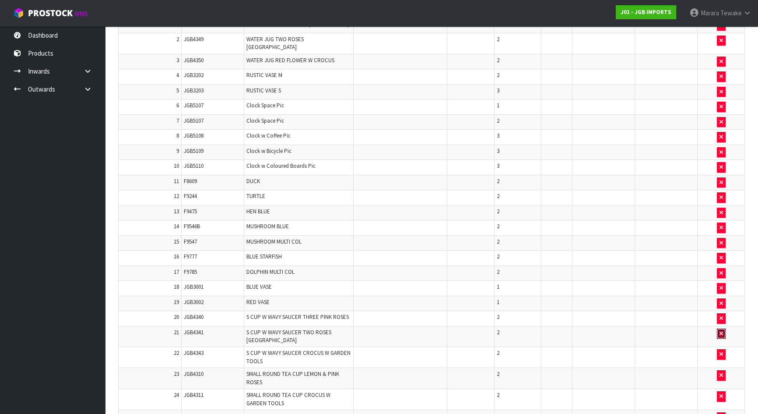
click at [722, 331] on icon "button" at bounding box center [722, 334] width 4 height 6
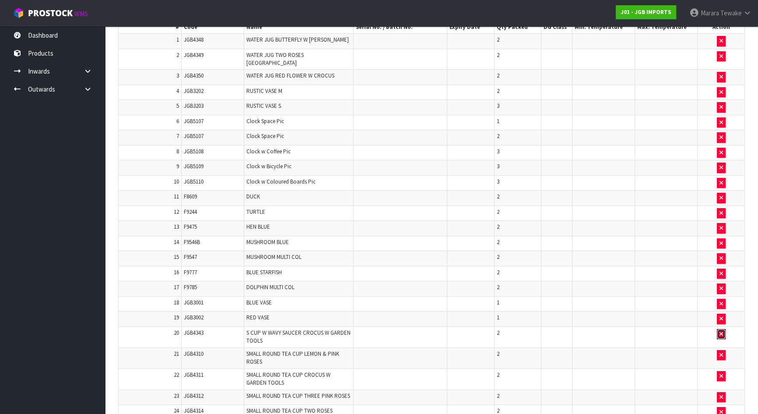
click at [722, 331] on icon "button" at bounding box center [722, 334] width 4 height 6
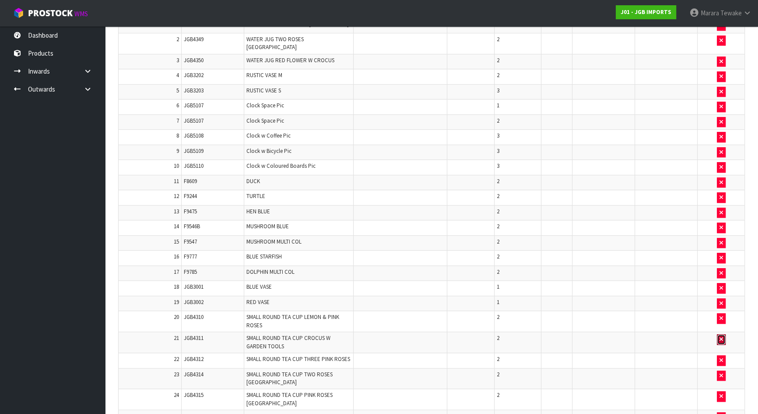
click at [722, 336] on icon "button" at bounding box center [722, 339] width 4 height 6
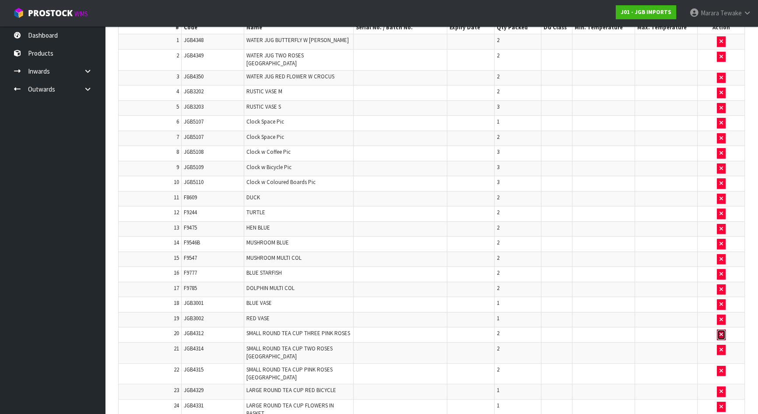
click at [722, 331] on icon "button" at bounding box center [722, 334] width 4 height 6
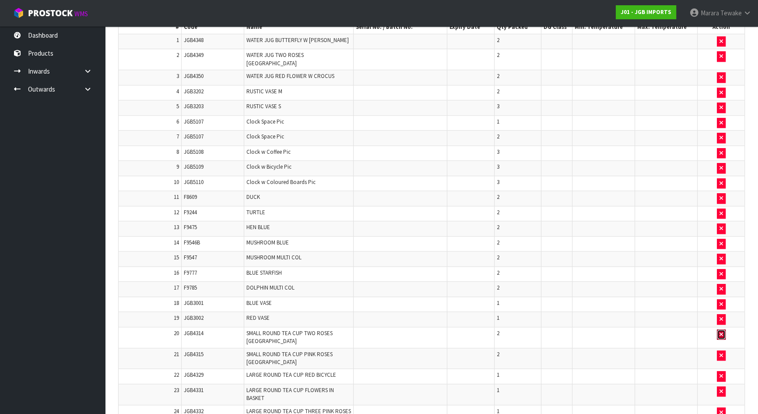
click at [722, 331] on icon "button" at bounding box center [722, 334] width 4 height 6
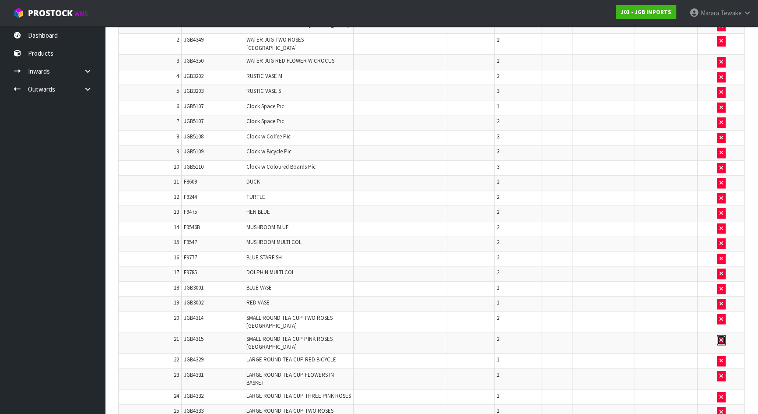
click at [722, 337] on icon "button" at bounding box center [722, 340] width 4 height 6
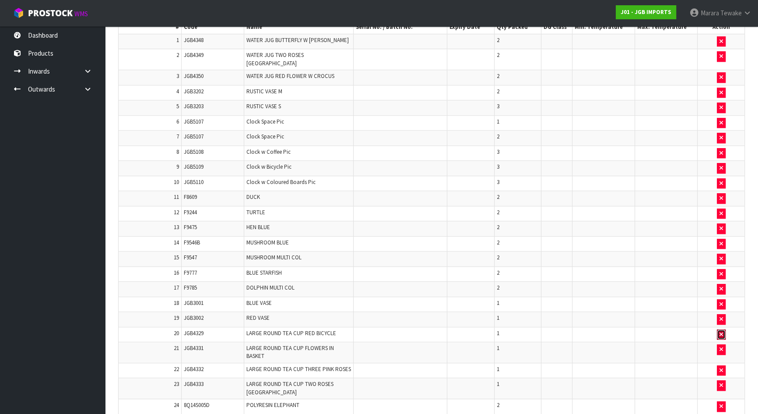
click at [722, 331] on icon "button" at bounding box center [722, 334] width 4 height 6
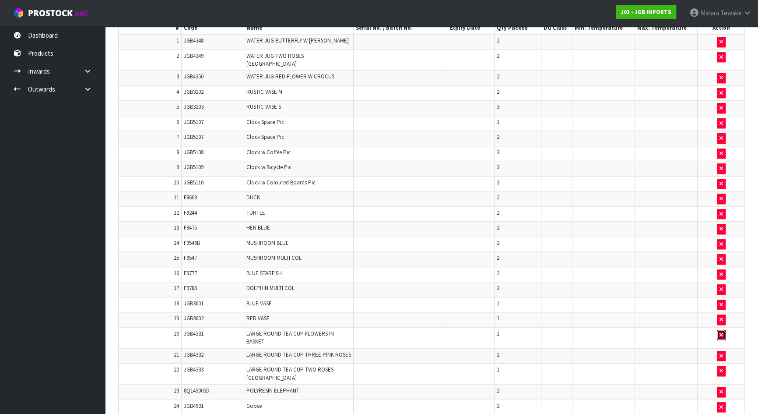
click at [722, 332] on icon "button" at bounding box center [722, 335] width 4 height 6
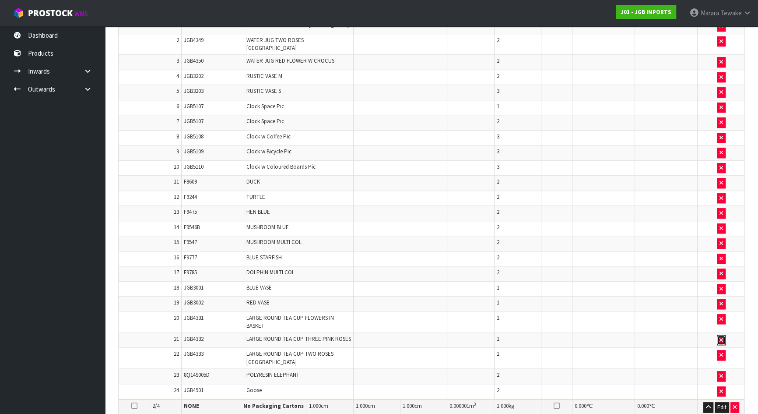
click at [722, 337] on icon "button" at bounding box center [722, 340] width 4 height 6
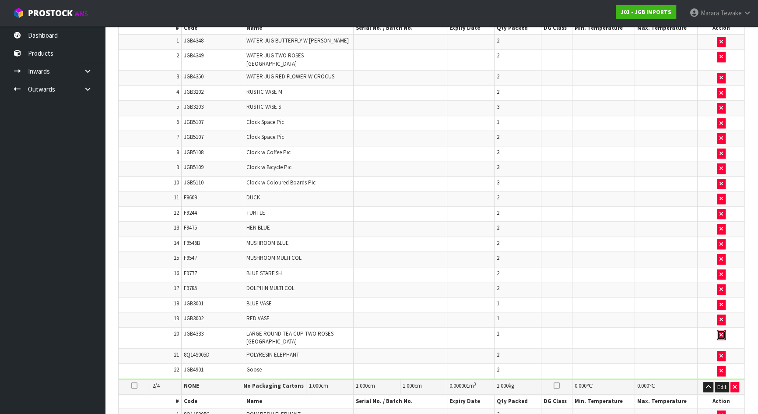
click at [722, 332] on icon "button" at bounding box center [722, 335] width 4 height 6
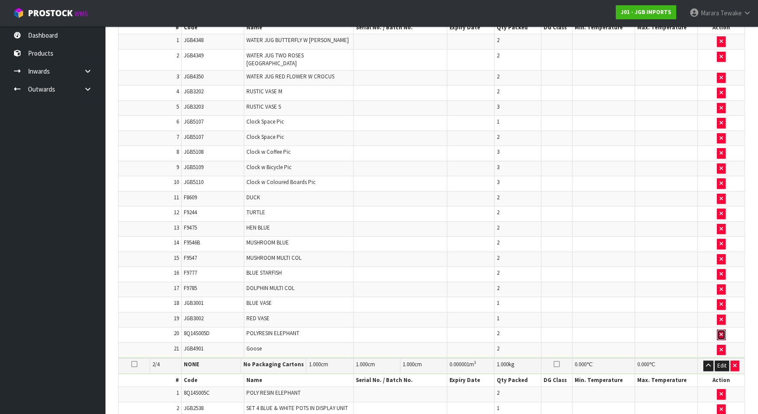
click at [722, 331] on icon "button" at bounding box center [722, 334] width 4 height 6
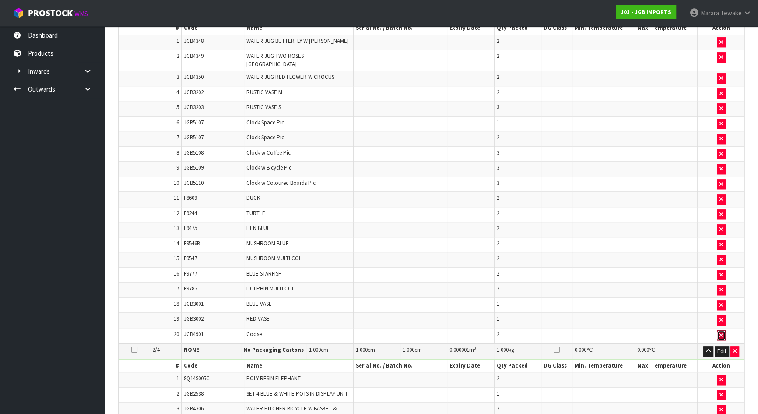
click at [722, 332] on icon "button" at bounding box center [722, 335] width 4 height 6
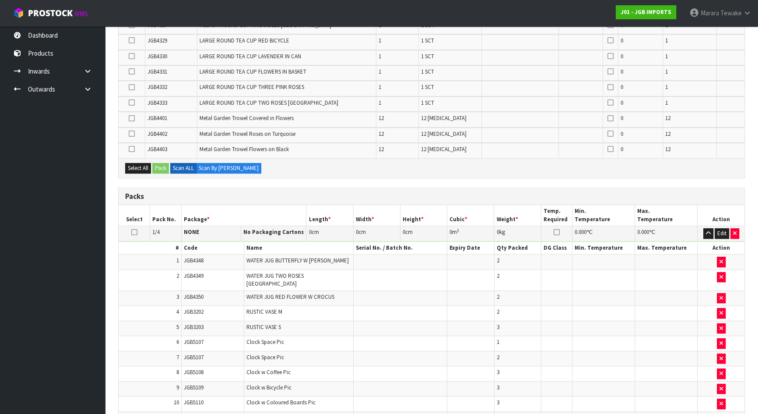
scroll to position [891, 0]
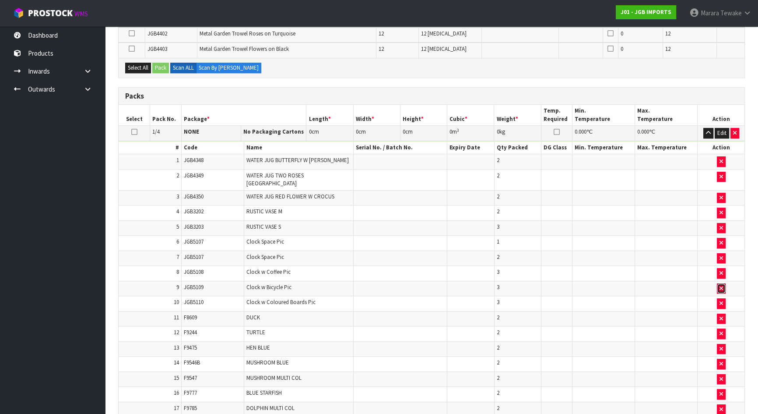
click at [720, 285] on icon "button" at bounding box center [722, 288] width 4 height 6
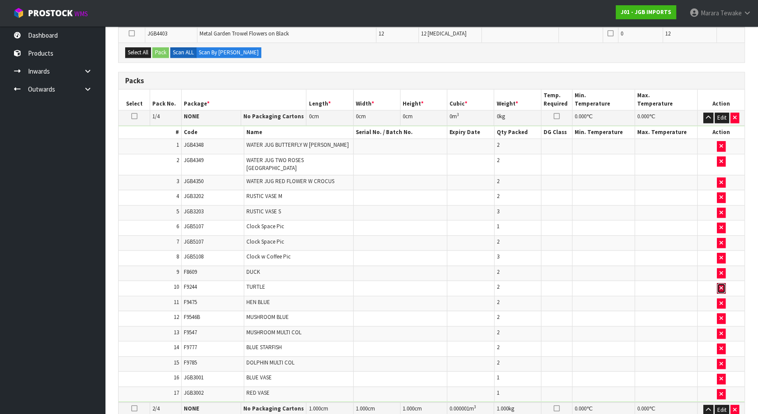
click at [720, 285] on icon "button" at bounding box center [722, 288] width 4 height 6
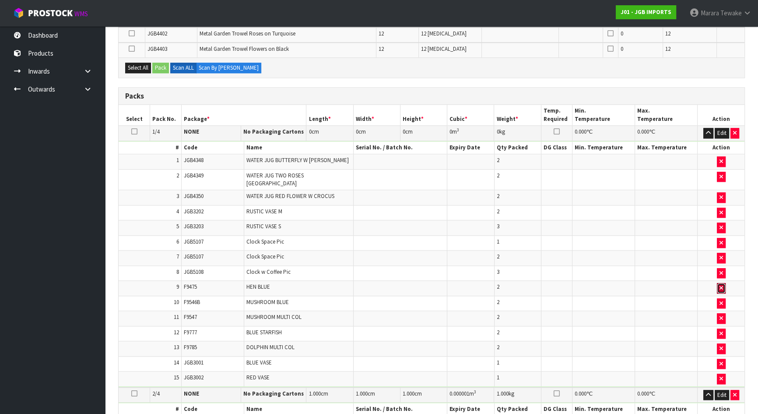
click at [720, 285] on icon "button" at bounding box center [722, 288] width 4 height 6
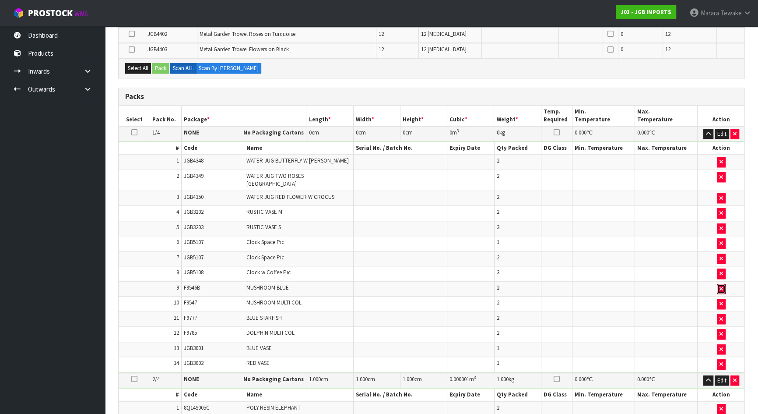
click at [720, 286] on icon "button" at bounding box center [722, 289] width 4 height 6
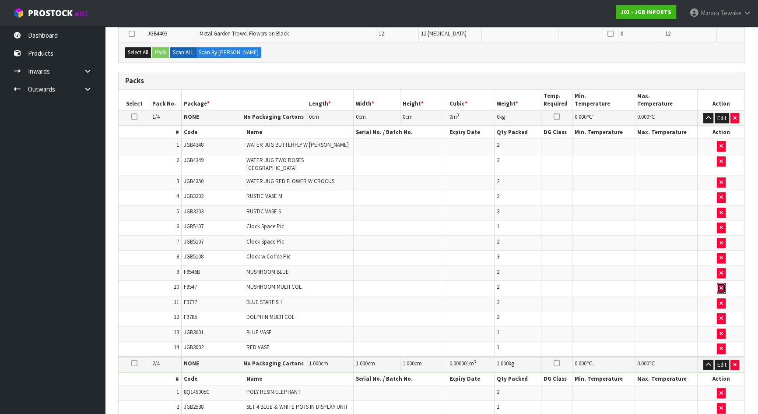
click at [720, 285] on icon "button" at bounding box center [722, 288] width 4 height 6
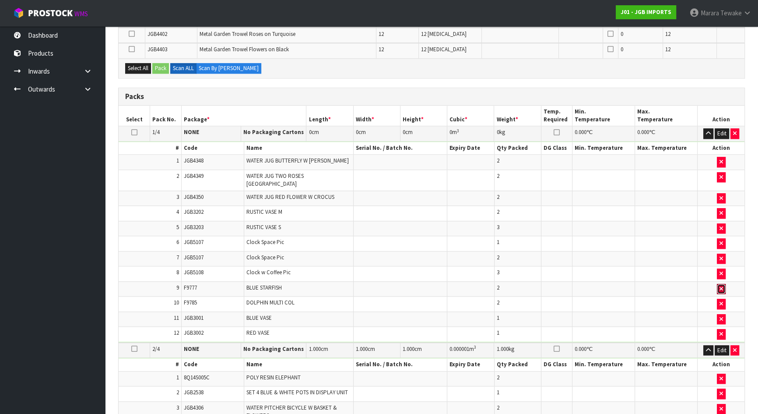
click at [720, 286] on icon "button" at bounding box center [722, 289] width 4 height 6
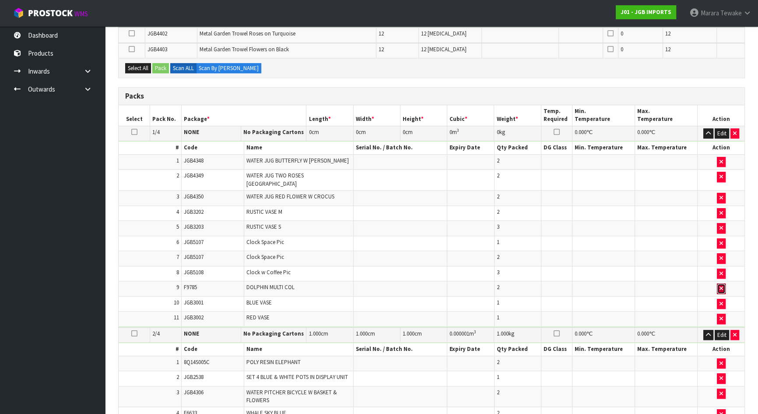
click at [720, 285] on icon "button" at bounding box center [722, 288] width 4 height 6
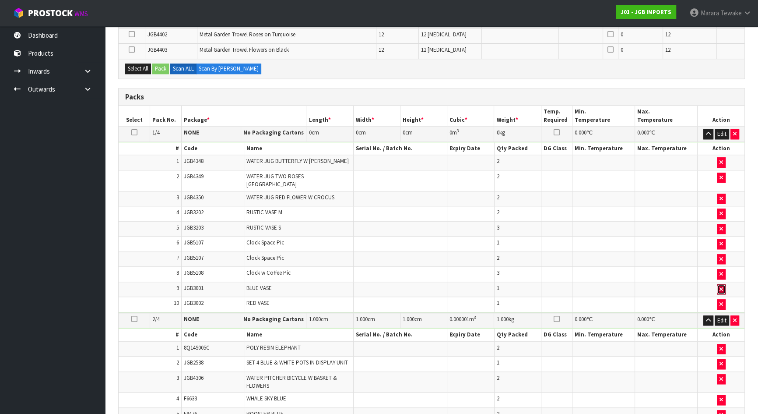
click at [720, 286] on icon "button" at bounding box center [722, 289] width 4 height 6
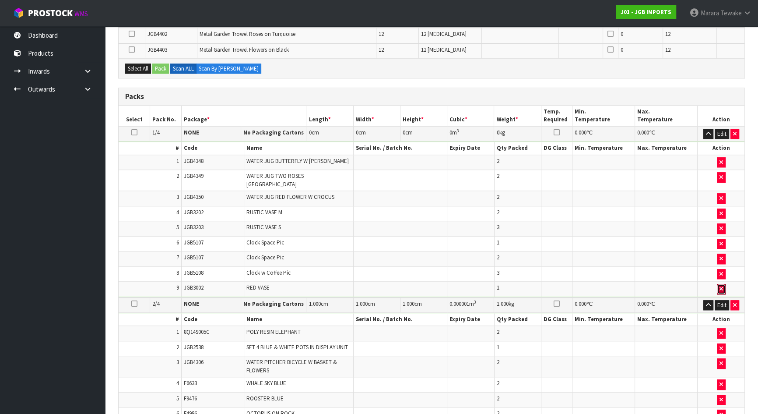
click at [720, 286] on icon "button" at bounding box center [722, 289] width 4 height 6
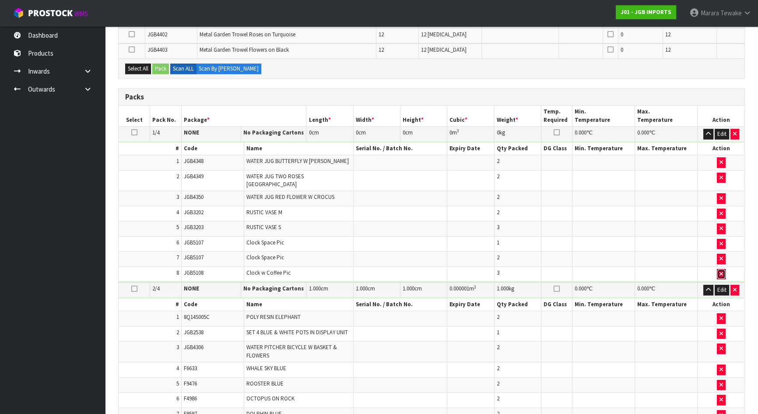
drag, startPoint x: 722, startPoint y: 259, endPoint x: 722, endPoint y: 254, distance: 5.3
click at [722, 271] on icon "button" at bounding box center [722, 274] width 4 height 6
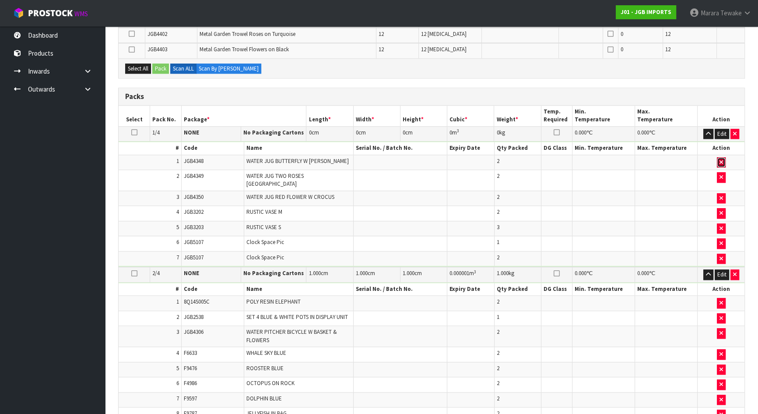
click at [724, 157] on button "button" at bounding box center [721, 162] width 9 height 11
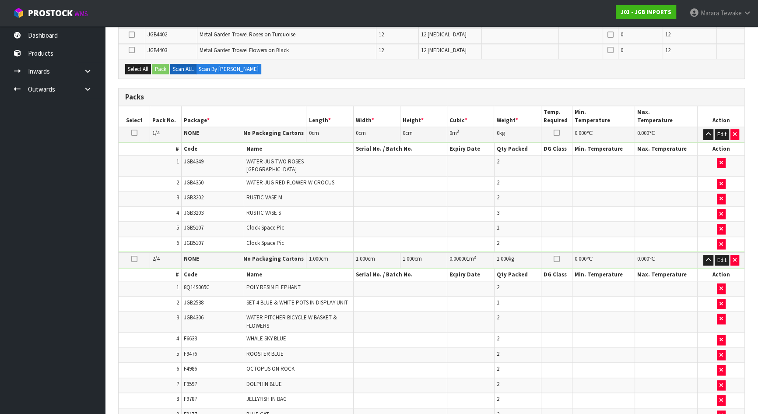
click at [721, 176] on td at bounding box center [721, 183] width 47 height 15
click at [722, 181] on icon "button" at bounding box center [722, 184] width 4 height 6
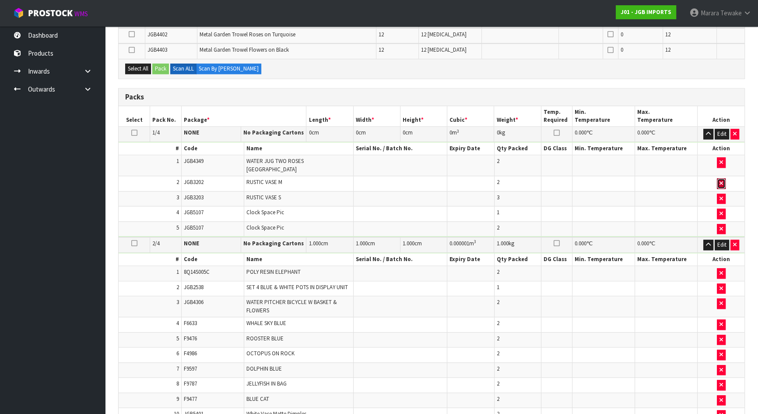
click at [722, 180] on icon "button" at bounding box center [722, 183] width 4 height 6
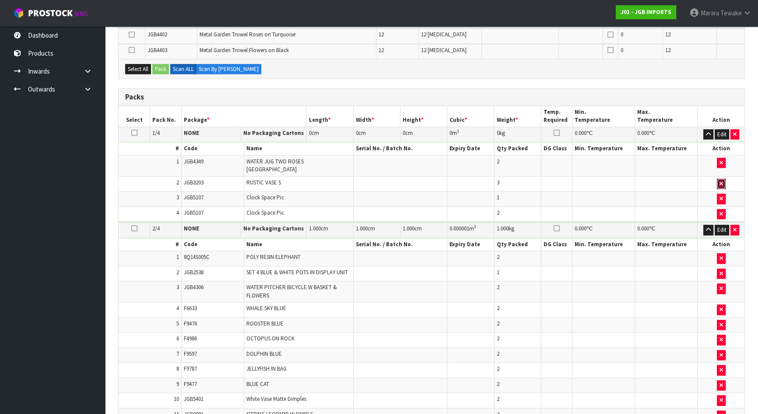
click at [722, 181] on icon "button" at bounding box center [722, 184] width 4 height 6
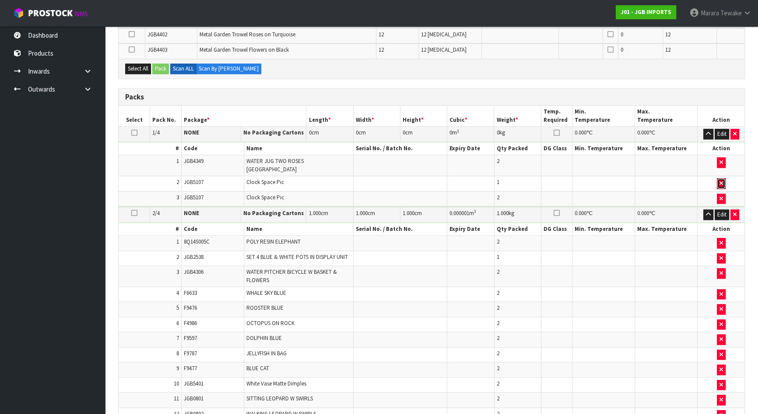
click at [722, 180] on icon "button" at bounding box center [722, 183] width 4 height 6
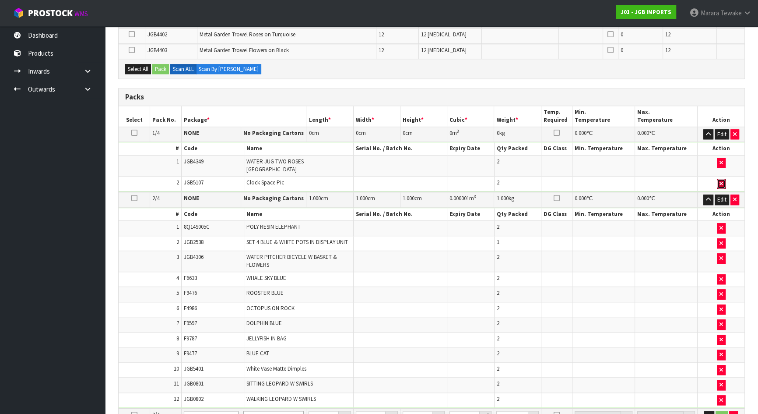
click at [722, 181] on icon "button" at bounding box center [722, 184] width 4 height 6
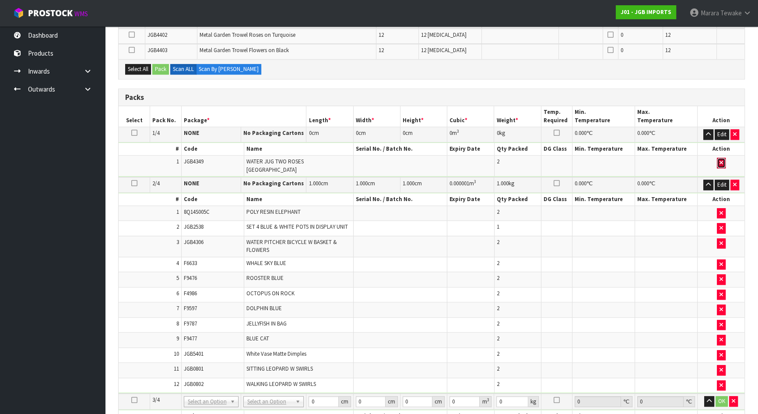
click at [719, 158] on button "button" at bounding box center [721, 163] width 9 height 11
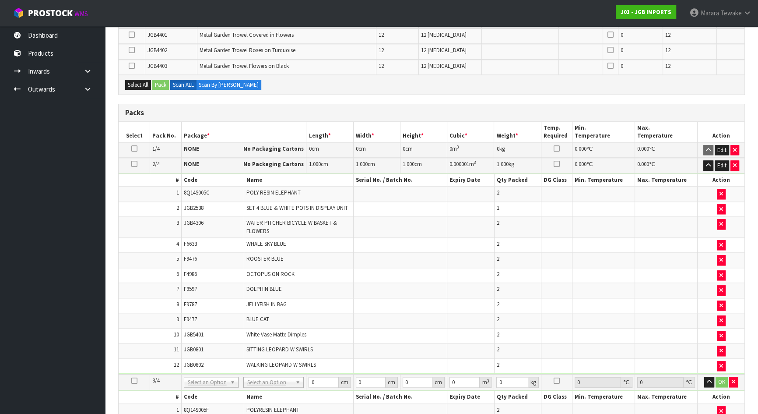
scroll to position [1184, 0]
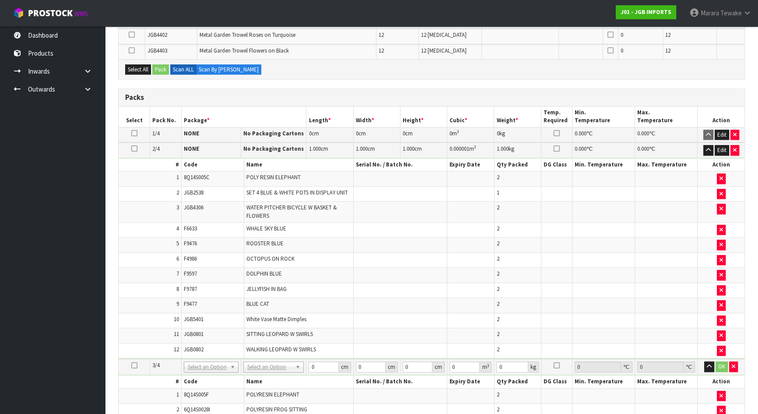
click at [136, 133] on icon at bounding box center [134, 133] width 6 height 0
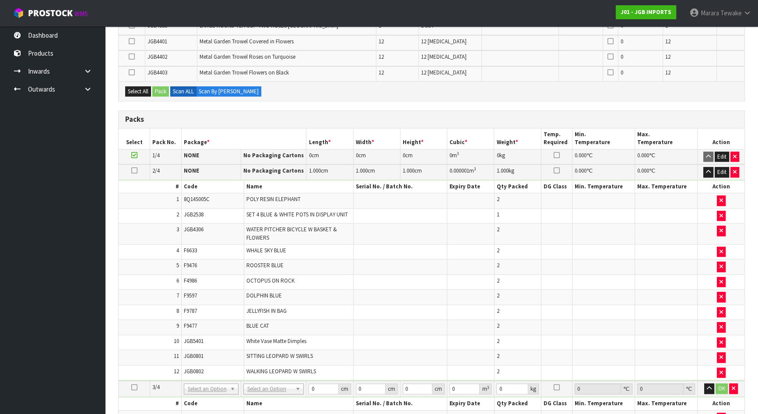
scroll to position [1224, 0]
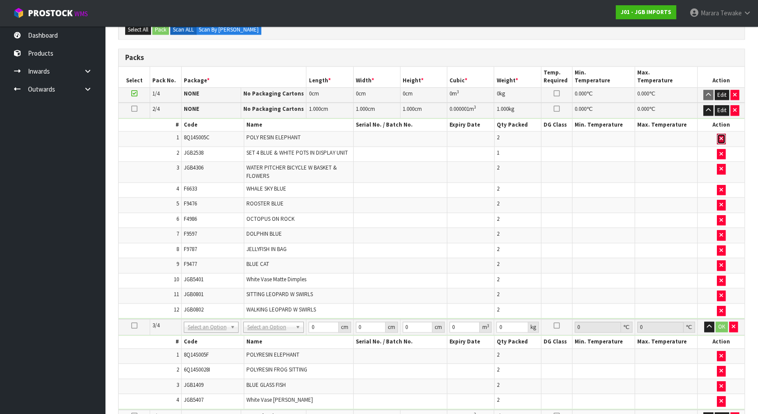
click at [724, 134] on button "button" at bounding box center [721, 139] width 9 height 11
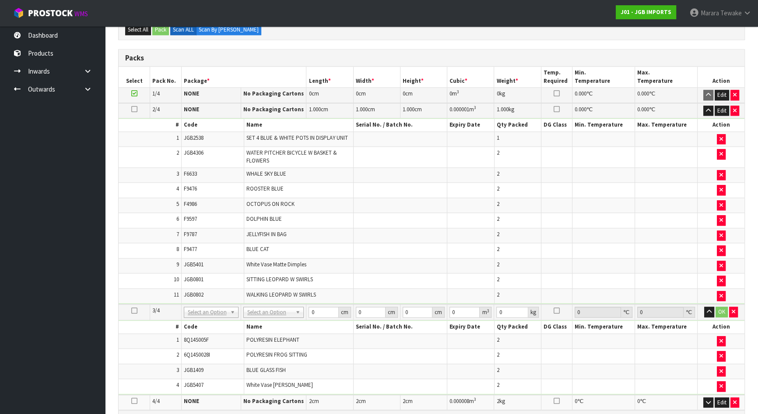
click at [722, 137] on td at bounding box center [721, 138] width 47 height 15
click at [721, 147] on td at bounding box center [721, 157] width 47 height 21
click at [721, 135] on button "button" at bounding box center [721, 139] width 9 height 11
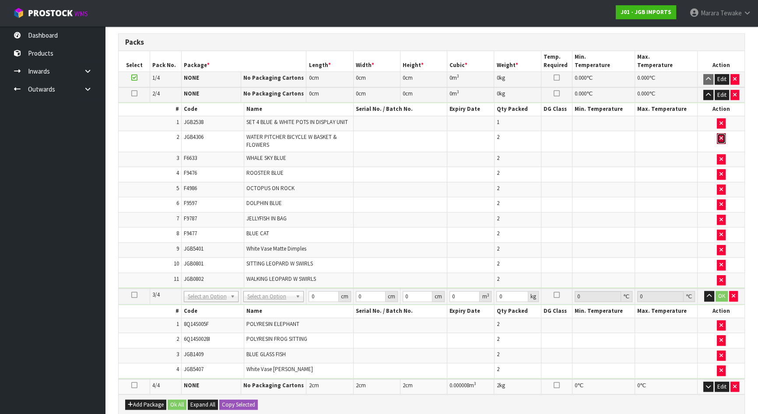
click at [721, 136] on button "button" at bounding box center [721, 138] width 9 height 11
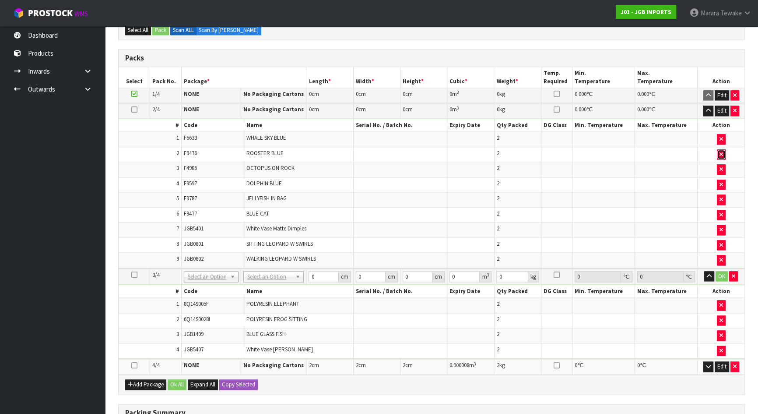
click at [721, 149] on button "button" at bounding box center [721, 154] width 9 height 11
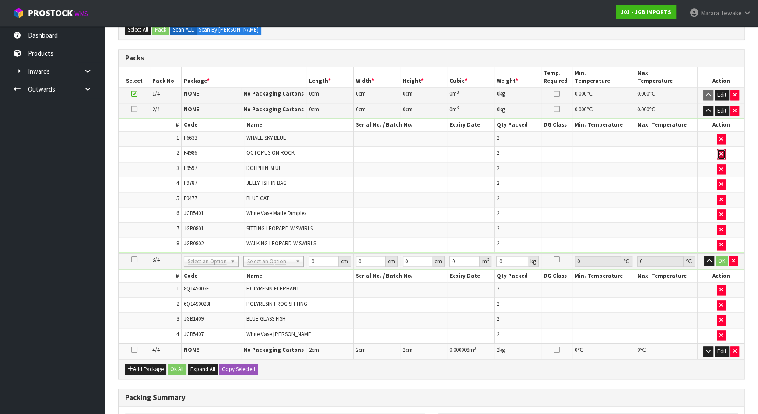
click at [721, 149] on button "button" at bounding box center [721, 154] width 9 height 11
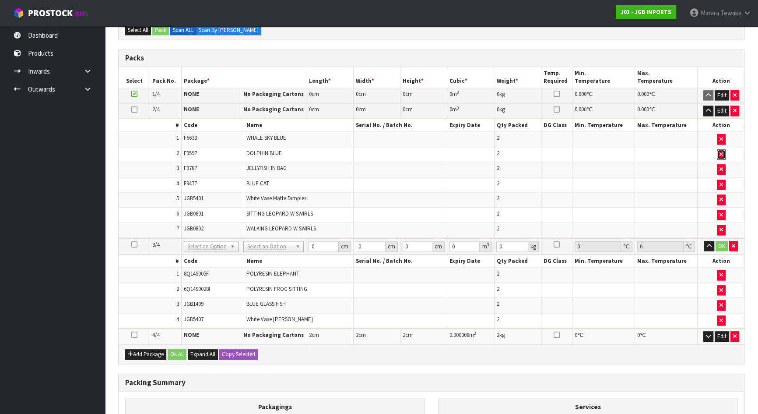
click at [721, 149] on button "button" at bounding box center [721, 154] width 9 height 11
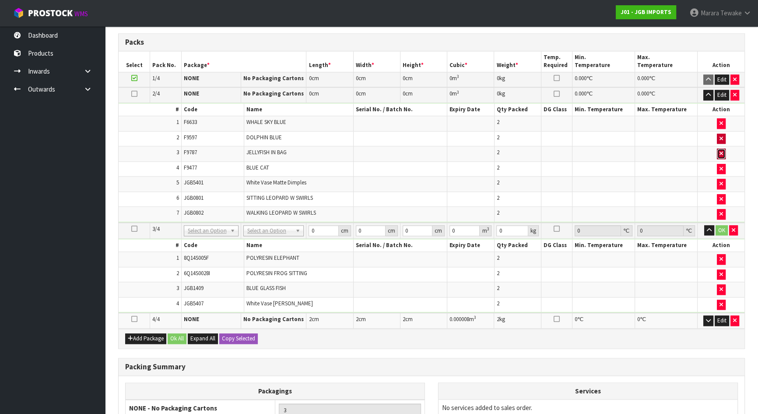
click at [721, 148] on button "button" at bounding box center [721, 153] width 9 height 11
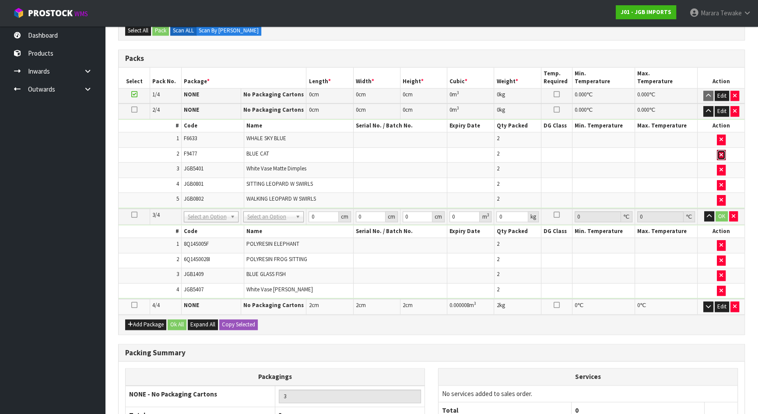
click at [721, 150] on button "button" at bounding box center [721, 155] width 9 height 11
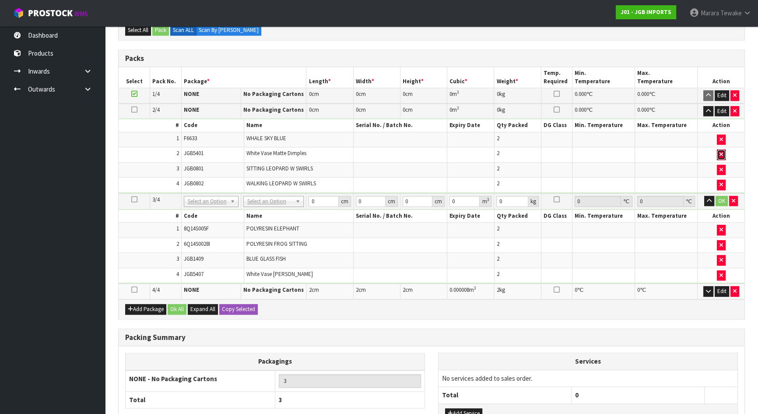
click at [721, 149] on button "button" at bounding box center [721, 154] width 9 height 11
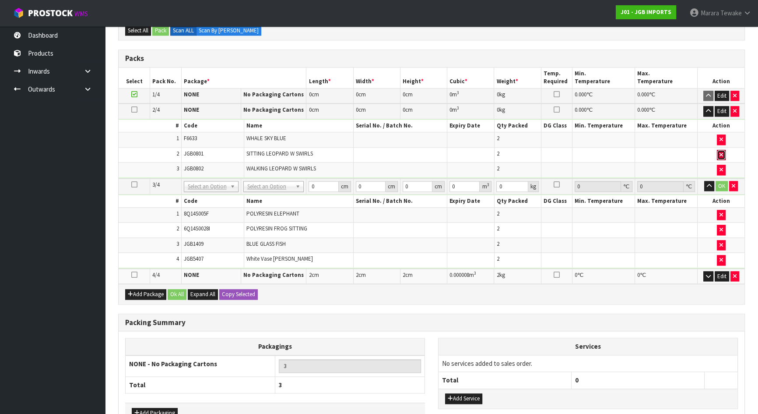
click at [721, 150] on button "button" at bounding box center [721, 155] width 9 height 11
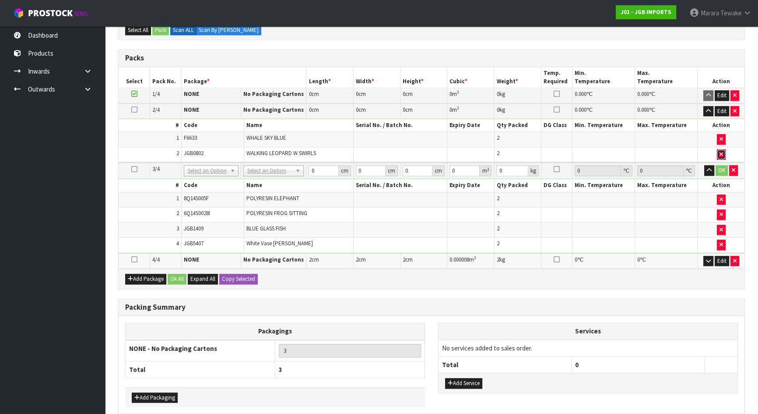
click at [721, 149] on button "button" at bounding box center [721, 154] width 9 height 11
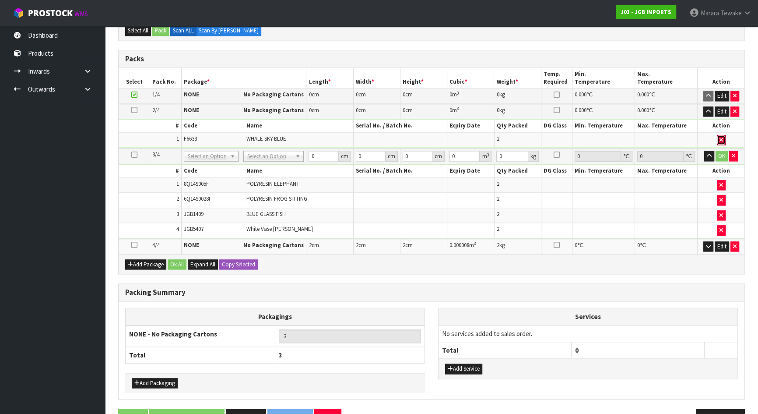
click at [722, 137] on icon "button" at bounding box center [722, 140] width 4 height 6
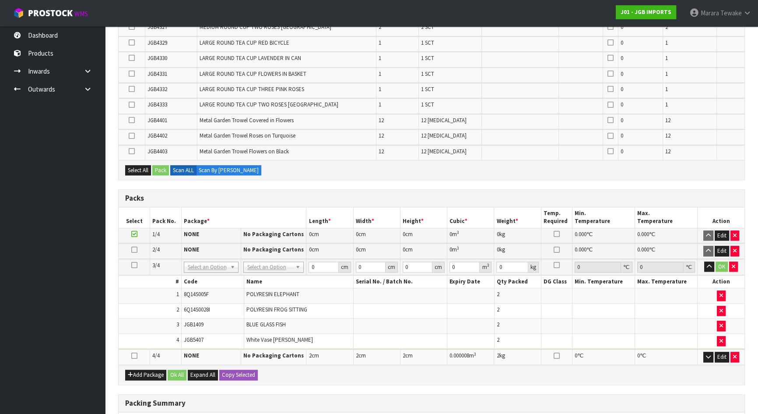
scroll to position [1318, 0]
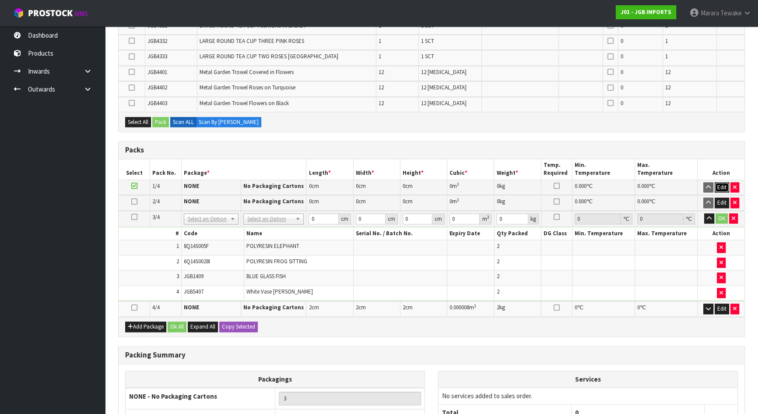
click at [721, 182] on button "Edit" at bounding box center [722, 187] width 14 height 11
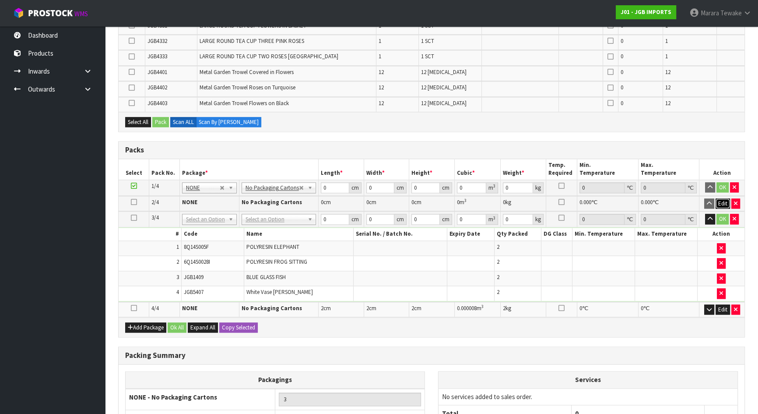
click at [722, 198] on button "Edit" at bounding box center [723, 203] width 14 height 11
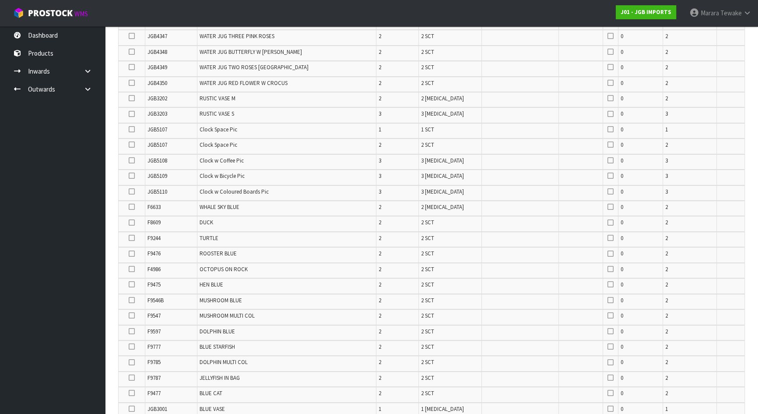
scroll to position [243, 0]
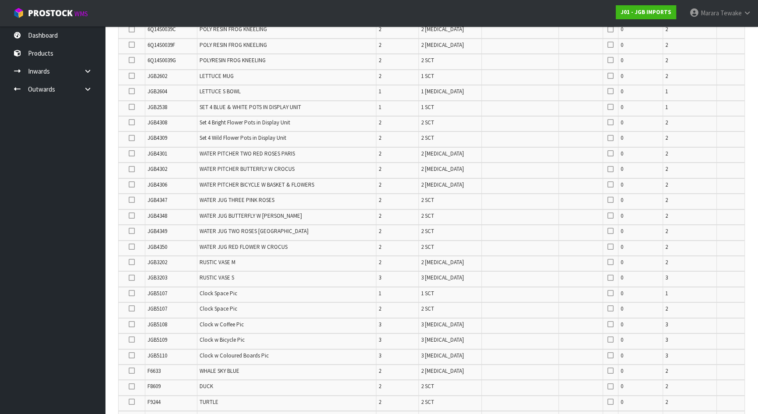
click at [130, 153] on icon at bounding box center [132, 153] width 6 height 0
click at [0, 0] on input "checkbox" at bounding box center [0, 0] width 0 height 0
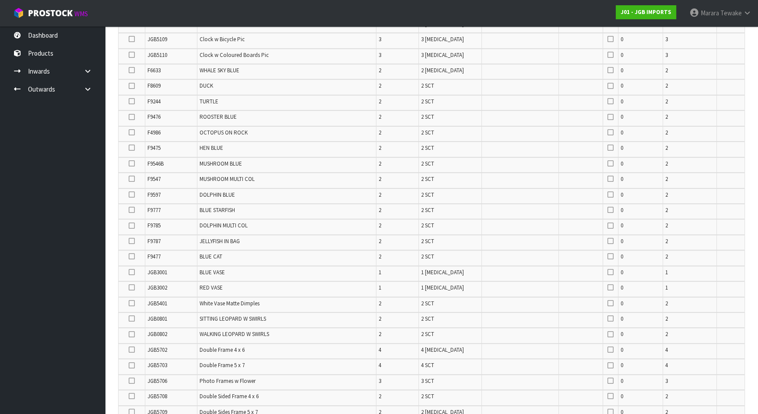
click at [134, 210] on icon at bounding box center [132, 210] width 6 height 0
click at [0, 0] on input "checkbox" at bounding box center [0, 0] width 0 height 0
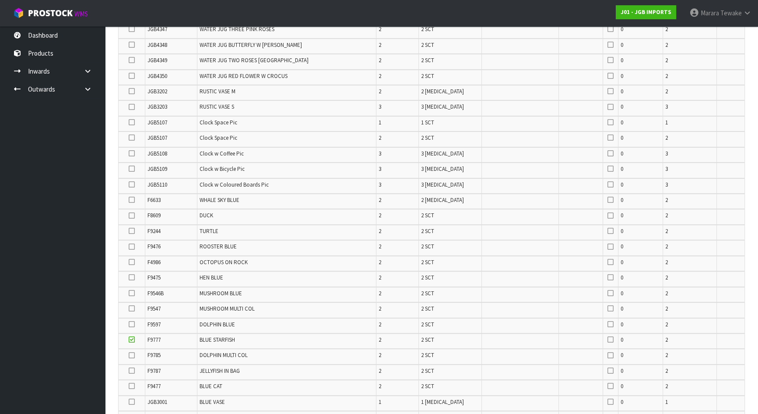
scroll to position [265, 0]
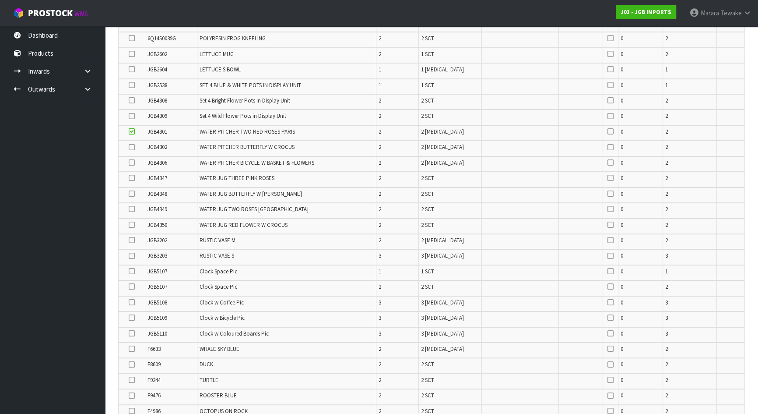
click at [134, 116] on icon at bounding box center [132, 116] width 6 height 0
click at [0, 0] on input "checkbox" at bounding box center [0, 0] width 0 height 0
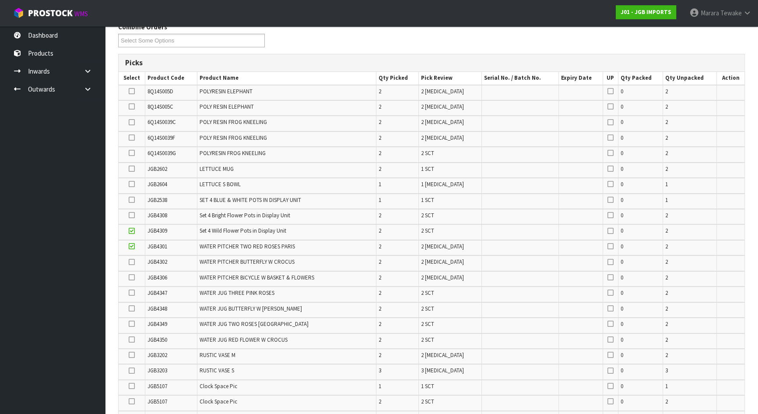
scroll to position [131, 0]
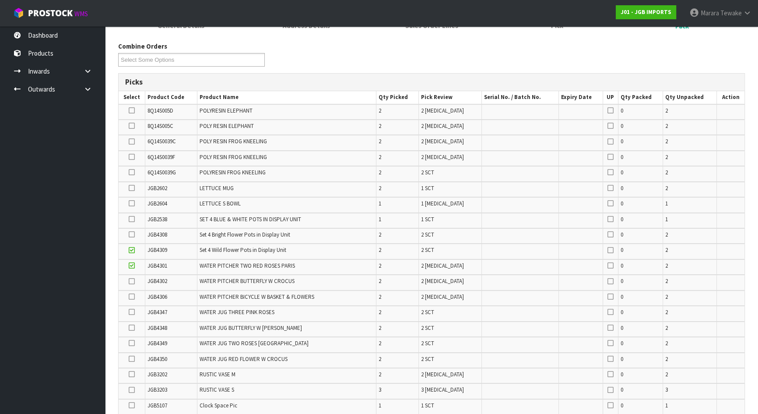
click at [132, 234] on icon at bounding box center [132, 234] width 6 height 0
click at [0, 0] on input "checkbox" at bounding box center [0, 0] width 0 height 0
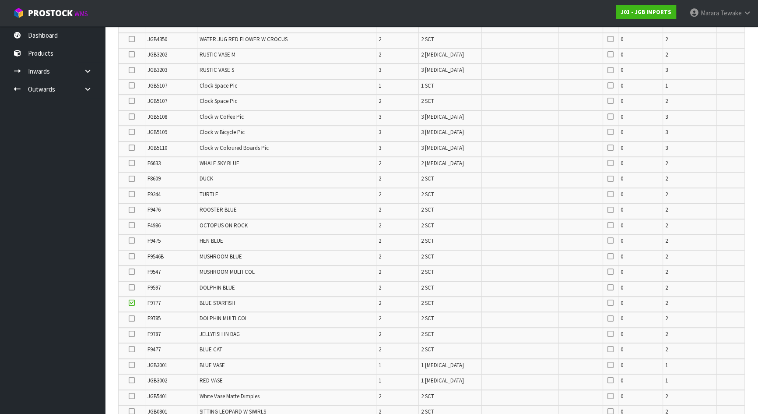
click at [132, 210] on icon at bounding box center [132, 210] width 6 height 0
click at [0, 0] on input "checkbox" at bounding box center [0, 0] width 0 height 0
click at [131, 225] on icon at bounding box center [132, 225] width 6 height 0
click at [0, 0] on input "checkbox" at bounding box center [0, 0] width 0 height 0
click at [134, 334] on icon at bounding box center [132, 334] width 6 height 0
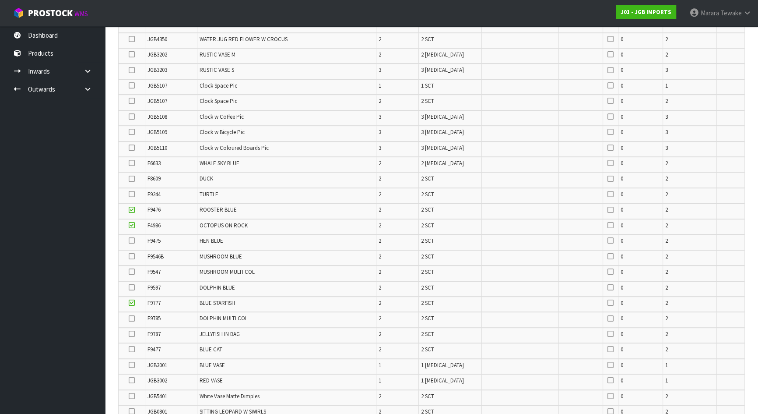
click at [0, 0] on input "checkbox" at bounding box center [0, 0] width 0 height 0
click at [130, 349] on icon at bounding box center [132, 349] width 6 height 0
click at [0, 0] on input "checkbox" at bounding box center [0, 0] width 0 height 0
click at [130, 287] on icon at bounding box center [132, 287] width 6 height 0
click at [0, 0] on input "checkbox" at bounding box center [0, 0] width 0 height 0
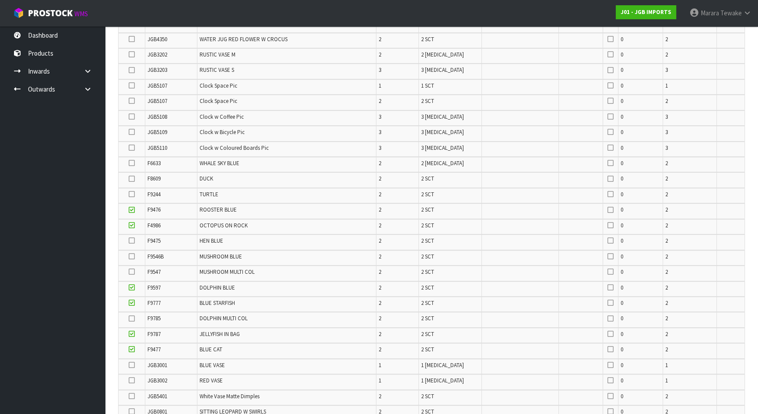
click at [133, 163] on icon at bounding box center [132, 163] width 6 height 0
click at [0, 0] on input "checkbox" at bounding box center [0, 0] width 0 height 0
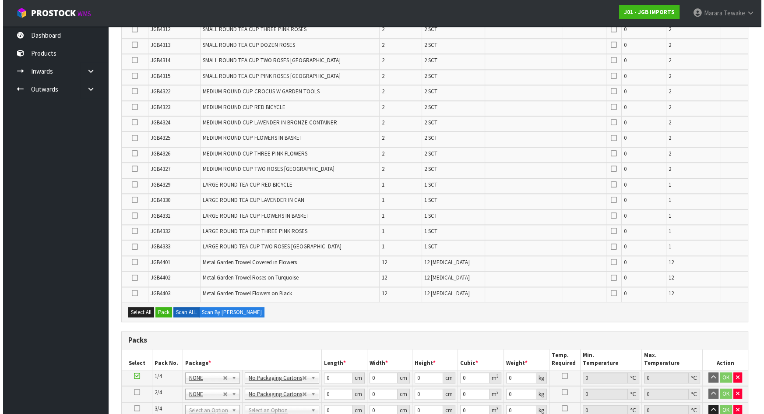
scroll to position [1366, 0]
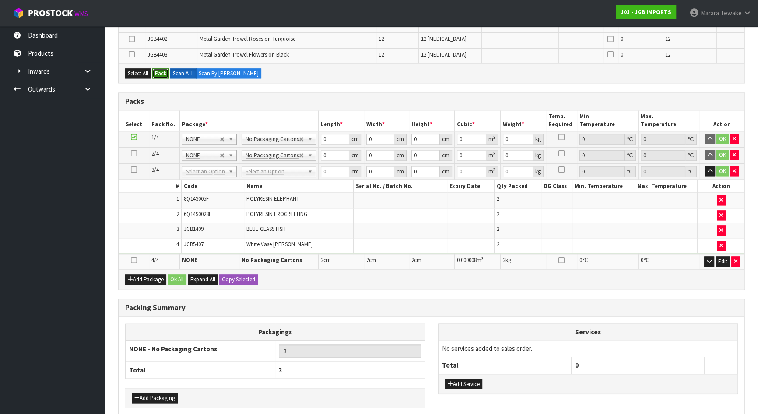
click at [162, 68] on button "Pack" at bounding box center [160, 73] width 17 height 11
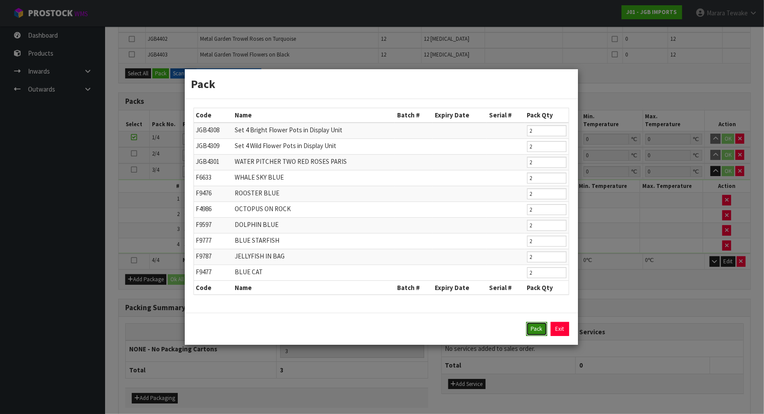
click at [530, 328] on button "Pack" at bounding box center [536, 329] width 21 height 14
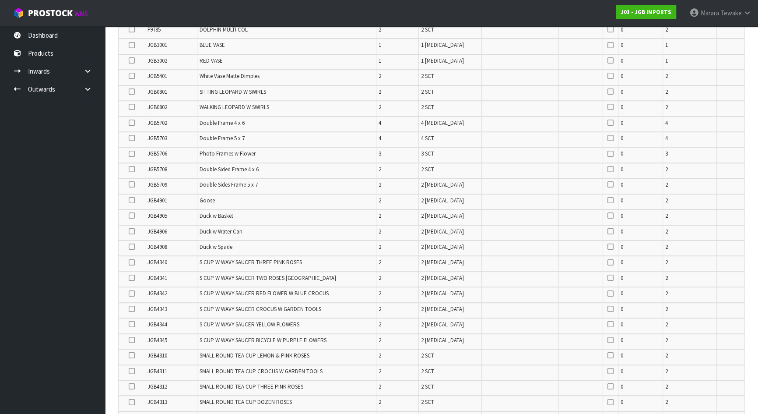
scroll to position [359, 0]
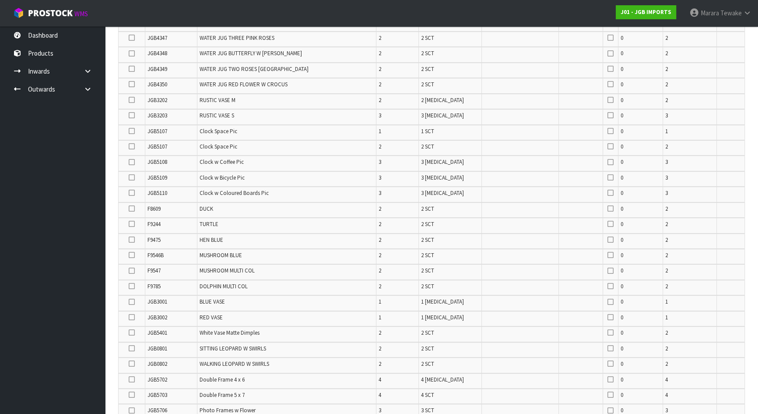
click at [131, 208] on icon at bounding box center [132, 208] width 6 height 0
click at [0, 0] on input "checkbox" at bounding box center [0, 0] width 0 height 0
drag, startPoint x: 129, startPoint y: 283, endPoint x: 134, endPoint y: 284, distance: 5.4
click at [130, 286] on icon at bounding box center [132, 286] width 6 height 0
click at [0, 0] on input "checkbox" at bounding box center [0, 0] width 0 height 0
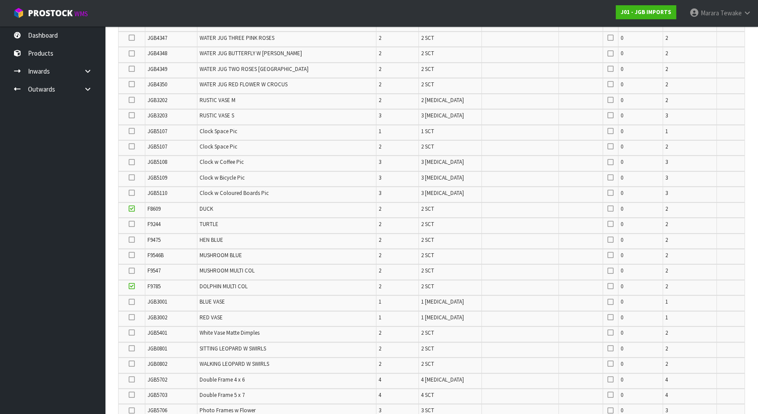
click at [130, 224] on icon at bounding box center [132, 224] width 6 height 0
click at [0, 0] on input "checkbox" at bounding box center [0, 0] width 0 height 0
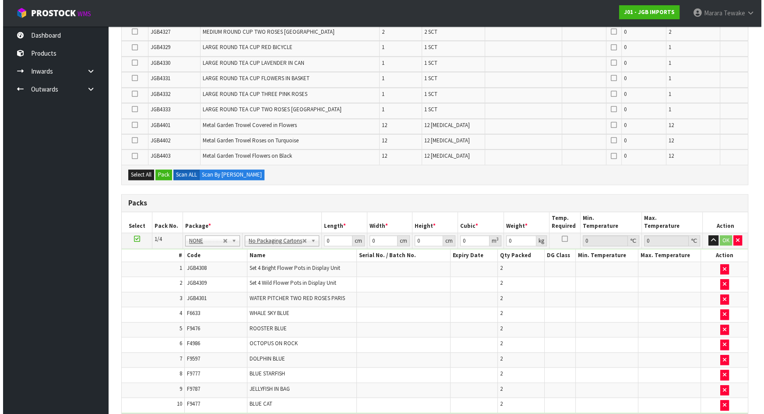
scroll to position [1195, 0]
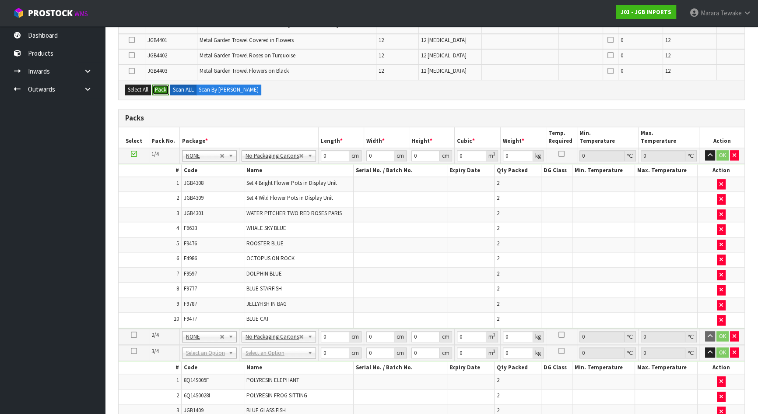
click at [163, 84] on button "Pack" at bounding box center [160, 89] width 17 height 11
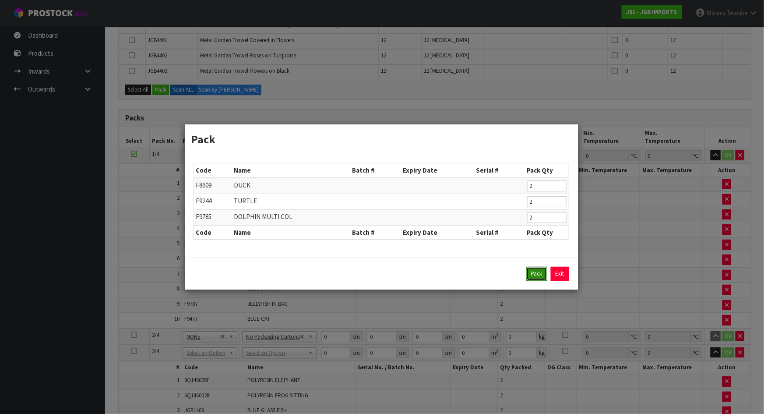
click at [537, 270] on button "Pack" at bounding box center [536, 274] width 21 height 14
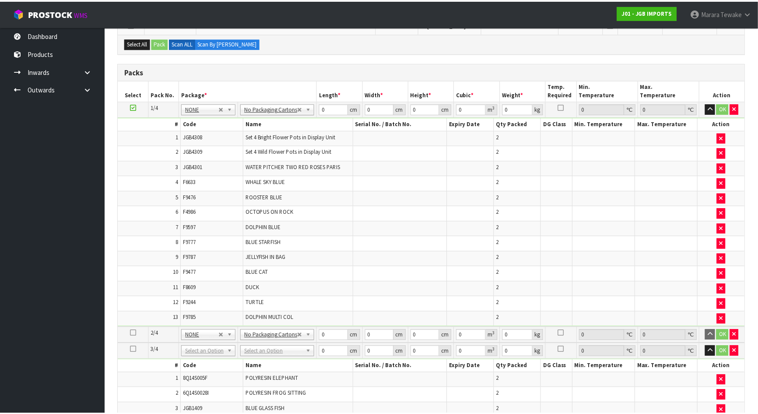
scroll to position [1148, 0]
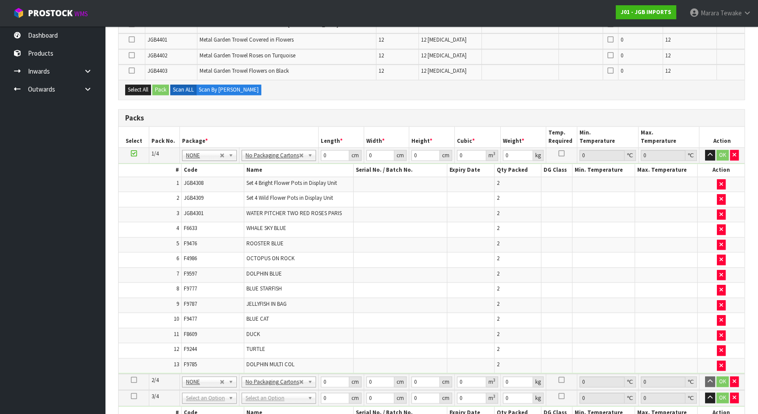
click at [134, 380] on icon at bounding box center [134, 380] width 6 height 0
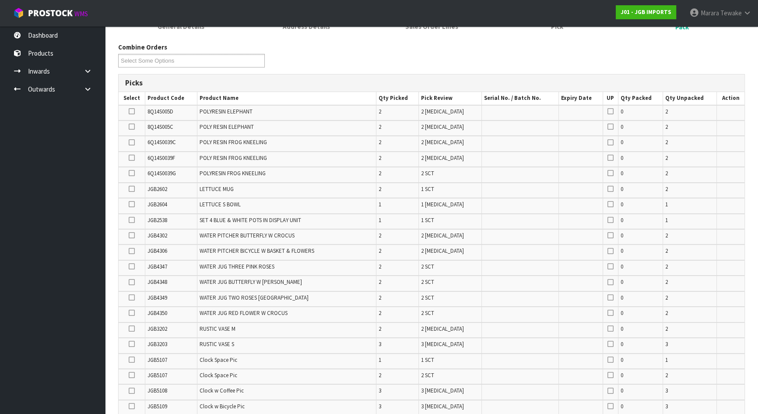
scroll to position [34, 0]
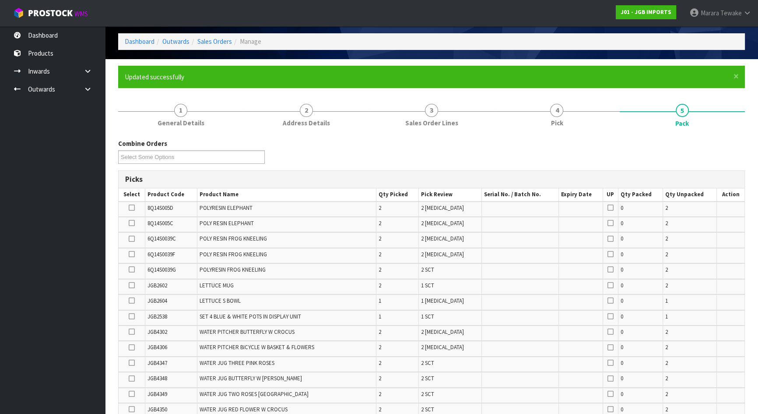
click at [134, 223] on icon at bounding box center [132, 223] width 6 height 0
click at [0, 0] on input "checkbox" at bounding box center [0, 0] width 0 height 0
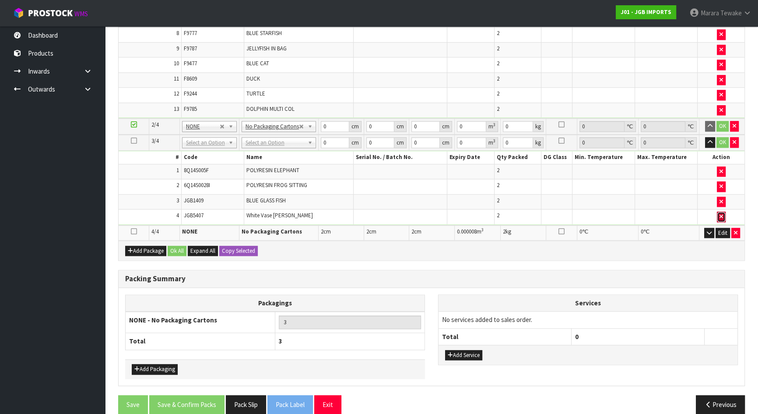
click at [720, 214] on icon "button" at bounding box center [722, 217] width 4 height 6
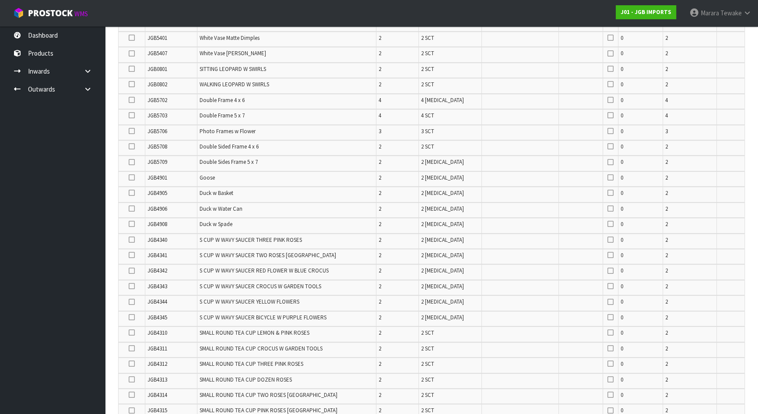
scroll to position [531, 0]
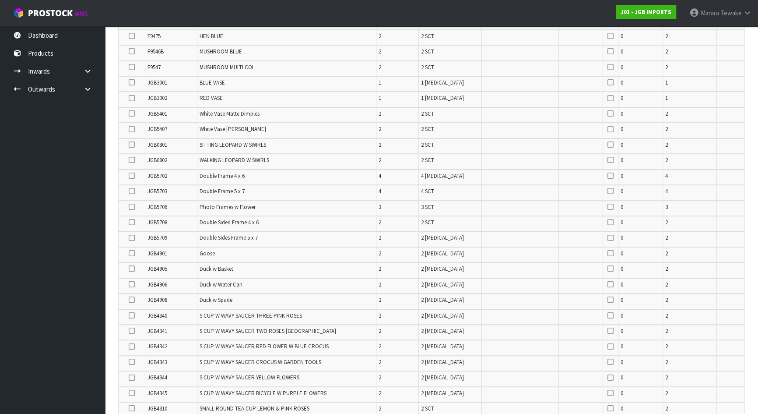
click at [133, 129] on icon at bounding box center [132, 129] width 6 height 0
click at [0, 0] on input "checkbox" at bounding box center [0, 0] width 0 height 0
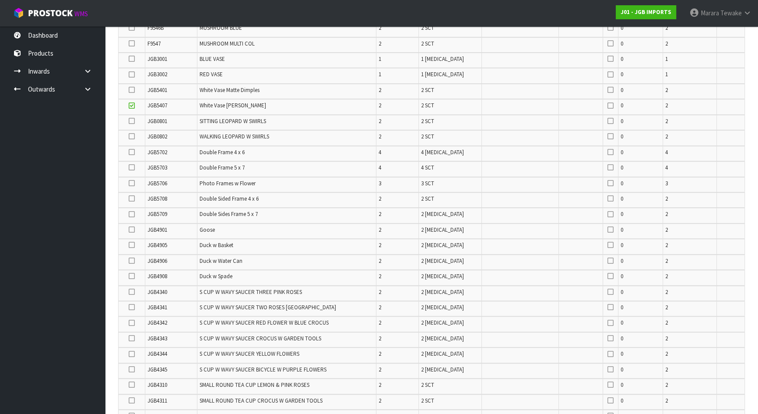
scroll to position [372, 0]
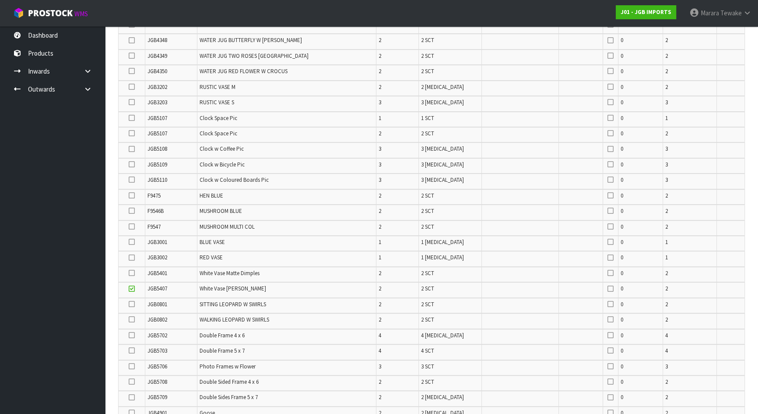
click at [132, 273] on icon at bounding box center [132, 273] width 6 height 0
click at [0, 0] on input "checkbox" at bounding box center [0, 0] width 0 height 0
click at [131, 195] on icon at bounding box center [132, 195] width 6 height 0
click at [0, 0] on input "checkbox" at bounding box center [0, 0] width 0 height 0
click at [133, 242] on icon at bounding box center [132, 242] width 6 height 0
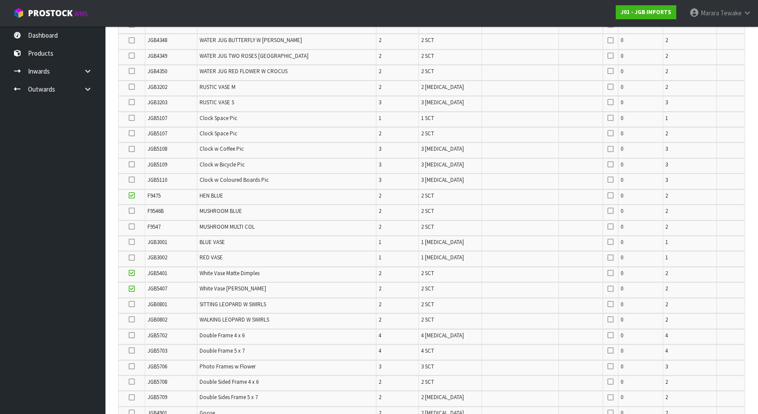
click at [0, 0] on input "checkbox" at bounding box center [0, 0] width 0 height 0
click at [131, 251] on td at bounding box center [132, 258] width 27 height 15
click at [131, 258] on label at bounding box center [132, 257] width 6 height 8
click at [0, 0] on input "checkbox" at bounding box center [0, 0] width 0 height 0
click at [130, 335] on icon at bounding box center [132, 335] width 6 height 0
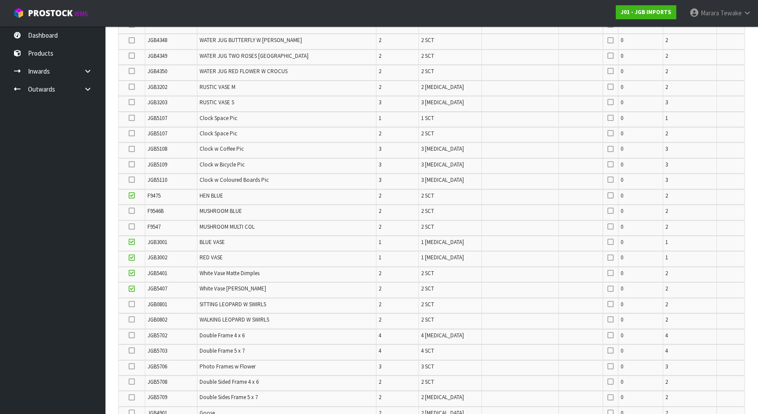
click at [0, 0] on input "checkbox" at bounding box center [0, 0] width 0 height 0
click at [134, 350] on icon at bounding box center [132, 350] width 6 height 0
click at [0, 0] on input "checkbox" at bounding box center [0, 0] width 0 height 0
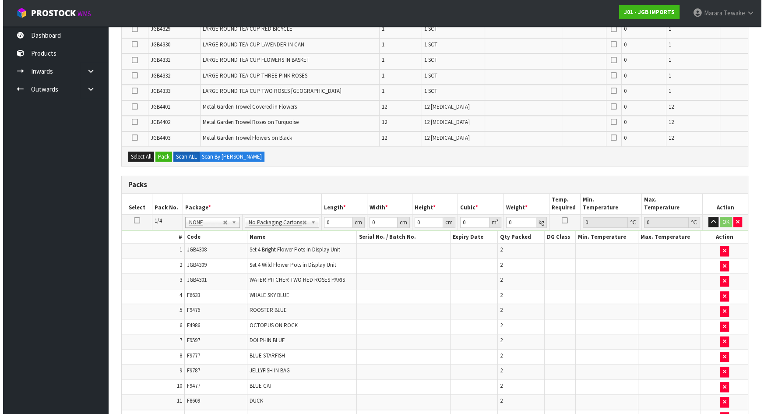
scroll to position [1009, 0]
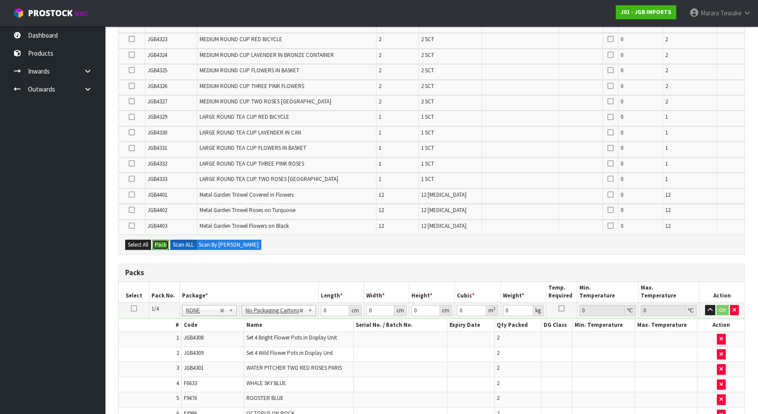
click at [159, 239] on button "Pack" at bounding box center [160, 244] width 17 height 11
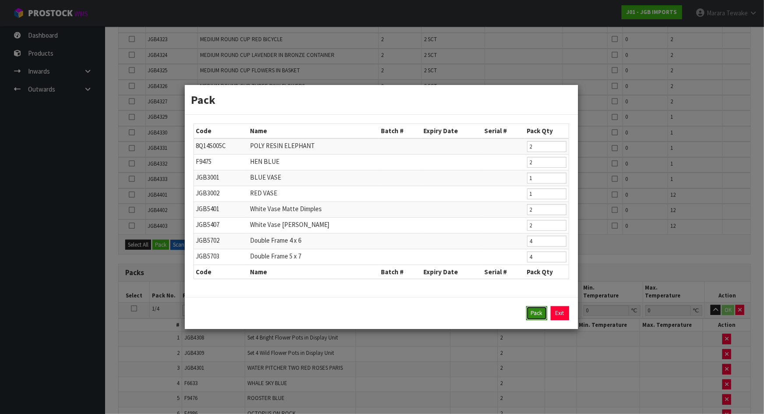
click at [539, 314] on button "Pack" at bounding box center [536, 313] width 21 height 14
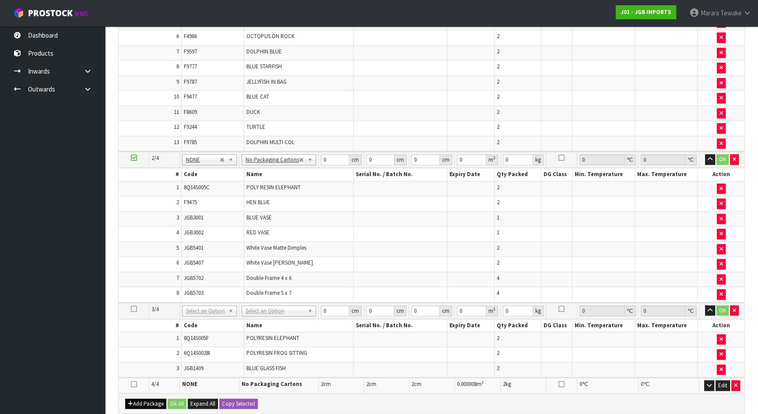
scroll to position [1417, 0]
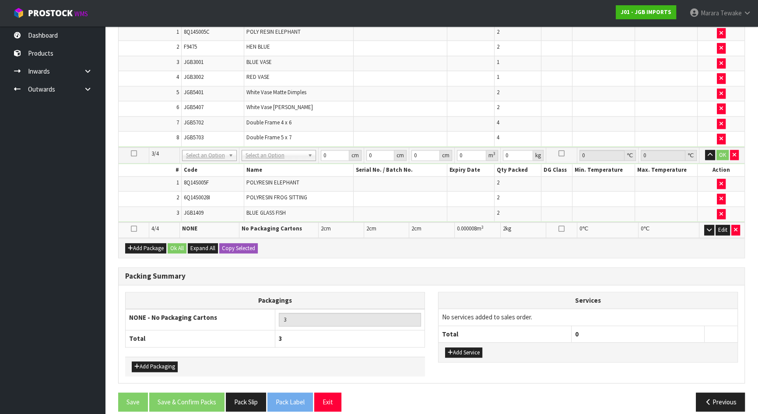
click at [134, 153] on icon at bounding box center [134, 153] width 6 height 0
click at [722, 211] on icon "button" at bounding box center [722, 214] width 4 height 6
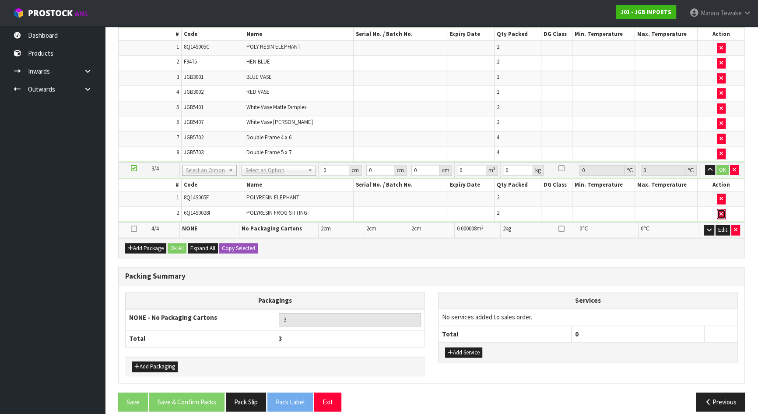
click at [721, 211] on icon "button" at bounding box center [722, 214] width 4 height 6
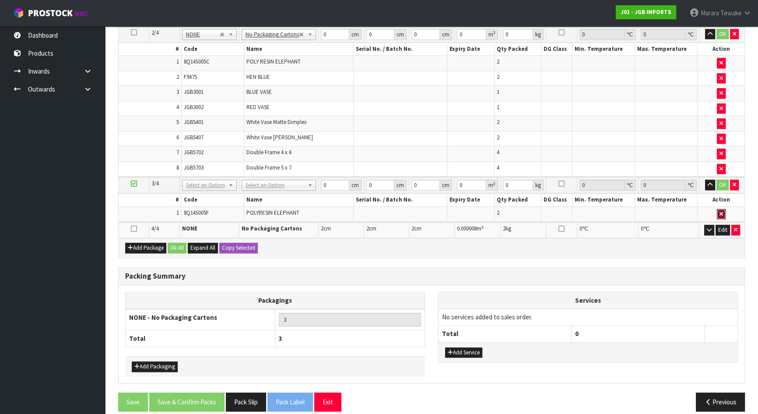
click at [721, 211] on icon "button" at bounding box center [722, 214] width 4 height 6
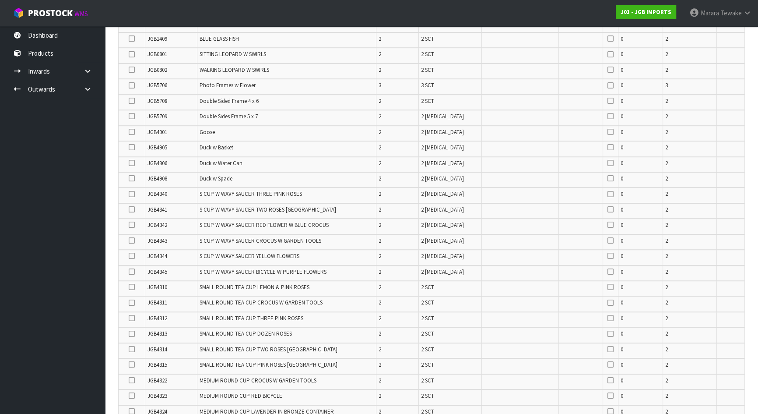
scroll to position [450, 0]
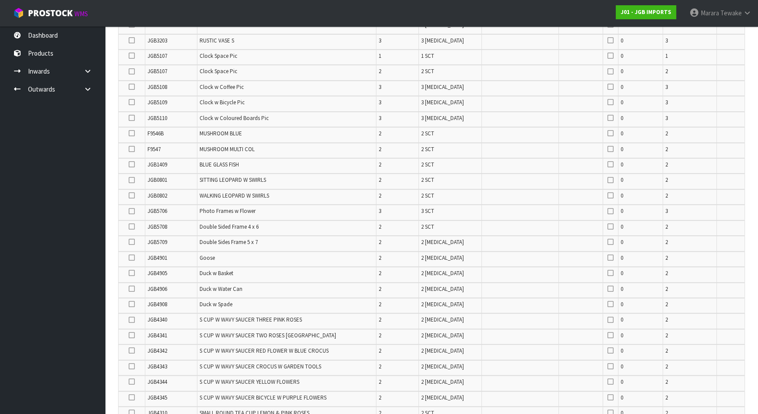
click at [131, 118] on icon at bounding box center [132, 118] width 6 height 0
click at [0, 0] on input "checkbox" at bounding box center [0, 0] width 0 height 0
click at [131, 102] on icon at bounding box center [132, 102] width 6 height 0
click at [0, 0] on input "checkbox" at bounding box center [0, 0] width 0 height 0
click at [133, 71] on icon at bounding box center [132, 71] width 6 height 0
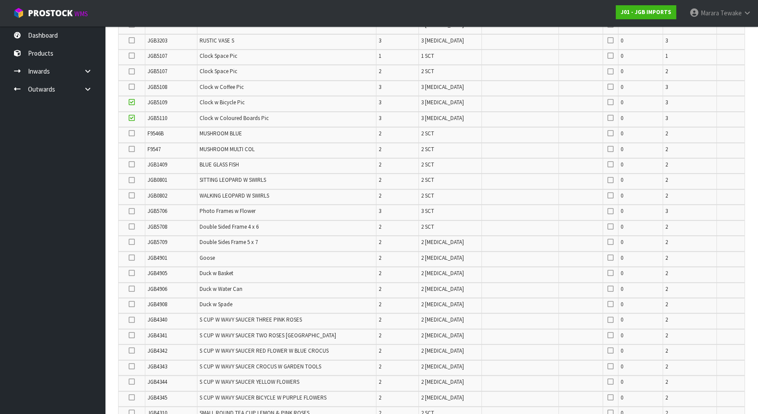
click at [0, 0] on input "checkbox" at bounding box center [0, 0] width 0 height 0
click at [132, 56] on icon at bounding box center [132, 56] width 6 height 0
click at [0, 0] on input "checkbox" at bounding box center [0, 0] width 0 height 0
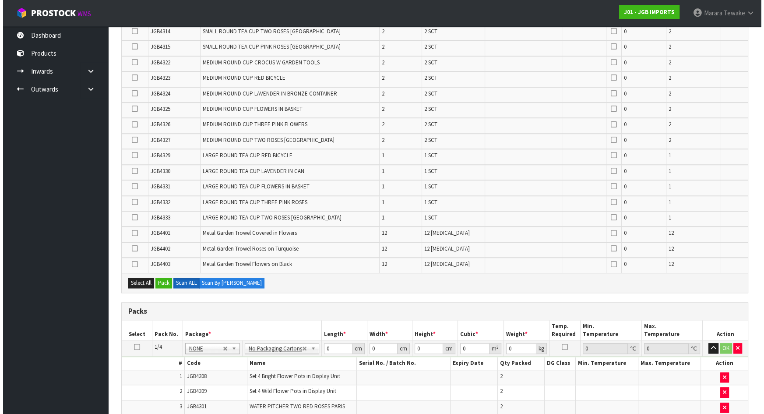
scroll to position [967, 0]
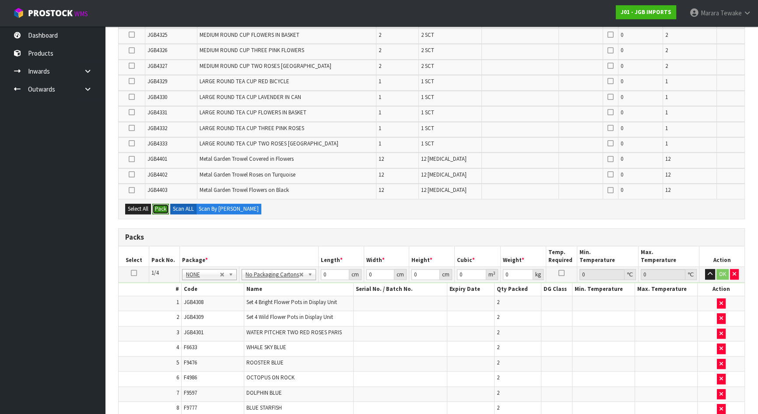
click at [162, 206] on button "Pack" at bounding box center [160, 209] width 17 height 11
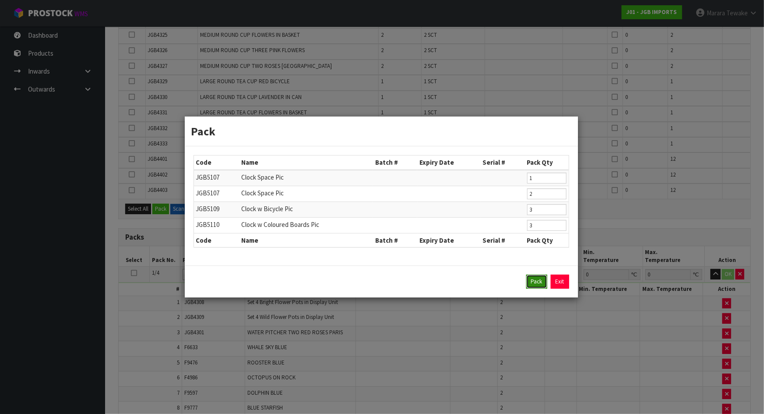
click at [536, 284] on button "Pack" at bounding box center [536, 281] width 21 height 14
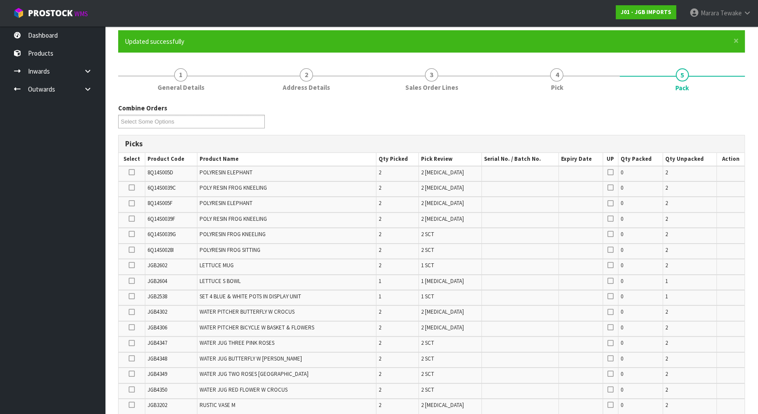
scroll to position [297, 0]
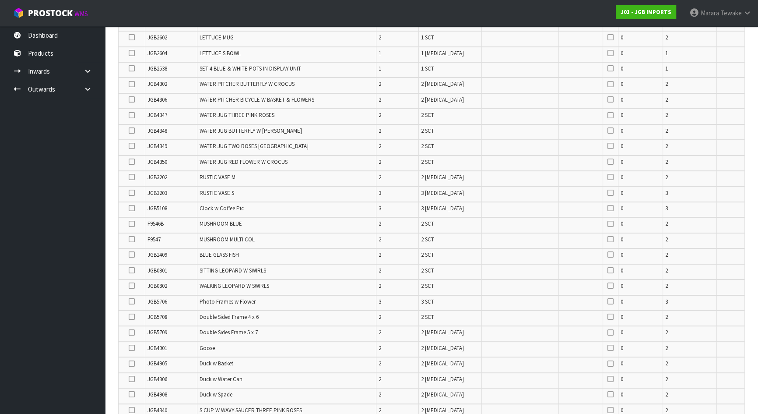
click at [131, 208] on icon at bounding box center [132, 208] width 6 height 0
click at [0, 0] on input "checkbox" at bounding box center [0, 0] width 0 height 0
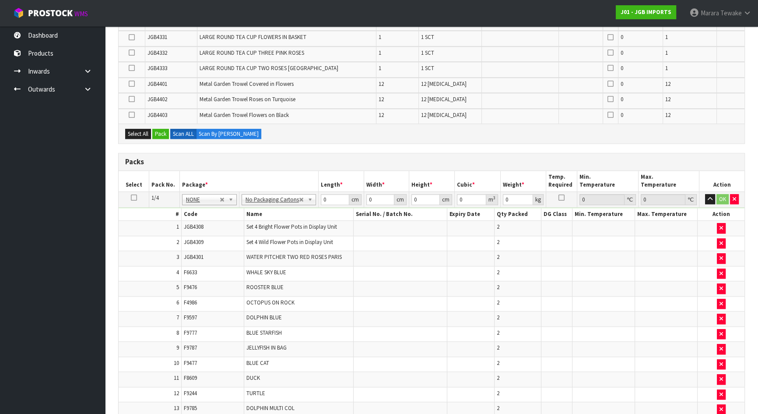
scroll to position [974, 0]
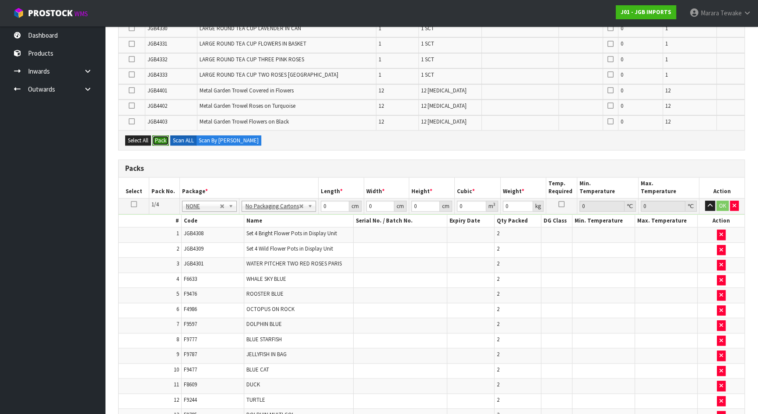
click at [162, 135] on button "Pack" at bounding box center [160, 140] width 17 height 11
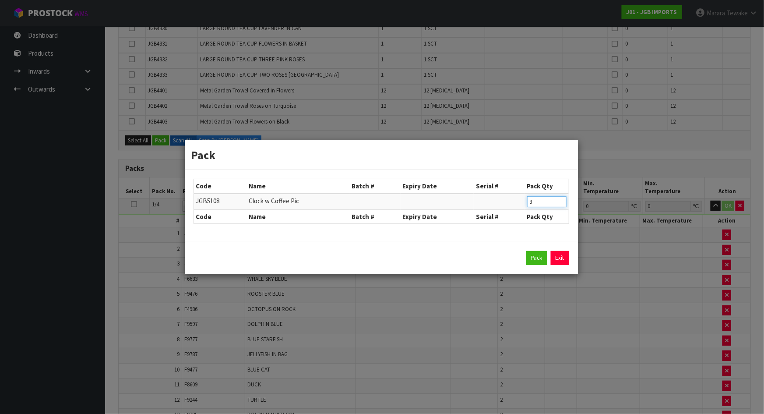
drag, startPoint x: 529, startPoint y: 201, endPoint x: 508, endPoint y: 195, distance: 21.5
click at [509, 195] on tr "JGB5108 Clock w Coffee Pic 3" at bounding box center [381, 201] width 375 height 16
type input "1"
click button "Pack" at bounding box center [536, 258] width 21 height 14
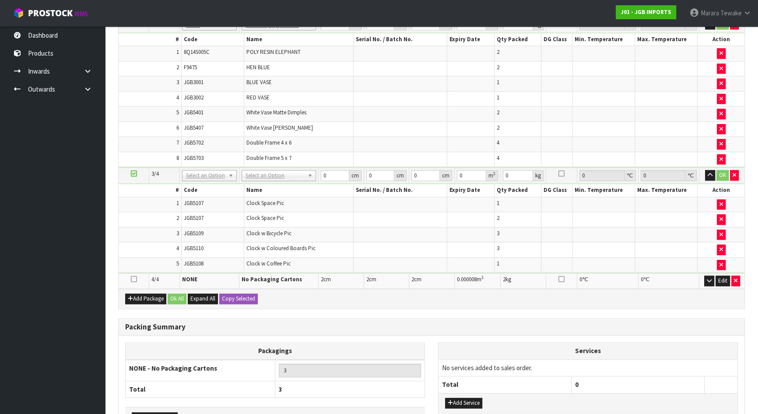
scroll to position [1431, 0]
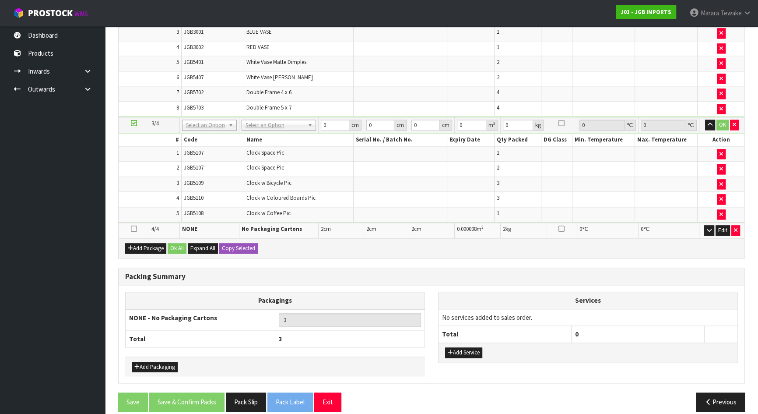
click at [135, 229] on icon at bounding box center [134, 229] width 6 height 0
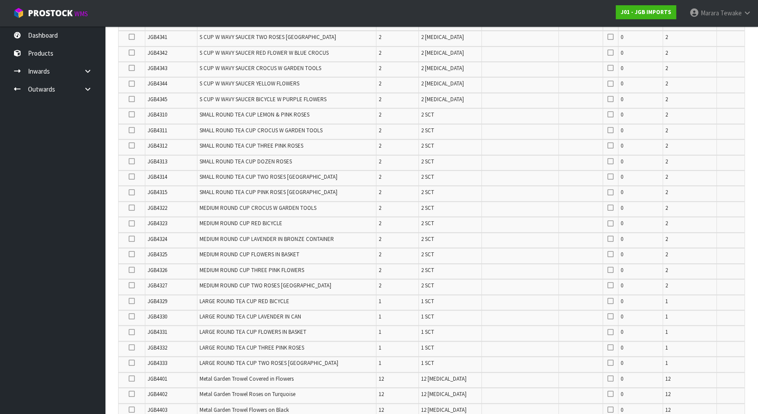
scroll to position [556, 0]
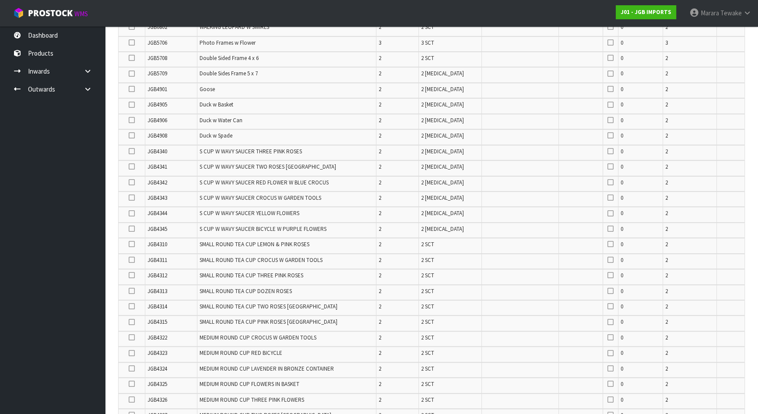
click at [132, 275] on icon at bounding box center [132, 275] width 6 height 0
click at [0, 0] on input "checkbox" at bounding box center [0, 0] width 0 height 0
click at [131, 306] on icon at bounding box center [132, 306] width 6 height 0
click at [0, 0] on input "checkbox" at bounding box center [0, 0] width 0 height 0
click at [133, 244] on icon at bounding box center [132, 244] width 6 height 0
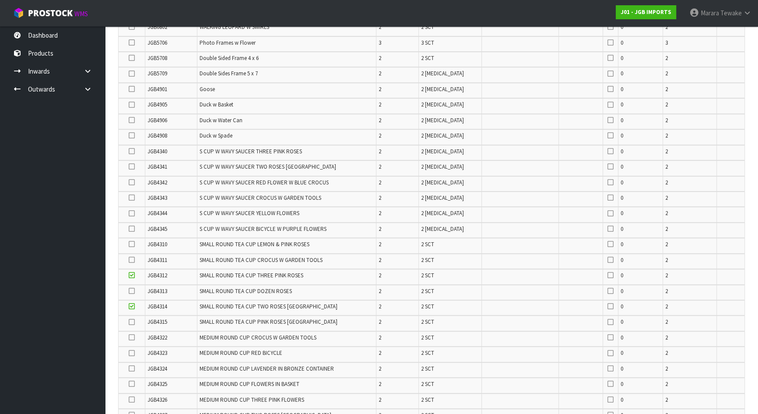
click at [0, 0] on input "checkbox" at bounding box center [0, 0] width 0 height 0
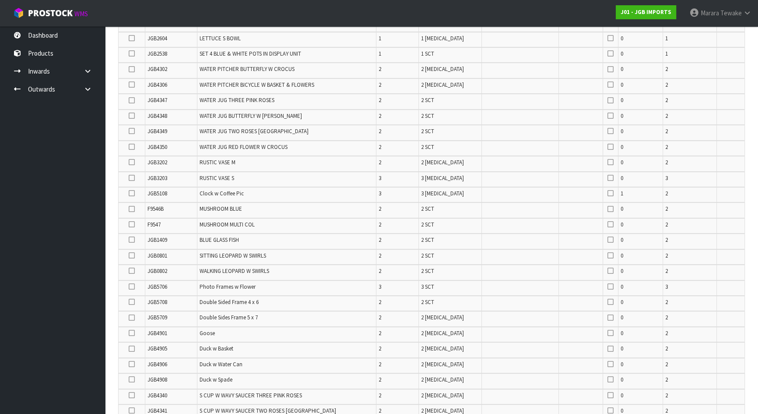
click at [133, 209] on icon at bounding box center [132, 209] width 6 height 0
click at [0, 0] on input "checkbox" at bounding box center [0, 0] width 0 height 0
click at [132, 224] on icon at bounding box center [132, 224] width 6 height 0
click at [0, 0] on input "checkbox" at bounding box center [0, 0] width 0 height 0
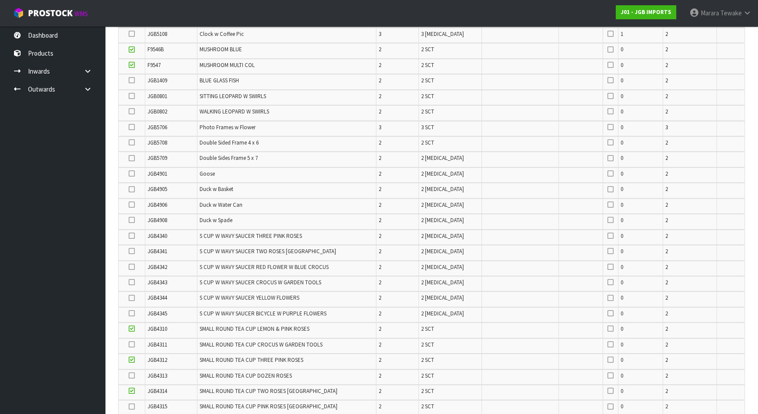
click at [134, 251] on icon at bounding box center [132, 251] width 6 height 0
click at [0, 0] on input "checkbox" at bounding box center [0, 0] width 0 height 0
click at [131, 282] on icon at bounding box center [132, 282] width 6 height 0
click at [0, 0] on input "checkbox" at bounding box center [0, 0] width 0 height 0
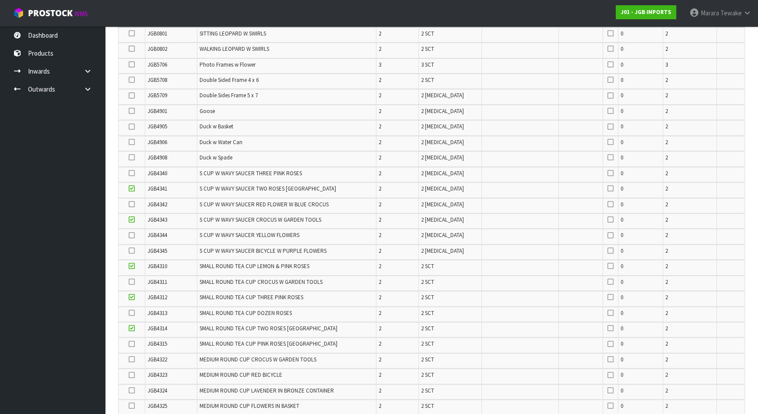
scroll to position [630, 0]
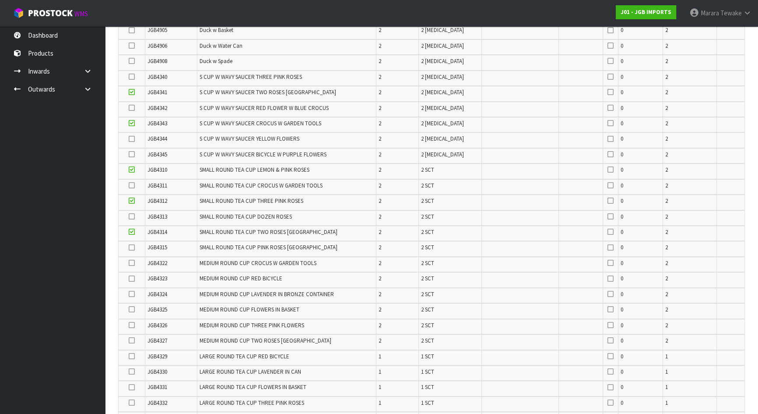
click at [133, 247] on icon at bounding box center [132, 247] width 6 height 0
click at [0, 0] on input "checkbox" at bounding box center [0, 0] width 0 height 0
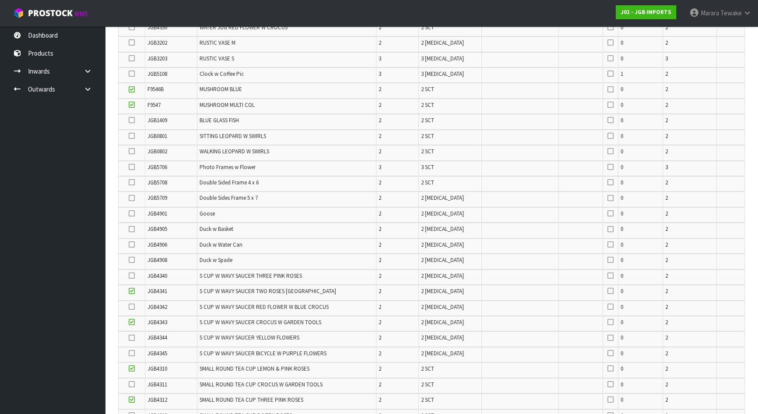
click at [133, 182] on icon at bounding box center [132, 182] width 6 height 0
click at [0, 0] on input "checkbox" at bounding box center [0, 0] width 0 height 0
click at [130, 198] on icon at bounding box center [132, 198] width 6 height 0
click at [0, 0] on input "checkbox" at bounding box center [0, 0] width 0 height 0
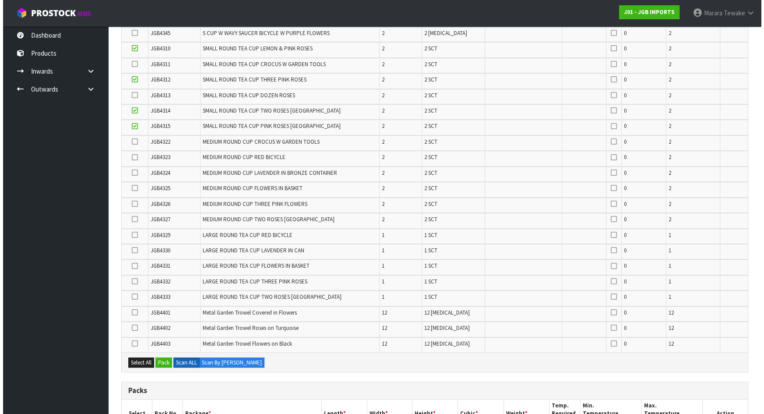
scroll to position [750, 0]
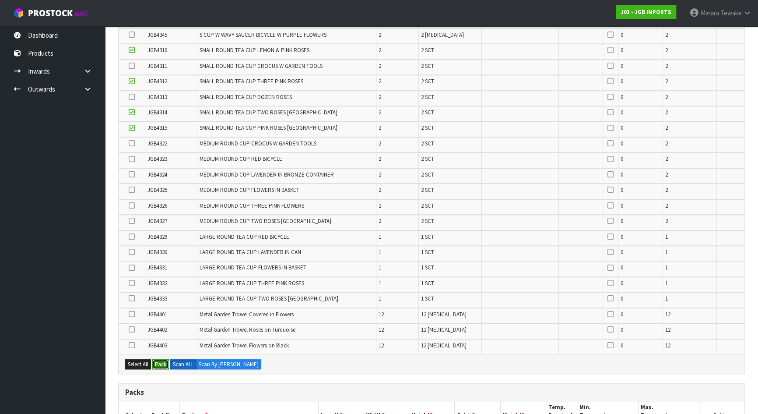
click at [159, 359] on button "Pack" at bounding box center [160, 364] width 17 height 11
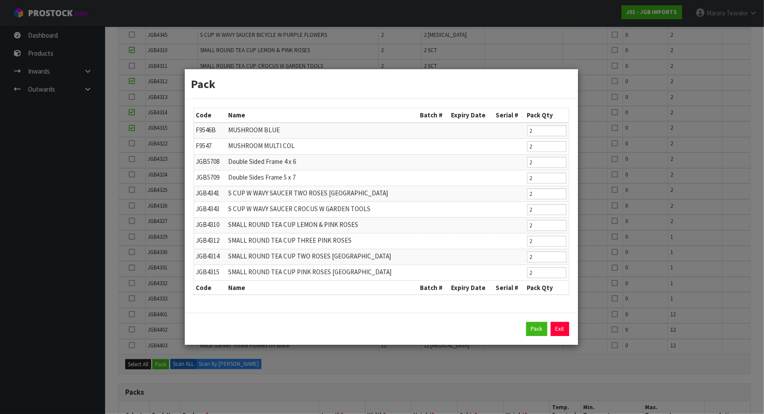
click at [524, 325] on div "Pack Exit" at bounding box center [381, 329] width 376 height 14
click at [531, 326] on button "Pack" at bounding box center [536, 329] width 21 height 14
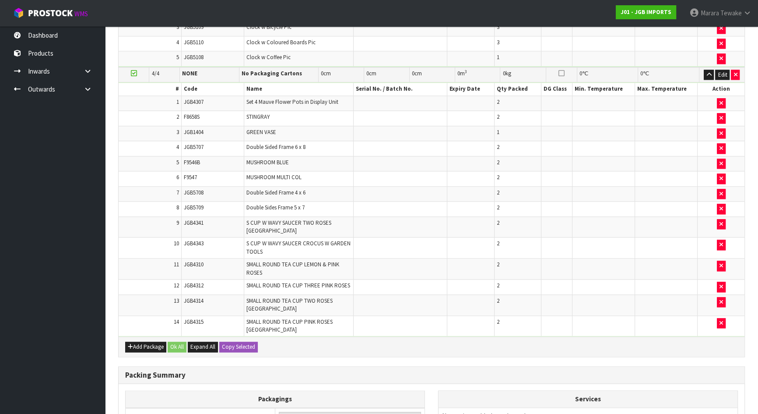
scroll to position [1493, 0]
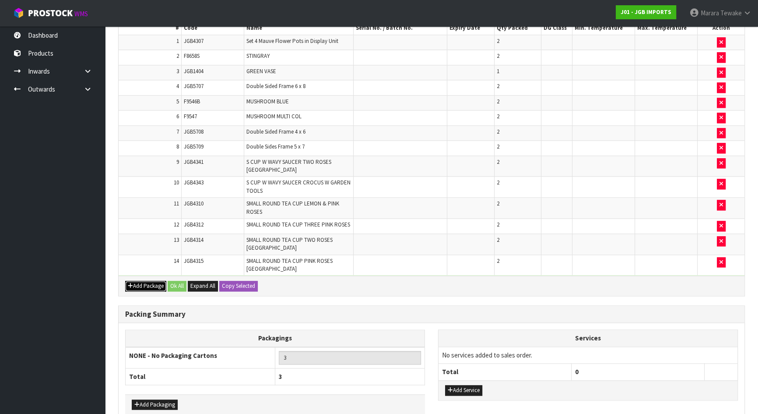
click at [142, 281] on button "Add Package" at bounding box center [145, 286] width 41 height 11
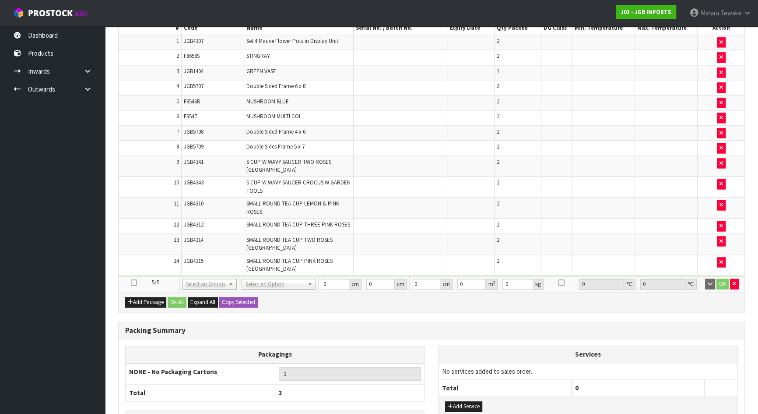
click at [134, 282] on icon at bounding box center [134, 282] width 6 height 0
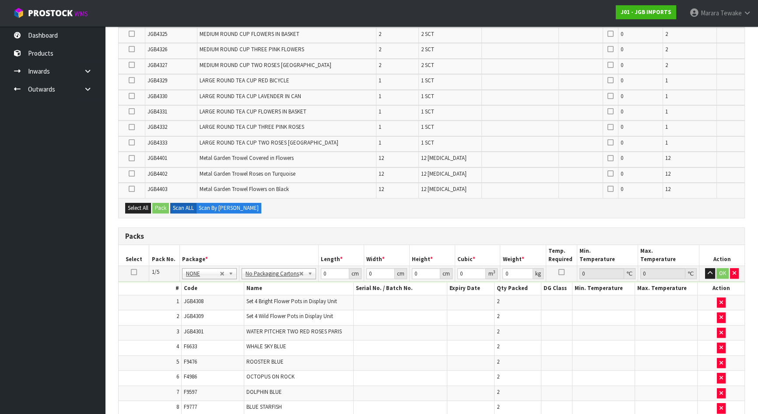
scroll to position [617, 0]
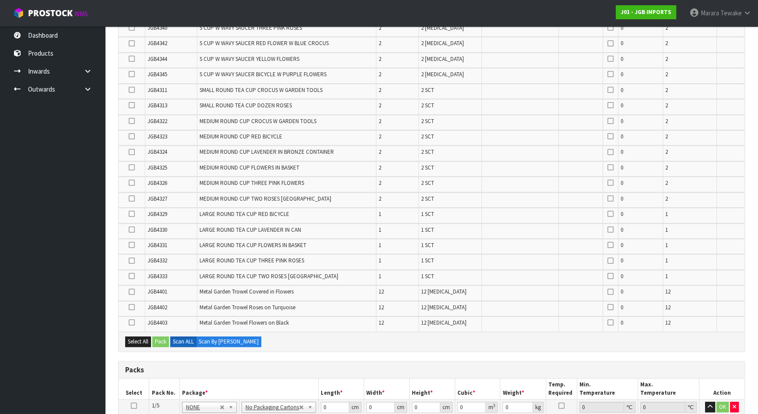
click at [134, 214] on icon at bounding box center [132, 214] width 6 height 0
click at [0, 0] on input "checkbox" at bounding box center [0, 0] width 0 height 0
click at [133, 260] on icon at bounding box center [132, 260] width 6 height 0
click at [0, 0] on input "checkbox" at bounding box center [0, 0] width 0 height 0
click at [132, 245] on icon at bounding box center [132, 245] width 6 height 0
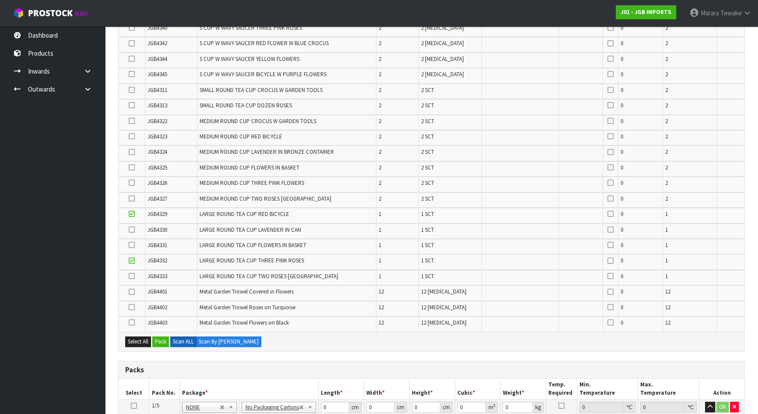
click at [0, 0] on input "checkbox" at bounding box center [0, 0] width 0 height 0
click at [132, 276] on icon at bounding box center [132, 276] width 6 height 0
click at [0, 0] on input "checkbox" at bounding box center [0, 0] width 0 height 0
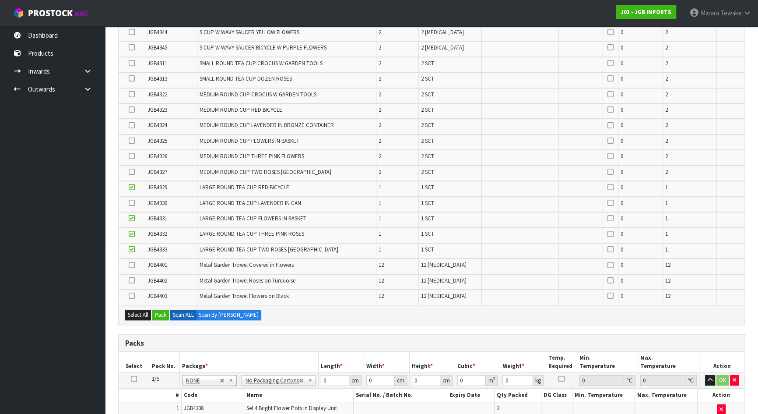
scroll to position [379, 0]
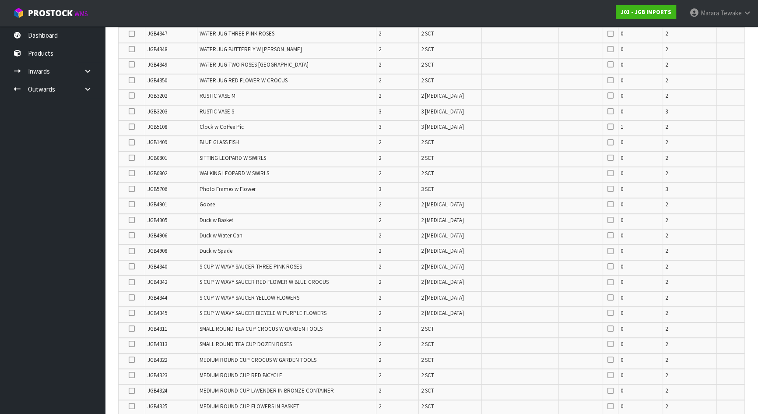
drag, startPoint x: 130, startPoint y: 245, endPoint x: 132, endPoint y: 239, distance: 6.1
click at [130, 251] on icon at bounding box center [132, 251] width 6 height 0
click at [0, 0] on input "checkbox" at bounding box center [0, 0] width 0 height 0
click at [131, 220] on icon at bounding box center [132, 220] width 6 height 0
click at [0, 0] on input "checkbox" at bounding box center [0, 0] width 0 height 0
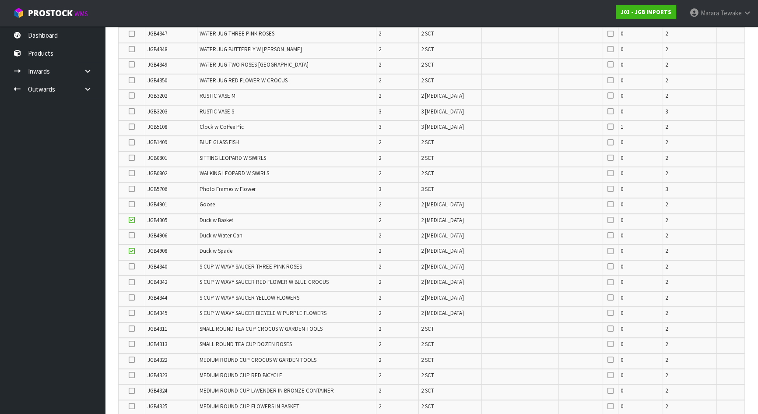
click at [131, 235] on icon at bounding box center [132, 235] width 6 height 0
click at [0, 0] on input "checkbox" at bounding box center [0, 0] width 0 height 0
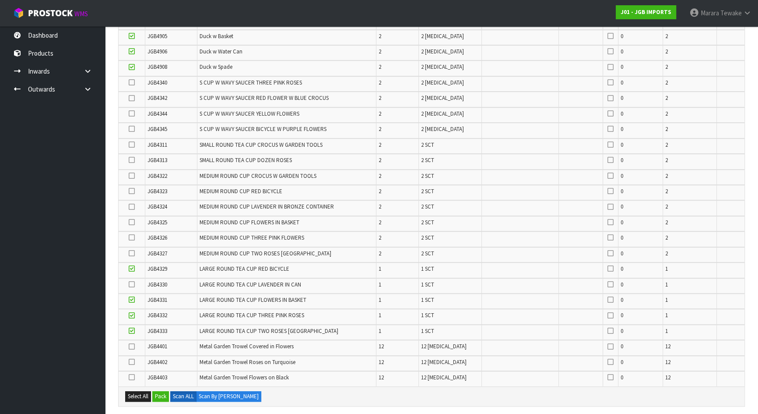
scroll to position [573, 0]
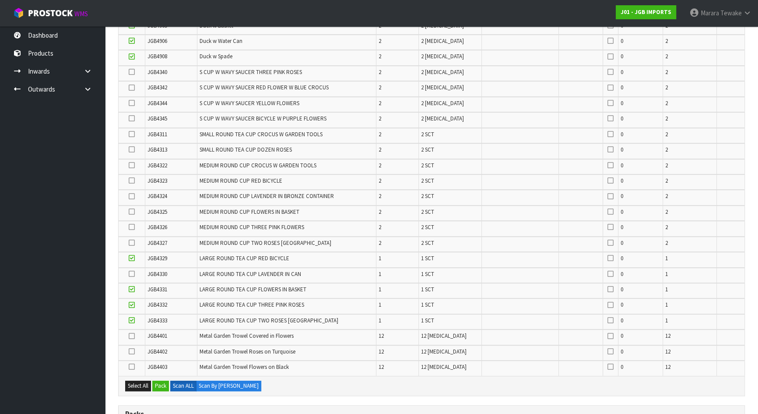
click at [129, 336] on icon at bounding box center [132, 336] width 6 height 0
click at [0, 0] on input "checkbox" at bounding box center [0, 0] width 0 height 0
drag, startPoint x: 131, startPoint y: 345, endPoint x: 131, endPoint y: 356, distance: 11.4
click at [131, 351] on icon at bounding box center [132, 351] width 6 height 0
click at [0, 0] on input "checkbox" at bounding box center [0, 0] width 0 height 0
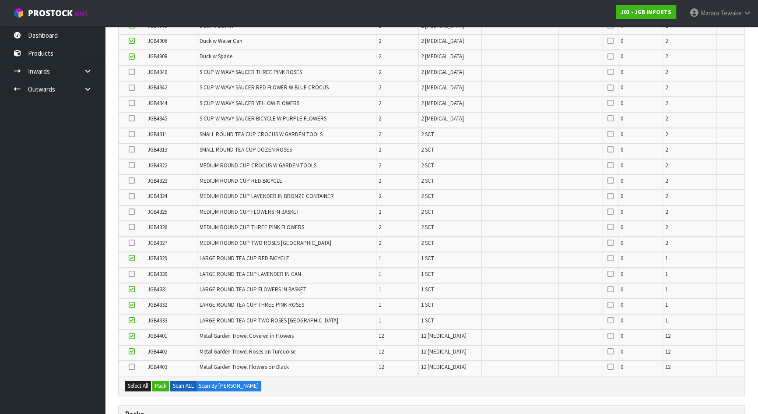
click at [131, 366] on icon at bounding box center [132, 366] width 6 height 0
click at [0, 0] on input "checkbox" at bounding box center [0, 0] width 0 height 0
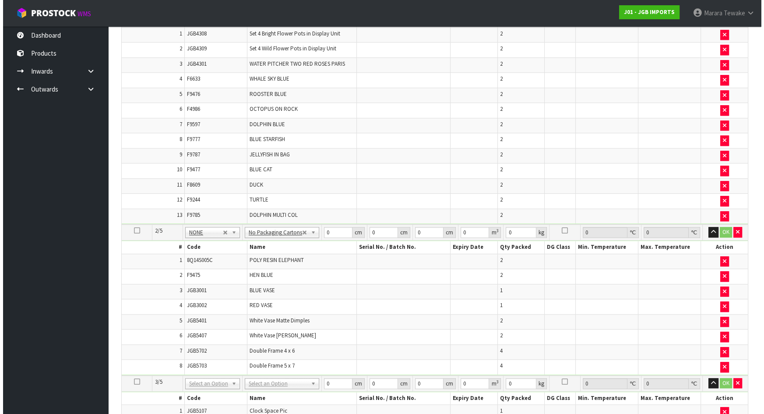
scroll to position [812, 0]
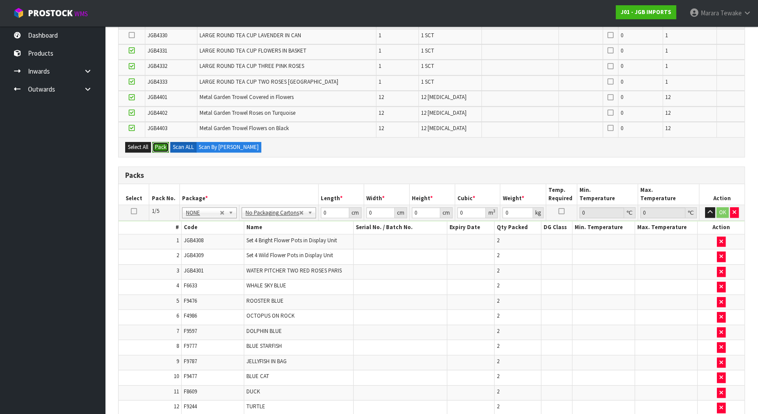
click at [161, 146] on button "Pack" at bounding box center [160, 147] width 17 height 11
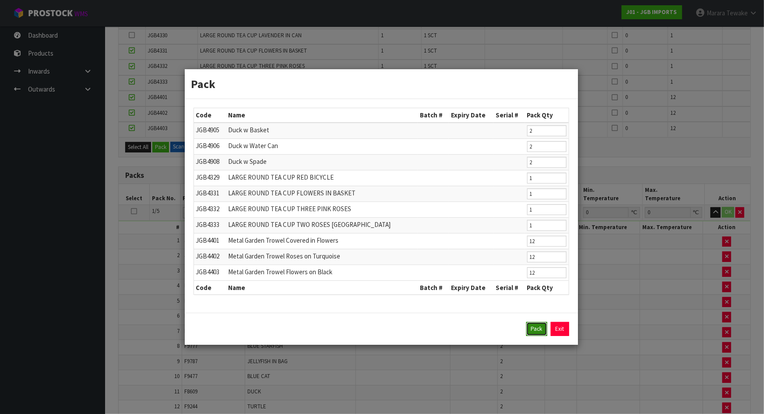
click at [531, 329] on button "Pack" at bounding box center [536, 329] width 21 height 14
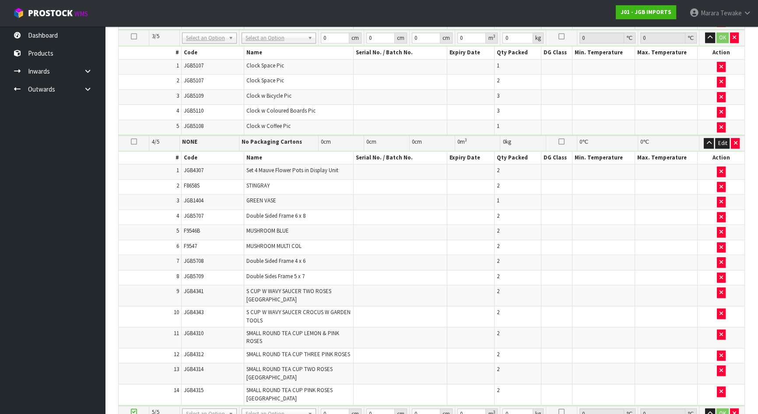
scroll to position [1442, 0]
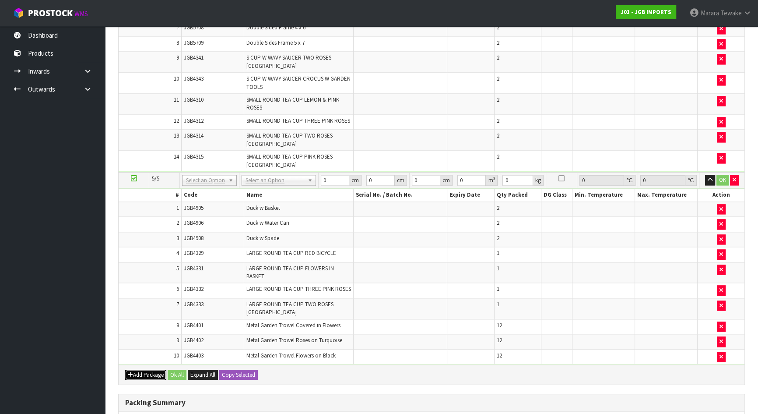
click at [141, 369] on button "Add Package" at bounding box center [145, 374] width 41 height 11
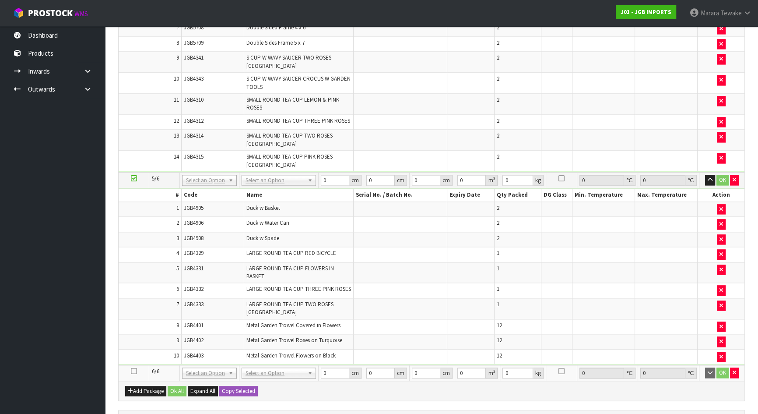
click at [134, 371] on icon at bounding box center [134, 371] width 6 height 0
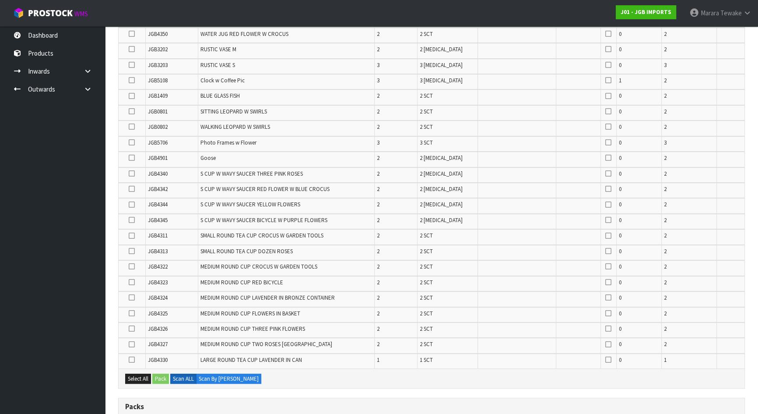
scroll to position [597, 0]
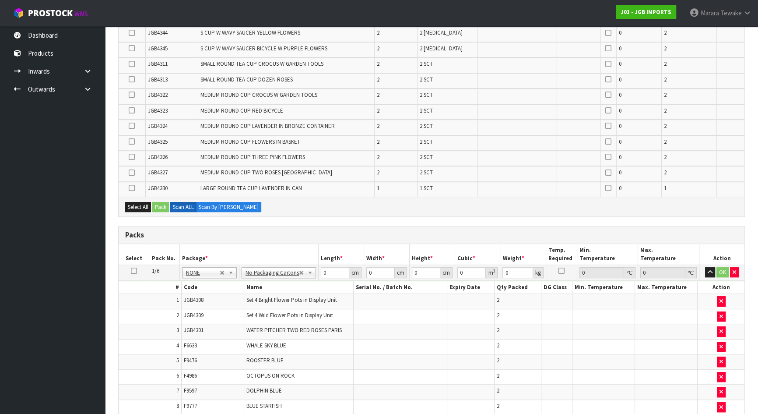
click at [130, 141] on icon at bounding box center [132, 141] width 6 height 0
click at [0, 0] on input "checkbox" at bounding box center [0, 0] width 0 height 0
click at [133, 157] on icon at bounding box center [132, 157] width 6 height 0
click at [0, 0] on input "checkbox" at bounding box center [0, 0] width 0 height 0
click at [134, 110] on icon at bounding box center [132, 110] width 6 height 0
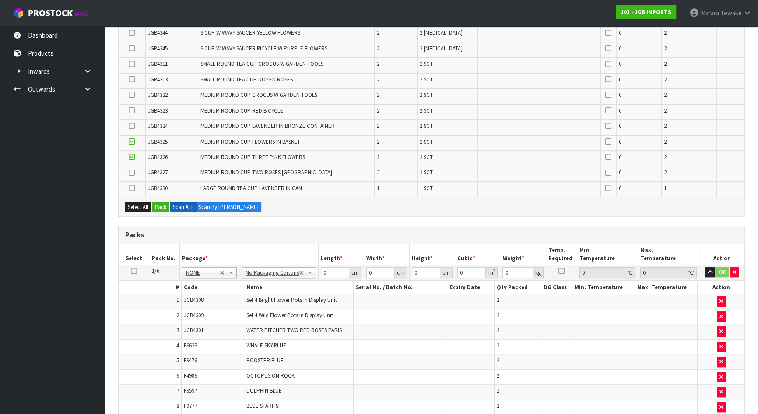
click at [0, 0] on input "checkbox" at bounding box center [0, 0] width 0 height 0
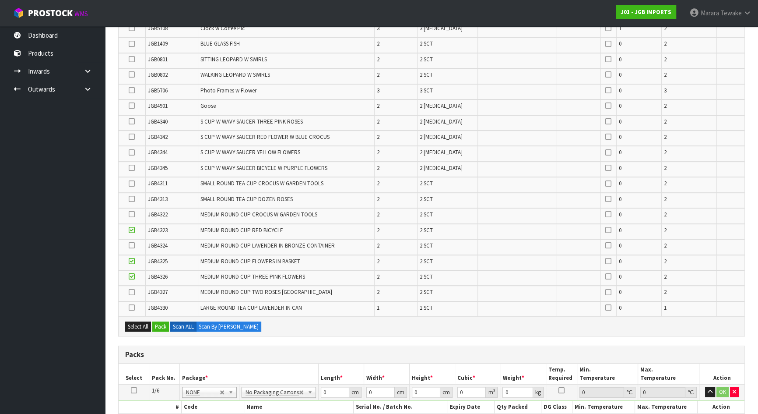
click at [131, 152] on icon at bounding box center [132, 152] width 6 height 0
click at [0, 0] on input "checkbox" at bounding box center [0, 0] width 0 height 0
click at [132, 137] on icon at bounding box center [132, 137] width 6 height 0
click at [0, 0] on input "checkbox" at bounding box center [0, 0] width 0 height 0
click at [134, 168] on icon at bounding box center [132, 168] width 6 height 0
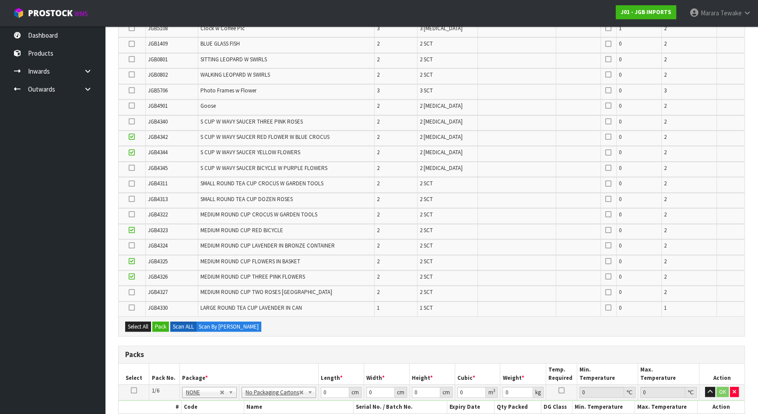
click at [0, 0] on input "checkbox" at bounding box center [0, 0] width 0 height 0
click at [131, 199] on icon at bounding box center [132, 199] width 6 height 0
click at [0, 0] on input "checkbox" at bounding box center [0, 0] width 0 height 0
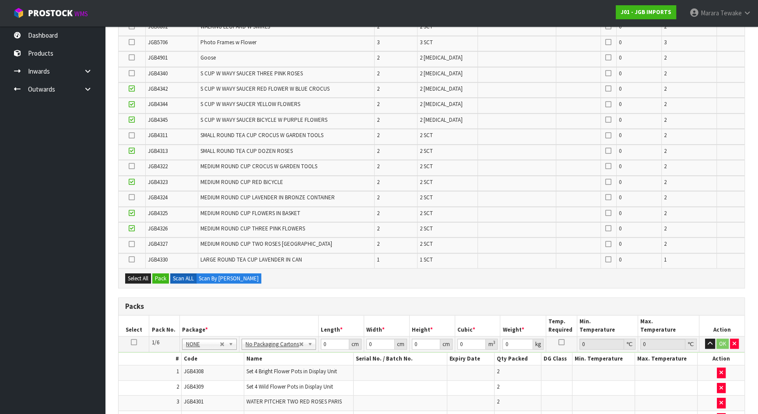
scroll to position [525, 0]
click at [164, 278] on button "Pack" at bounding box center [160, 279] width 17 height 11
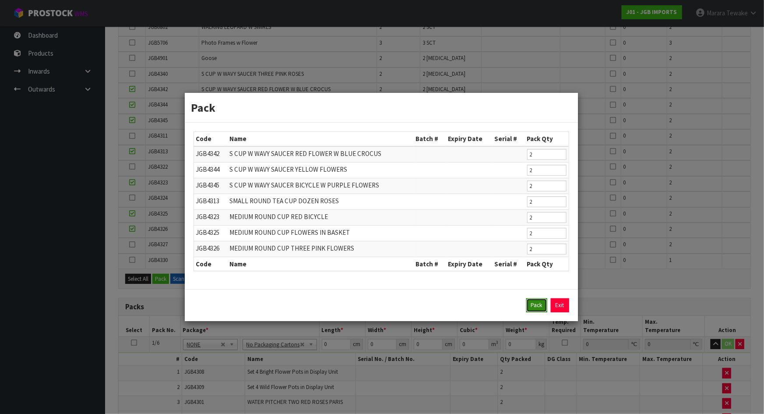
click at [530, 302] on button "Pack" at bounding box center [536, 305] width 21 height 14
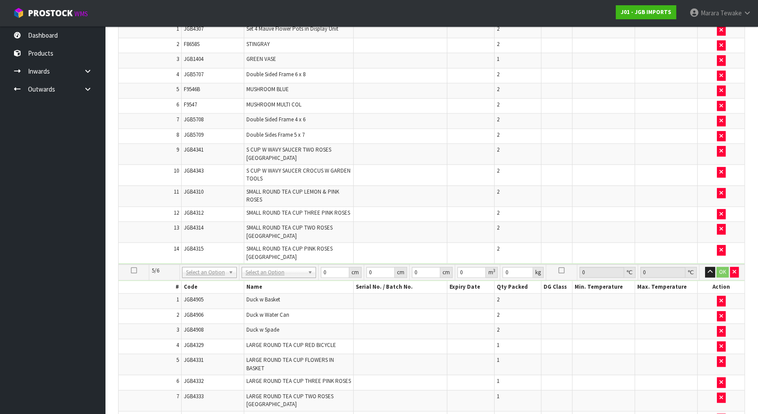
scroll to position [1559, 0]
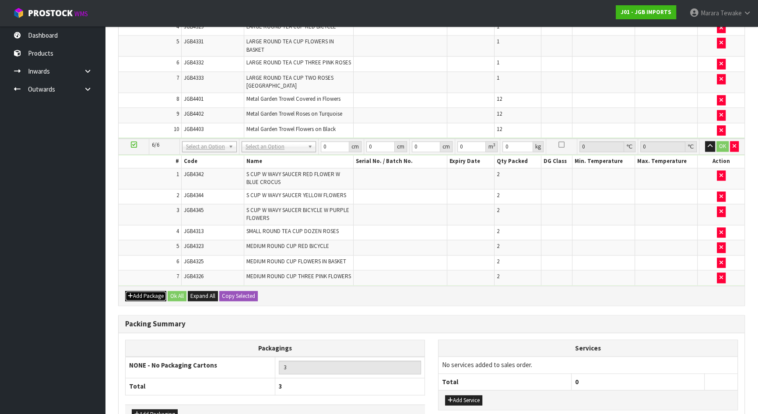
click at [140, 291] on button "Add Package" at bounding box center [145, 296] width 41 height 11
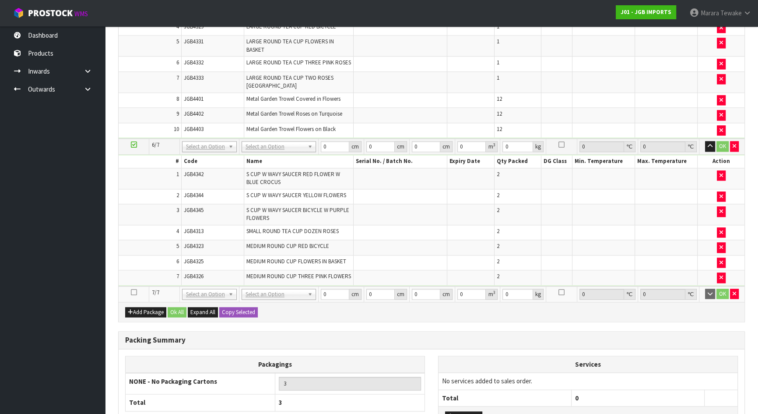
click at [134, 292] on icon at bounding box center [134, 292] width 6 height 0
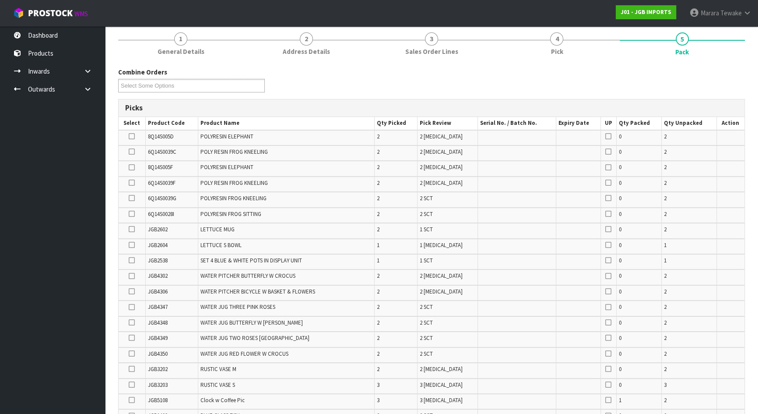
scroll to position [0, 0]
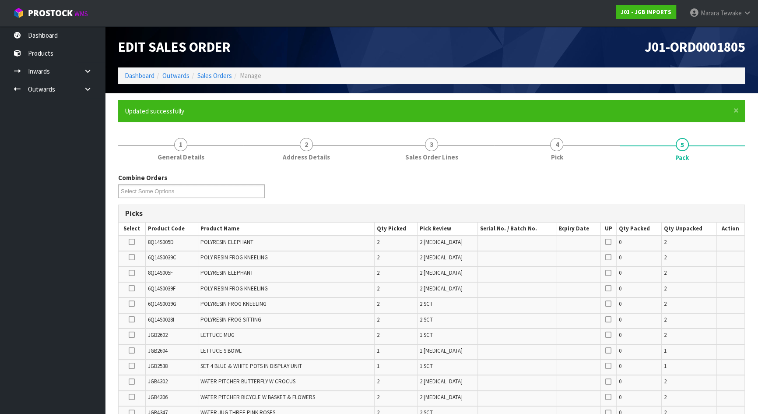
click at [131, 366] on icon at bounding box center [132, 366] width 6 height 0
click at [0, 0] on input "checkbox" at bounding box center [0, 0] width 0 height 0
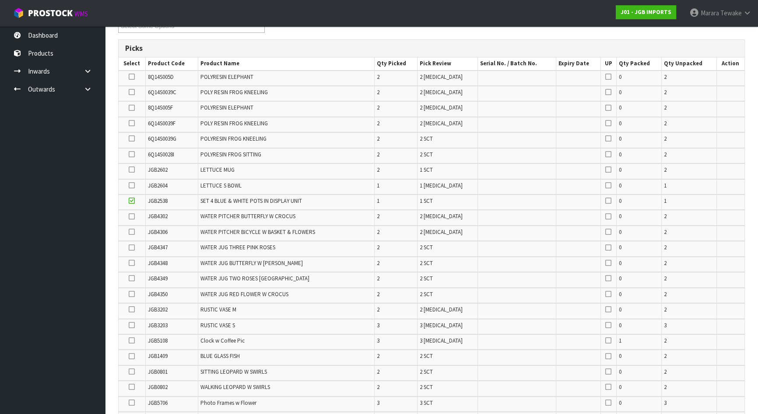
scroll to position [390, 0]
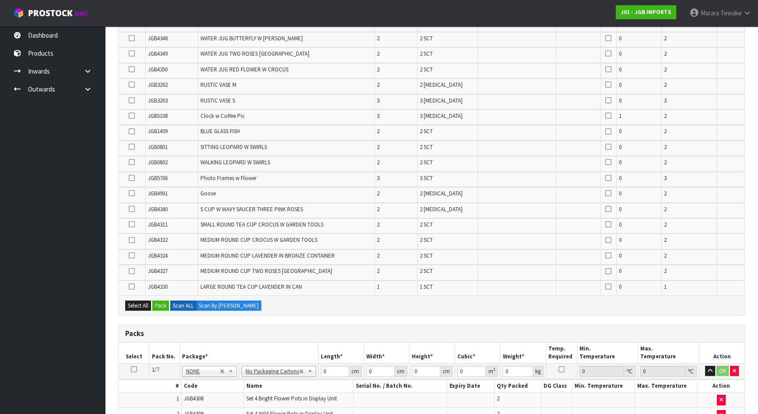
click at [135, 208] on td at bounding box center [132, 210] width 27 height 15
click at [134, 209] on icon at bounding box center [132, 209] width 6 height 0
click at [0, 0] on input "checkbox" at bounding box center [0, 0] width 0 height 0
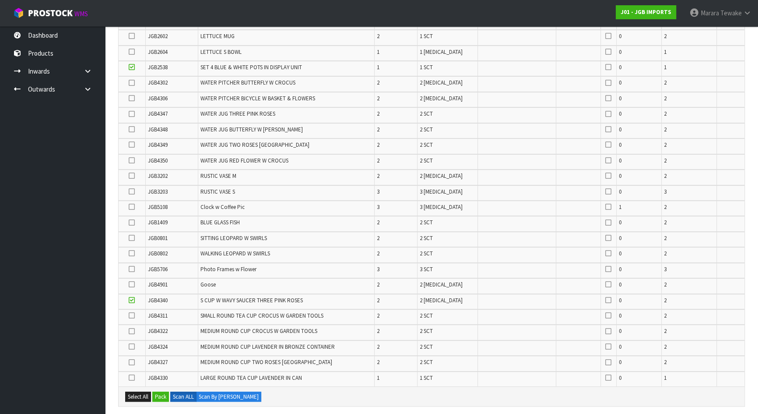
scroll to position [295, 0]
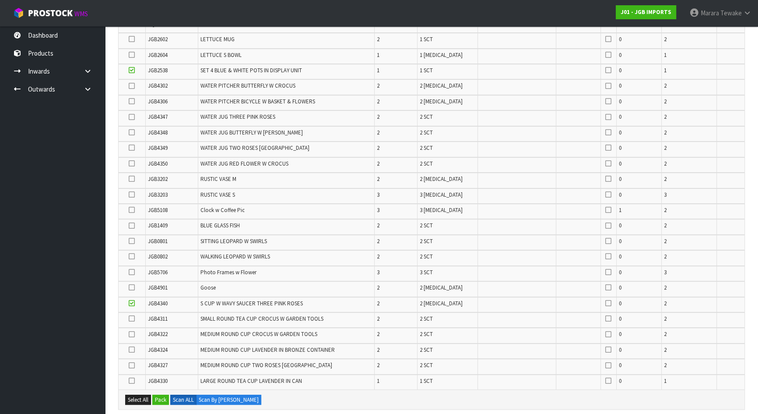
click at [133, 210] on icon at bounding box center [132, 210] width 6 height 0
click at [0, 0] on input "checkbox" at bounding box center [0, 0] width 0 height 0
click at [131, 318] on icon at bounding box center [132, 318] width 6 height 0
click at [0, 0] on input "checkbox" at bounding box center [0, 0] width 0 height 0
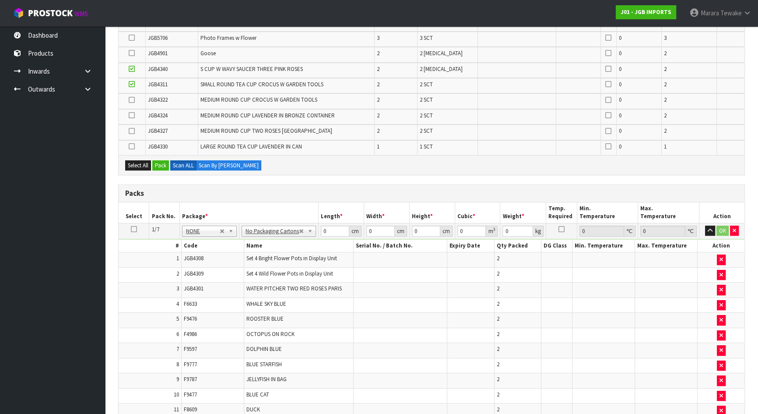
scroll to position [220, 0]
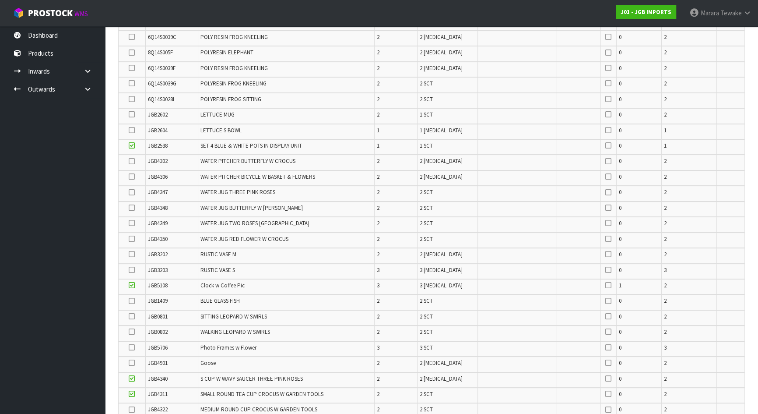
click at [131, 223] on icon at bounding box center [132, 223] width 6 height 0
click at [0, 0] on input "checkbox" at bounding box center [0, 0] width 0 height 0
click at [130, 347] on icon at bounding box center [132, 347] width 6 height 0
click at [0, 0] on input "checkbox" at bounding box center [0, 0] width 0 height 0
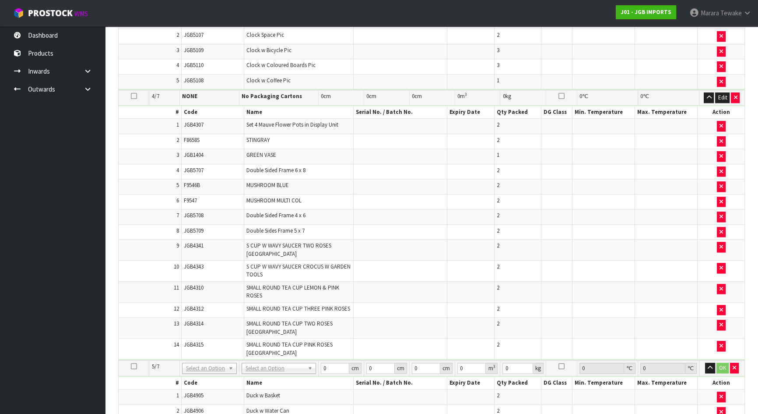
scroll to position [1154, 0]
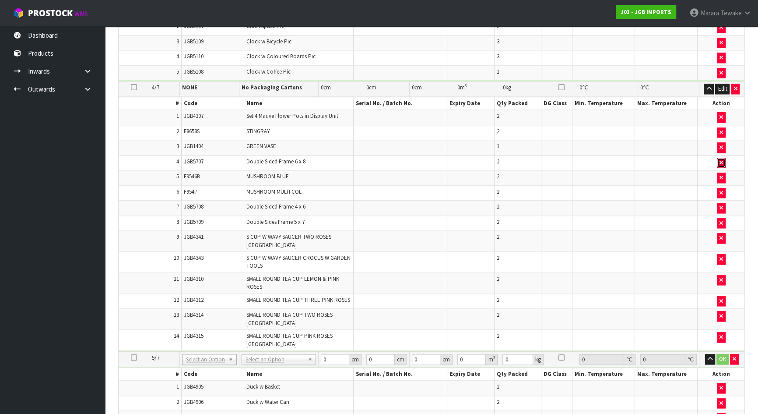
click at [721, 160] on icon "button" at bounding box center [722, 163] width 4 height 6
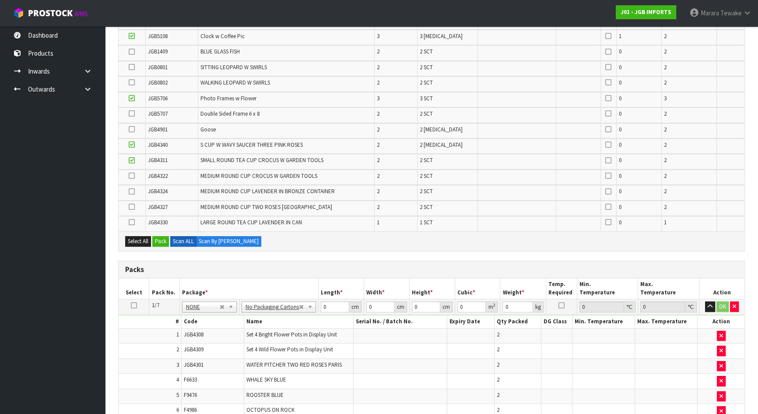
scroll to position [310, 0]
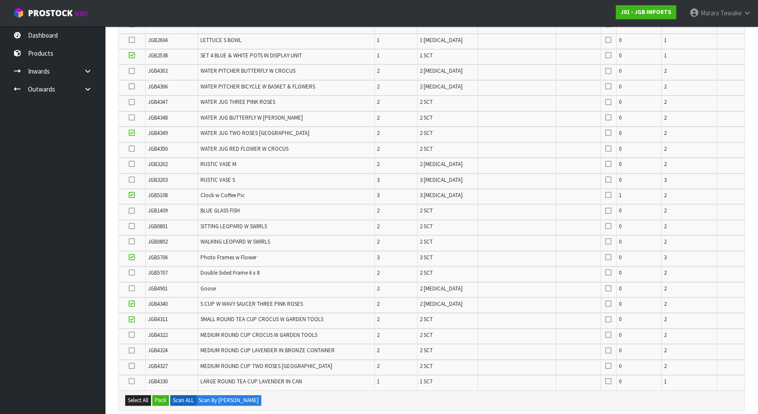
click at [130, 272] on icon at bounding box center [132, 272] width 6 height 0
click at [0, 0] on input "checkbox" at bounding box center [0, 0] width 0 height 0
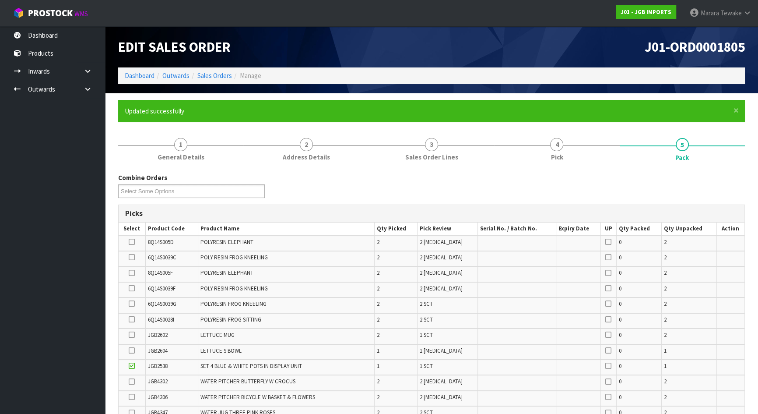
click at [133, 334] on icon at bounding box center [132, 334] width 6 height 0
click at [0, 0] on input "checkbox" at bounding box center [0, 0] width 0 height 0
click at [133, 350] on icon at bounding box center [132, 350] width 6 height 0
click at [0, 0] on input "checkbox" at bounding box center [0, 0] width 0 height 0
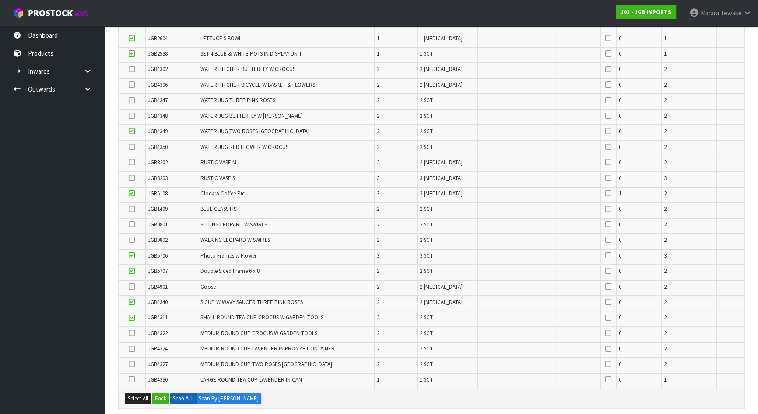
click at [132, 209] on icon at bounding box center [132, 209] width 6 height 0
click at [0, 0] on input "checkbox" at bounding box center [0, 0] width 0 height 0
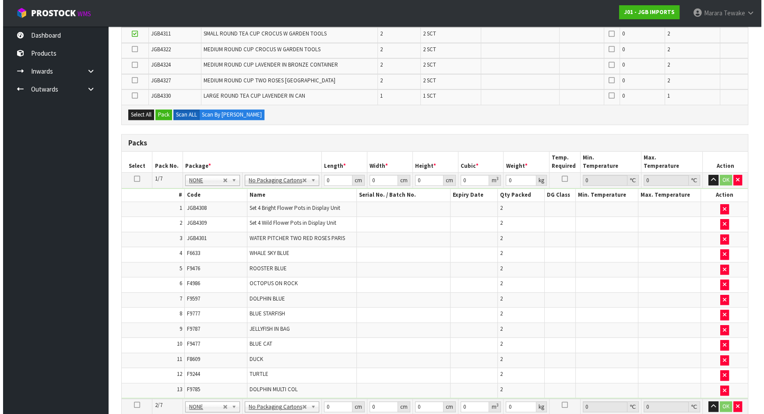
scroll to position [484, 0]
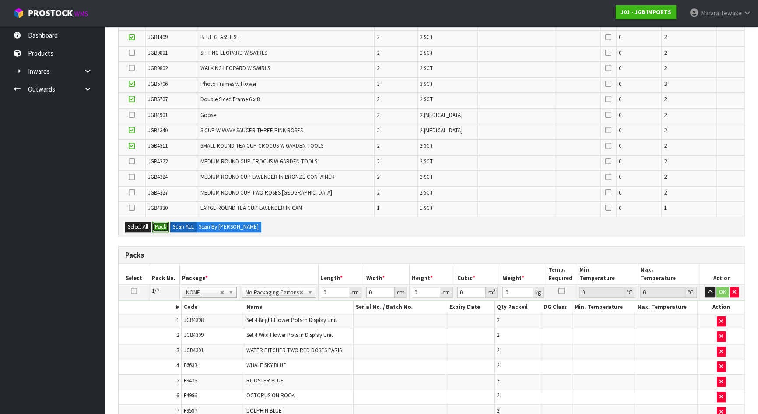
click at [162, 226] on button "Pack" at bounding box center [160, 227] width 17 height 11
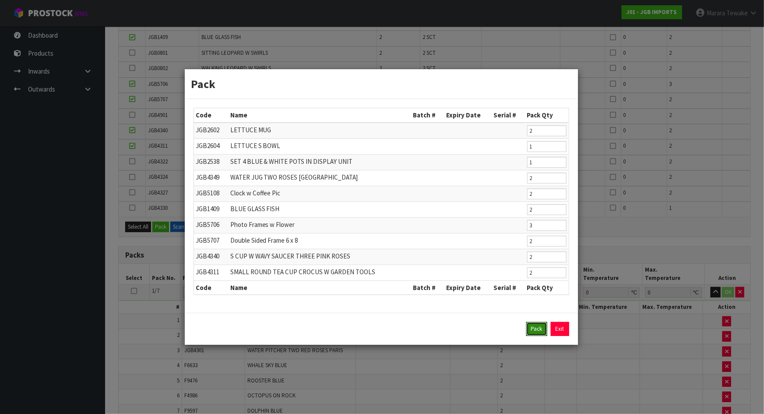
click at [537, 331] on button "Pack" at bounding box center [536, 329] width 21 height 14
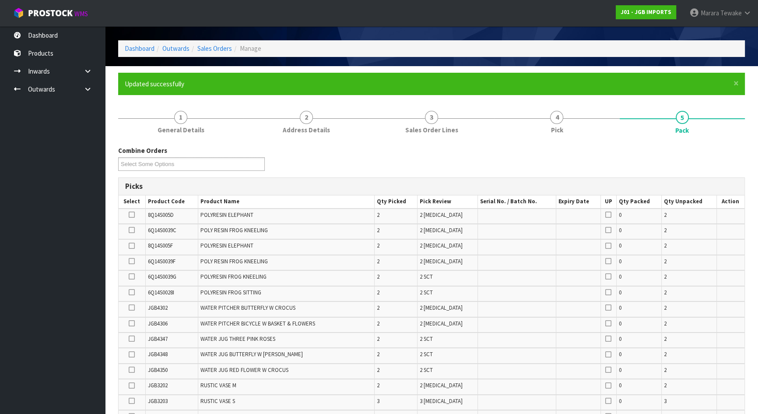
scroll to position [159, 0]
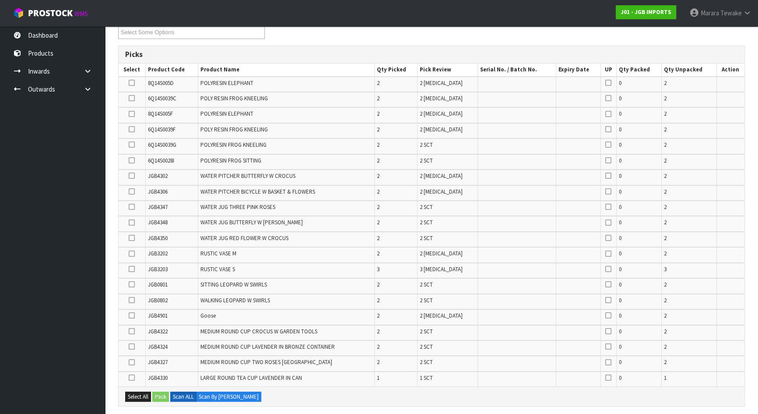
click at [131, 144] on icon at bounding box center [132, 144] width 6 height 0
click at [0, 0] on input "checkbox" at bounding box center [0, 0] width 0 height 0
click at [165, 397] on button "Pack" at bounding box center [160, 396] width 17 height 11
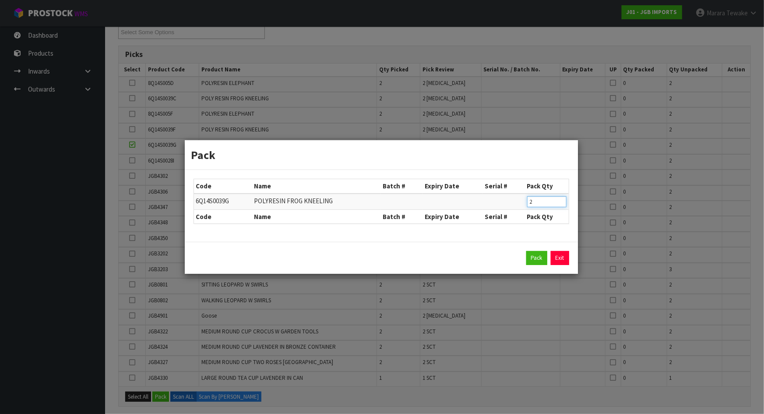
drag, startPoint x: 536, startPoint y: 201, endPoint x: 527, endPoint y: 200, distance: 8.9
click at [528, 200] on input "2" at bounding box center [546, 201] width 39 height 11
type input "1"
click button "Pack" at bounding box center [536, 258] width 21 height 14
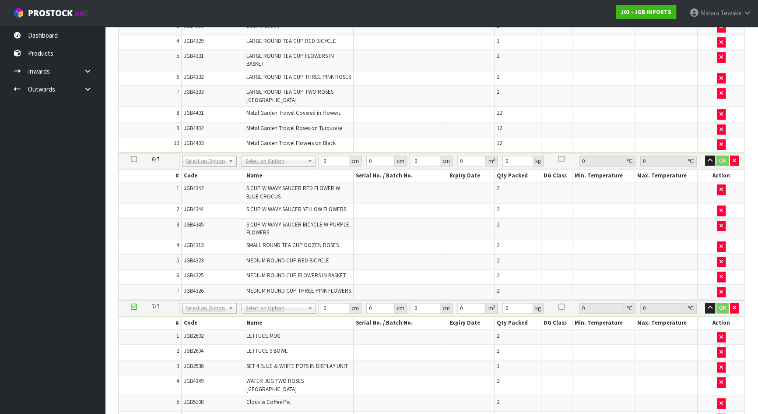
scroll to position [1592, 0]
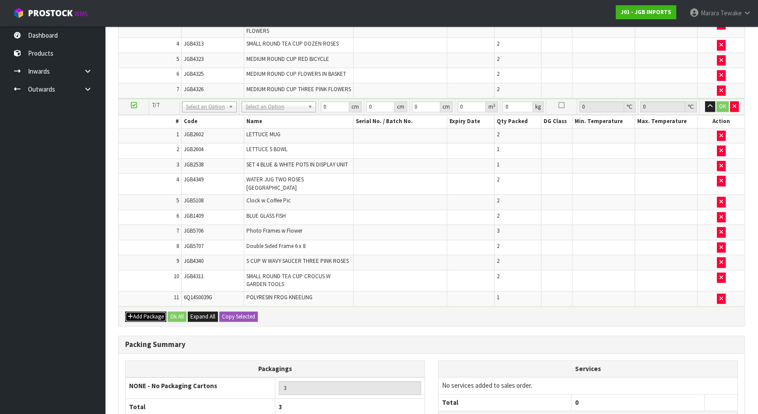
click at [151, 311] on button "Add Package" at bounding box center [145, 316] width 41 height 11
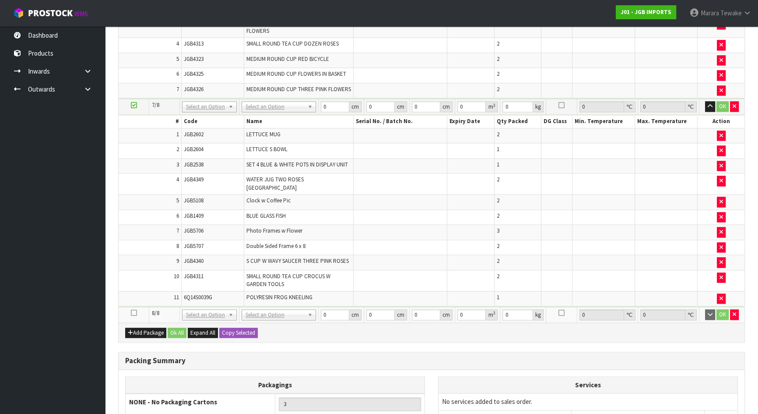
click at [134, 313] on icon at bounding box center [134, 313] width 6 height 0
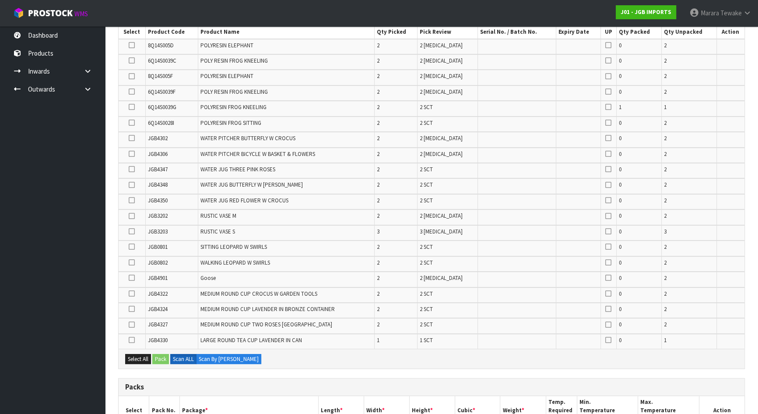
scroll to position [199, 0]
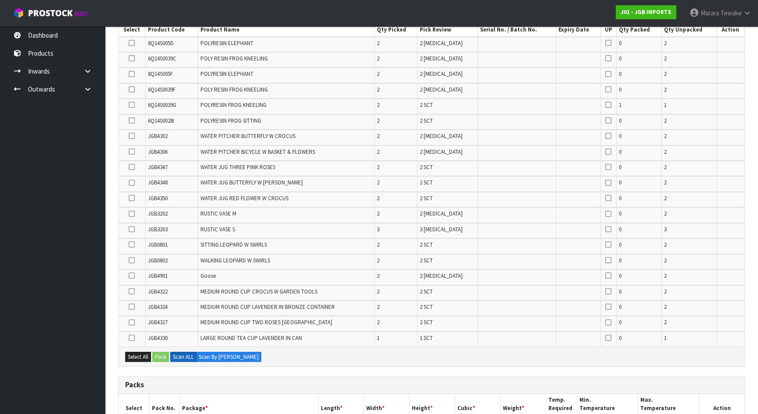
click at [131, 260] on icon at bounding box center [132, 260] width 6 height 0
click at [0, 0] on input "checkbox" at bounding box center [0, 0] width 0 height 0
click at [135, 238] on td at bounding box center [132, 245] width 27 height 15
click at [129, 244] on icon at bounding box center [132, 244] width 6 height 0
click at [0, 0] on input "checkbox" at bounding box center [0, 0] width 0 height 0
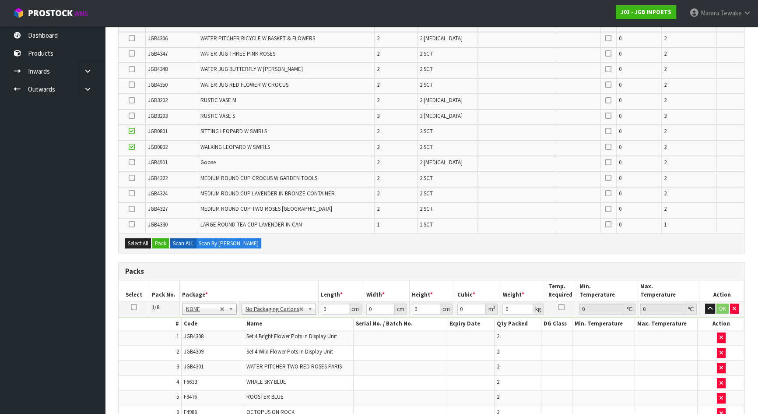
scroll to position [438, 0]
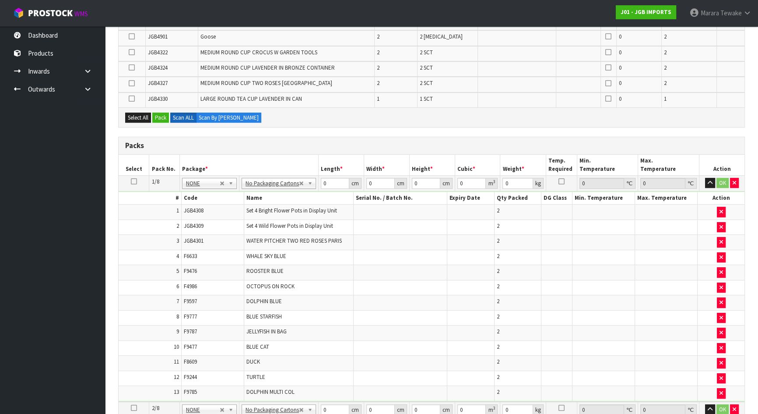
click at [136, 181] on icon at bounding box center [134, 181] width 6 height 0
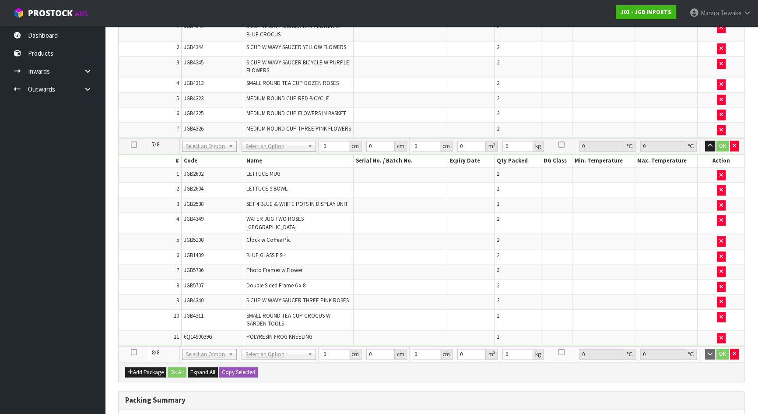
scroll to position [1644, 0]
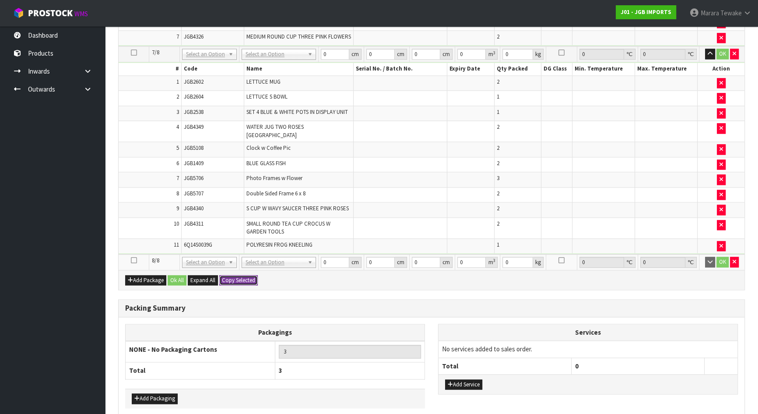
click at [231, 275] on button "Copy Selected" at bounding box center [238, 280] width 39 height 11
click at [231, 276] on span "Confirm" at bounding box center [231, 279] width 19 height 7
type input "8"
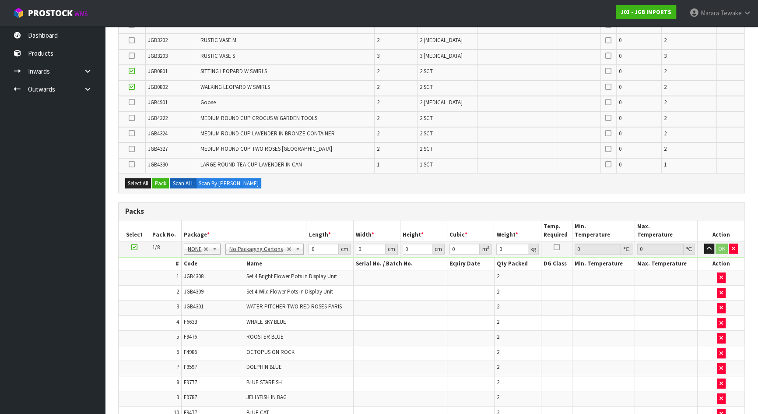
scroll to position [371, 0]
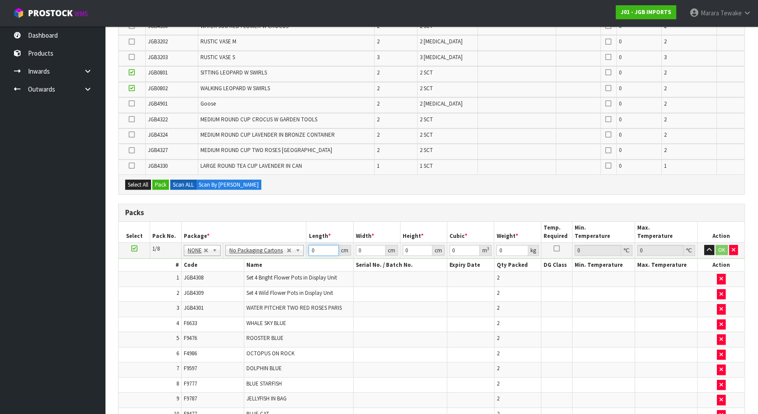
drag, startPoint x: 319, startPoint y: 250, endPoint x: 314, endPoint y: 242, distance: 9.1
click at [314, 250] on input "0" at bounding box center [324, 250] width 30 height 11
type input "1"
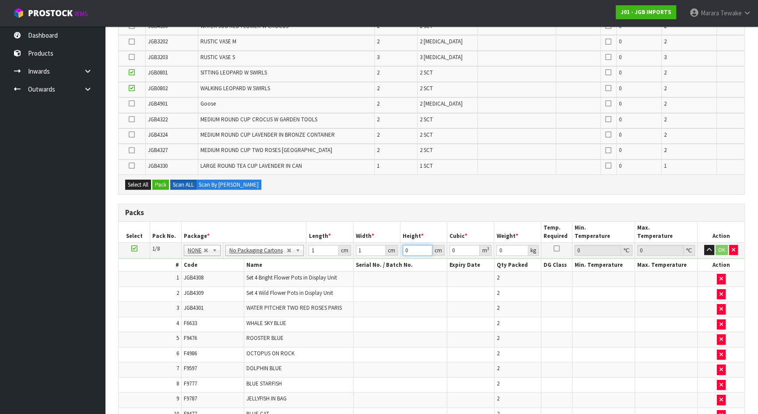
type input "0.000001"
type input "1"
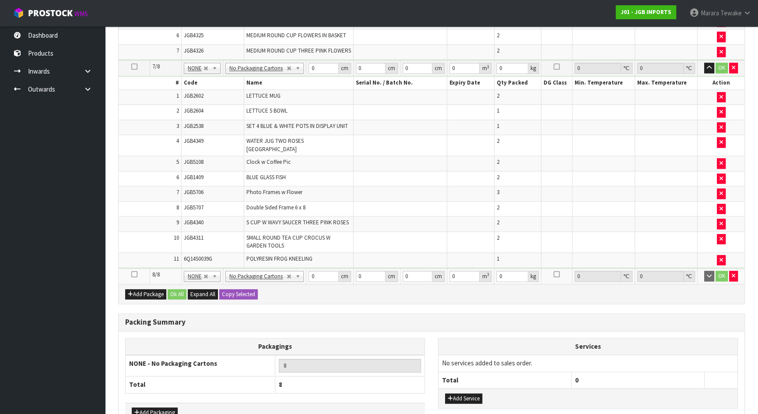
scroll to position [1644, 0]
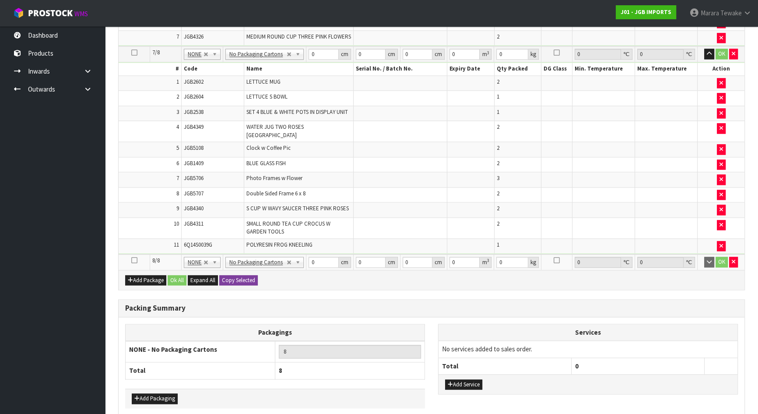
type input "1"
click at [244, 275] on button "Copy Selected" at bounding box center [238, 280] width 39 height 11
click at [244, 275] on button "Confirm Copy Selected" at bounding box center [248, 280] width 58 height 11
type input "1"
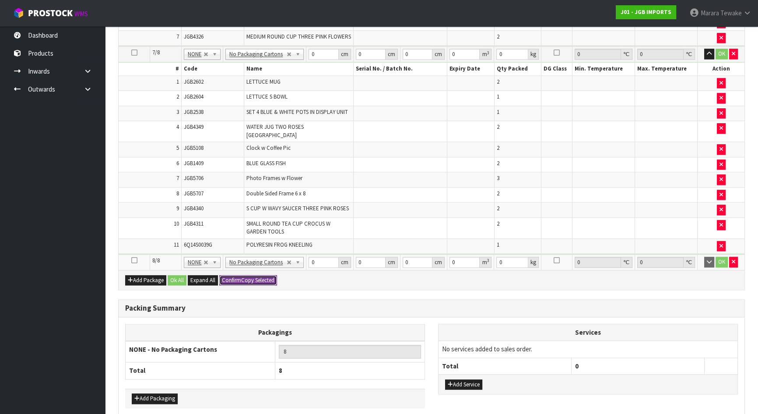
type input "1"
type input "0.000001"
type input "1"
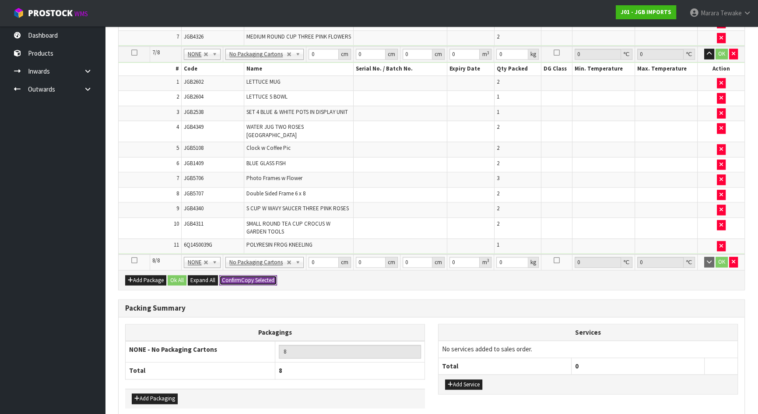
type input "1"
type input "0.000001"
type input "1"
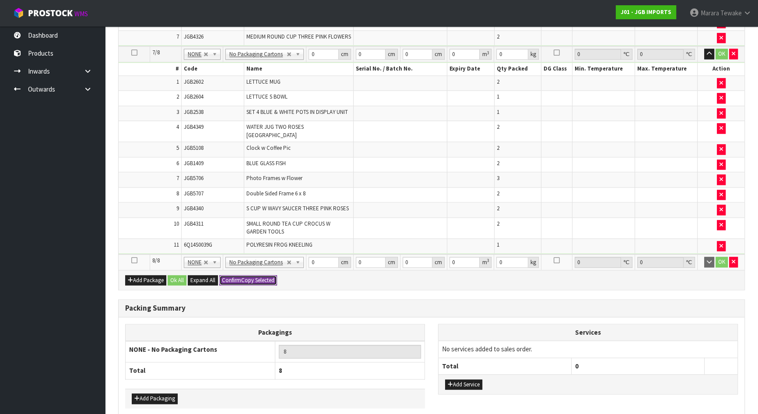
type input "1"
type input "0.000001"
type input "1"
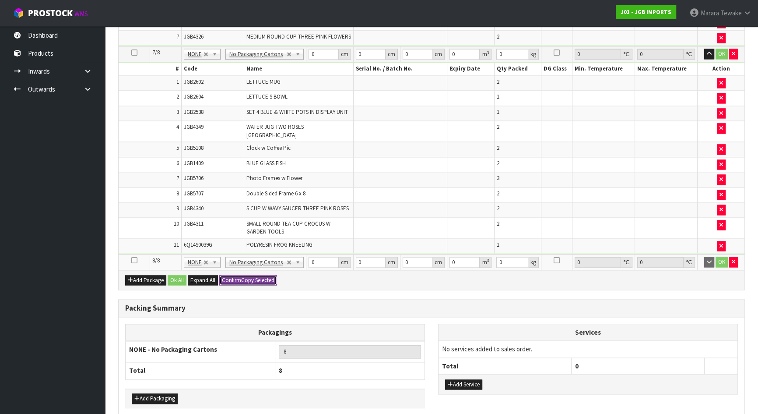
type input "1"
type input "0.000001"
type input "1"
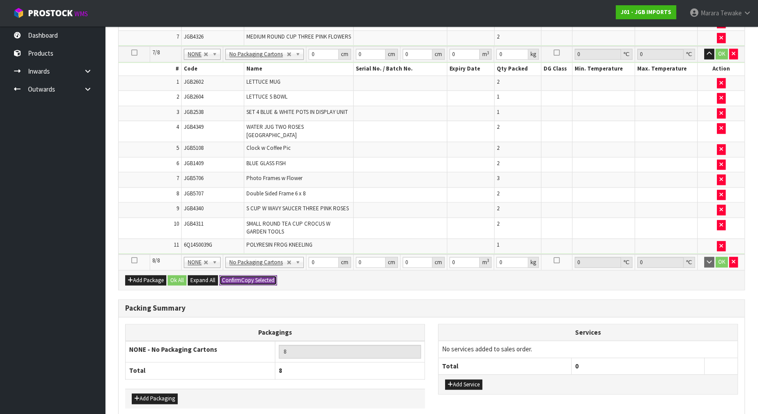
type input "1"
type input "0.000001"
type input "1"
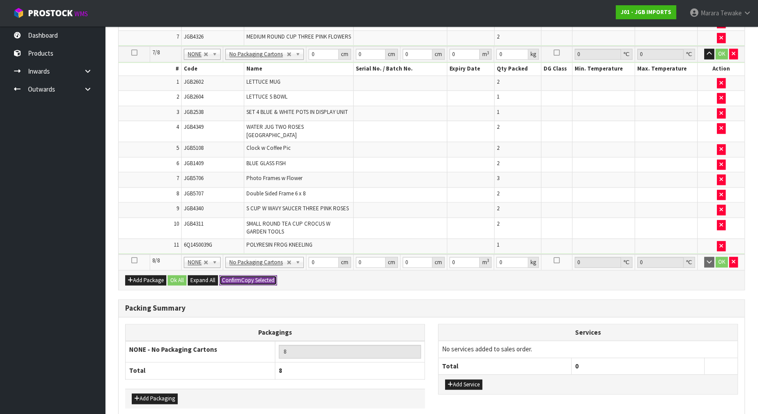
type input "1"
type input "0.000001"
type input "1"
click at [718, 257] on button "OK" at bounding box center [722, 262] width 12 height 11
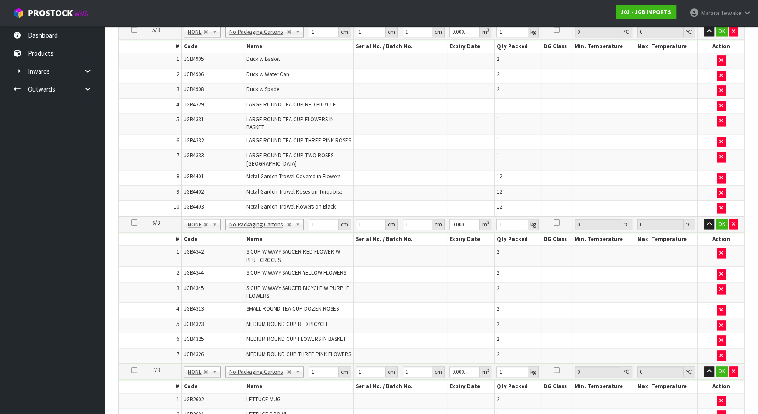
scroll to position [1326, 0]
click at [721, 220] on button "OK" at bounding box center [722, 225] width 12 height 11
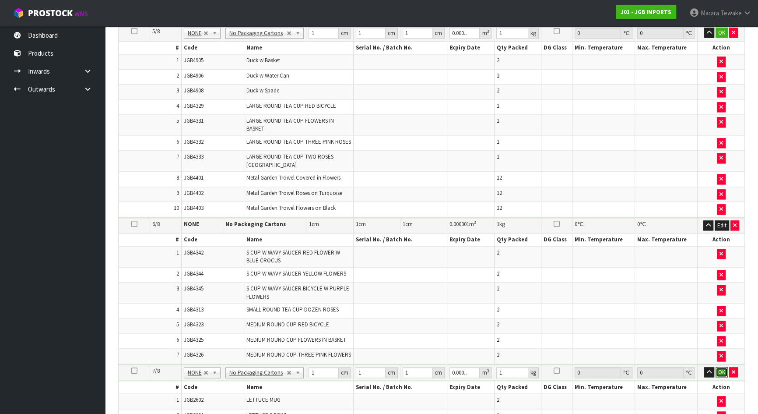
click at [724, 367] on button "OK" at bounding box center [722, 372] width 12 height 11
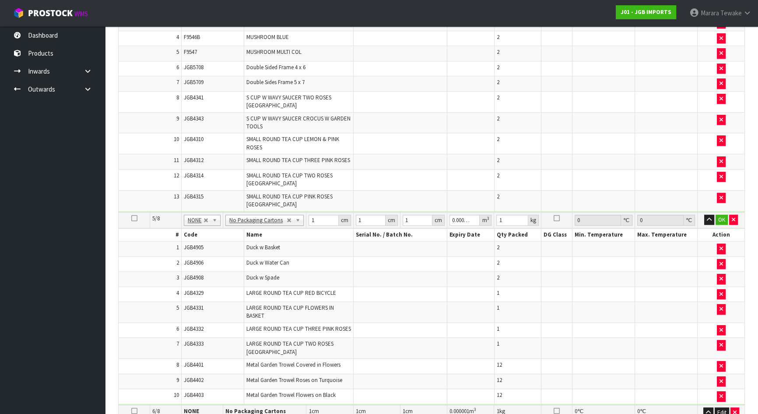
scroll to position [967, 0]
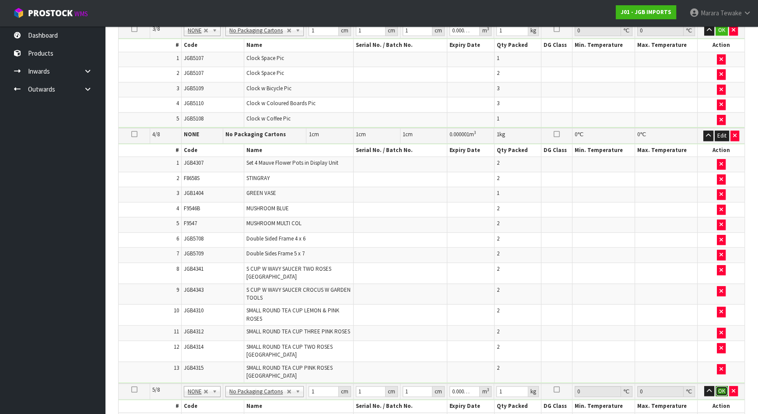
click at [721, 386] on button "OK" at bounding box center [722, 391] width 12 height 11
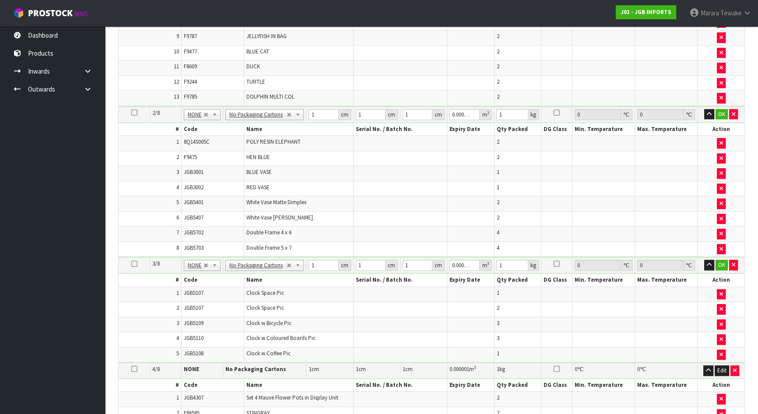
scroll to position [609, 0]
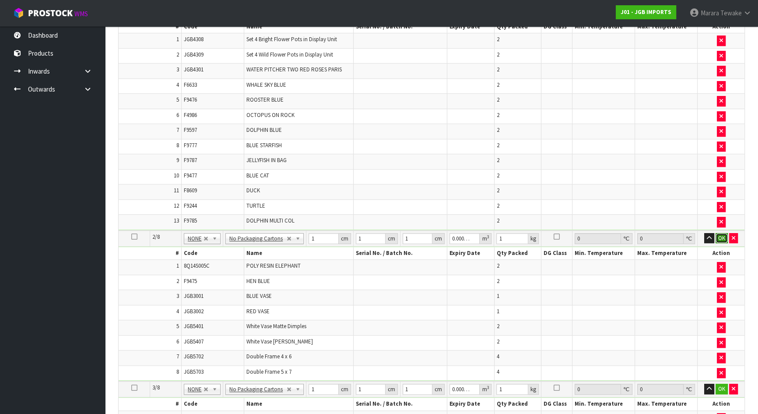
click at [723, 233] on button "OK" at bounding box center [722, 238] width 12 height 11
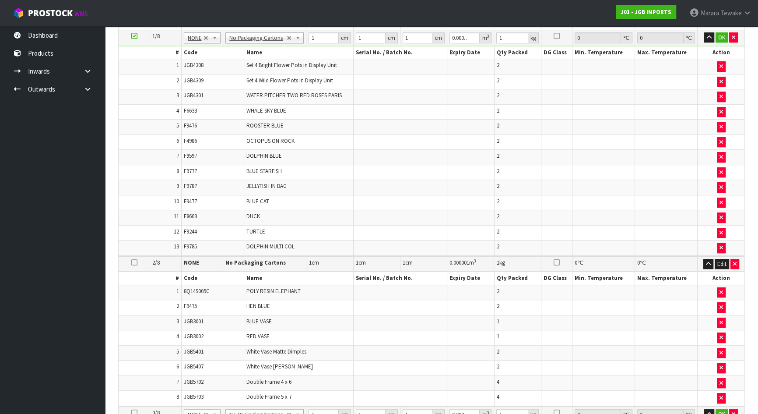
scroll to position [251, 0]
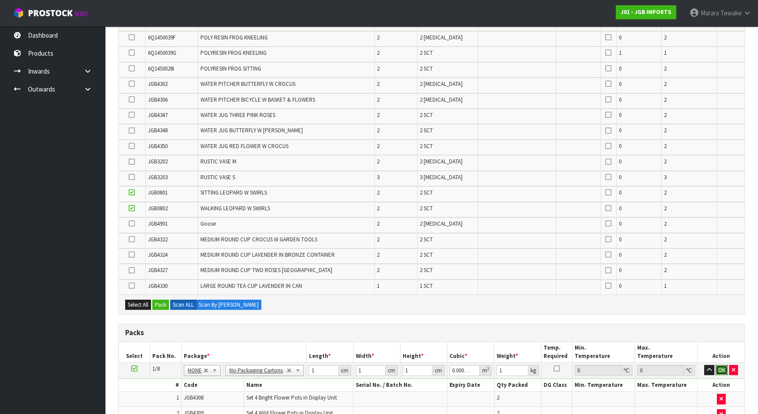
click at [722, 366] on button "OK" at bounding box center [722, 370] width 12 height 11
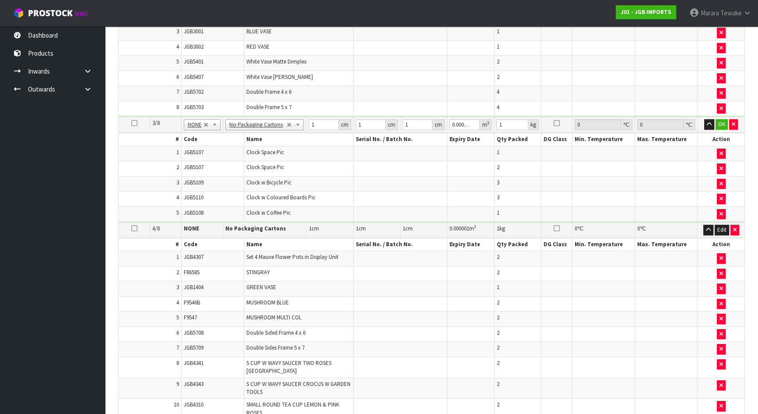
scroll to position [805, 0]
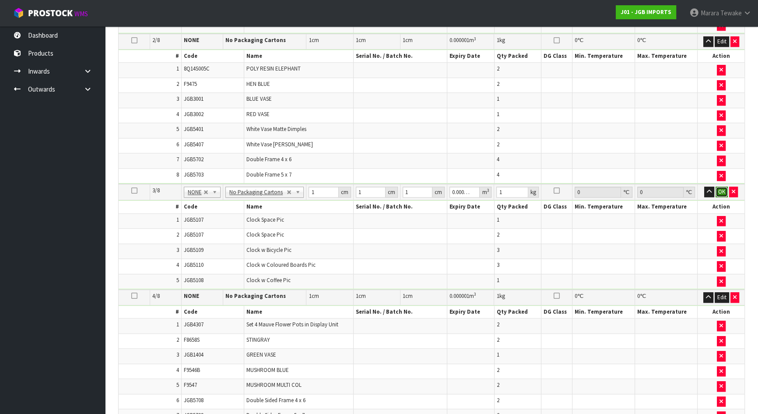
click at [723, 186] on button "OK" at bounding box center [722, 191] width 12 height 11
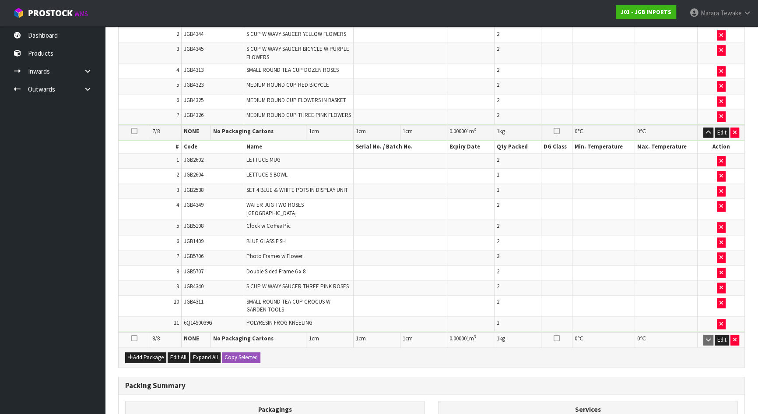
scroll to position [1639, 0]
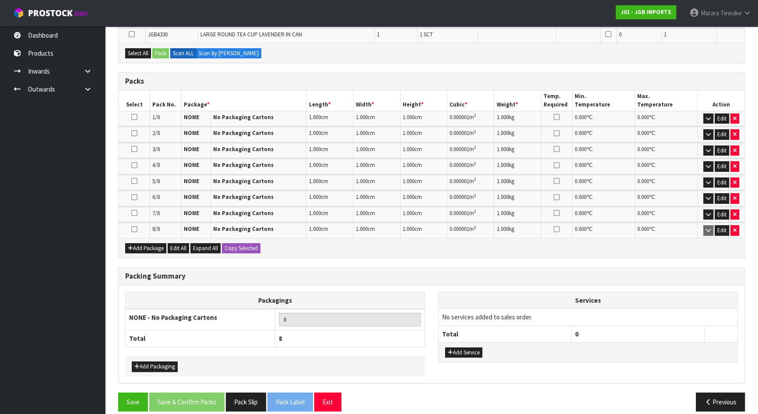
scroll to position [508, 0]
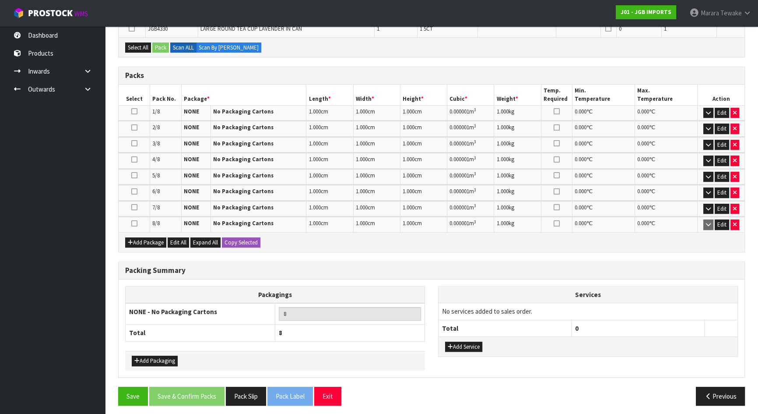
click at [136, 223] on icon at bounding box center [134, 223] width 6 height 0
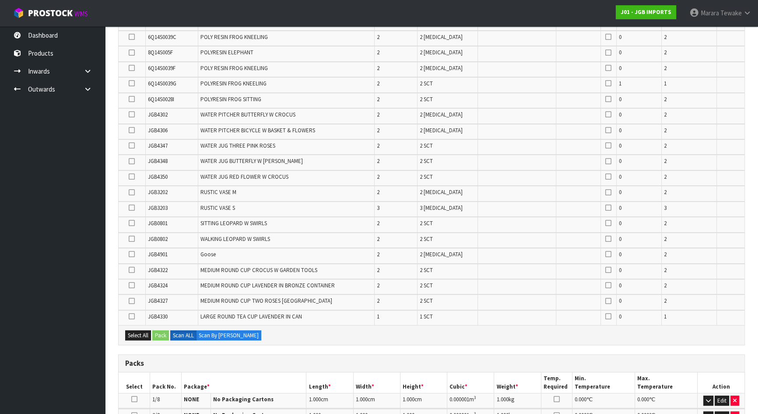
scroll to position [190, 0]
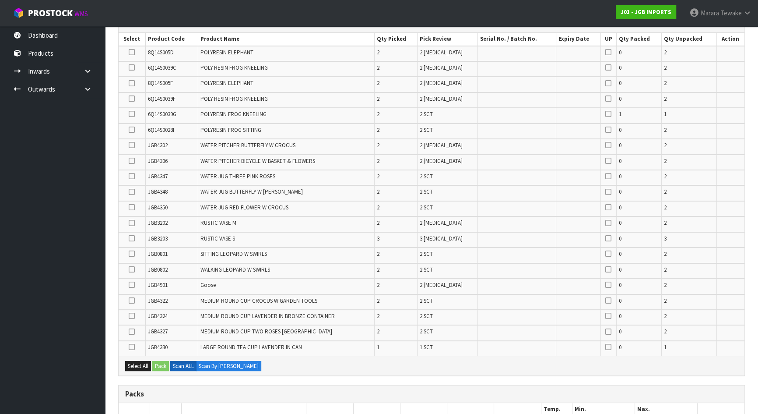
click at [132, 253] on icon at bounding box center [132, 253] width 6 height 0
click at [0, 0] on input "checkbox" at bounding box center [0, 0] width 0 height 0
click at [131, 269] on icon at bounding box center [132, 269] width 6 height 0
click at [0, 0] on input "checkbox" at bounding box center [0, 0] width 0 height 0
click at [132, 52] on icon at bounding box center [132, 52] width 6 height 0
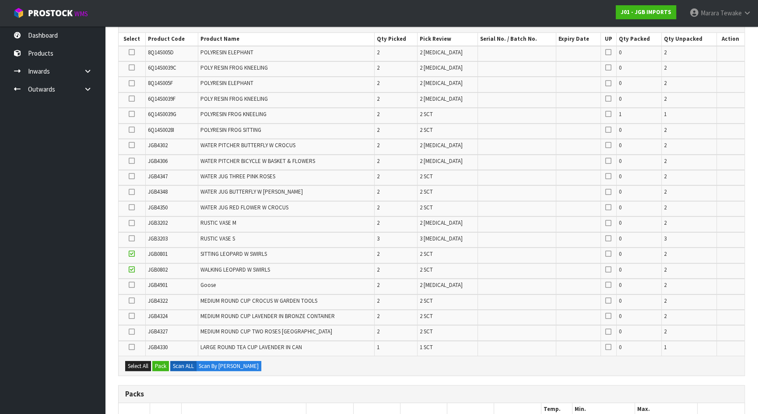
click at [0, 0] on input "checkbox" at bounding box center [0, 0] width 0 height 0
drag, startPoint x: 134, startPoint y: 66, endPoint x: 159, endPoint y: 70, distance: 26.1
click at [133, 67] on icon at bounding box center [132, 67] width 6 height 0
click at [0, 0] on input "checkbox" at bounding box center [0, 0] width 0 height 0
click at [133, 161] on icon at bounding box center [132, 161] width 6 height 0
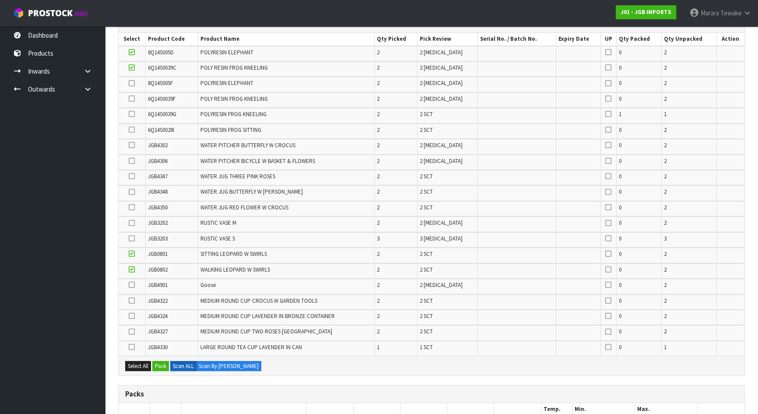
click at [0, 0] on input "checkbox" at bounding box center [0, 0] width 0 height 0
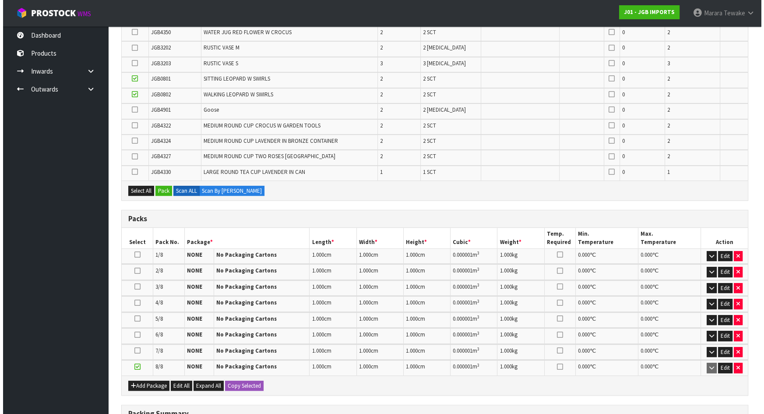
scroll to position [269, 0]
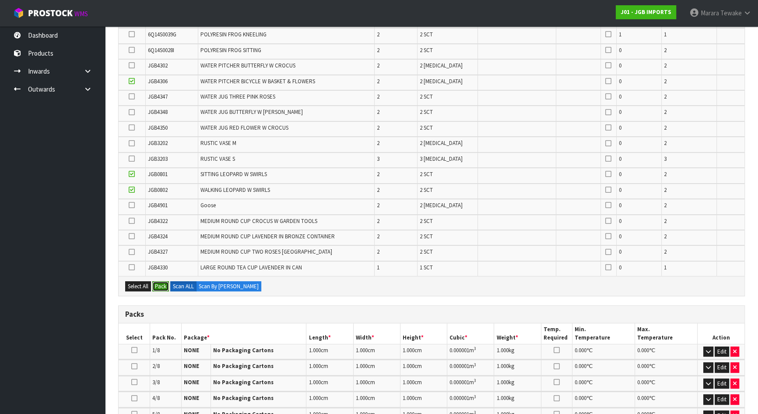
click at [158, 285] on button "Pack" at bounding box center [160, 286] width 17 height 11
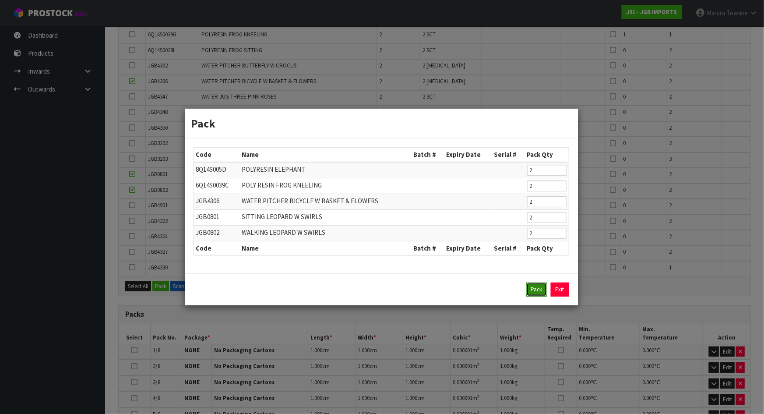
click at [532, 289] on button "Pack" at bounding box center [536, 289] width 21 height 14
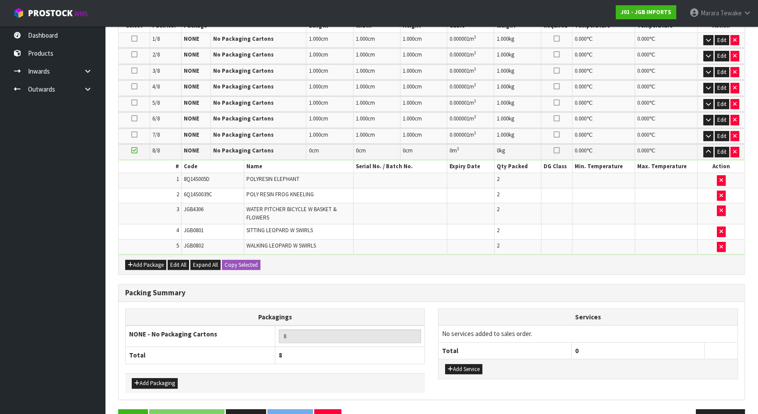
scroll to position [517, 0]
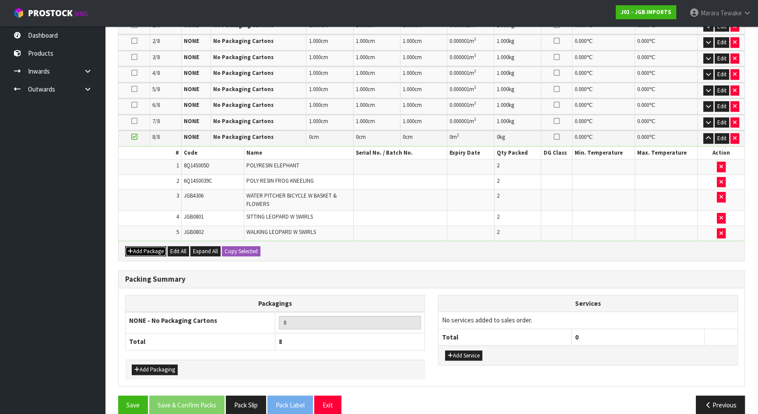
click at [146, 248] on button "Add Package" at bounding box center [145, 251] width 41 height 11
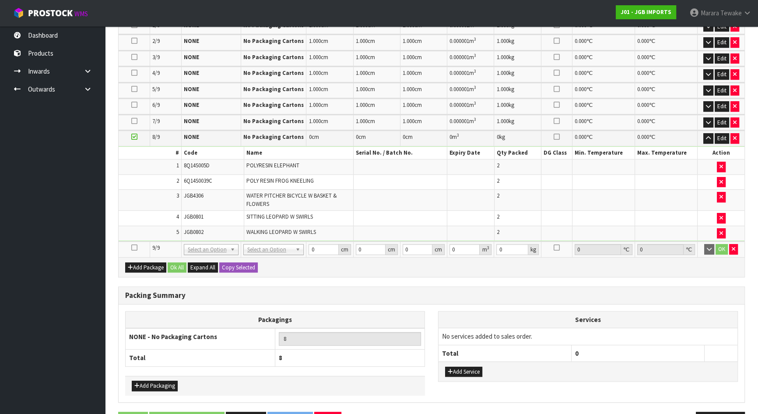
click at [132, 247] on icon at bounding box center [134, 247] width 6 height 0
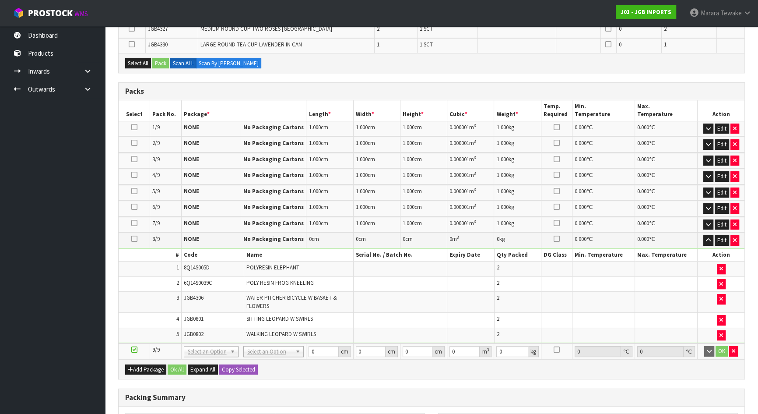
scroll to position [302, 0]
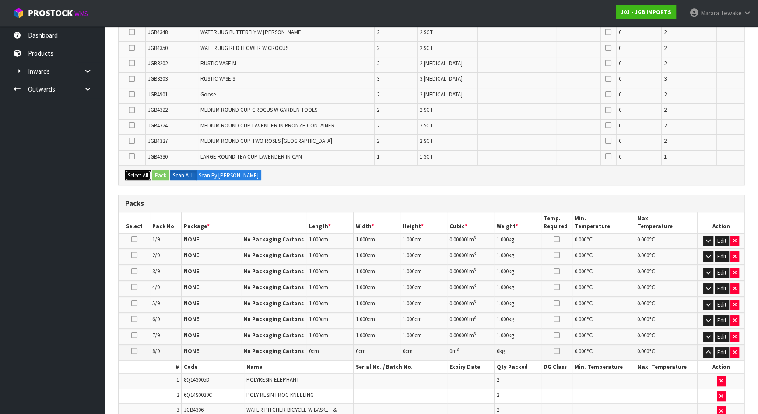
click at [147, 172] on button "Select All" at bounding box center [138, 175] width 26 height 11
click at [162, 170] on button "Pack" at bounding box center [160, 175] width 17 height 11
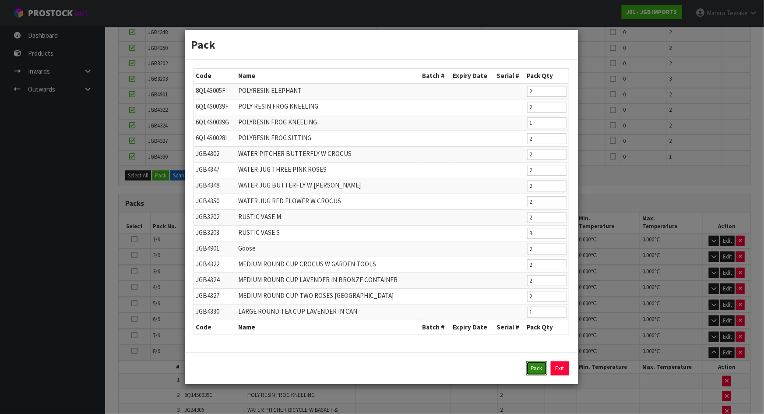
click at [529, 369] on button "Pack" at bounding box center [536, 368] width 21 height 14
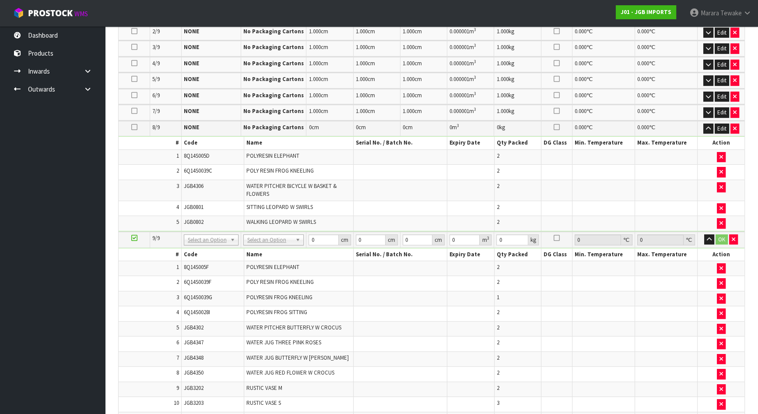
scroll to position [242, 0]
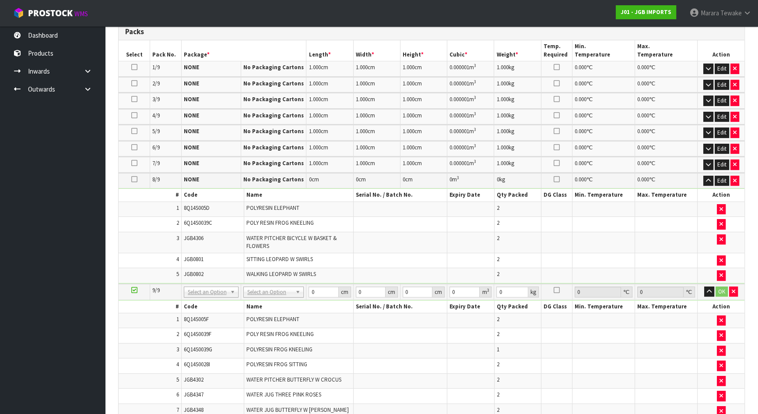
click at [135, 179] on icon at bounding box center [134, 179] width 6 height 0
click at [734, 66] on icon "button" at bounding box center [735, 69] width 4 height 6
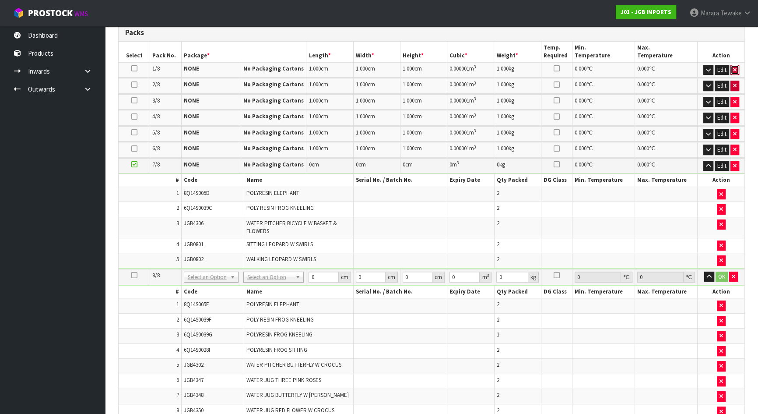
click at [735, 67] on icon "button" at bounding box center [735, 70] width 4 height 6
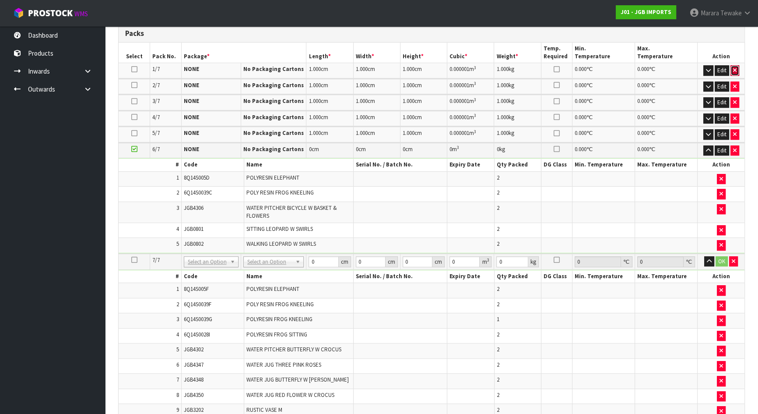
click at [735, 68] on icon "button" at bounding box center [735, 70] width 4 height 6
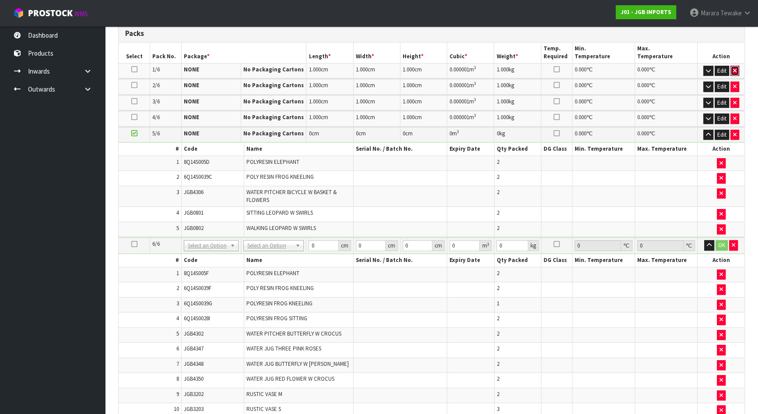
click at [735, 68] on icon "button" at bounding box center [735, 71] width 4 height 6
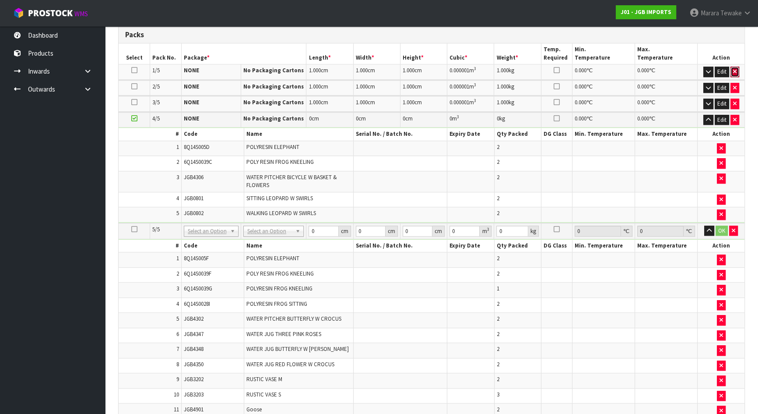
click at [735, 69] on icon "button" at bounding box center [735, 72] width 4 height 6
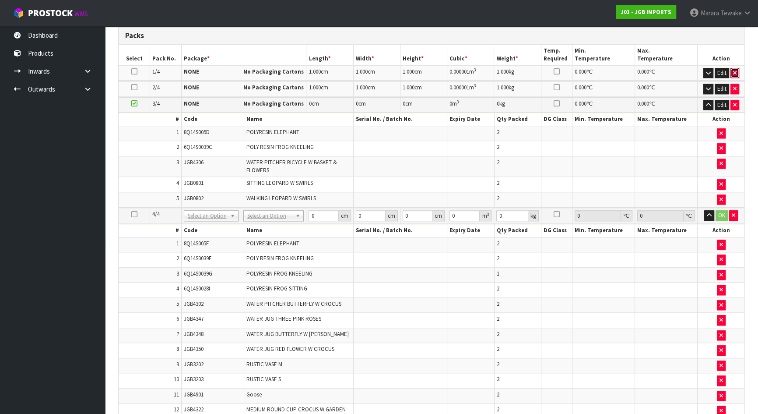
click at [735, 70] on icon "button" at bounding box center [735, 73] width 4 height 6
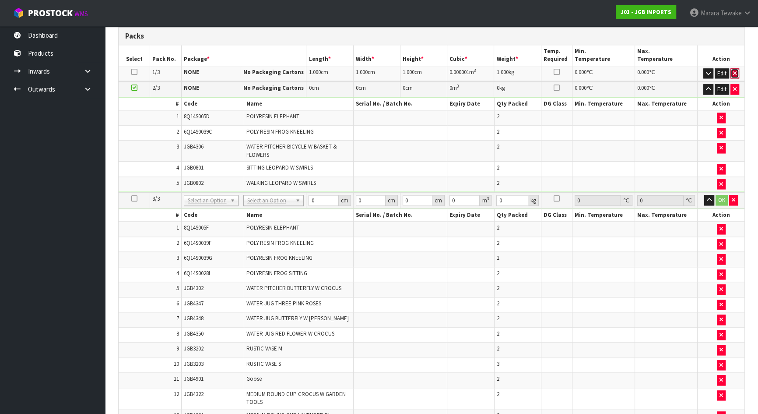
click at [735, 70] on icon "button" at bounding box center [735, 73] width 4 height 6
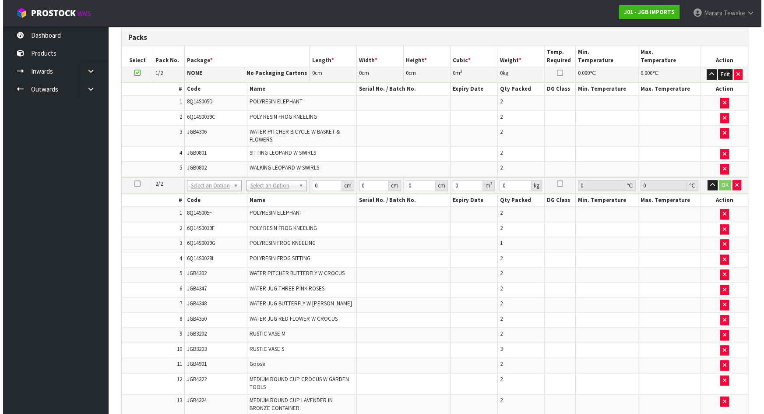
scroll to position [1101, 0]
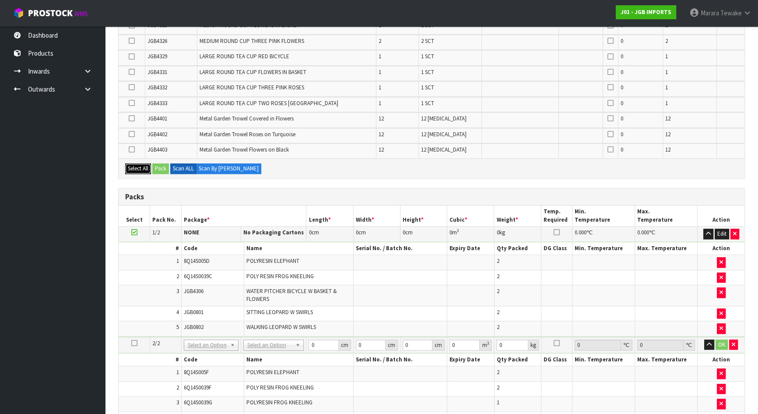
click at [142, 163] on button "Select All" at bounding box center [138, 168] width 26 height 11
click at [164, 163] on button "Pack" at bounding box center [160, 168] width 17 height 11
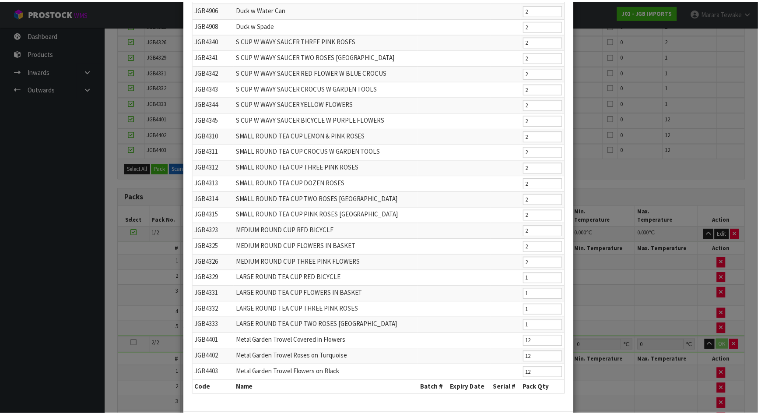
scroll to position [768, 0]
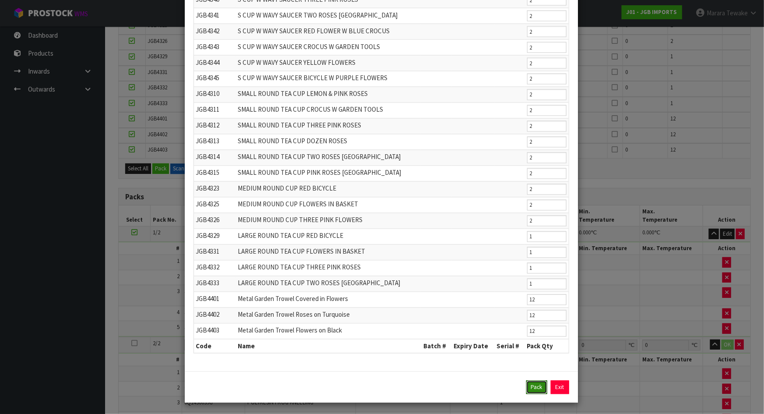
click at [531, 382] on button "Pack" at bounding box center [536, 387] width 21 height 14
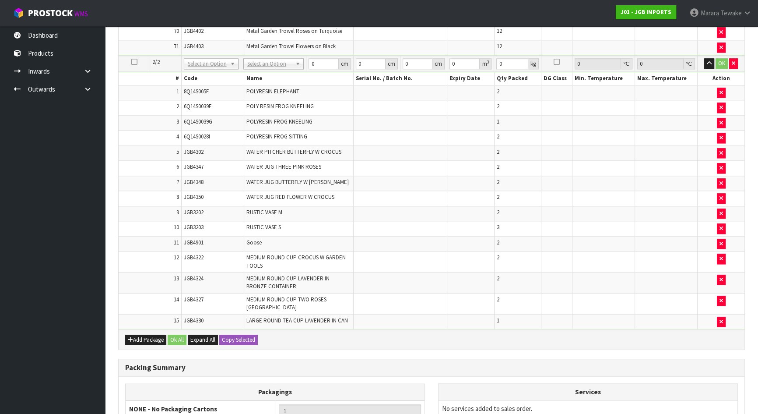
scroll to position [1300, 0]
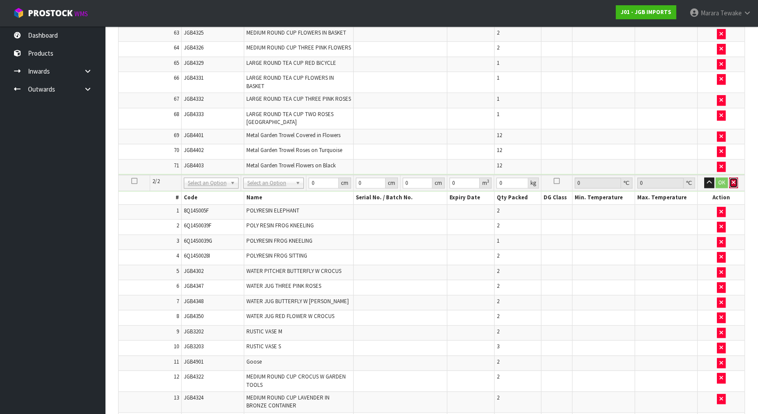
click at [736, 177] on button "button" at bounding box center [733, 182] width 9 height 11
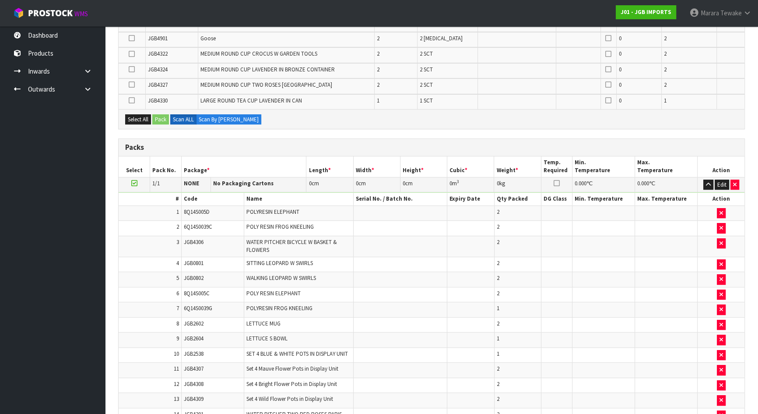
scroll to position [285, 0]
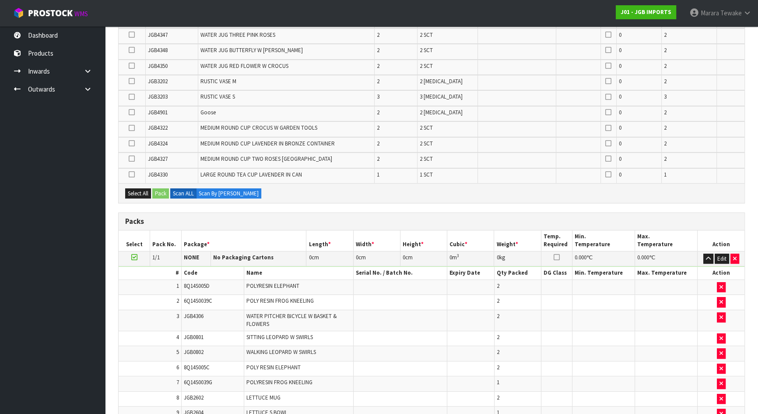
click at [131, 143] on icon at bounding box center [132, 143] width 6 height 0
click at [0, 0] on input "checkbox" at bounding box center [0, 0] width 0 height 0
click at [134, 152] on td at bounding box center [132, 159] width 27 height 15
click at [130, 158] on icon at bounding box center [132, 158] width 6 height 0
click at [0, 0] on input "checkbox" at bounding box center [0, 0] width 0 height 0
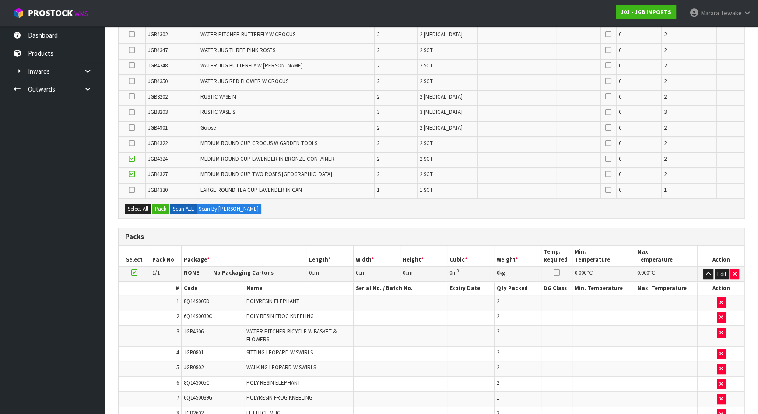
scroll to position [205, 0]
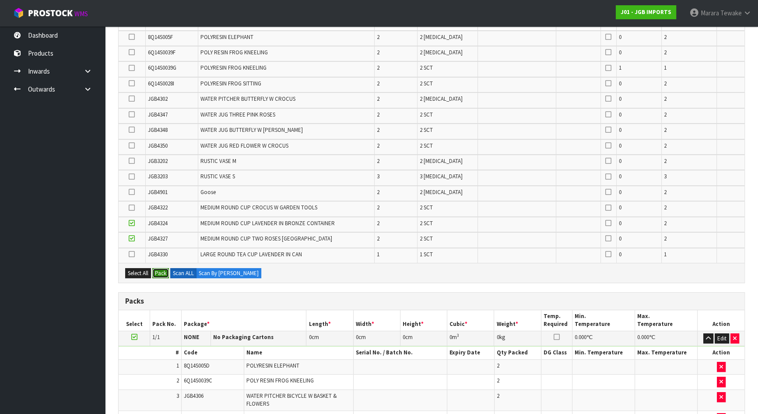
click at [162, 268] on button "Pack" at bounding box center [160, 273] width 17 height 11
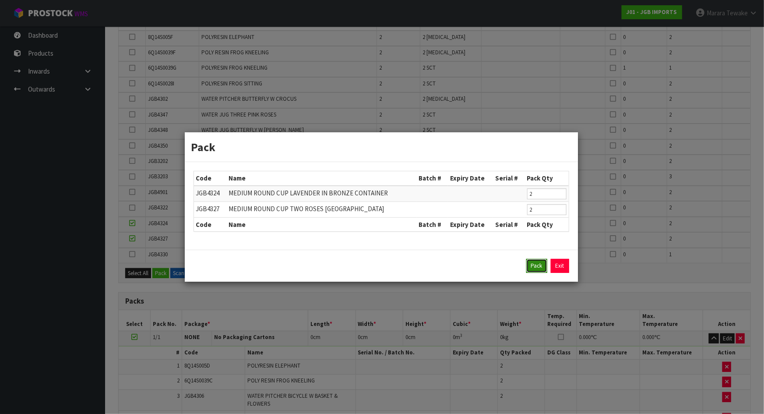
drag, startPoint x: 544, startPoint y: 264, endPoint x: 536, endPoint y: 265, distance: 8.4
click at [545, 264] on button "Pack" at bounding box center [536, 266] width 21 height 14
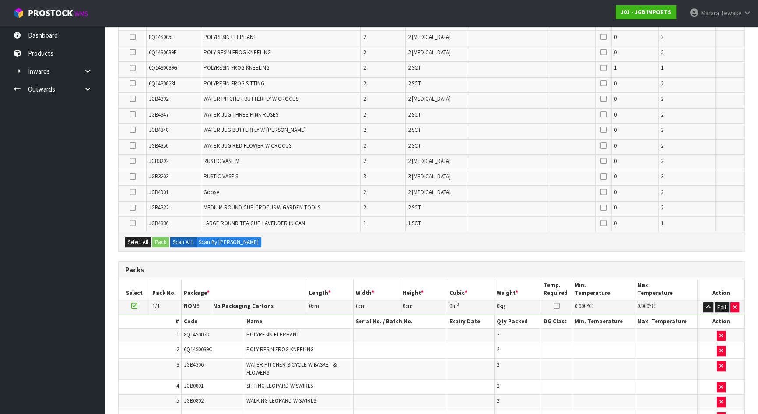
click at [130, 130] on icon at bounding box center [133, 130] width 6 height 0
click at [0, 0] on input "checkbox" at bounding box center [0, 0] width 0 height 0
click at [132, 208] on icon at bounding box center [133, 208] width 6 height 0
click at [0, 0] on input "checkbox" at bounding box center [0, 0] width 0 height 0
click at [164, 240] on button "Pack" at bounding box center [160, 242] width 17 height 11
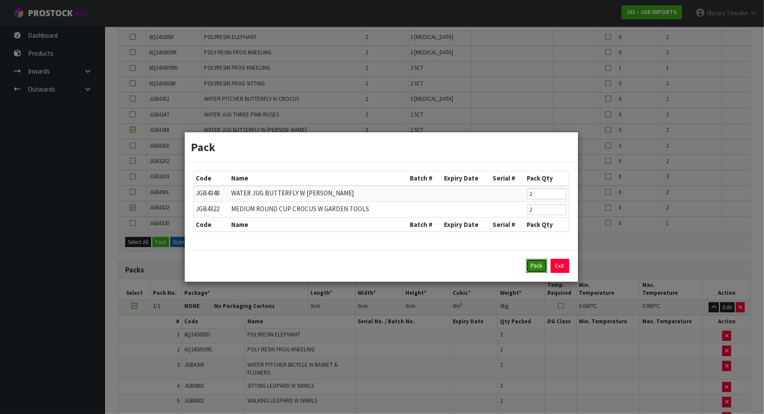
click at [538, 269] on button "Pack" at bounding box center [536, 266] width 21 height 14
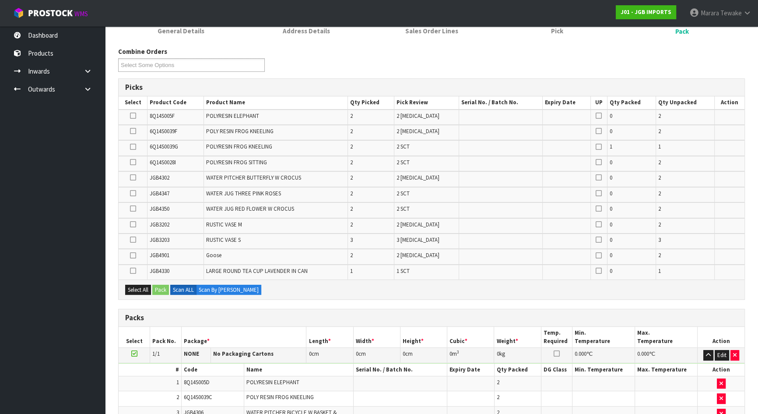
scroll to position [125, 0]
click at [133, 256] on icon at bounding box center [133, 256] width 6 height 0
click at [0, 0] on input "checkbox" at bounding box center [0, 0] width 0 height 0
click at [159, 289] on button "Pack" at bounding box center [160, 290] width 17 height 11
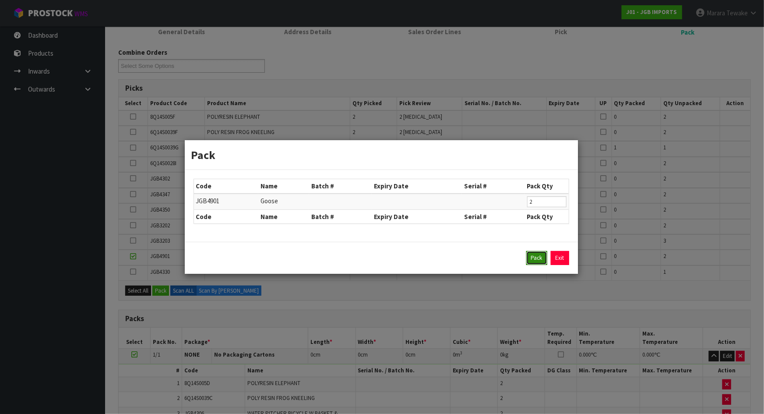
click at [529, 258] on button "Pack" at bounding box center [536, 258] width 21 height 14
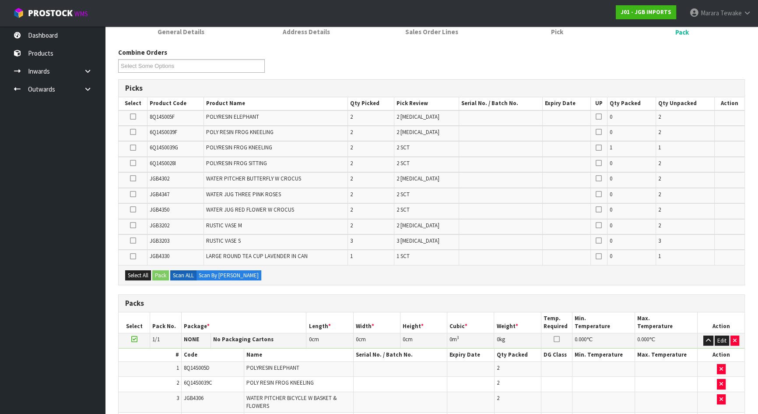
click at [133, 116] on icon at bounding box center [133, 116] width 6 height 0
click at [0, 0] on input "checkbox" at bounding box center [0, 0] width 0 height 0
click at [131, 163] on icon at bounding box center [133, 163] width 6 height 0
click at [0, 0] on input "checkbox" at bounding box center [0, 0] width 0 height 0
click at [134, 132] on icon at bounding box center [133, 132] width 6 height 0
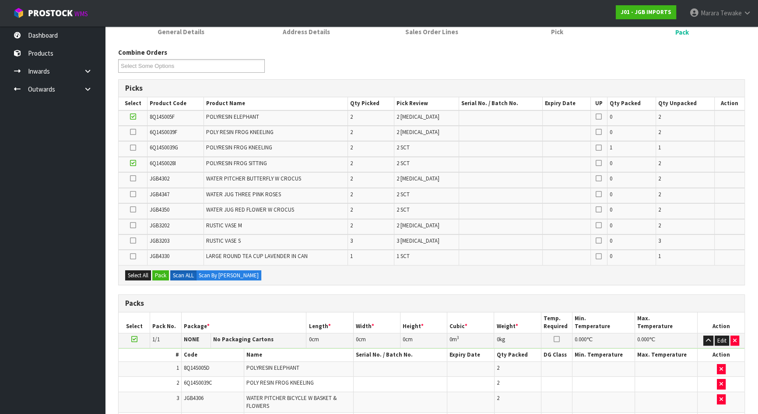
click at [0, 0] on input "checkbox" at bounding box center [0, 0] width 0 height 0
click at [135, 148] on icon at bounding box center [133, 148] width 6 height 0
click at [0, 0] on input "checkbox" at bounding box center [0, 0] width 0 height 0
click at [159, 270] on button "Pack" at bounding box center [160, 275] width 17 height 11
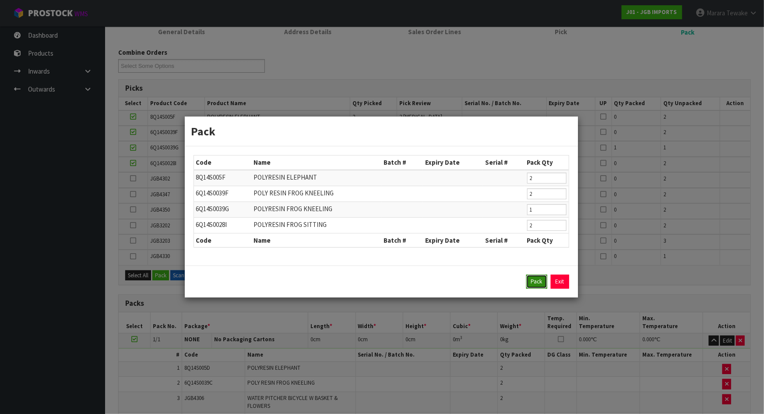
click at [536, 282] on button "Pack" at bounding box center [536, 281] width 21 height 14
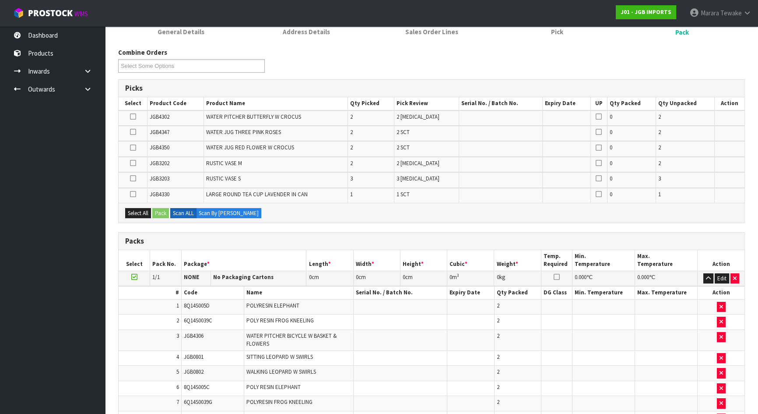
click at [130, 179] on icon at bounding box center [133, 178] width 6 height 0
click at [0, 0] on input "checkbox" at bounding box center [0, 0] width 0 height 0
click at [130, 194] on icon at bounding box center [133, 194] width 6 height 0
click at [0, 0] on input "checkbox" at bounding box center [0, 0] width 0 height 0
click at [131, 163] on icon at bounding box center [133, 163] width 6 height 0
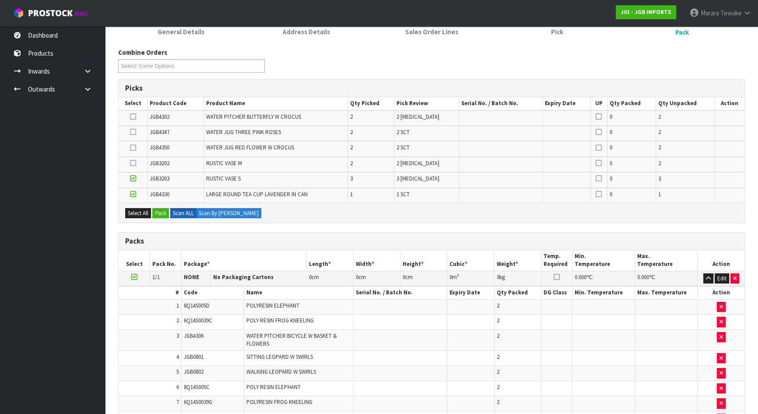
click at [0, 0] on input "checkbox" at bounding box center [0, 0] width 0 height 0
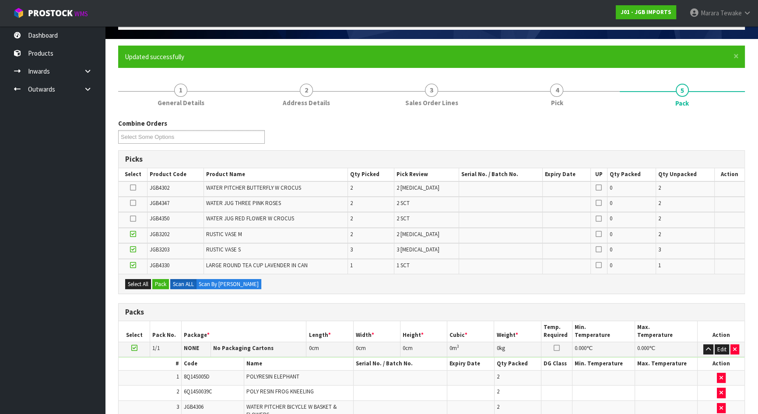
scroll to position [46, 0]
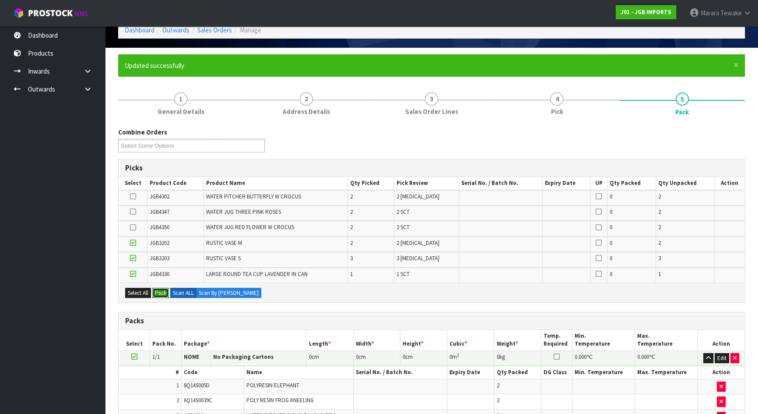
click at [164, 294] on button "Pack" at bounding box center [160, 293] width 17 height 11
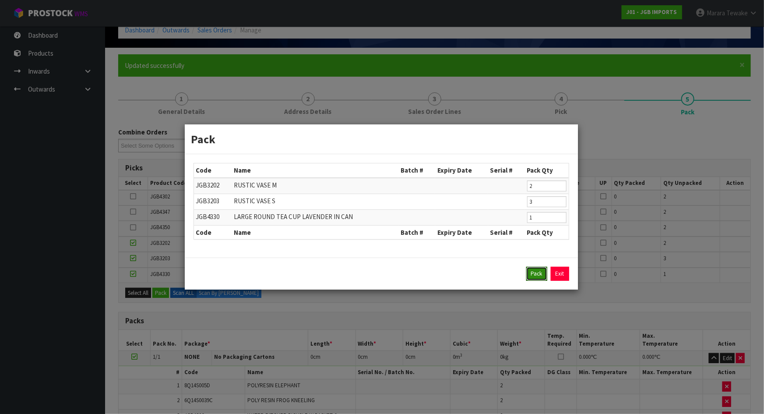
click at [536, 273] on button "Pack" at bounding box center [536, 274] width 21 height 14
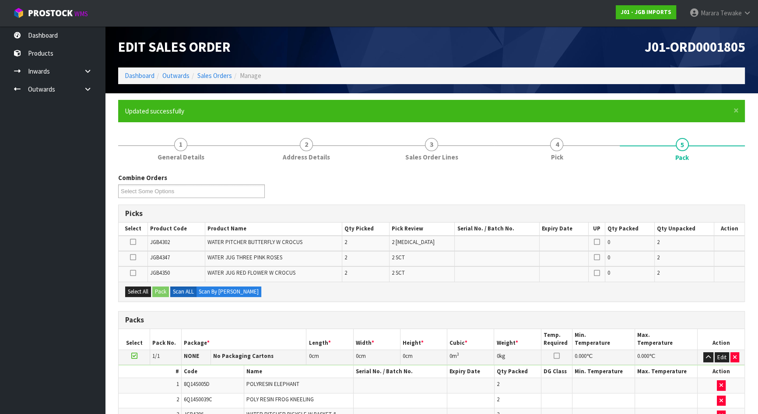
scroll to position [332, 0]
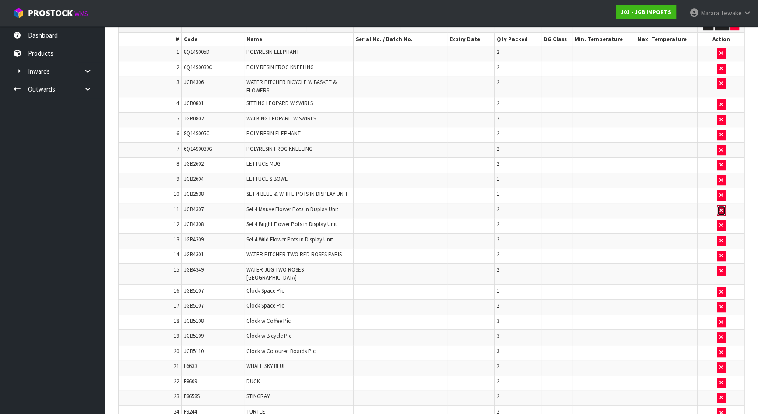
click at [721, 208] on icon "button" at bounding box center [722, 211] width 4 height 6
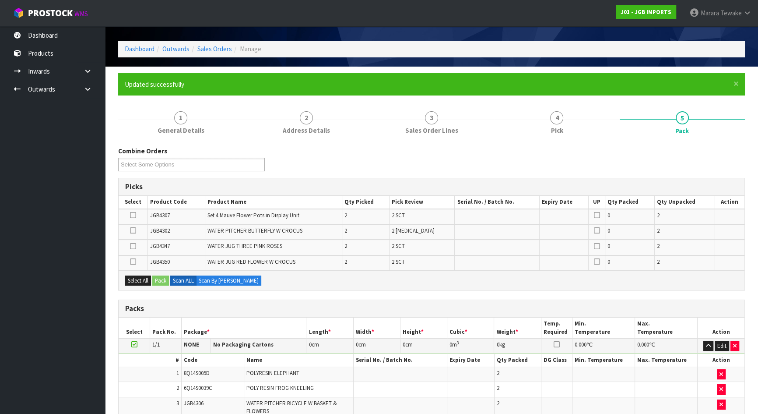
scroll to position [39, 0]
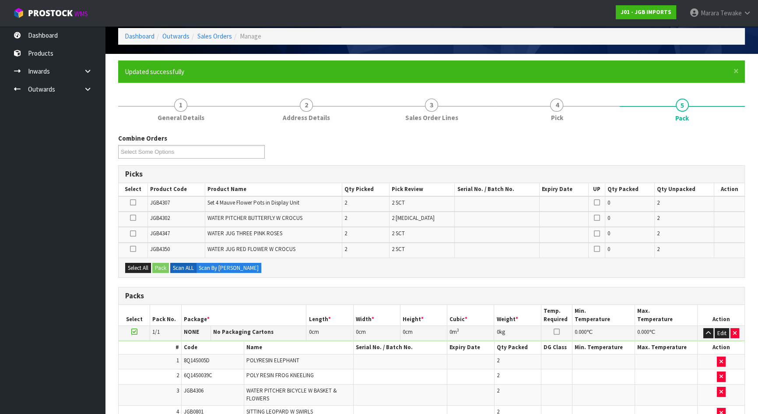
click at [134, 249] on icon at bounding box center [133, 249] width 6 height 0
click at [0, 0] on input "checkbox" at bounding box center [0, 0] width 0 height 0
click at [164, 263] on button "Pack" at bounding box center [160, 268] width 17 height 11
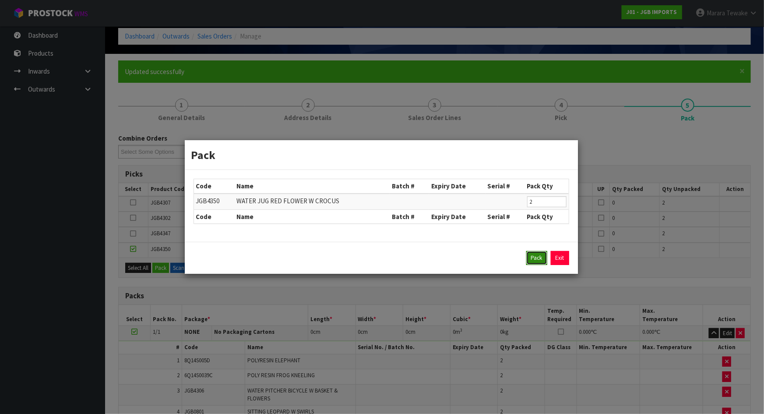
click at [529, 256] on button "Pack" at bounding box center [536, 258] width 21 height 14
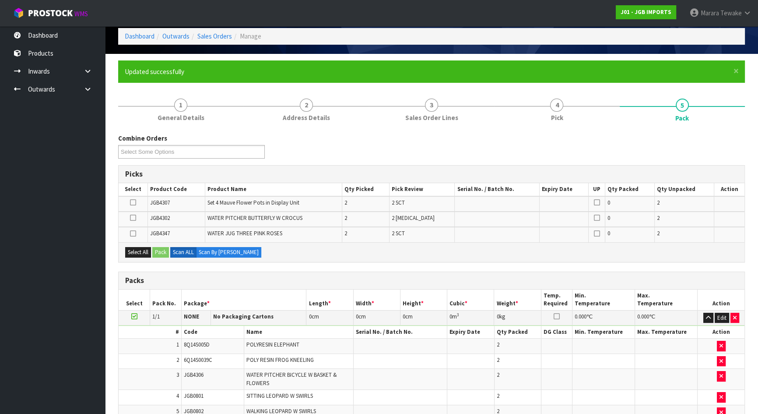
drag, startPoint x: 134, startPoint y: 200, endPoint x: 161, endPoint y: 246, distance: 52.8
click at [134, 202] on icon at bounding box center [133, 202] width 6 height 0
click at [0, 0] on input "checkbox" at bounding box center [0, 0] width 0 height 0
click at [162, 252] on button "Pack" at bounding box center [160, 252] width 17 height 11
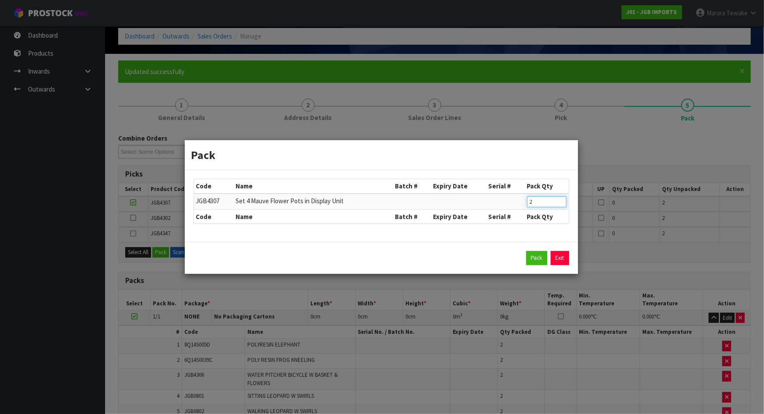
drag, startPoint x: 544, startPoint y: 204, endPoint x: 519, endPoint y: 191, distance: 28.8
click at [520, 191] on table "Code Name Batch # Expiry Date Serial # Pack Qty JGB4307 Set 4 Mauve Flower Pots…" at bounding box center [381, 201] width 375 height 44
type input "1"
click button "Pack" at bounding box center [536, 258] width 21 height 14
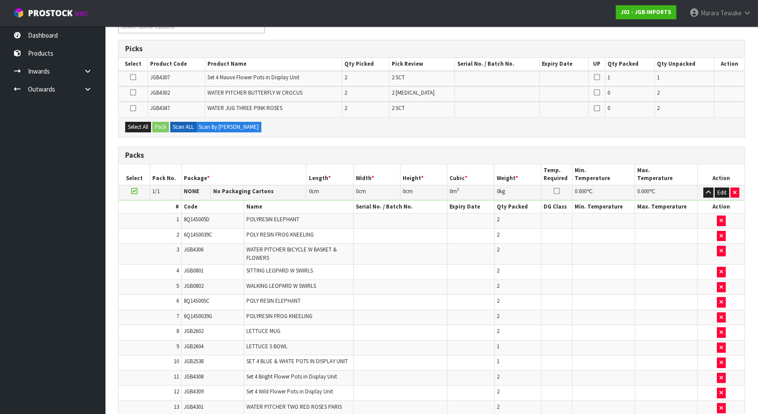
scroll to position [79, 0]
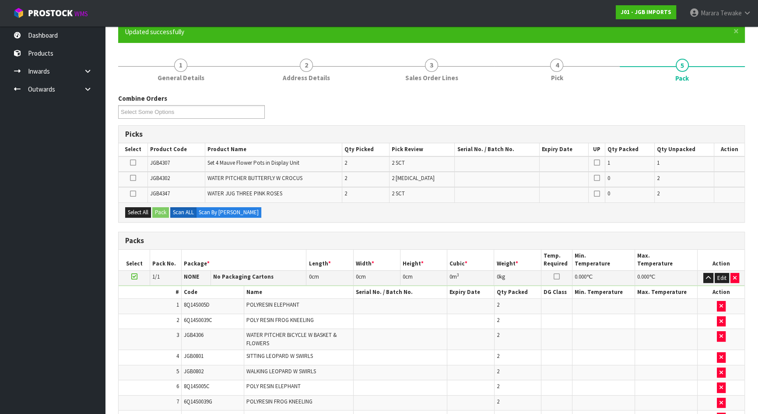
click at [130, 178] on icon at bounding box center [133, 178] width 6 height 0
click at [0, 0] on input "checkbox" at bounding box center [0, 0] width 0 height 0
click at [132, 193] on icon at bounding box center [133, 193] width 6 height 0
click at [0, 0] on input "checkbox" at bounding box center [0, 0] width 0 height 0
click at [135, 162] on icon at bounding box center [133, 162] width 6 height 0
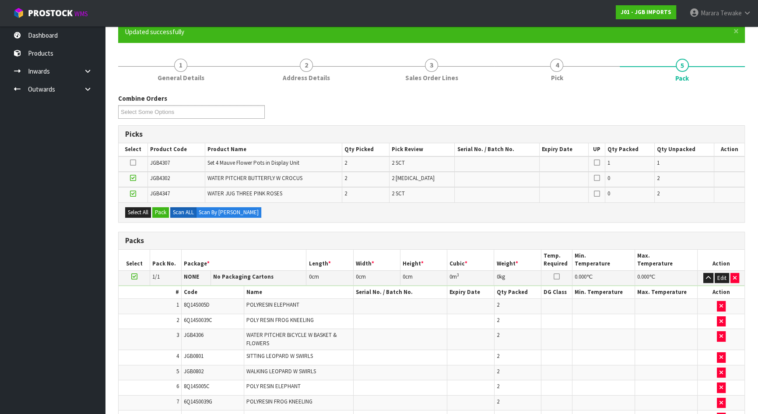
click at [0, 0] on input "checkbox" at bounding box center [0, 0] width 0 height 0
click at [134, 162] on icon at bounding box center [133, 162] width 6 height 0
click at [0, 0] on input "checkbox" at bounding box center [0, 0] width 0 height 0
click at [158, 212] on button "Pack" at bounding box center [160, 212] width 17 height 11
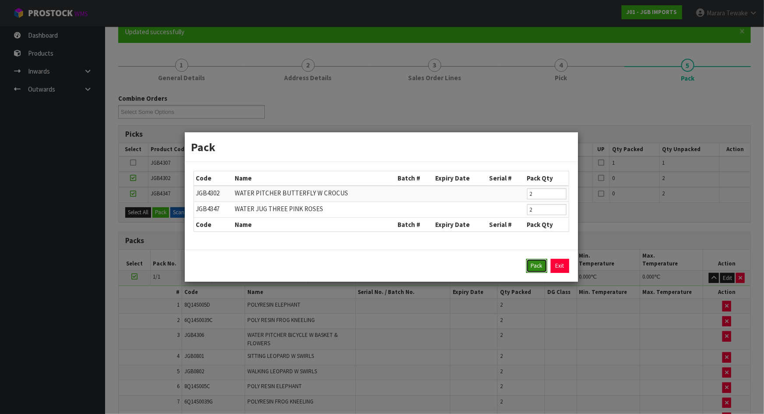
click at [535, 263] on button "Pack" at bounding box center [536, 266] width 21 height 14
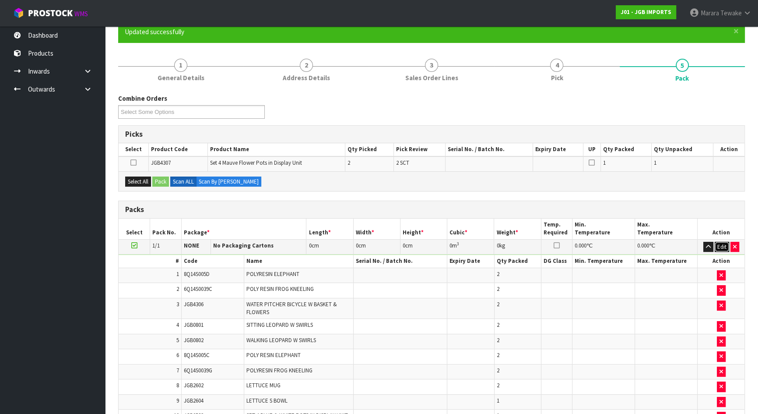
click at [720, 246] on button "Edit" at bounding box center [722, 247] width 14 height 11
type input "120"
type input "100"
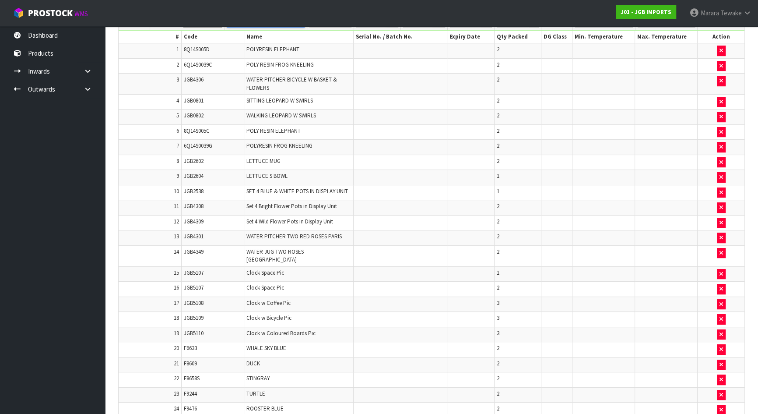
scroll to position [119, 0]
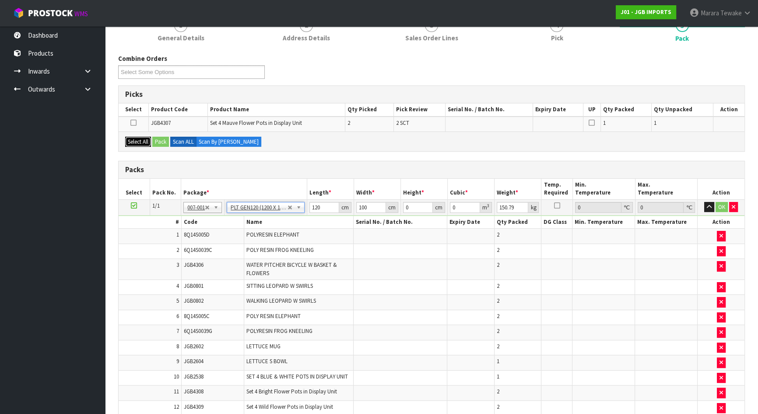
click at [141, 140] on button "Select All" at bounding box center [138, 142] width 26 height 11
click at [162, 144] on button "Pack" at bounding box center [160, 142] width 17 height 11
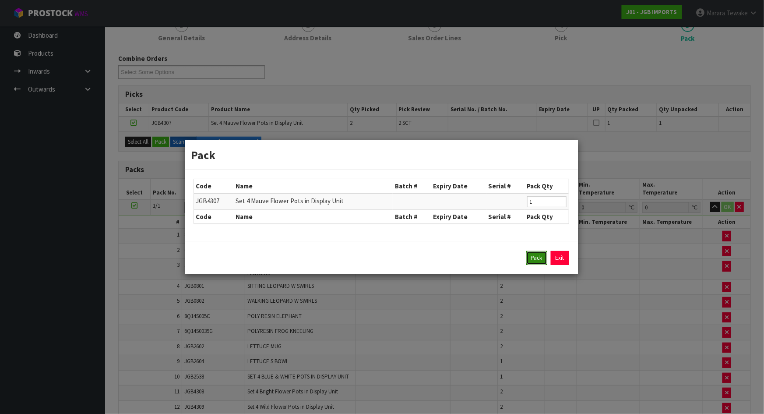
drag, startPoint x: 531, startPoint y: 258, endPoint x: 465, endPoint y: 259, distance: 66.1
click at [531, 257] on button "Pack" at bounding box center [536, 258] width 21 height 14
type input "153.19"
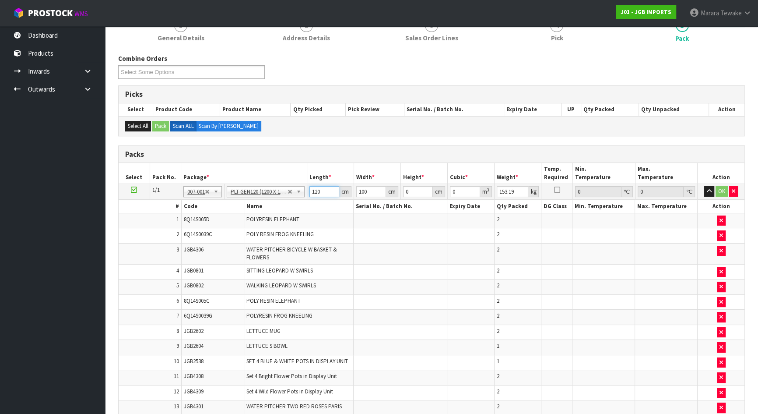
drag, startPoint x: 322, startPoint y: 192, endPoint x: 300, endPoint y: 177, distance: 26.1
click at [302, 184] on tr "1/1 NONE 007-001 007-002 007-004 007-009 007-013 007-014 007-015 007-017 007-01…" at bounding box center [432, 192] width 626 height 16
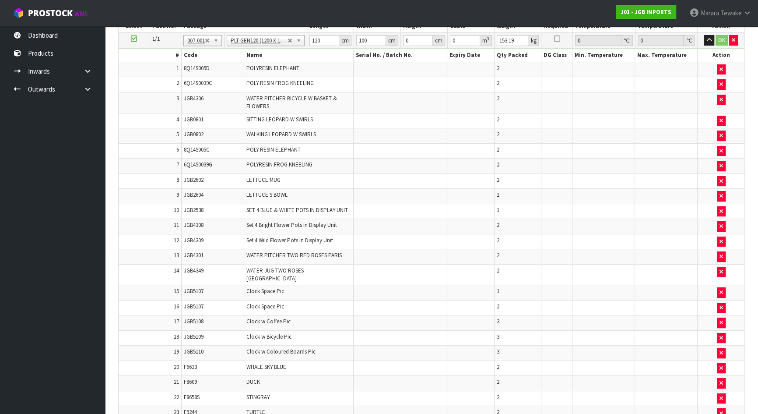
scroll to position [153, 0]
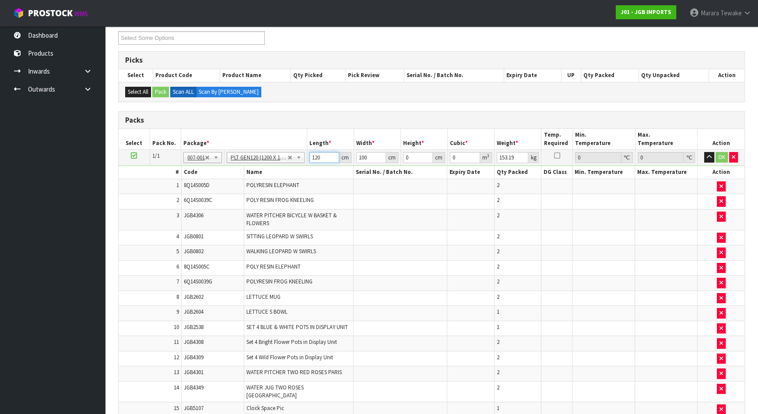
drag, startPoint x: 324, startPoint y: 151, endPoint x: 287, endPoint y: 131, distance: 41.1
type input "108"
type input "106"
type input "1"
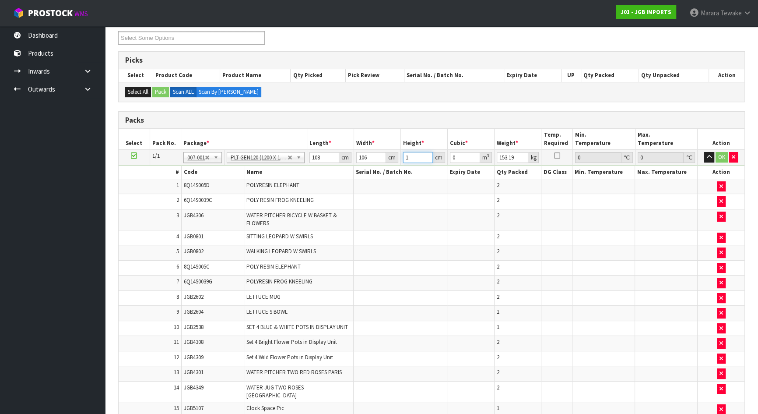
type input "0.011448"
type input "16"
type input "0.183168"
type input "160"
type input "1.83168"
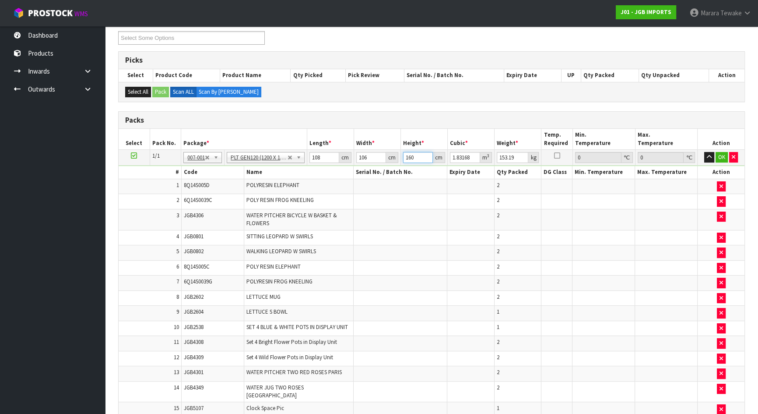
type input "160"
type input "169"
click at [720, 153] on button "OK" at bounding box center [722, 157] width 12 height 11
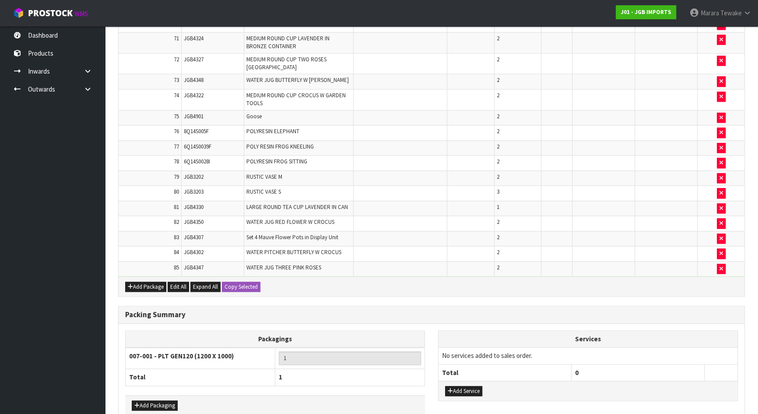
scroll to position [1428, 0]
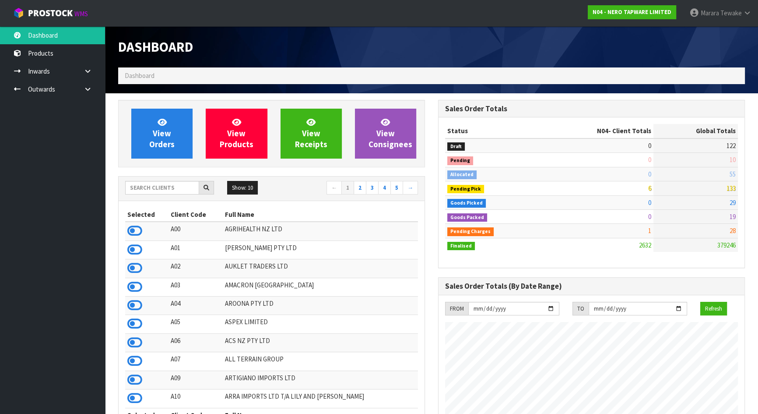
scroll to position [681, 320]
click at [145, 186] on input "text" at bounding box center [162, 188] width 74 height 14
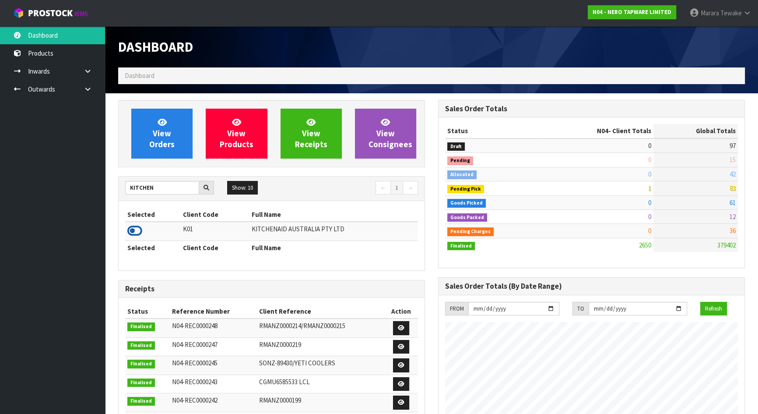
click at [133, 232] on icon at bounding box center [134, 230] width 15 height 13
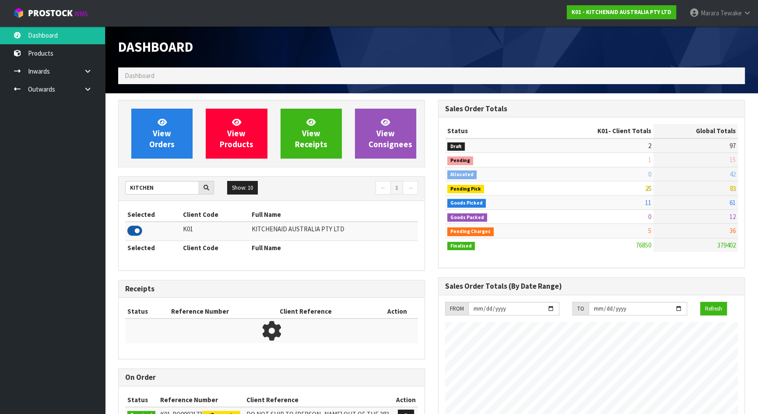
scroll to position [662, 320]
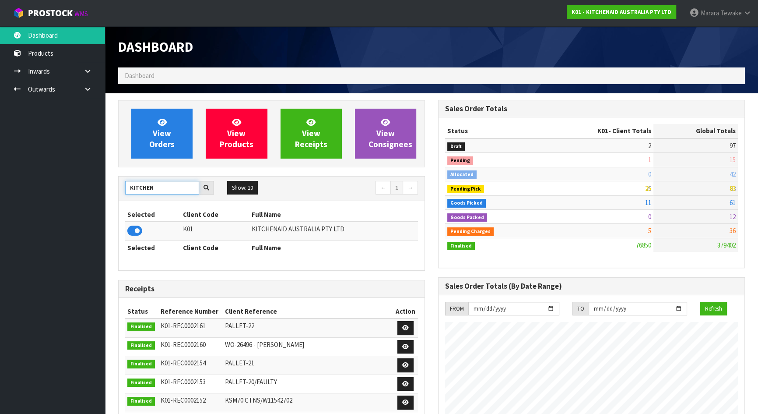
drag, startPoint x: 158, startPoint y: 191, endPoint x: 135, endPoint y: 184, distance: 23.4
click at [136, 185] on input "KITCHEN" at bounding box center [162, 188] width 74 height 14
type input "K"
click at [139, 226] on icon at bounding box center [134, 230] width 15 height 13
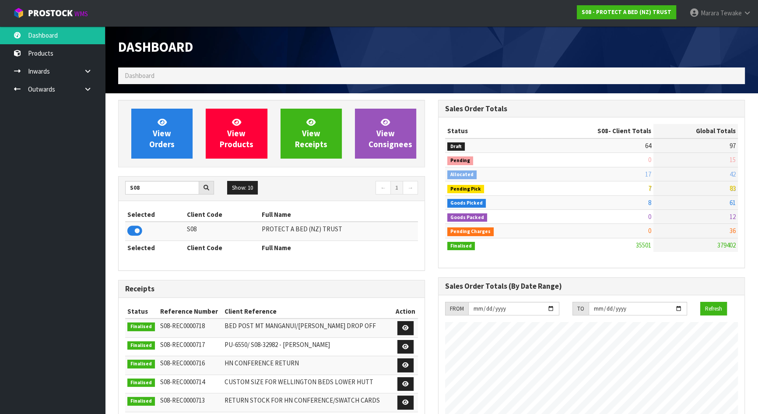
scroll to position [681, 320]
click at [112, 177] on div "View Orders View Products View Receipts View Consignees S08 Show: 10 5 10 25 50…" at bounding box center [272, 354] width 320 height 508
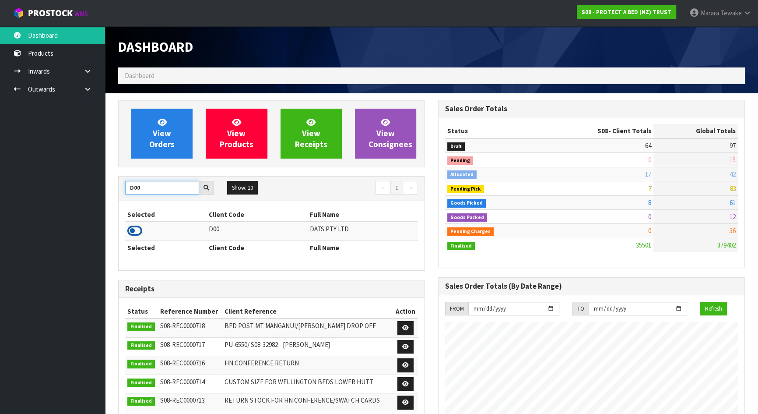
type input "D00"
click at [137, 231] on icon at bounding box center [134, 230] width 15 height 13
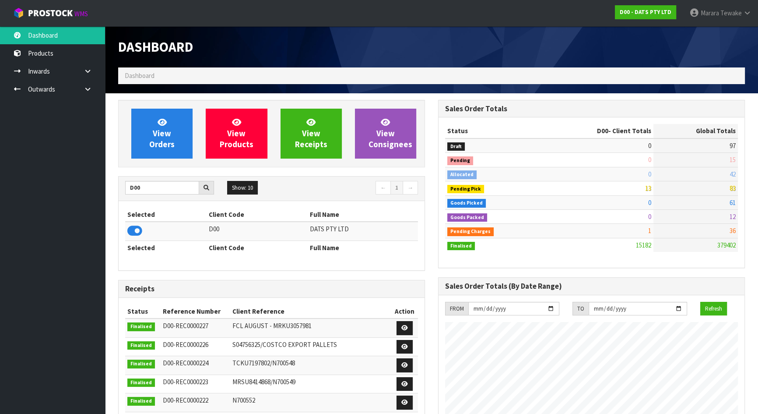
scroll to position [662, 320]
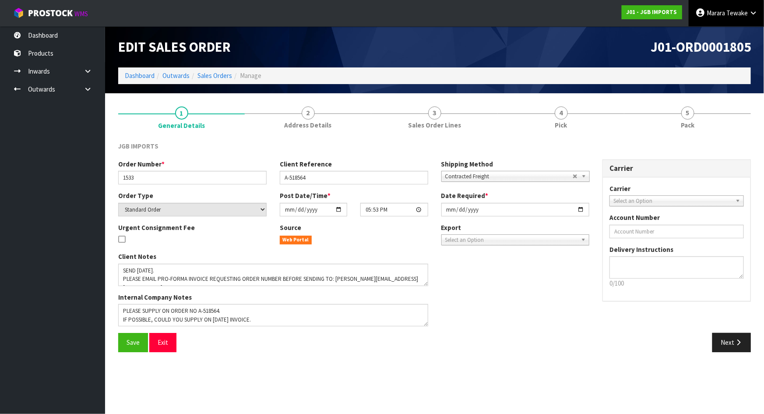
click at [740, 12] on span "Tewake" at bounding box center [736, 13] width 21 height 8
click at [733, 30] on link "Logout" at bounding box center [728, 35] width 69 height 12
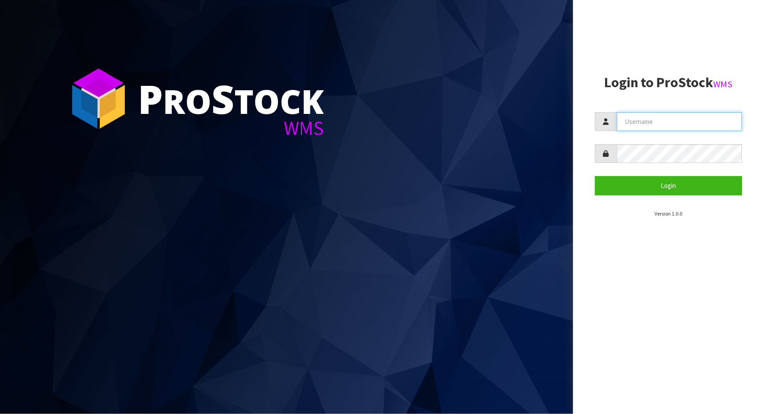
click at [664, 123] on input "text" at bounding box center [679, 121] width 125 height 19
type input "MEENA"
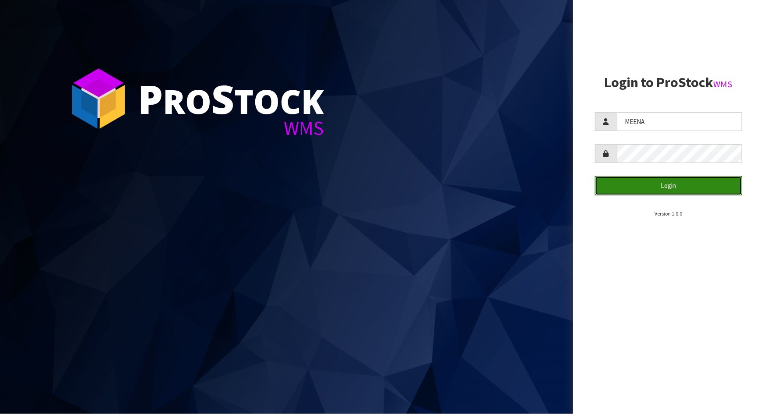
click at [663, 182] on button "Login" at bounding box center [668, 185] width 147 height 19
